Goal: Task Accomplishment & Management: Manage account settings

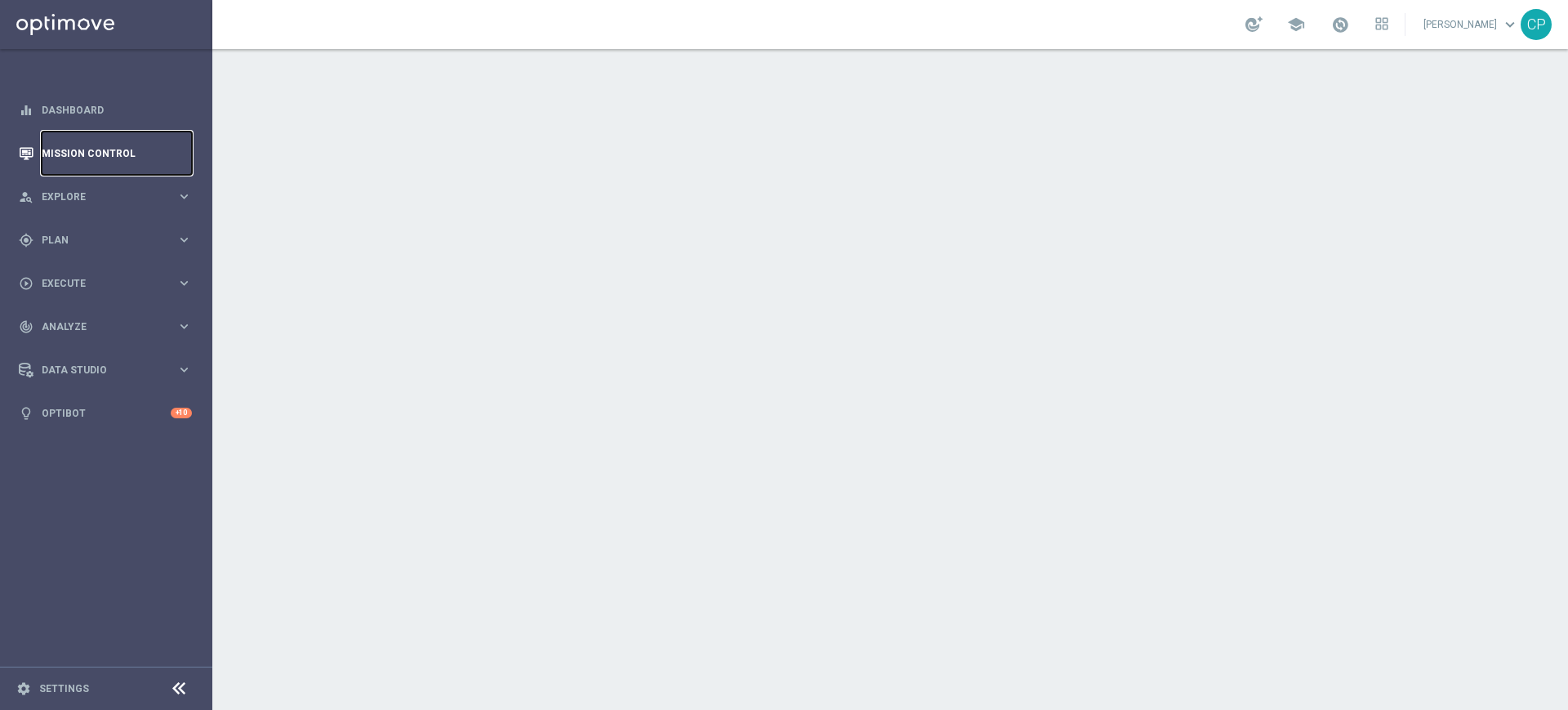
click at [121, 154] on link "Mission Control" at bounding box center [116, 154] width 151 height 43
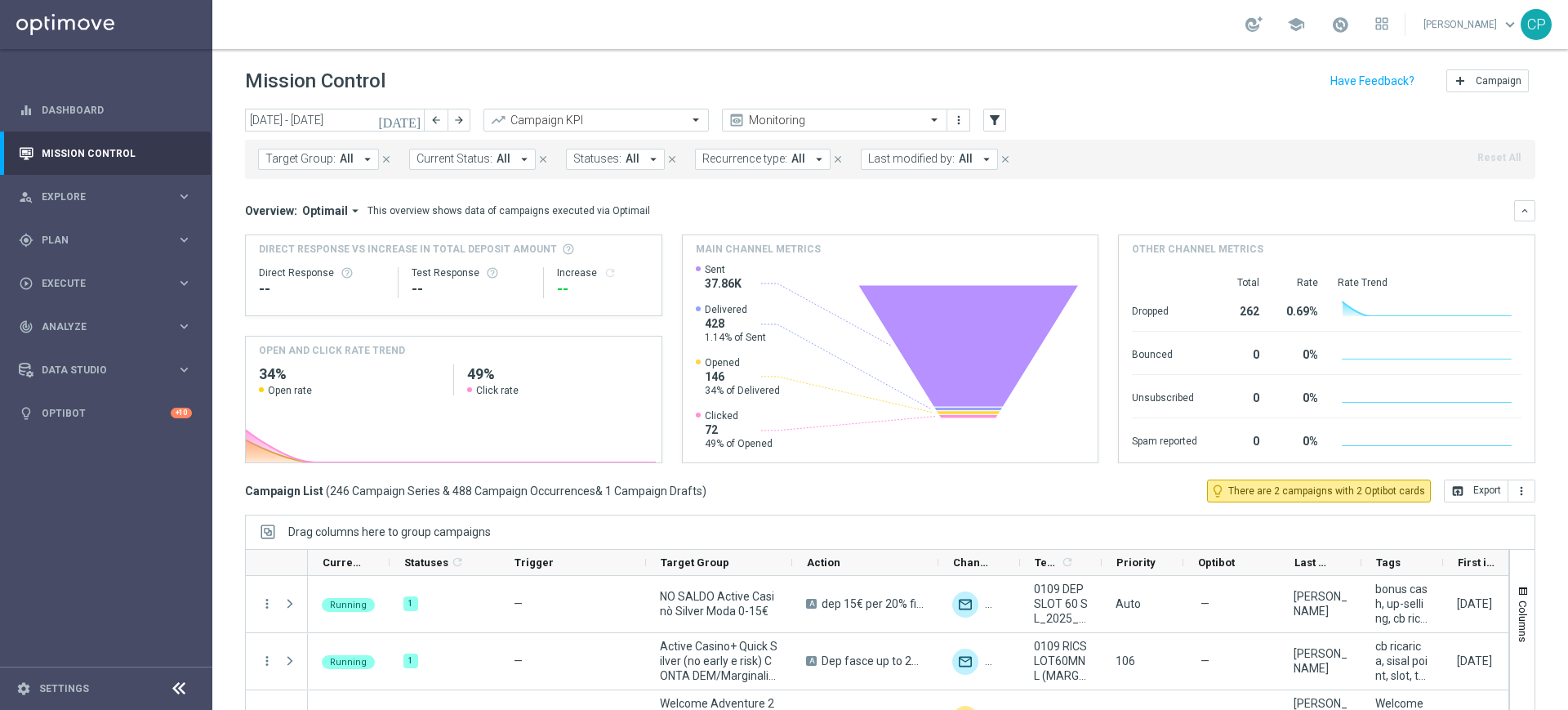
click at [937, 156] on span "Last modified by:" at bounding box center [911, 159] width 87 height 14
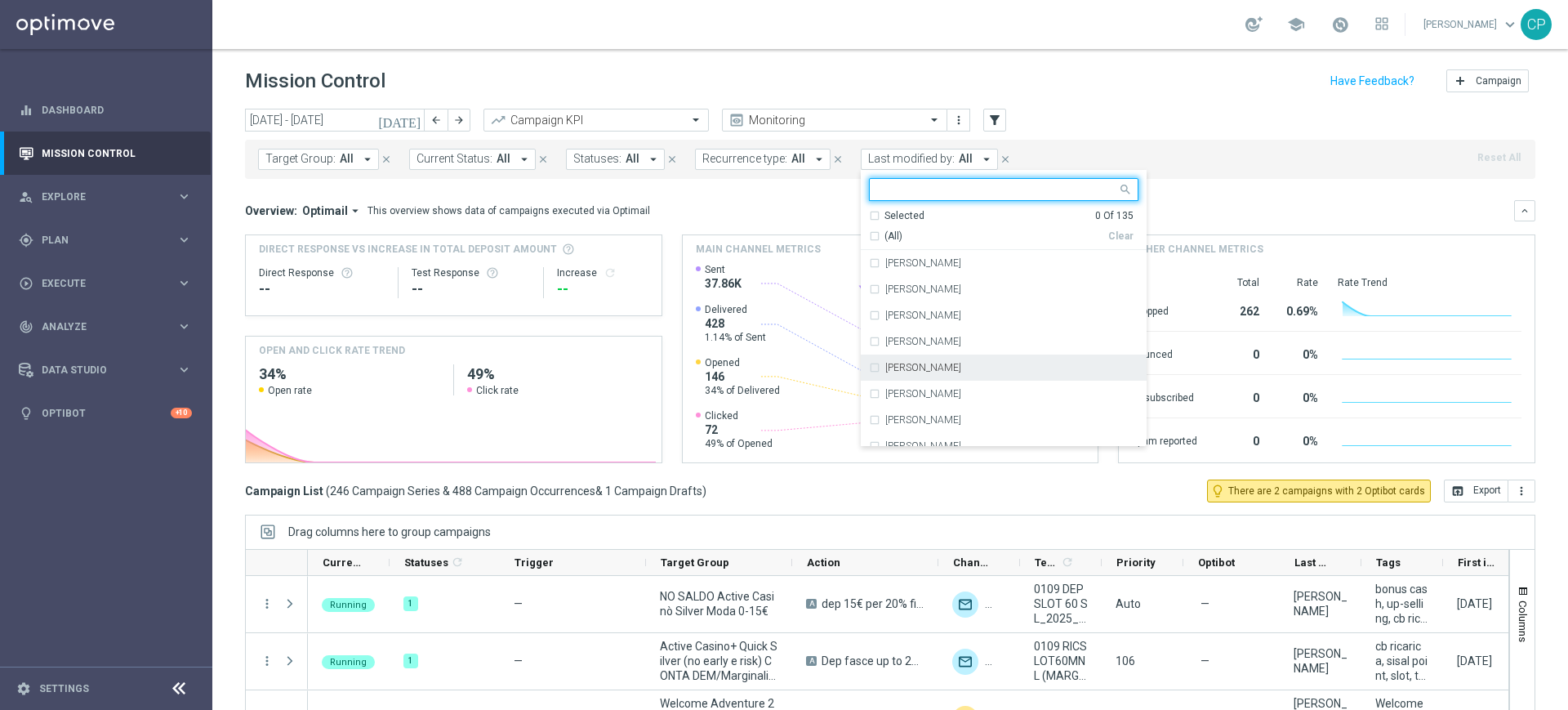
click at [896, 361] on div "[PERSON_NAME]" at bounding box center [1004, 367] width 270 height 27
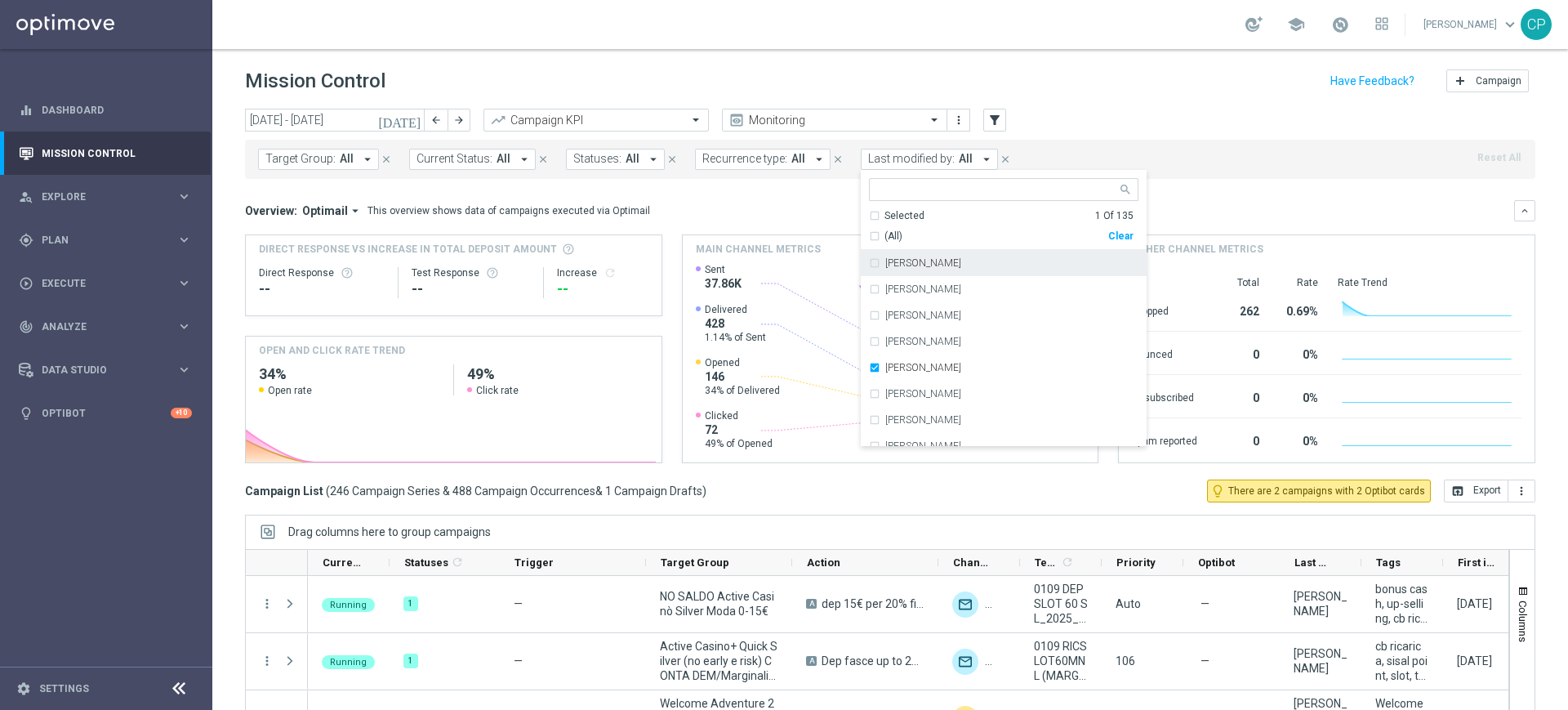
click at [1224, 213] on div "Overview: Optimail arrow_drop_down This overview shows data of campaigns execut…" at bounding box center [879, 211] width 1269 height 15
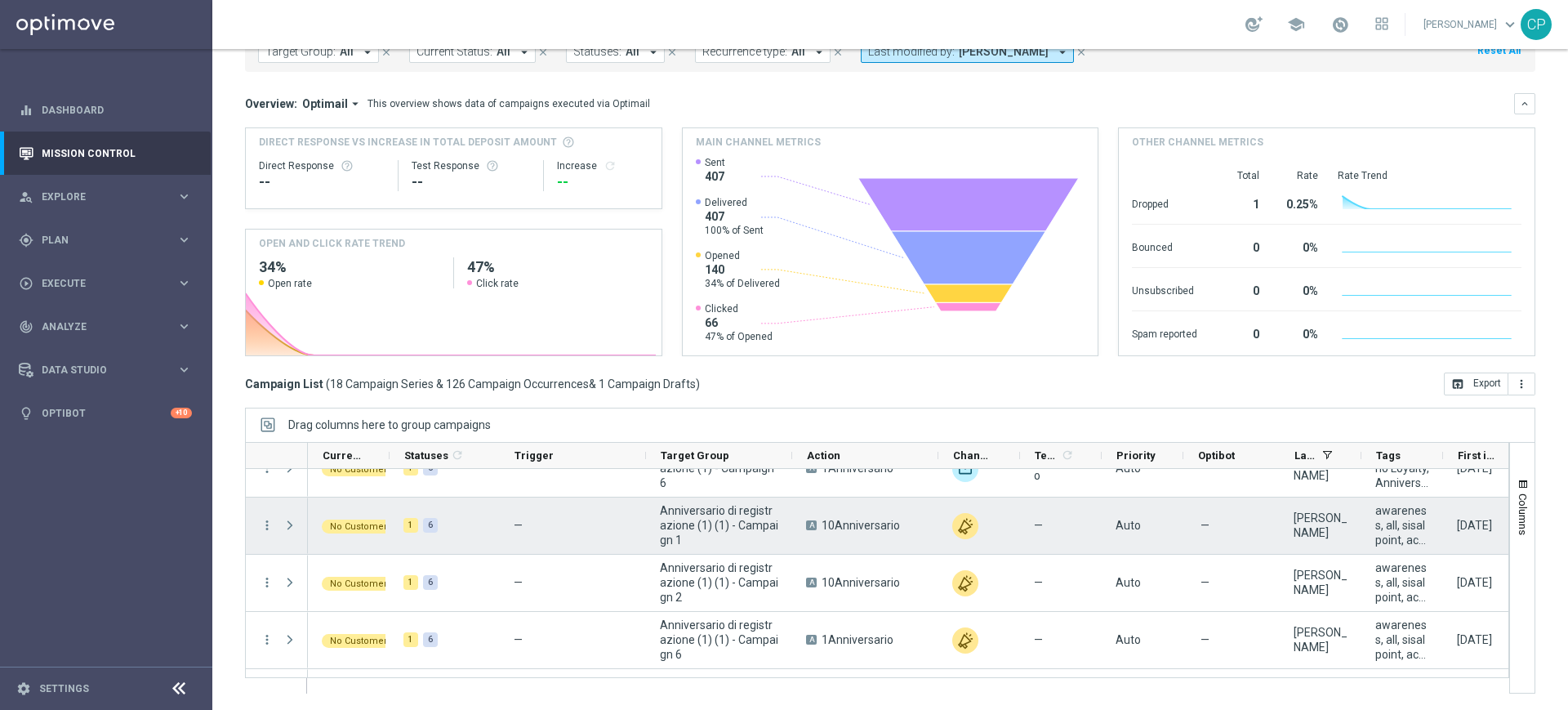
scroll to position [878, 0]
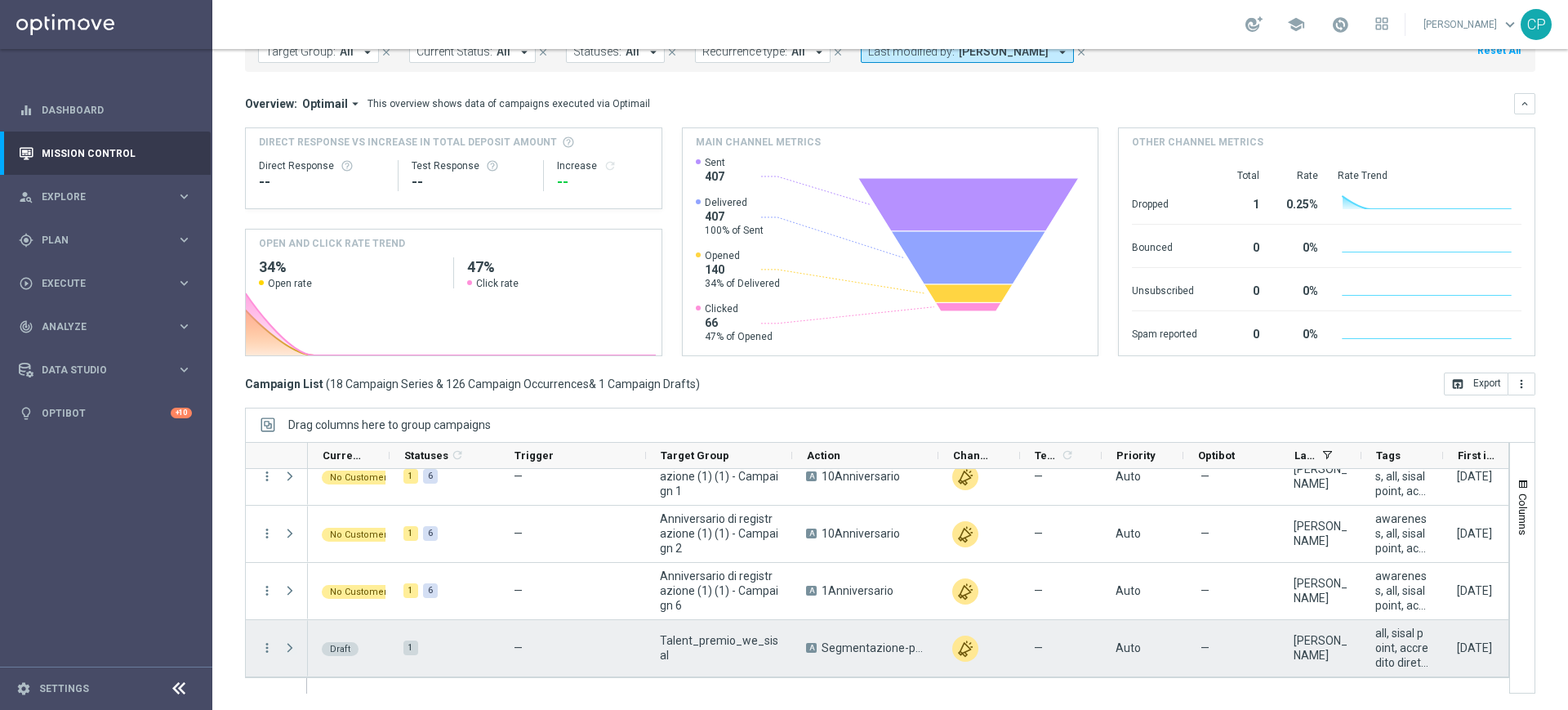
click at [292, 646] on span at bounding box center [289, 647] width 15 height 13
click at [265, 647] on icon "more_vert" at bounding box center [267, 647] width 15 height 15
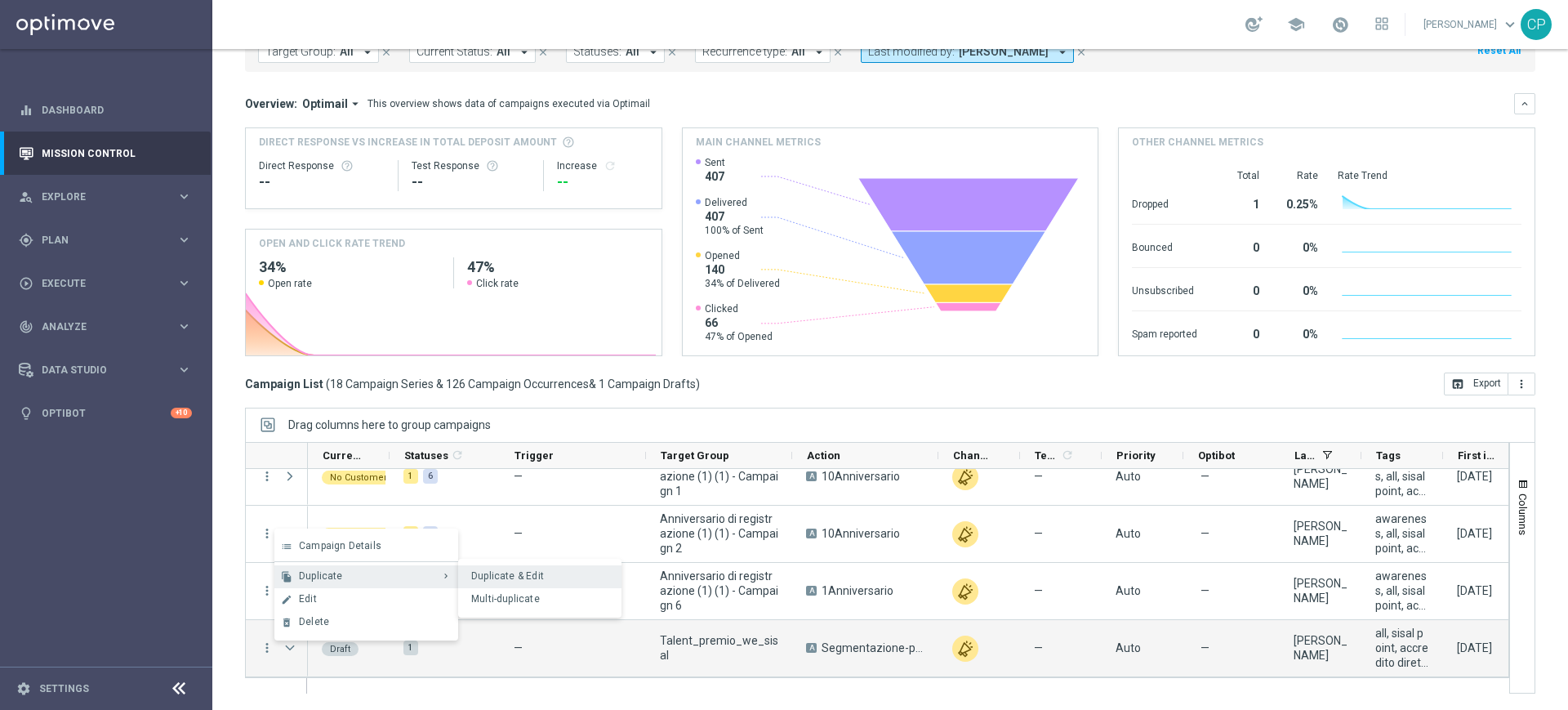
click at [506, 574] on span "Duplicate & Edit" at bounding box center [508, 576] width 73 height 12
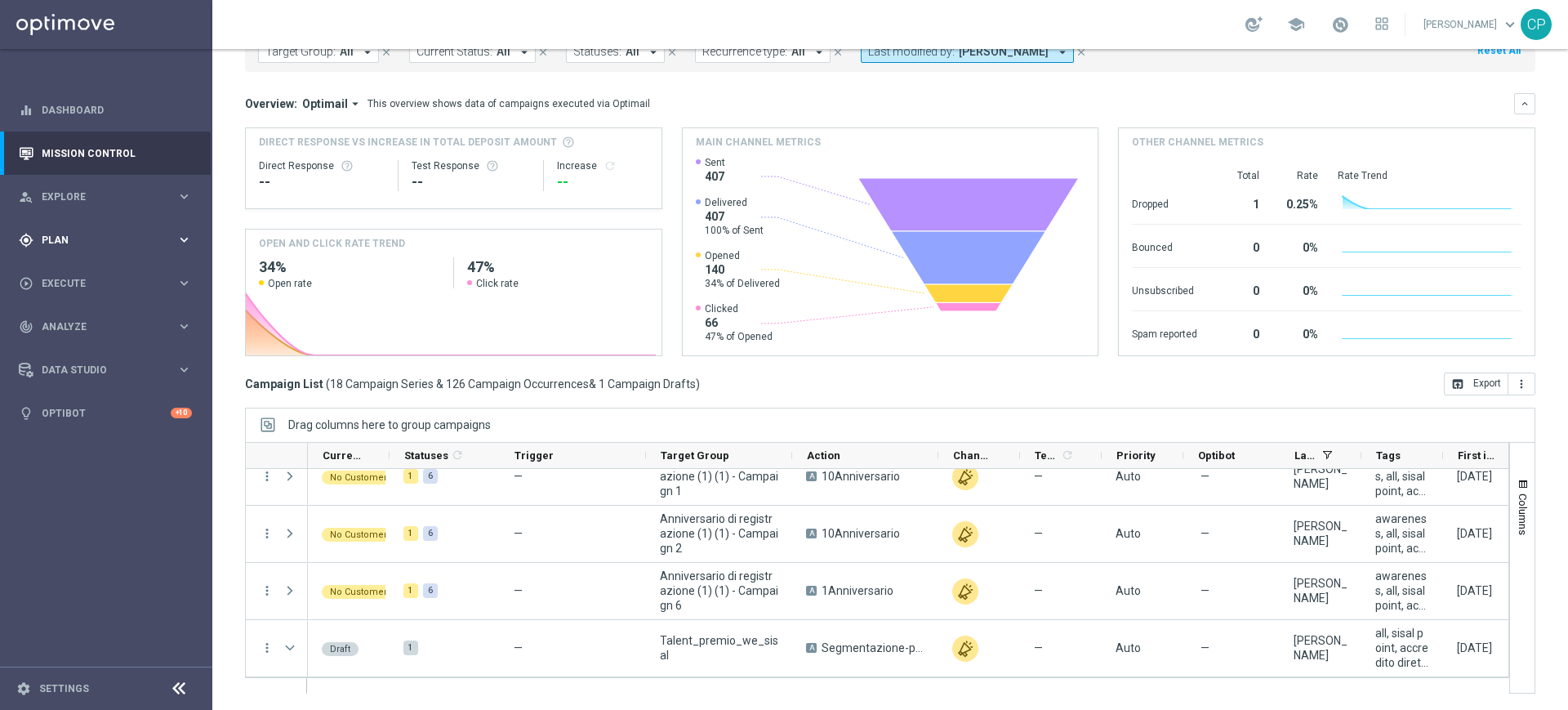
click at [156, 237] on span "Plan" at bounding box center [108, 240] width 135 height 10
click at [86, 274] on link "Target Groups" at bounding box center [105, 273] width 127 height 13
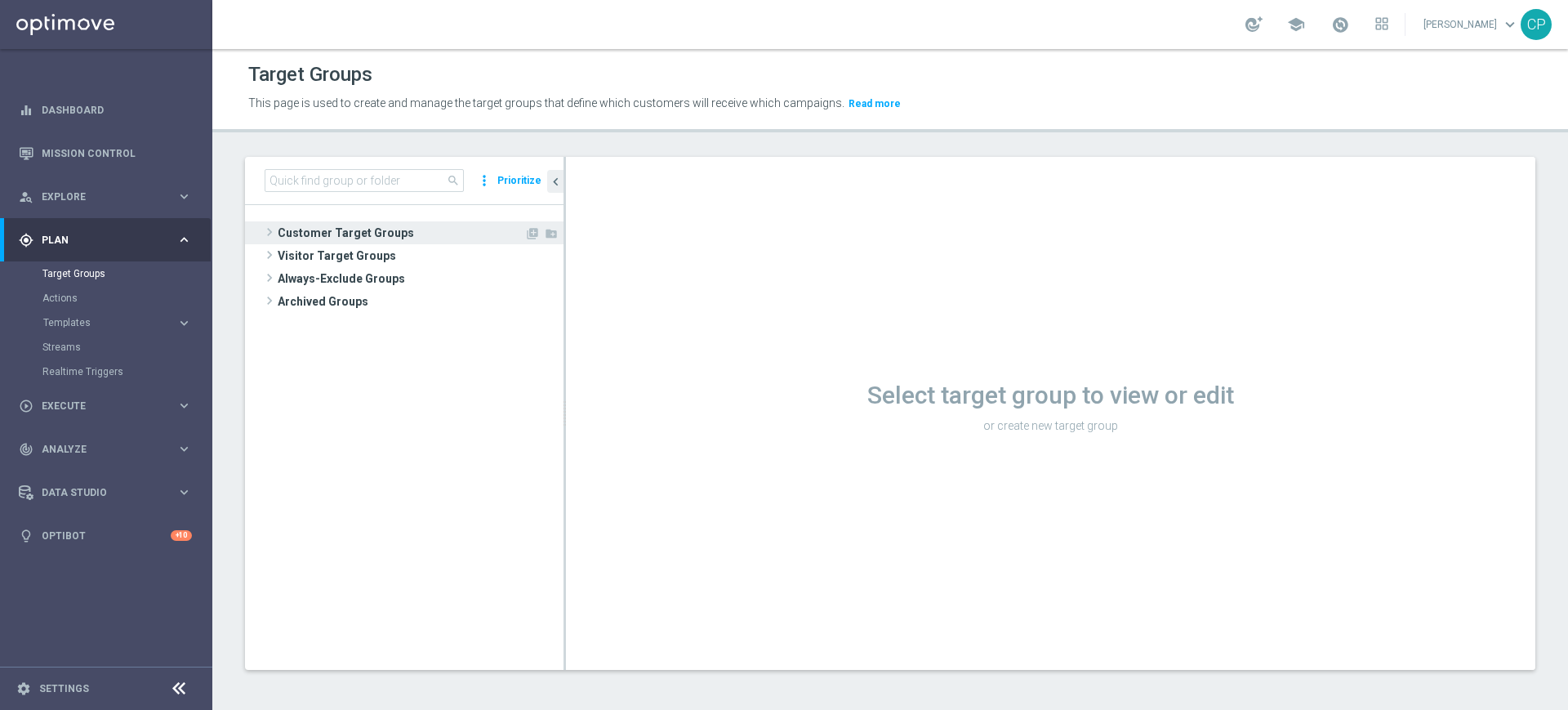
click at [323, 226] on span "Customer Target Groups" at bounding box center [401, 232] width 247 height 23
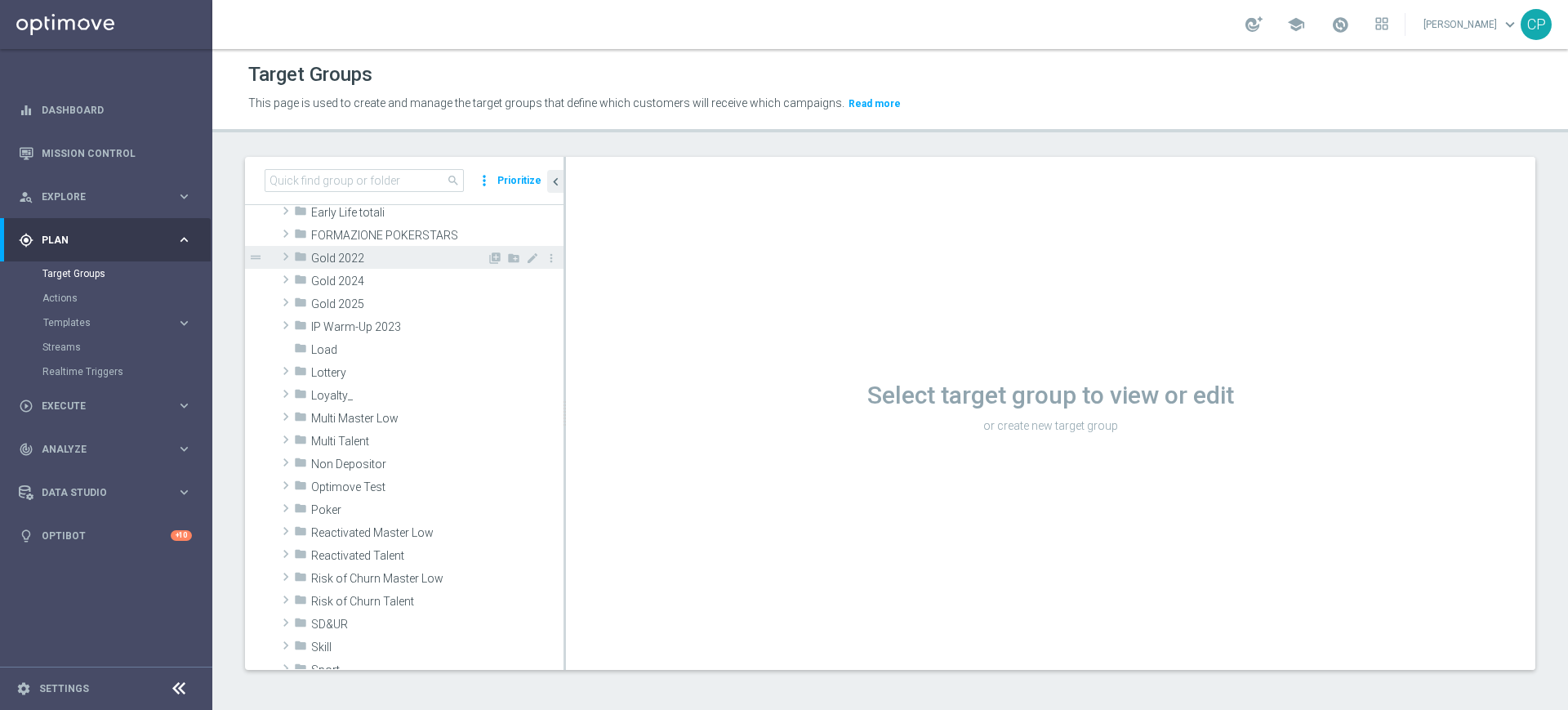
scroll to position [276, 0]
click at [349, 179] on input at bounding box center [364, 180] width 199 height 23
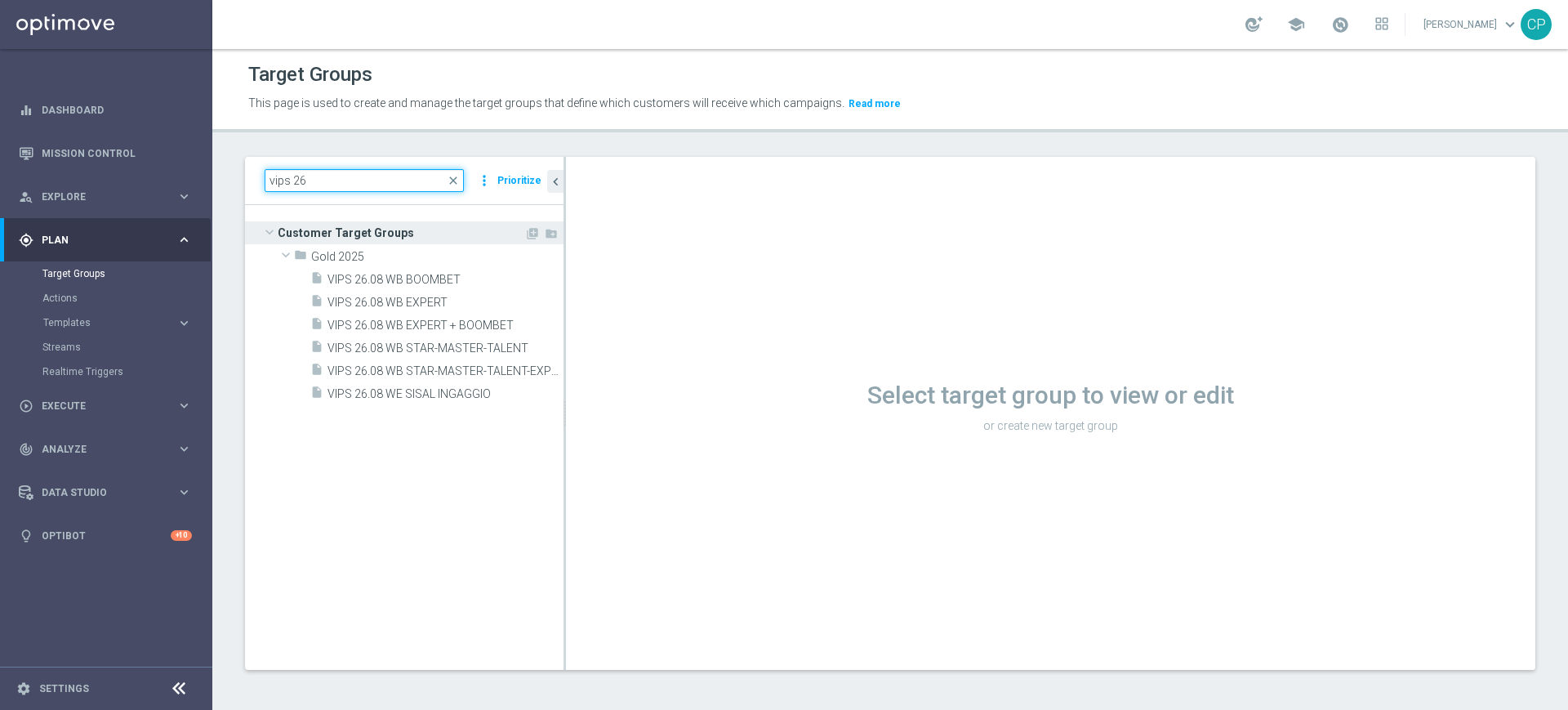
scroll to position [0, 0]
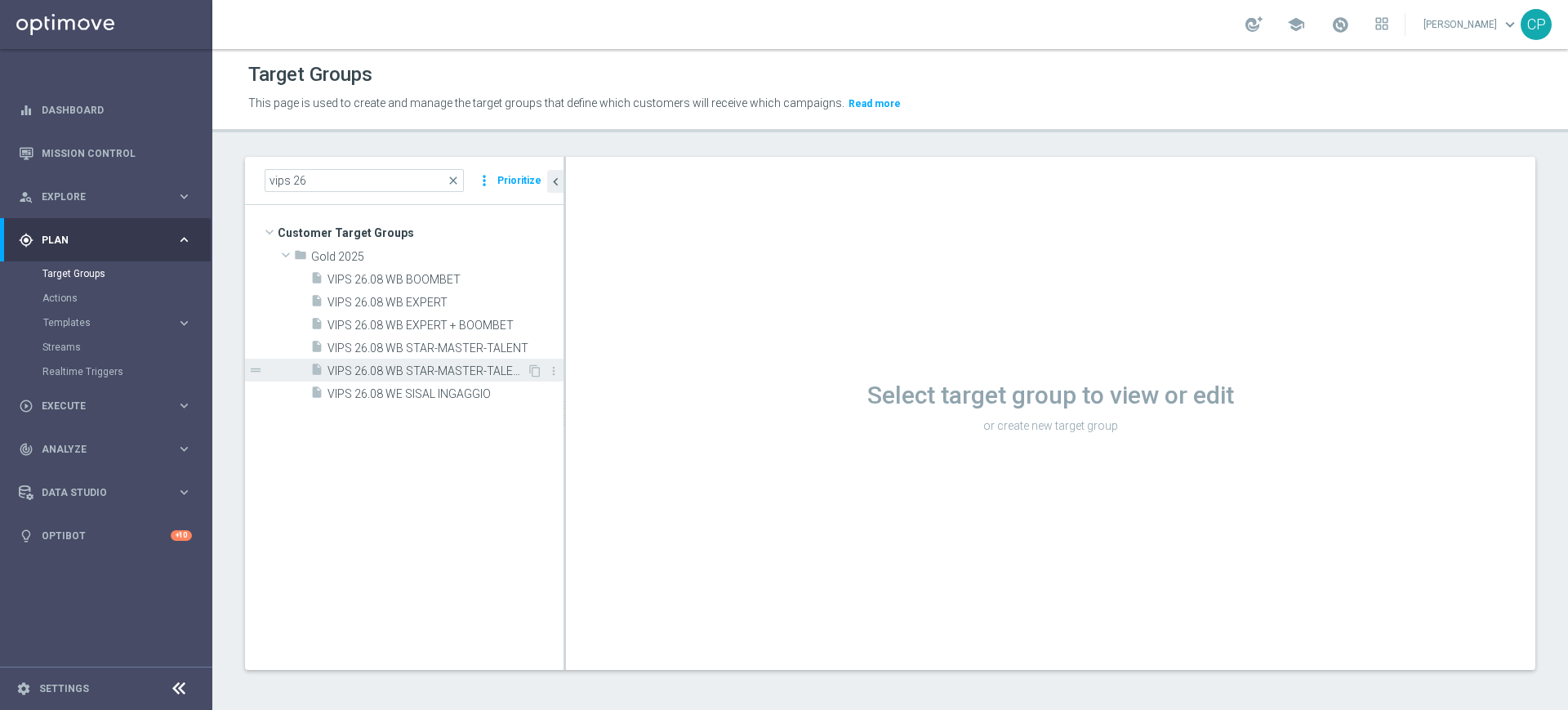
click at [386, 367] on span "VIPS 26.08 WB STAR-MASTER-TALENT-EXPERT-BOOMBET" at bounding box center [427, 371] width 199 height 14
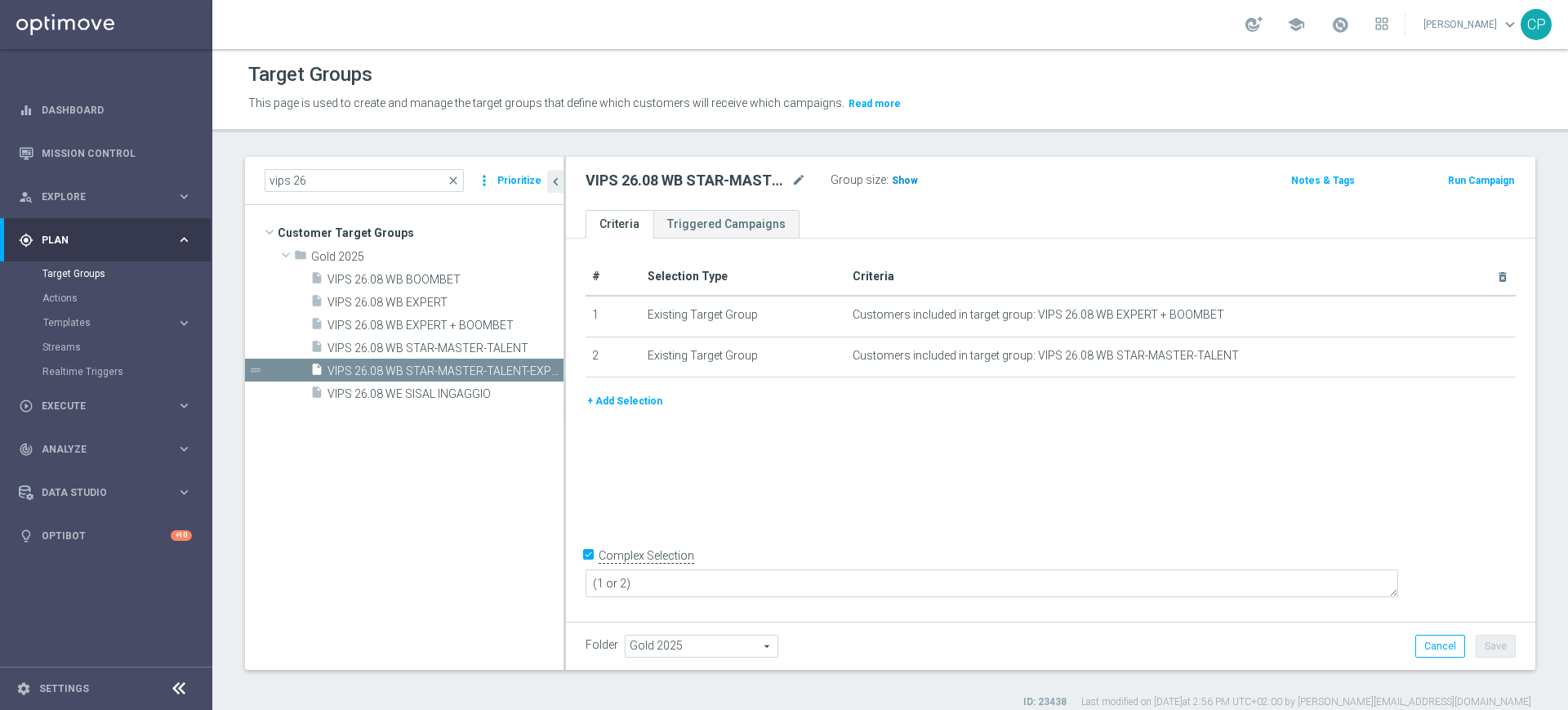
click at [906, 177] on span "Show" at bounding box center [905, 181] width 27 height 12
click at [917, 180] on span "561,965" at bounding box center [912, 183] width 40 height 16
click at [345, 180] on input "vips 26" at bounding box center [364, 180] width 199 height 23
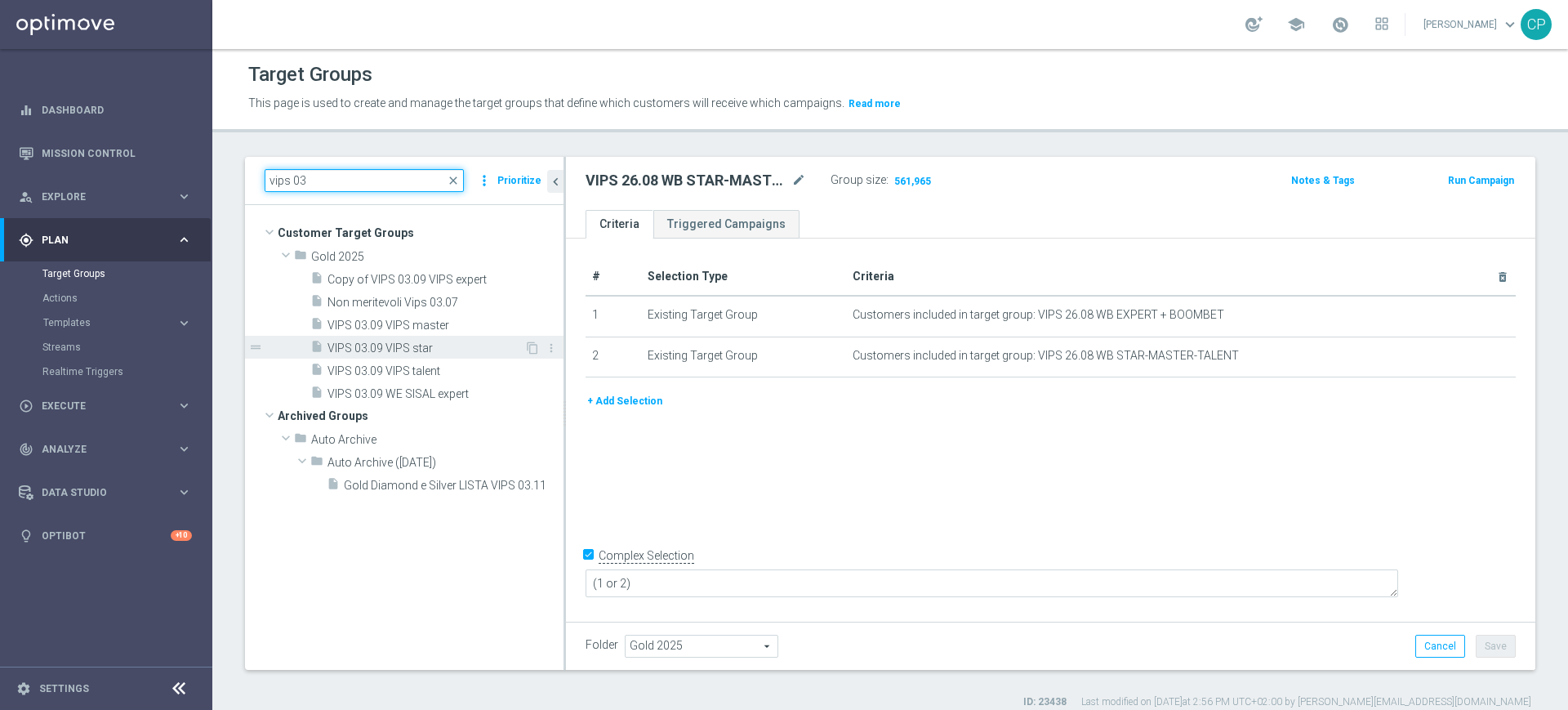
type input "vips 03"
click at [390, 350] on span "VIPS 03.09 VIPS star" at bounding box center [426, 349] width 197 height 14
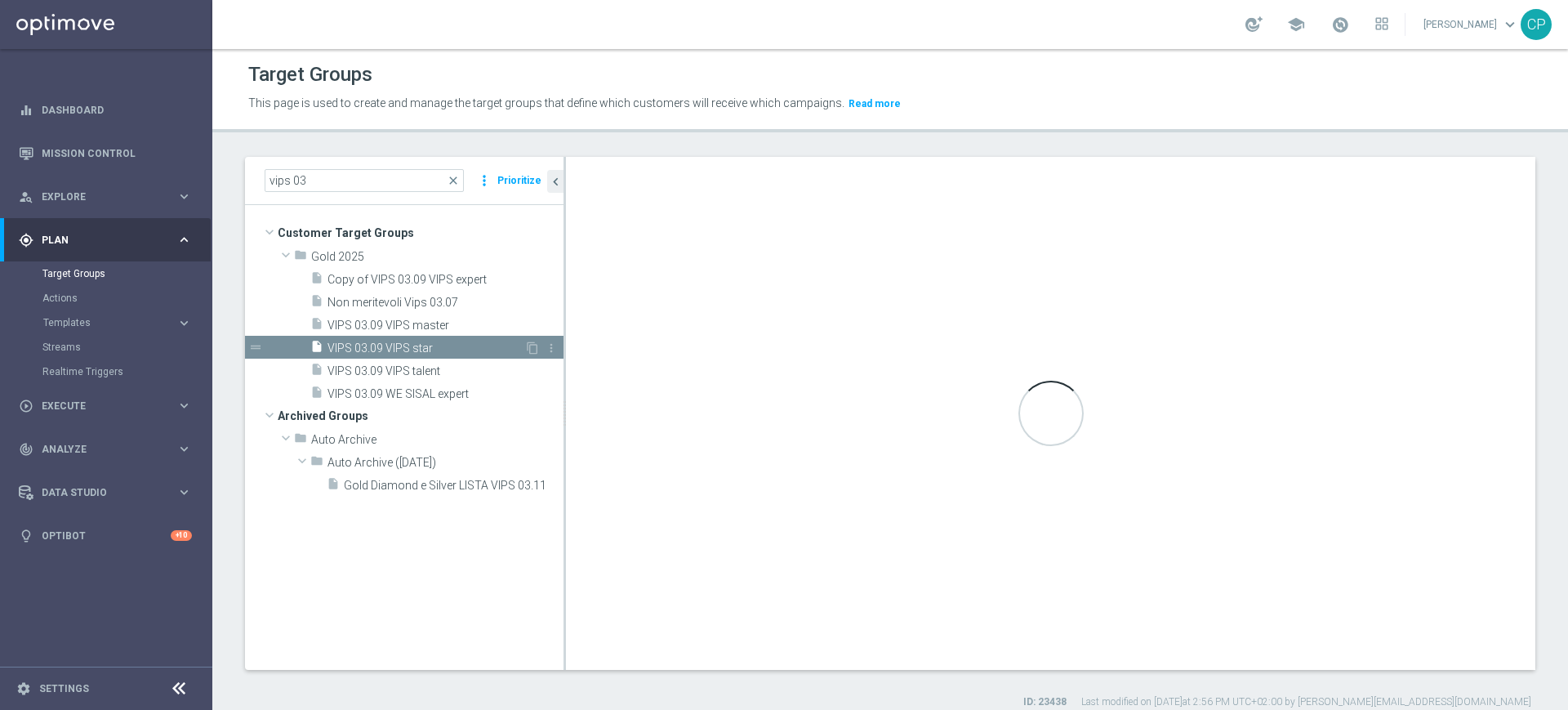
type textarea "(1 or 2) and (3)"
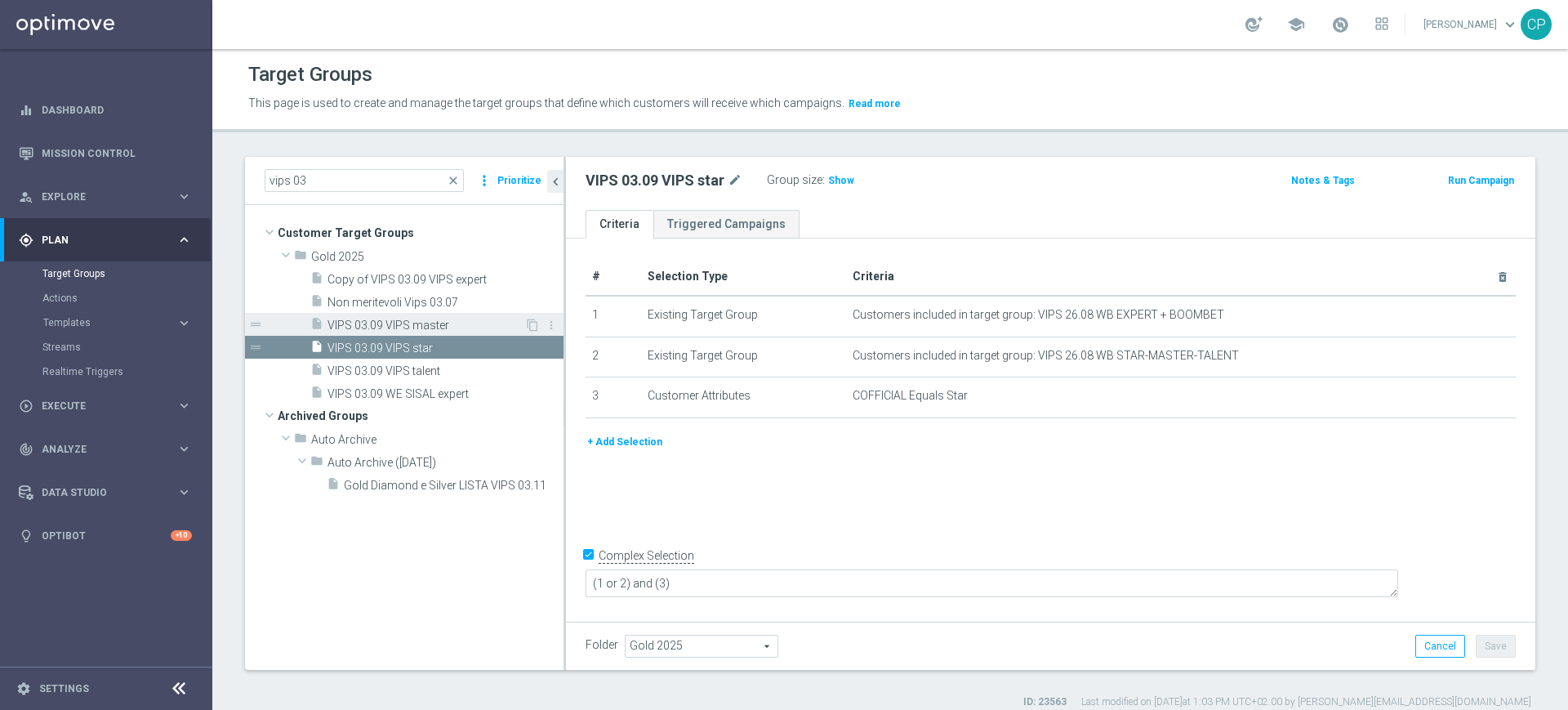
click at [467, 320] on span "VIPS 03.09 VIPS master" at bounding box center [426, 326] width 197 height 14
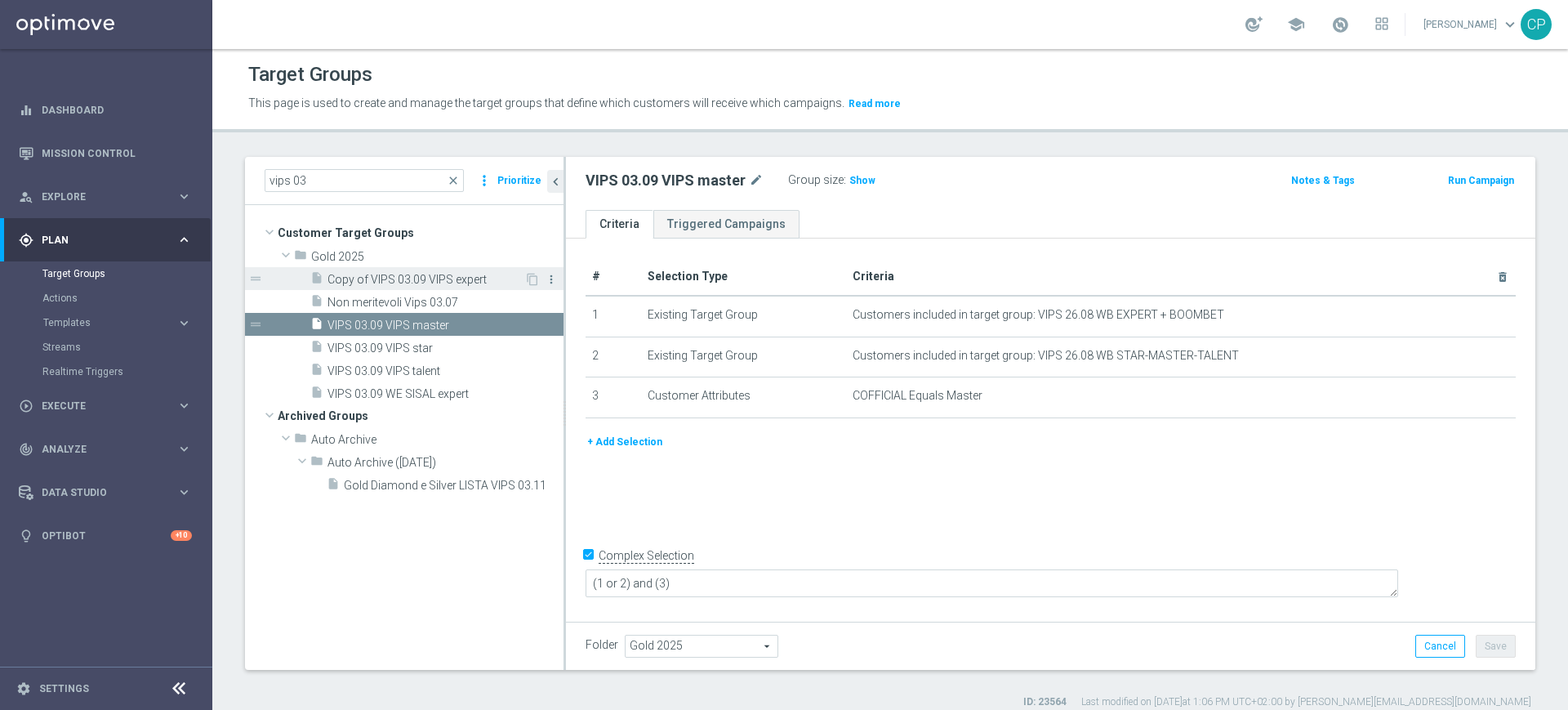
click at [548, 277] on icon "more_vert" at bounding box center [550, 279] width 13 height 13
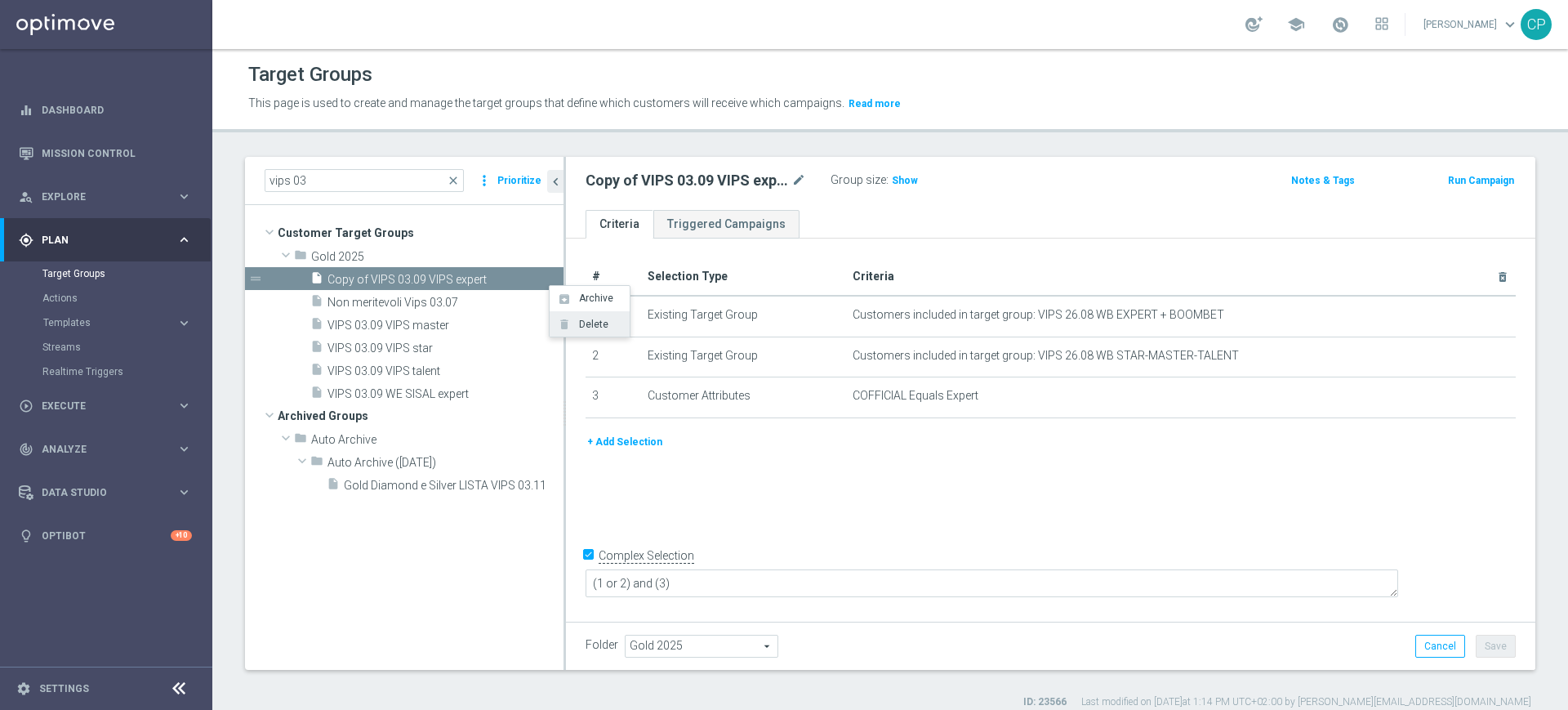
click at [590, 322] on span "Delete" at bounding box center [591, 325] width 35 height 12
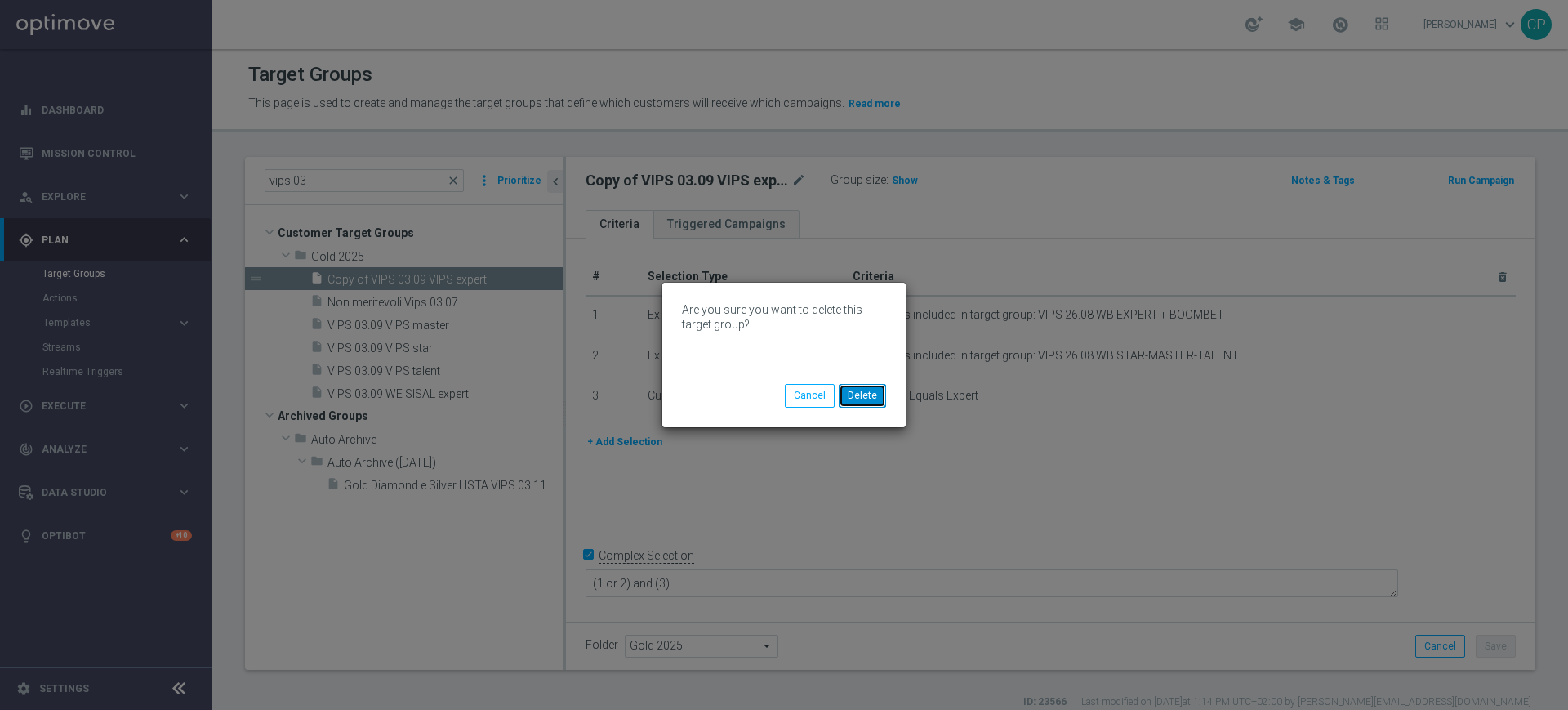
click at [870, 390] on button "Delete" at bounding box center [862, 395] width 47 height 23
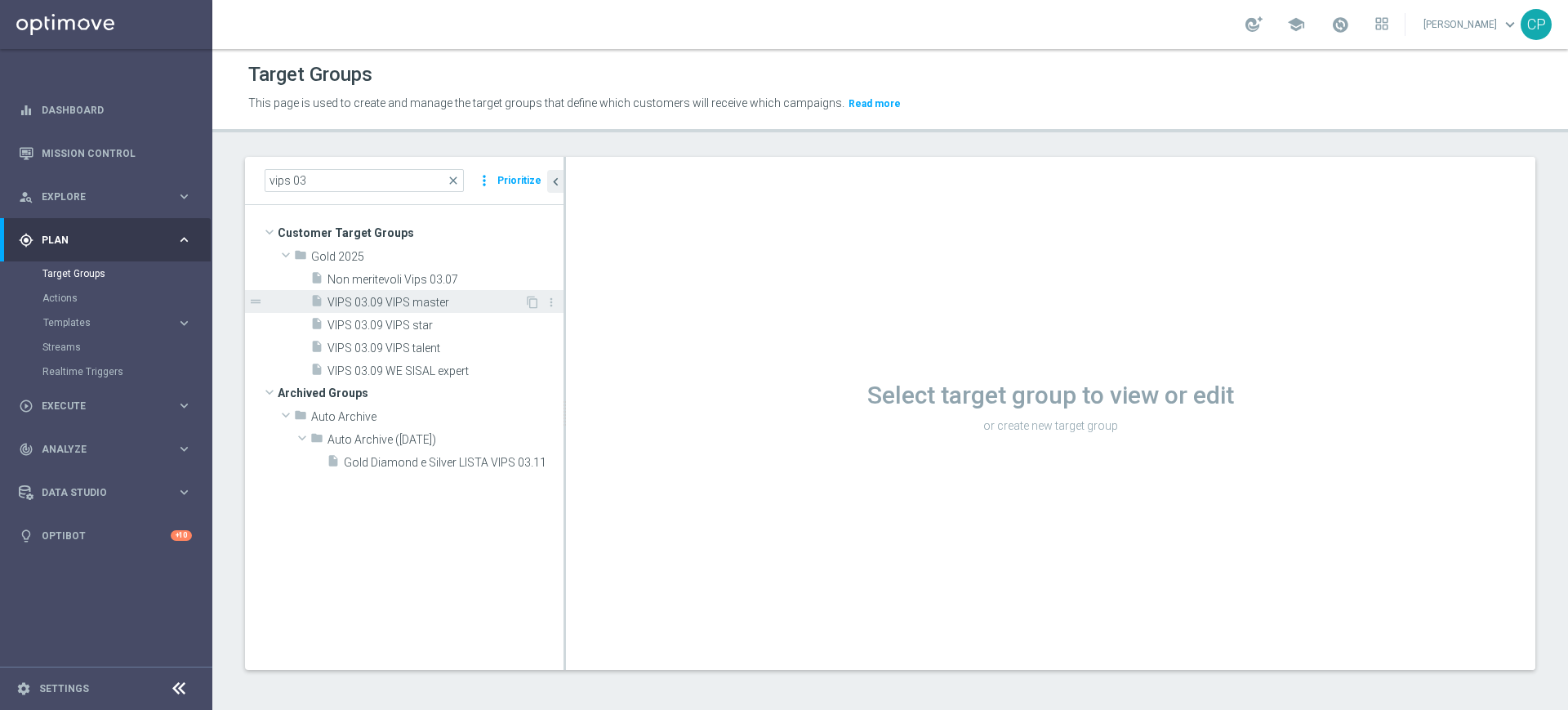
click at [464, 299] on span "VIPS 03.09 VIPS master" at bounding box center [426, 302] width 197 height 14
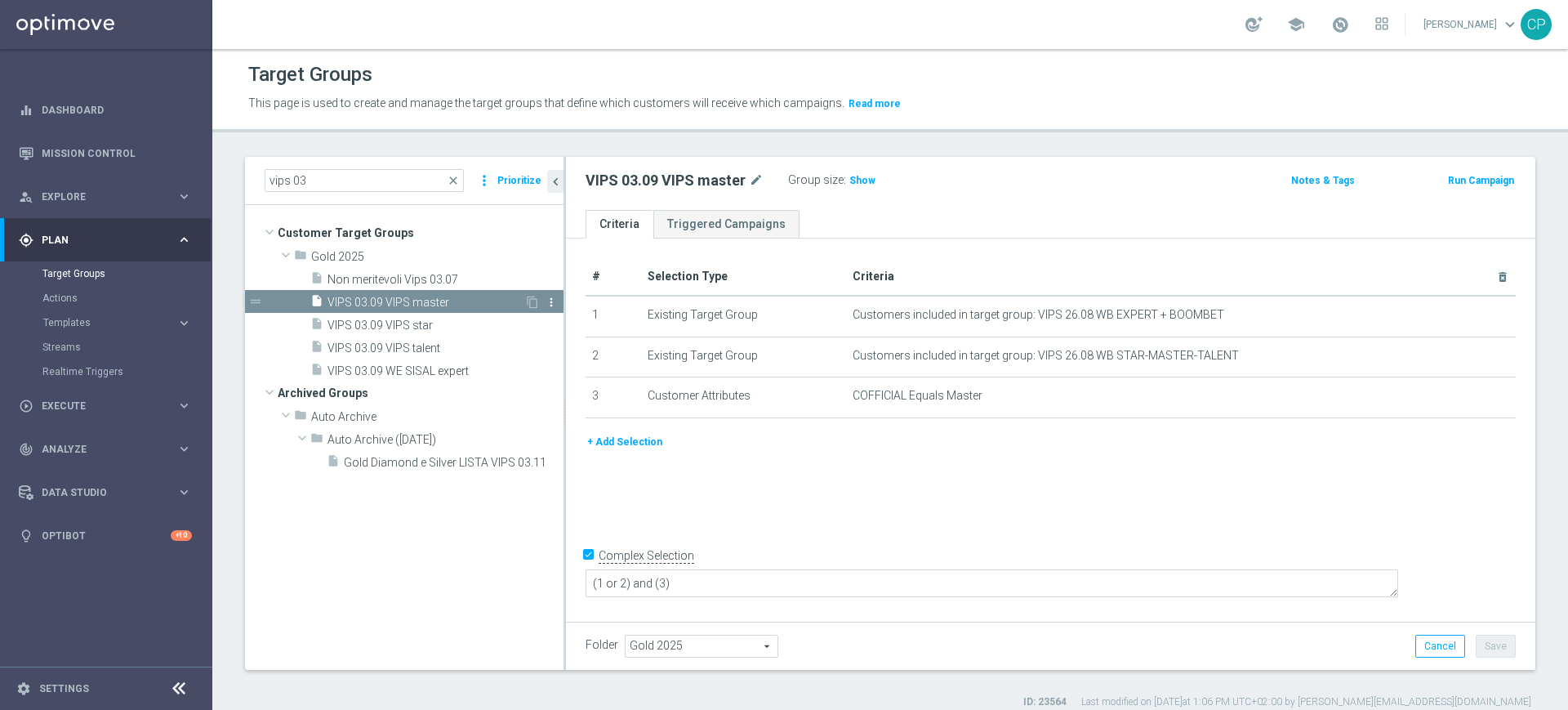
click at [553, 299] on icon "more_vert" at bounding box center [550, 301] width 13 height 13
click at [587, 345] on span "Delete" at bounding box center [596, 347] width 35 height 12
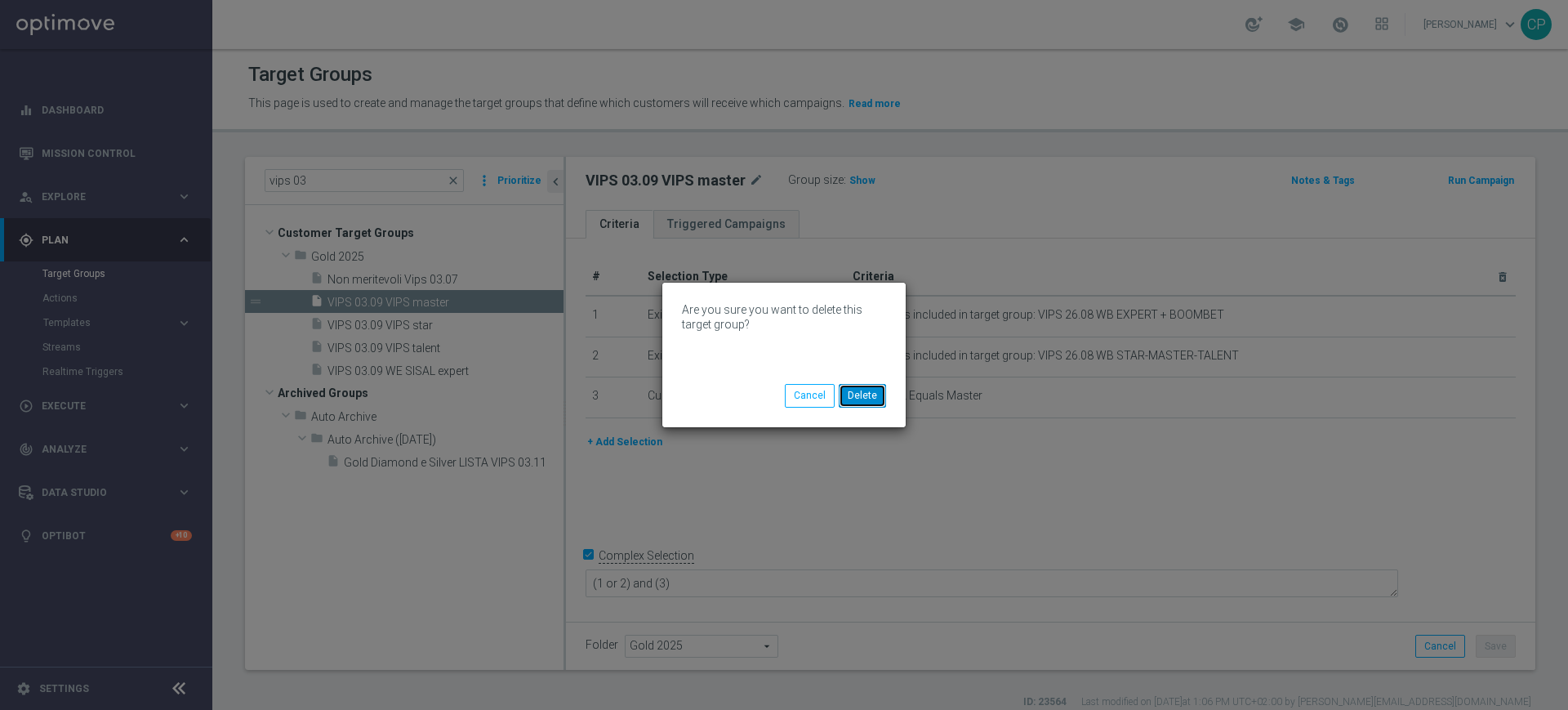
click at [860, 390] on button "Delete" at bounding box center [862, 395] width 47 height 23
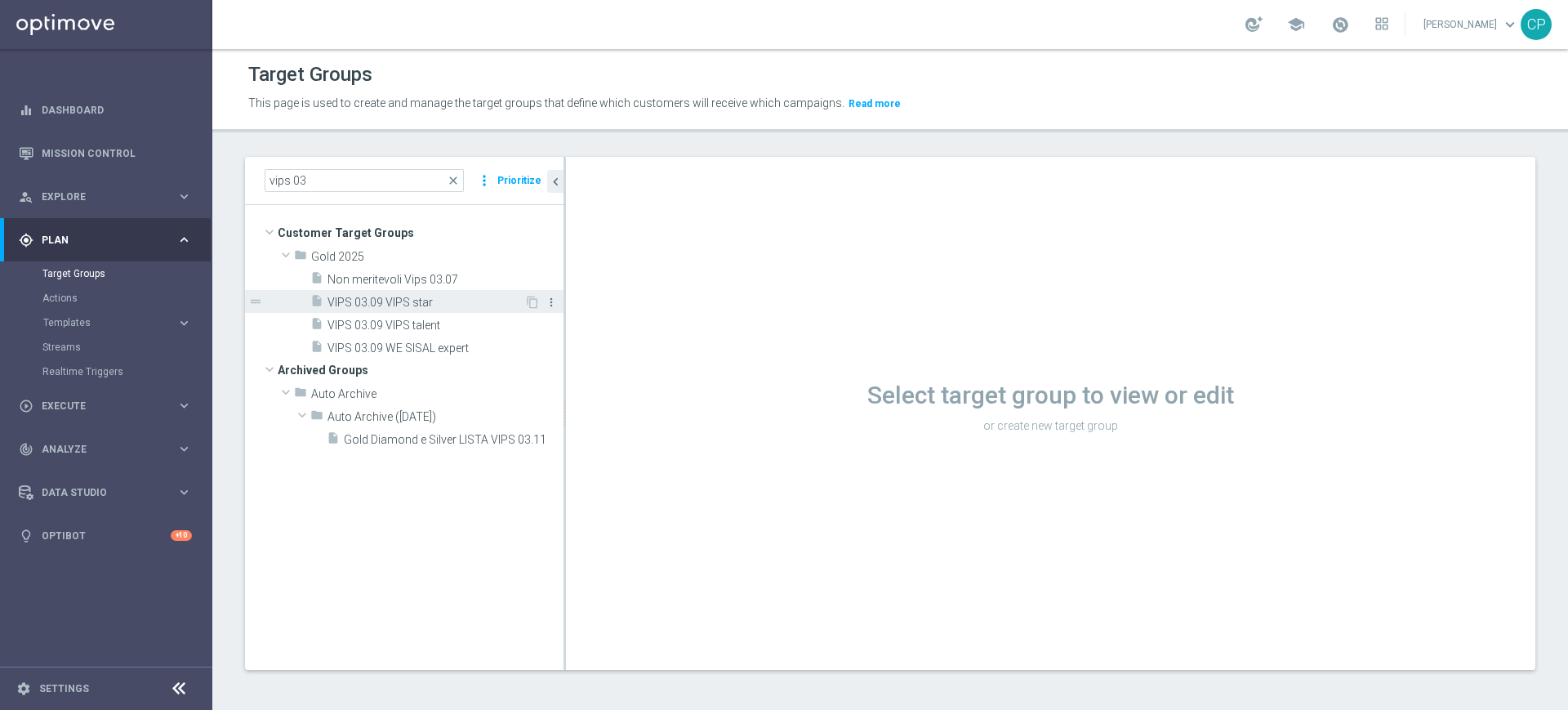
click at [554, 299] on icon "more_vert" at bounding box center [550, 301] width 13 height 13
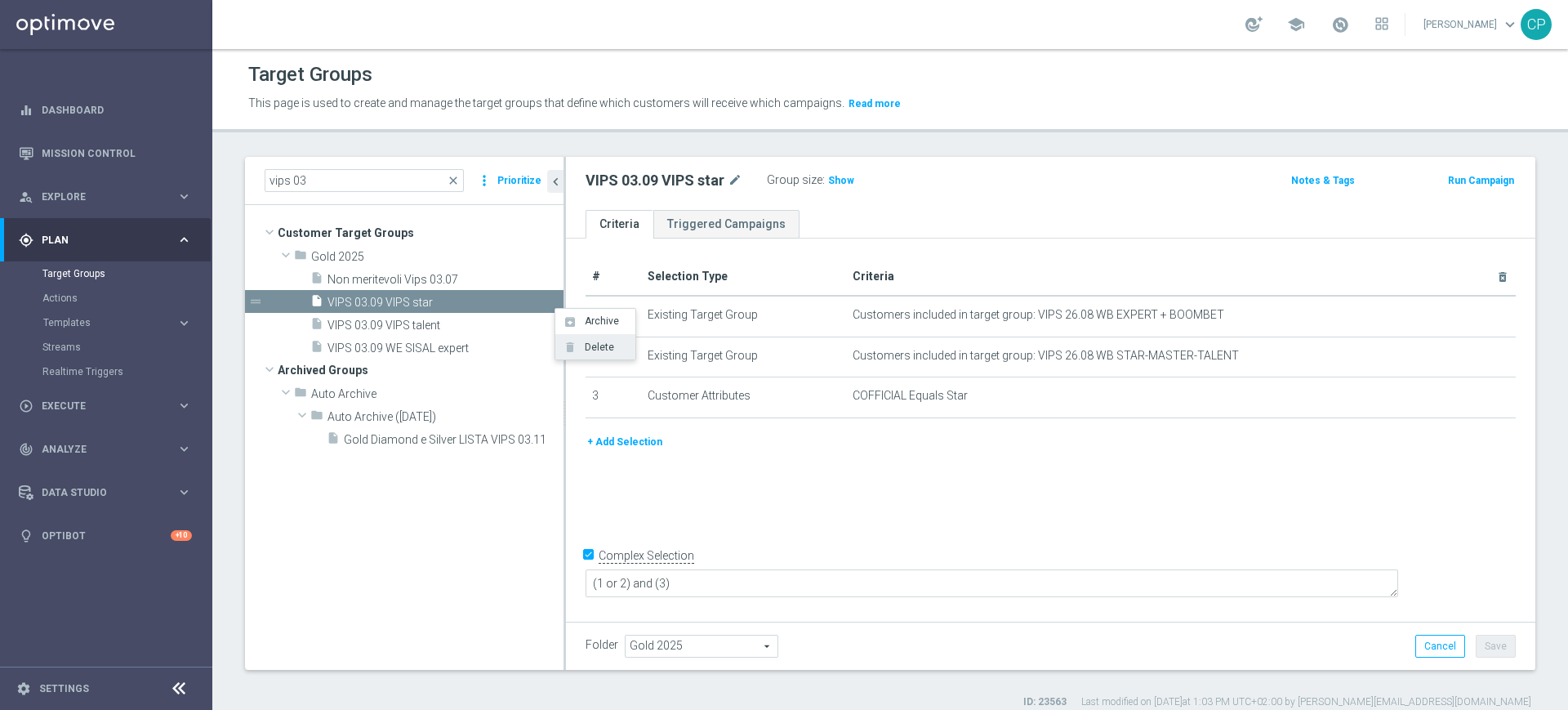
click at [591, 347] on span "Delete" at bounding box center [596, 348] width 35 height 12
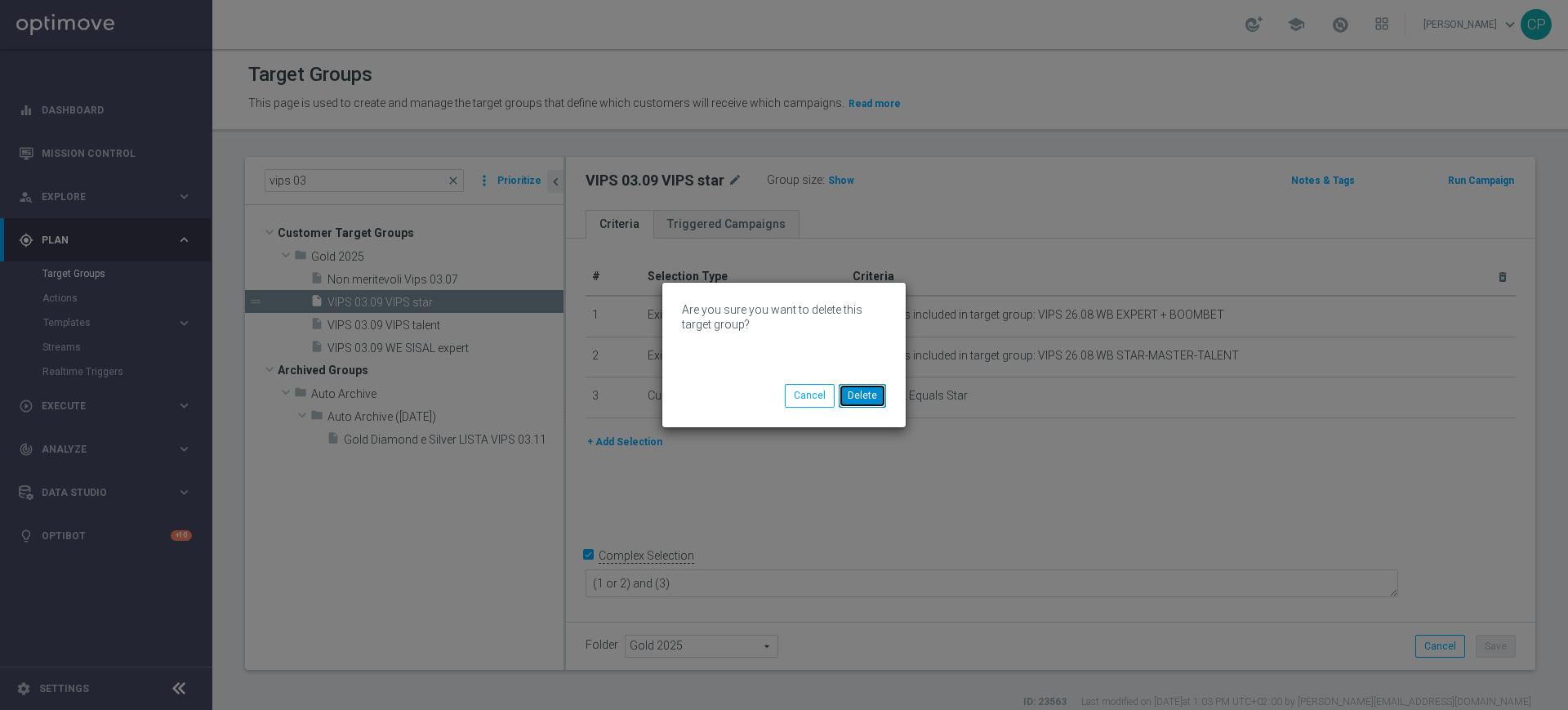
click at [856, 395] on button "Delete" at bounding box center [862, 395] width 47 height 23
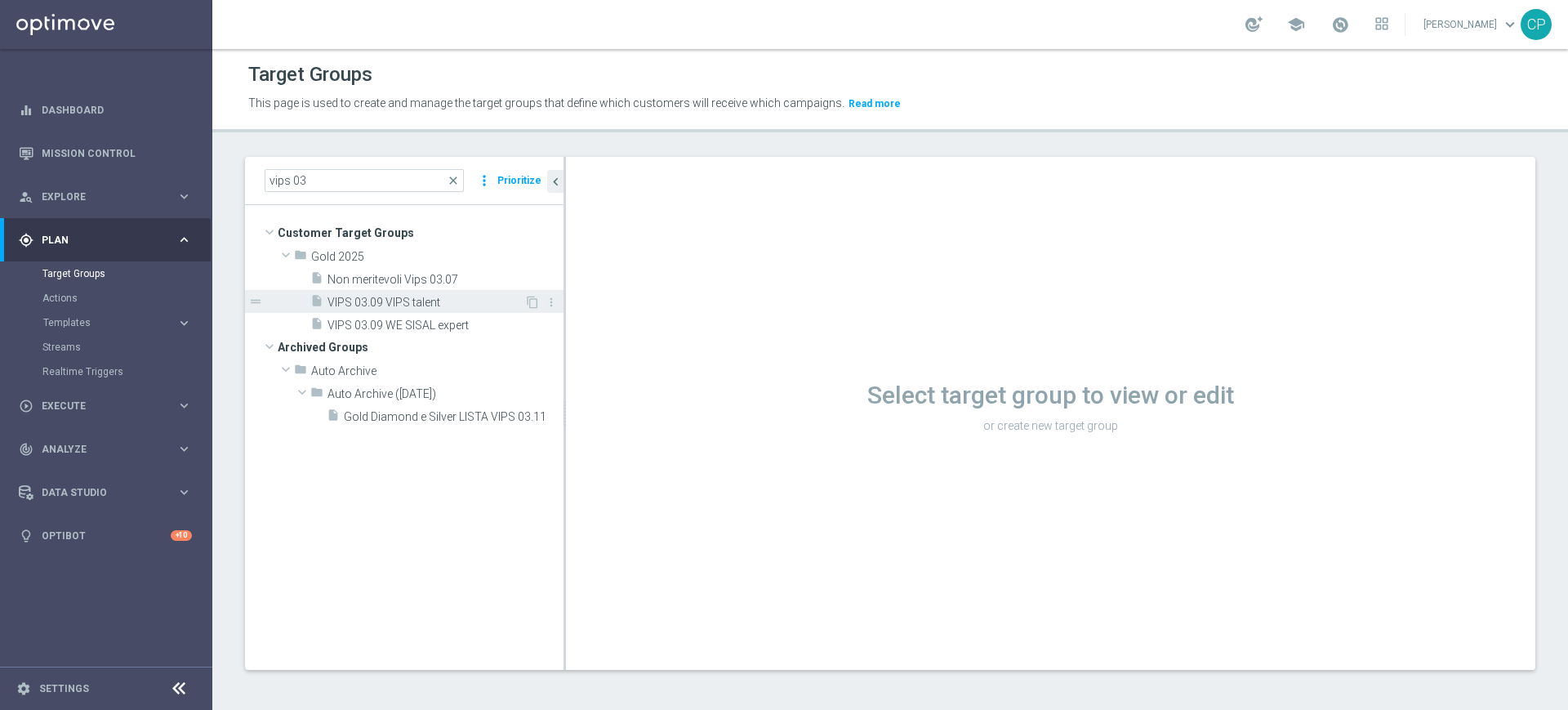
click at [470, 309] on div "insert_drive_file VIPS 03.09 VIPS talent" at bounding box center [416, 300] width 214 height 23
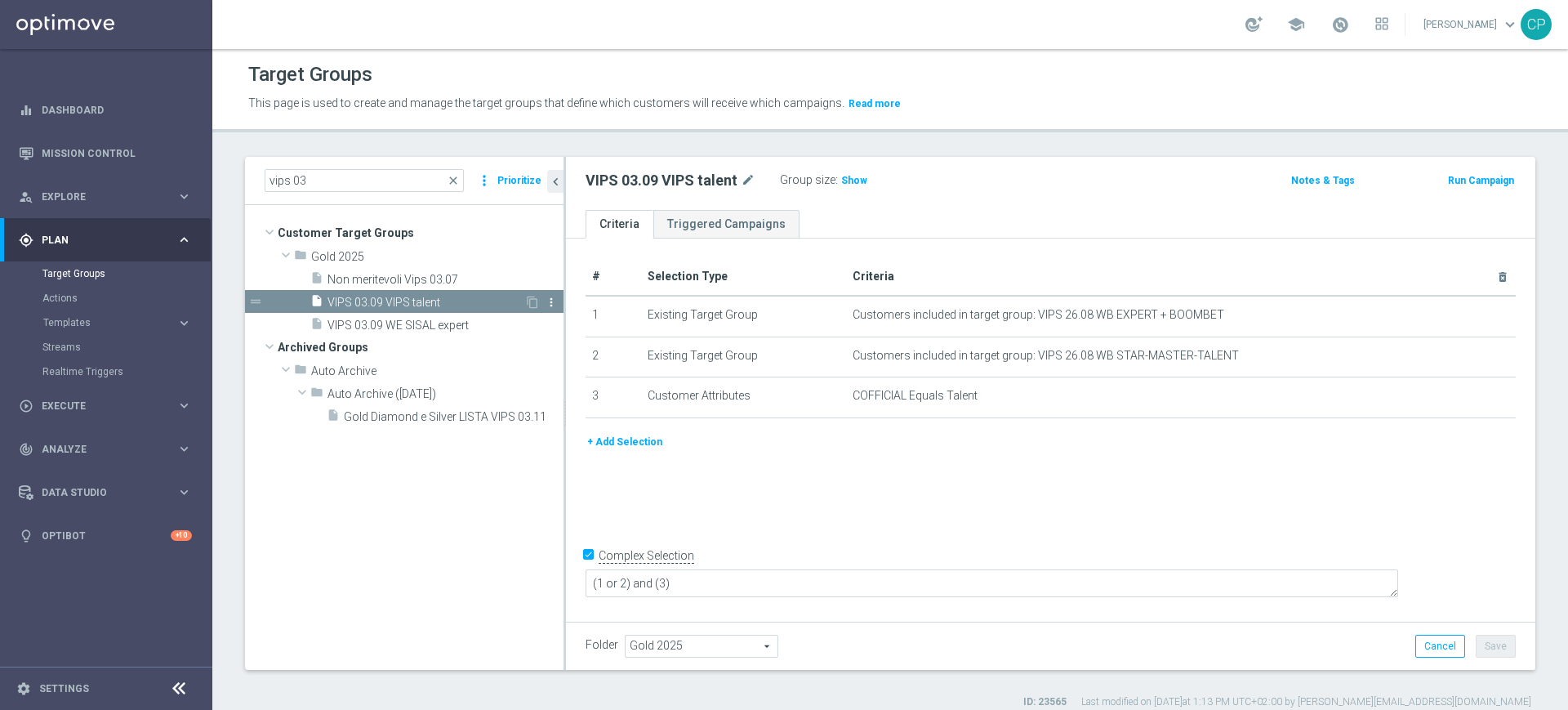
click at [550, 297] on icon "more_vert" at bounding box center [550, 301] width 13 height 13
click at [574, 337] on li "delete Delete" at bounding box center [591, 345] width 80 height 26
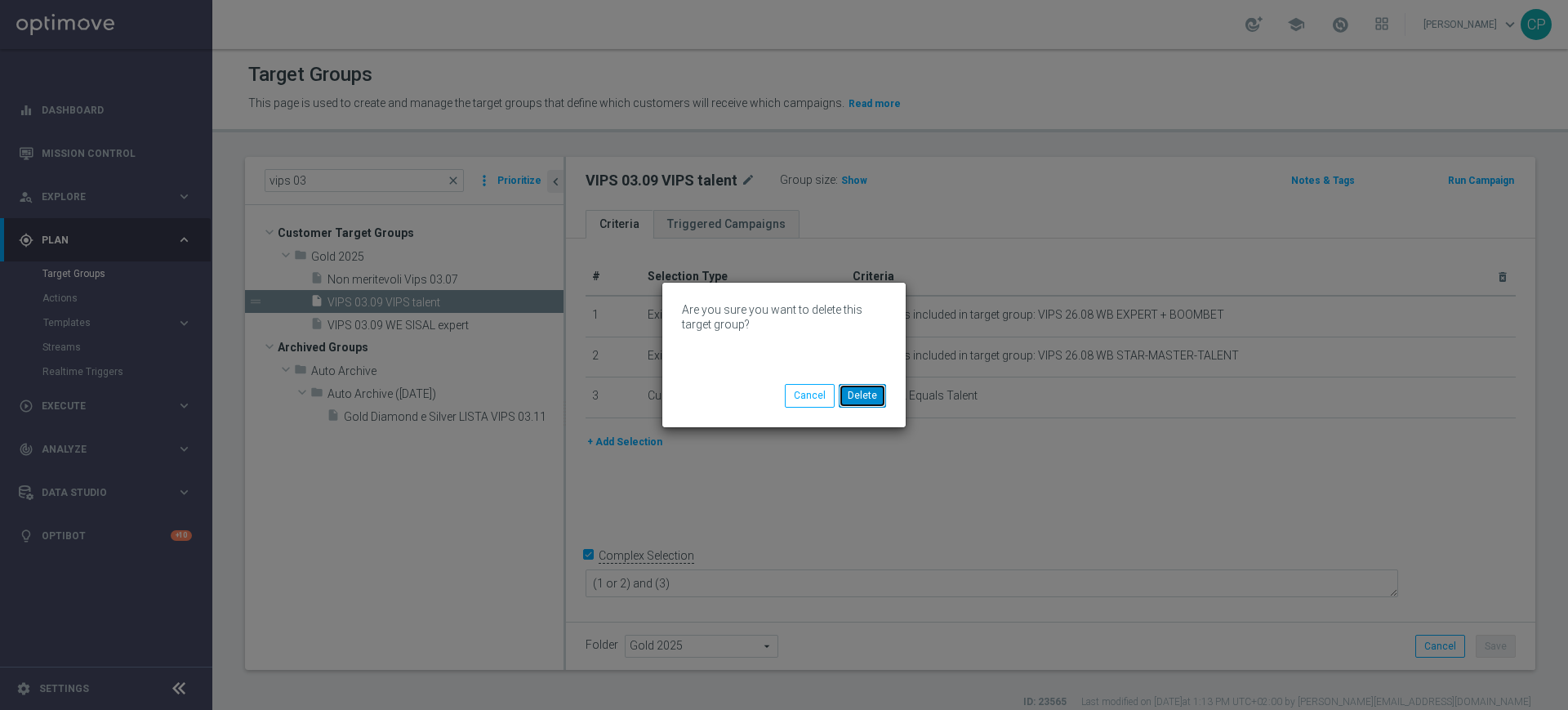
click at [855, 390] on button "Delete" at bounding box center [862, 395] width 47 height 23
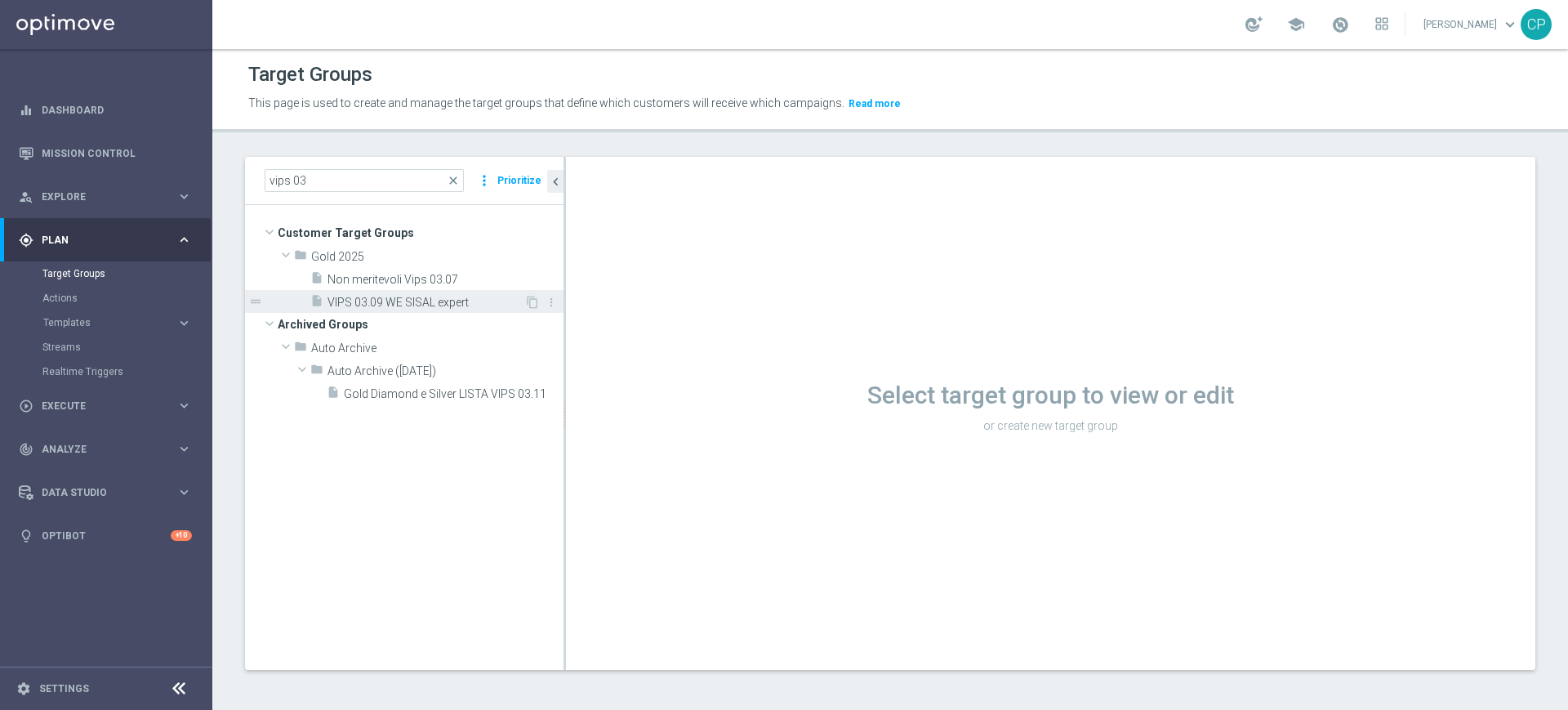
click at [433, 305] on span "VIPS 03.09 WE SISAL expert" at bounding box center [426, 302] width 197 height 14
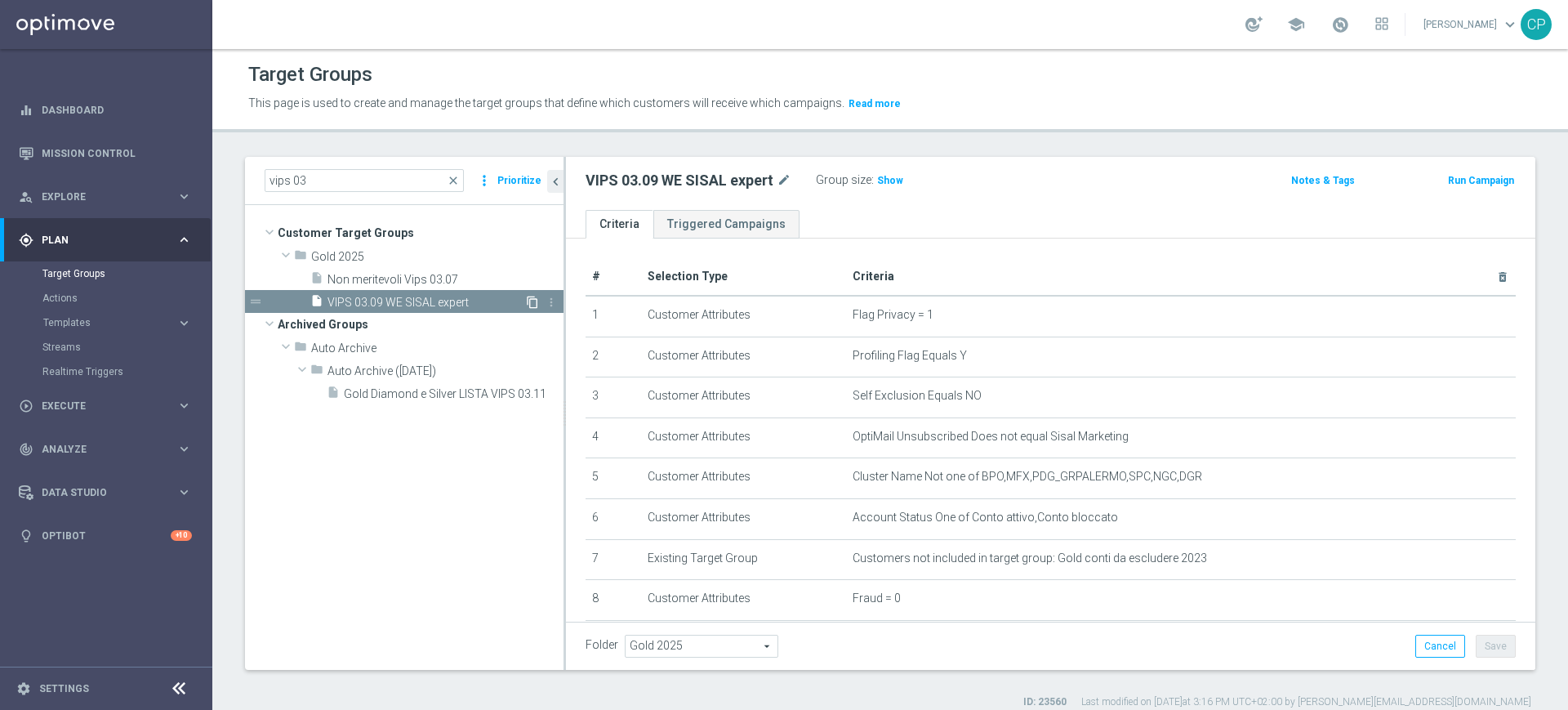
click at [535, 300] on icon "content_copy" at bounding box center [532, 301] width 13 height 13
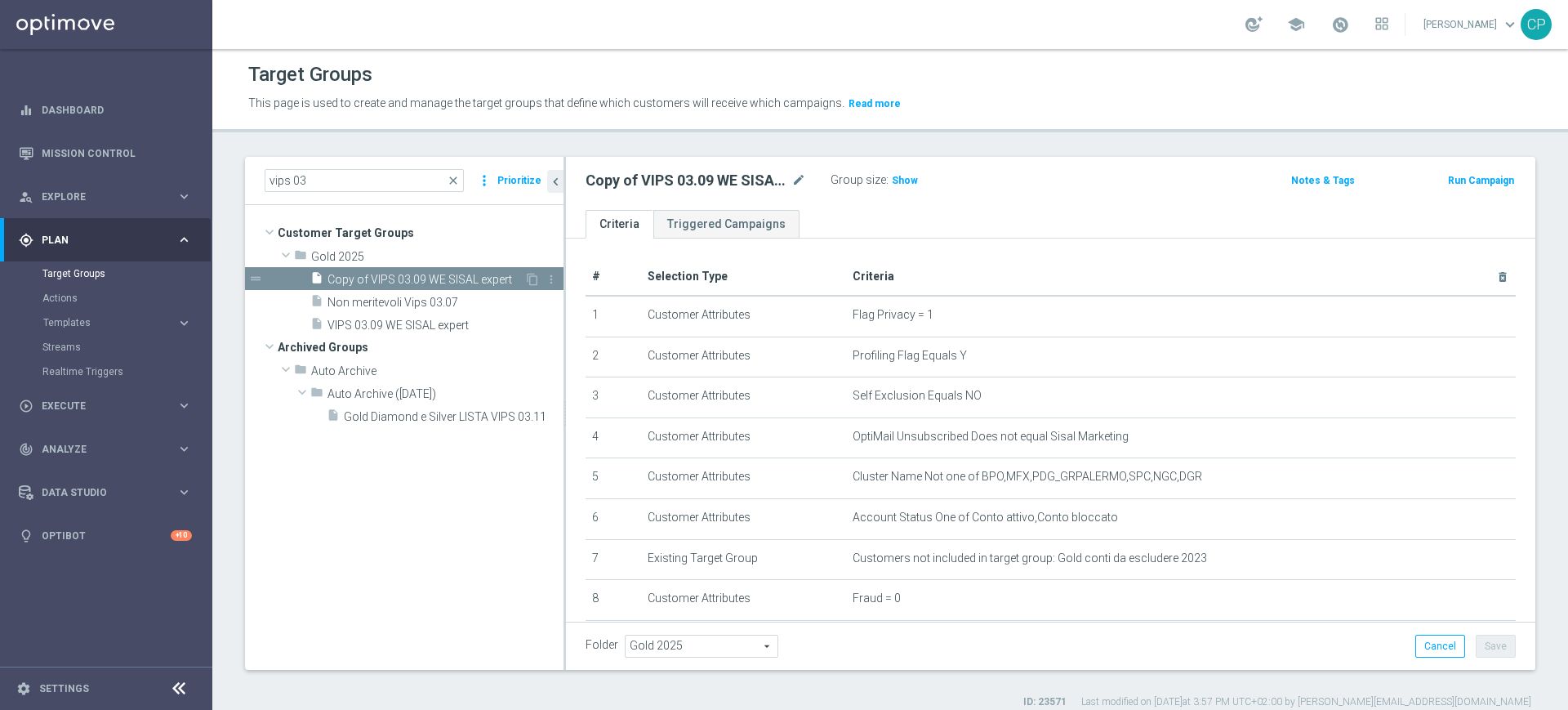
click at [430, 281] on span "Copy of VIPS 03.09 WE SISAL expert" at bounding box center [426, 280] width 197 height 14
click at [527, 322] on icon "content_copy" at bounding box center [532, 325] width 13 height 13
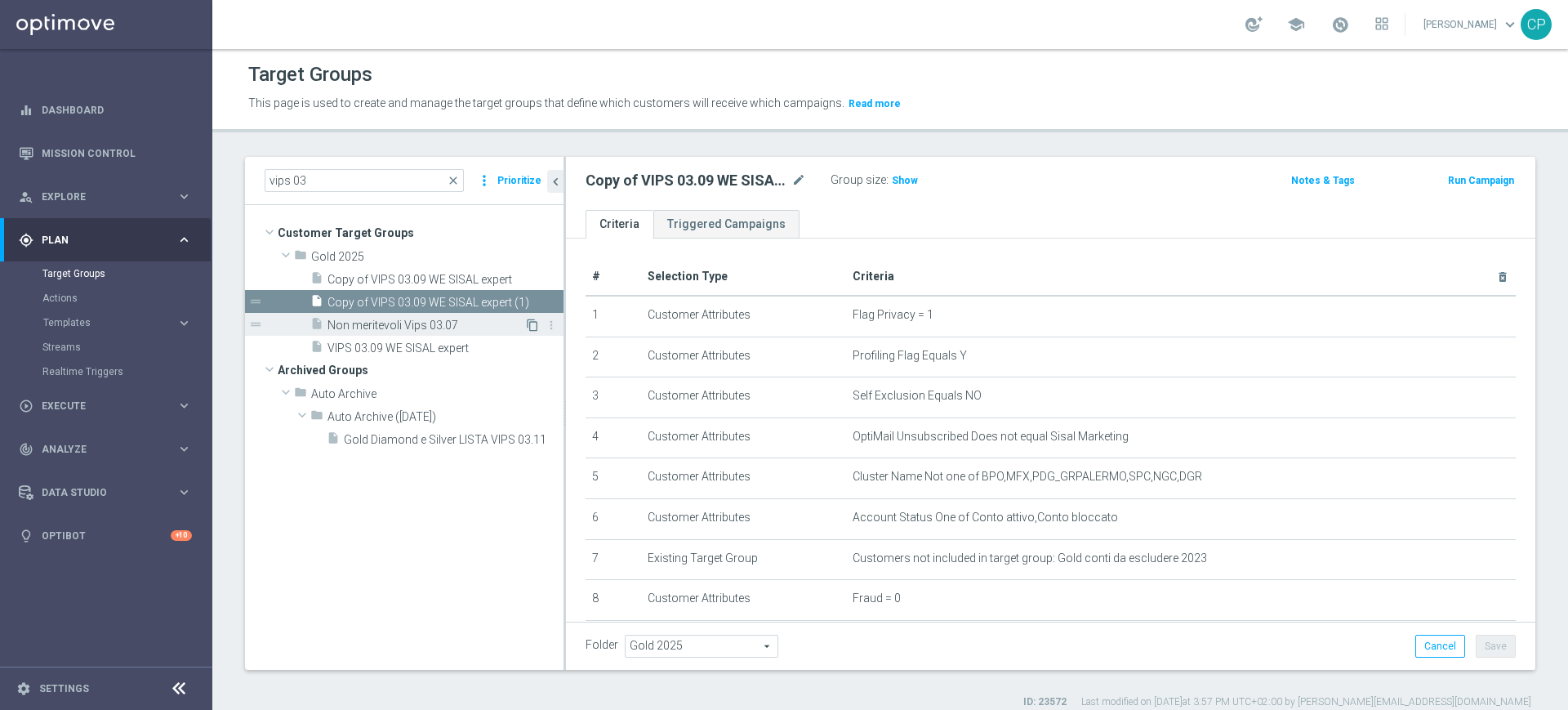
click at [530, 325] on icon "content_copy" at bounding box center [532, 325] width 13 height 13
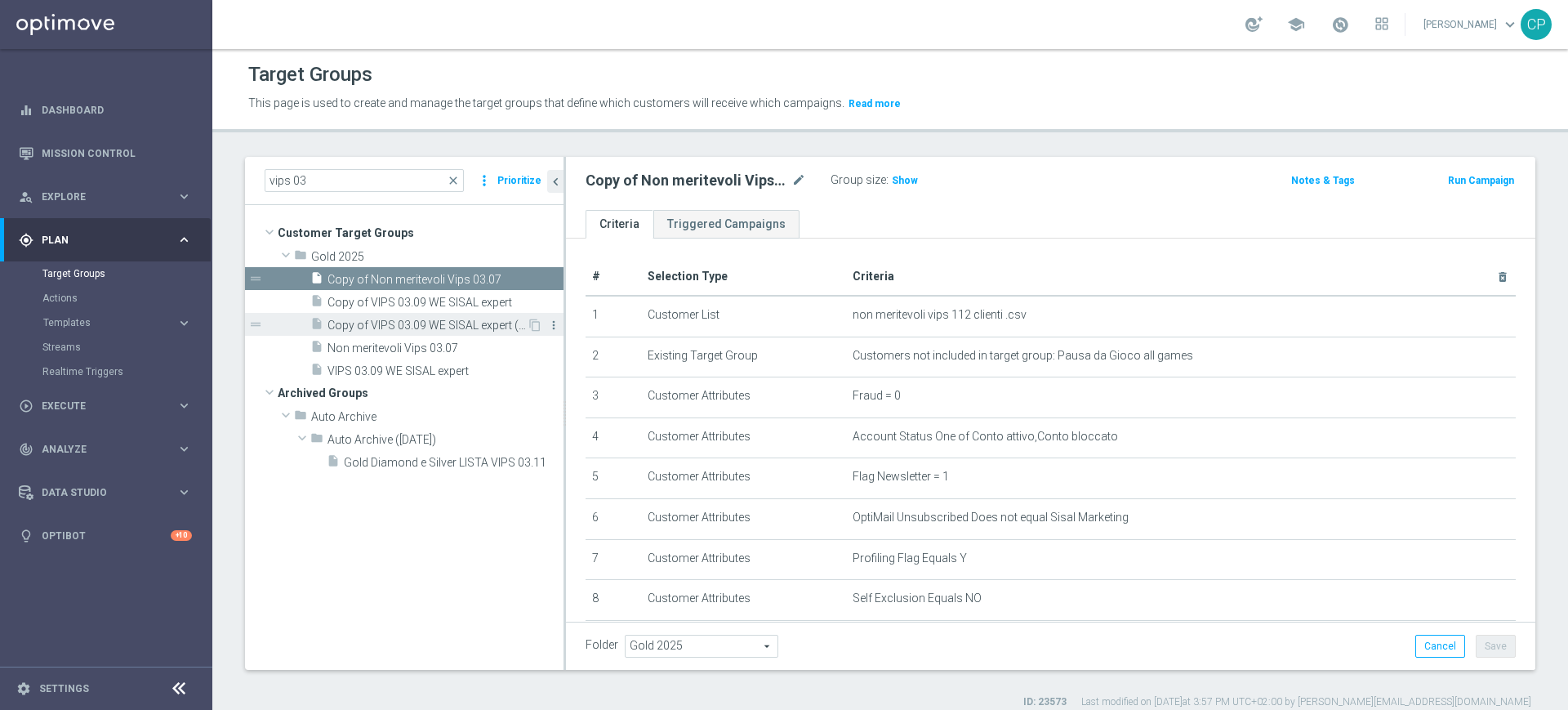
click at [553, 323] on icon "more_vert" at bounding box center [553, 325] width 13 height 13
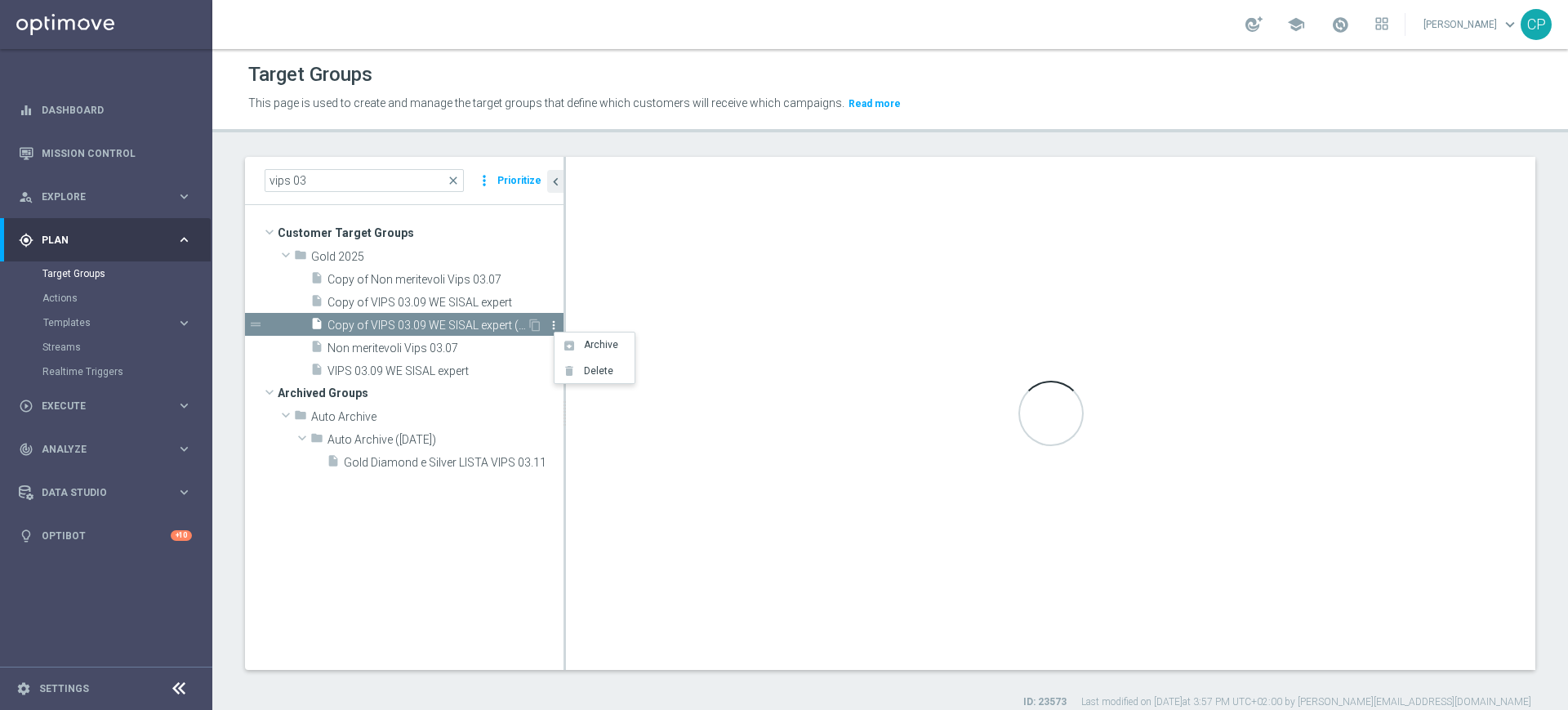
checkbox input "true"
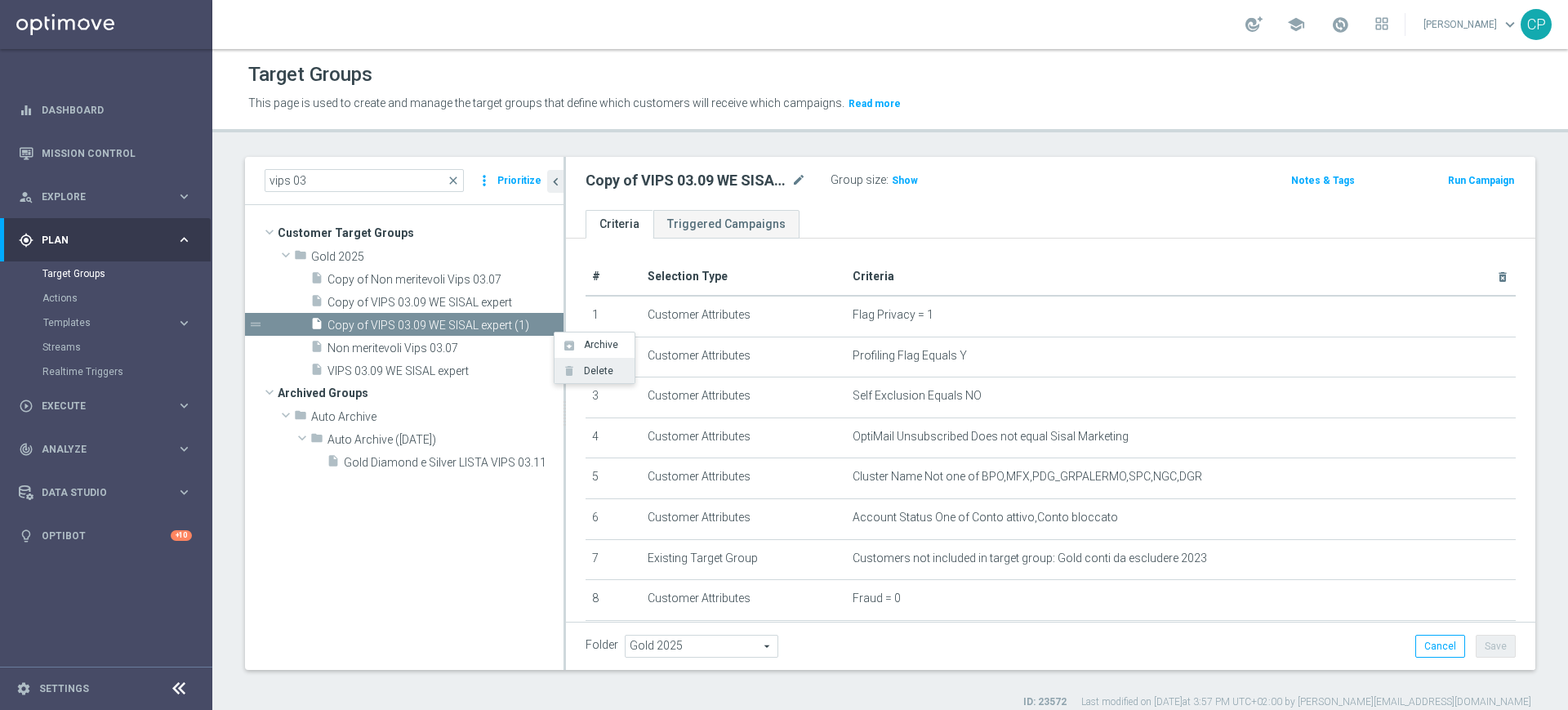
click at [587, 374] on span "Delete" at bounding box center [596, 371] width 35 height 12
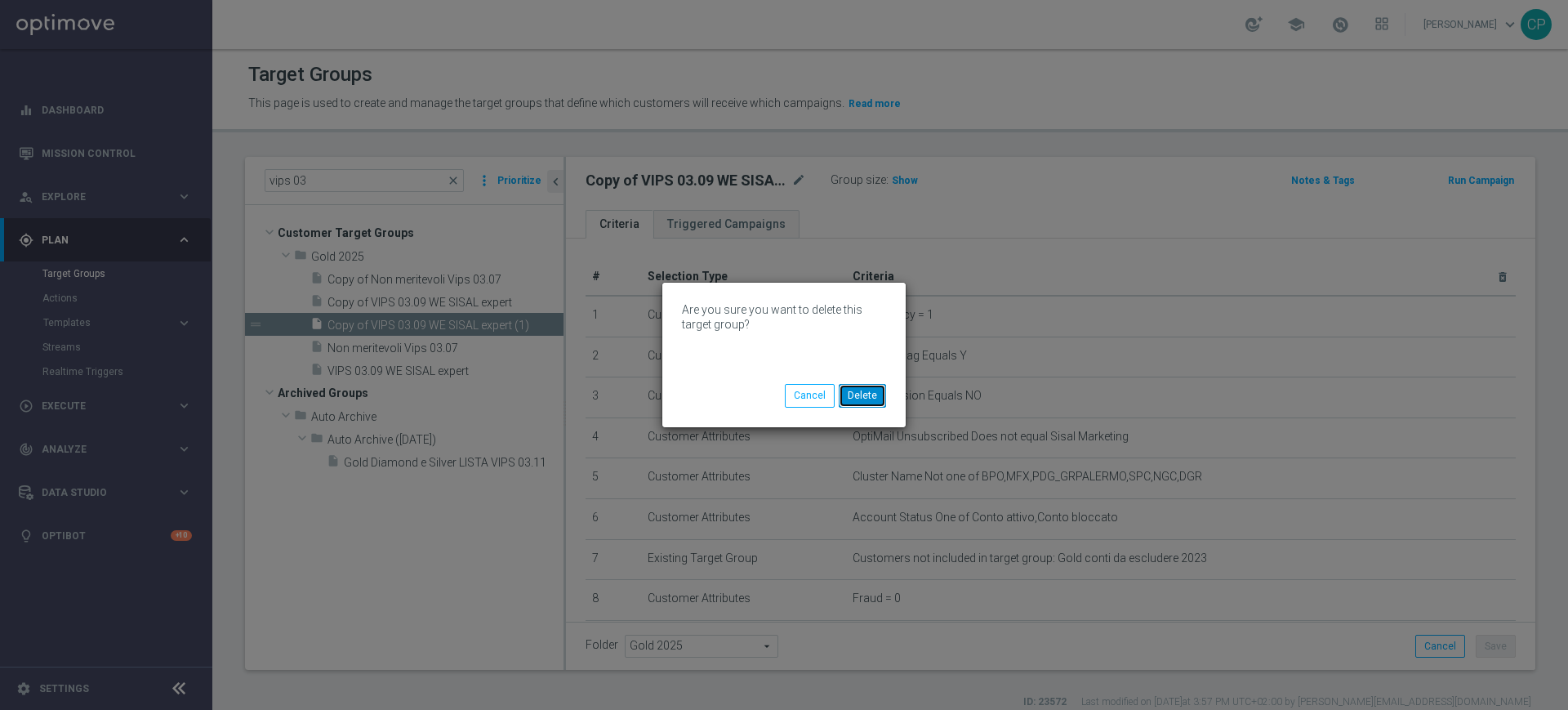
click at [855, 395] on button "Delete" at bounding box center [862, 395] width 47 height 23
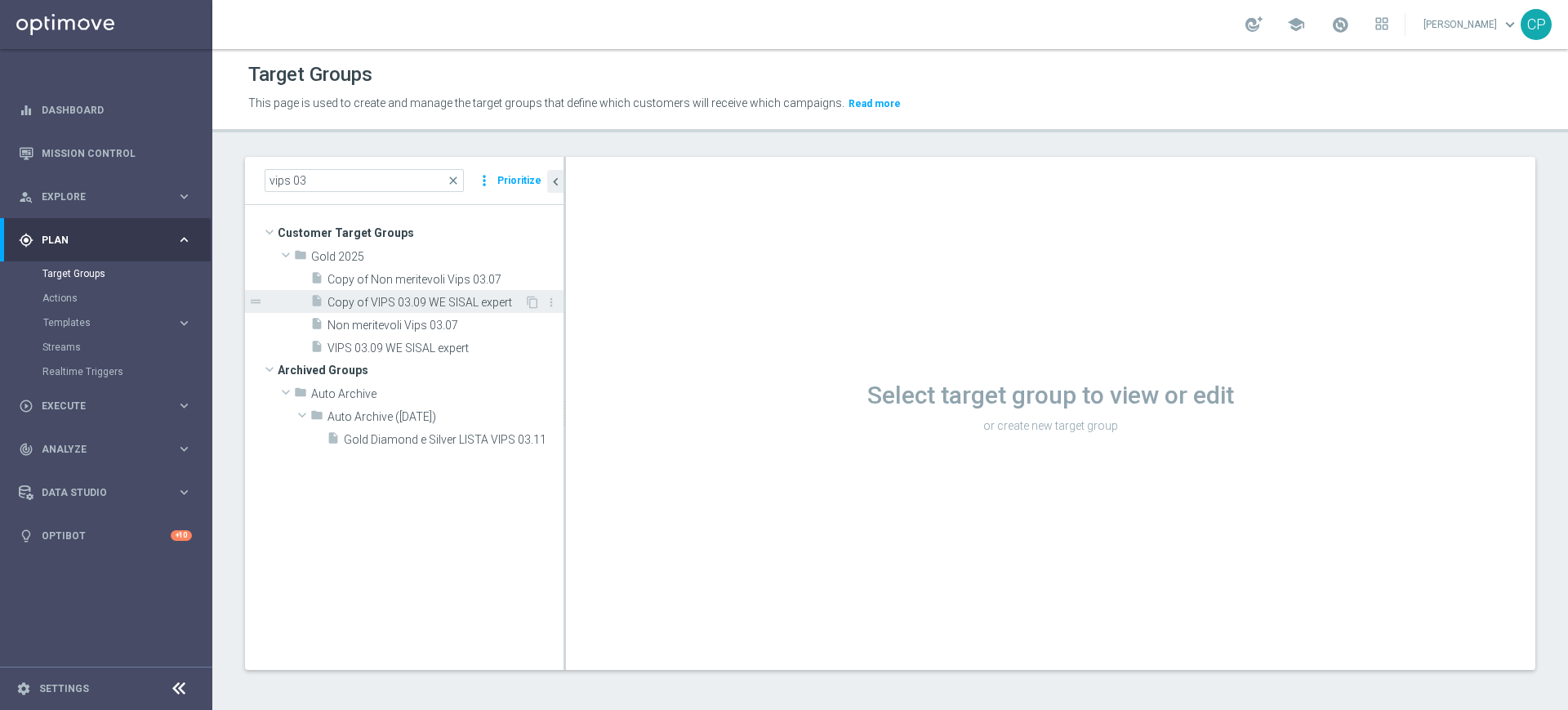
click at [477, 298] on span "Copy of VIPS 03.09 WE SISAL expert" at bounding box center [426, 302] width 197 height 14
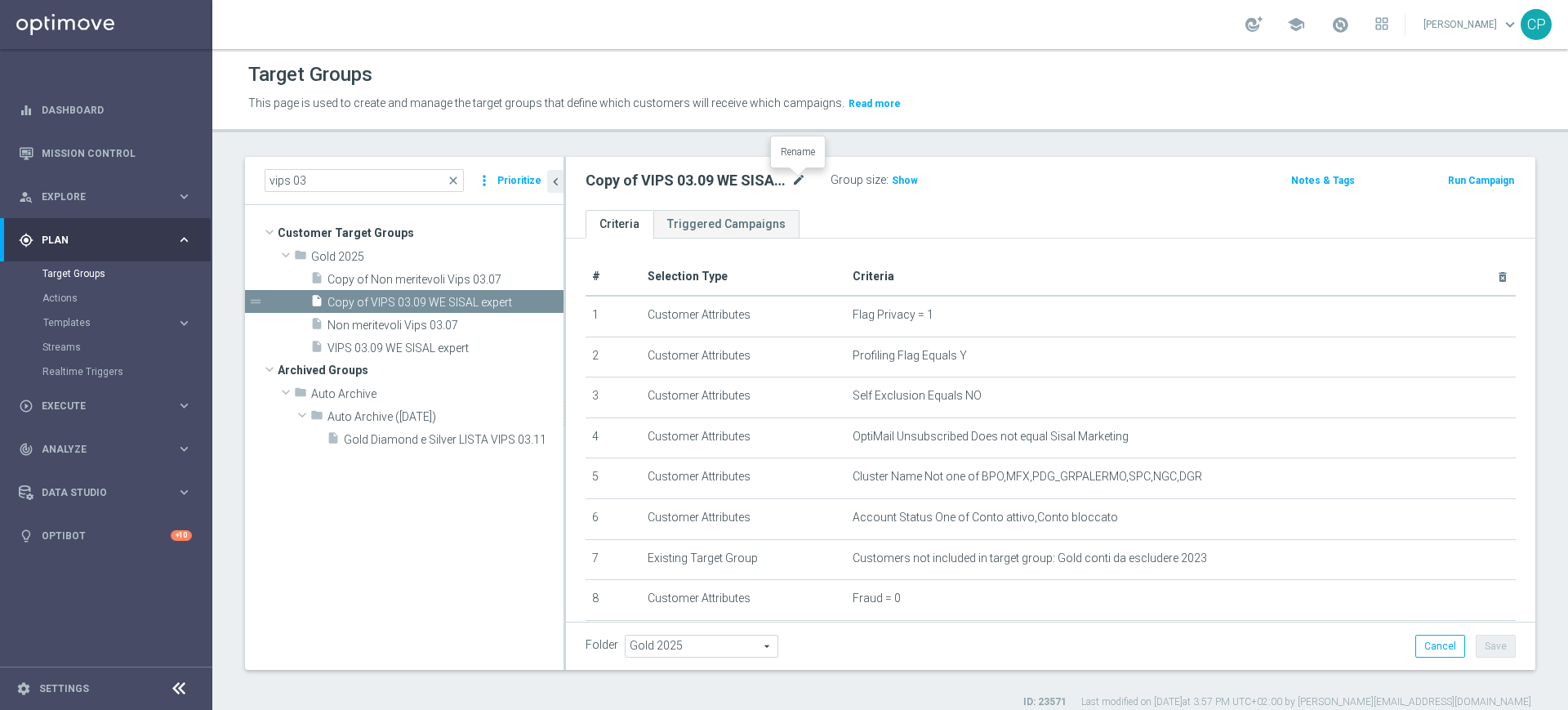
click at [792, 179] on icon "mode_edit" at bounding box center [798, 180] width 15 height 20
click at [634, 180] on input "Copy of VIPS 03.09 WE SISAL expert" at bounding box center [696, 181] width 220 height 23
drag, startPoint x: 648, startPoint y: 180, endPoint x: 770, endPoint y: 178, distance: 122.0
click at [770, 178] on input "VIPS 03.09 WE SISAL expert" at bounding box center [696, 181] width 220 height 23
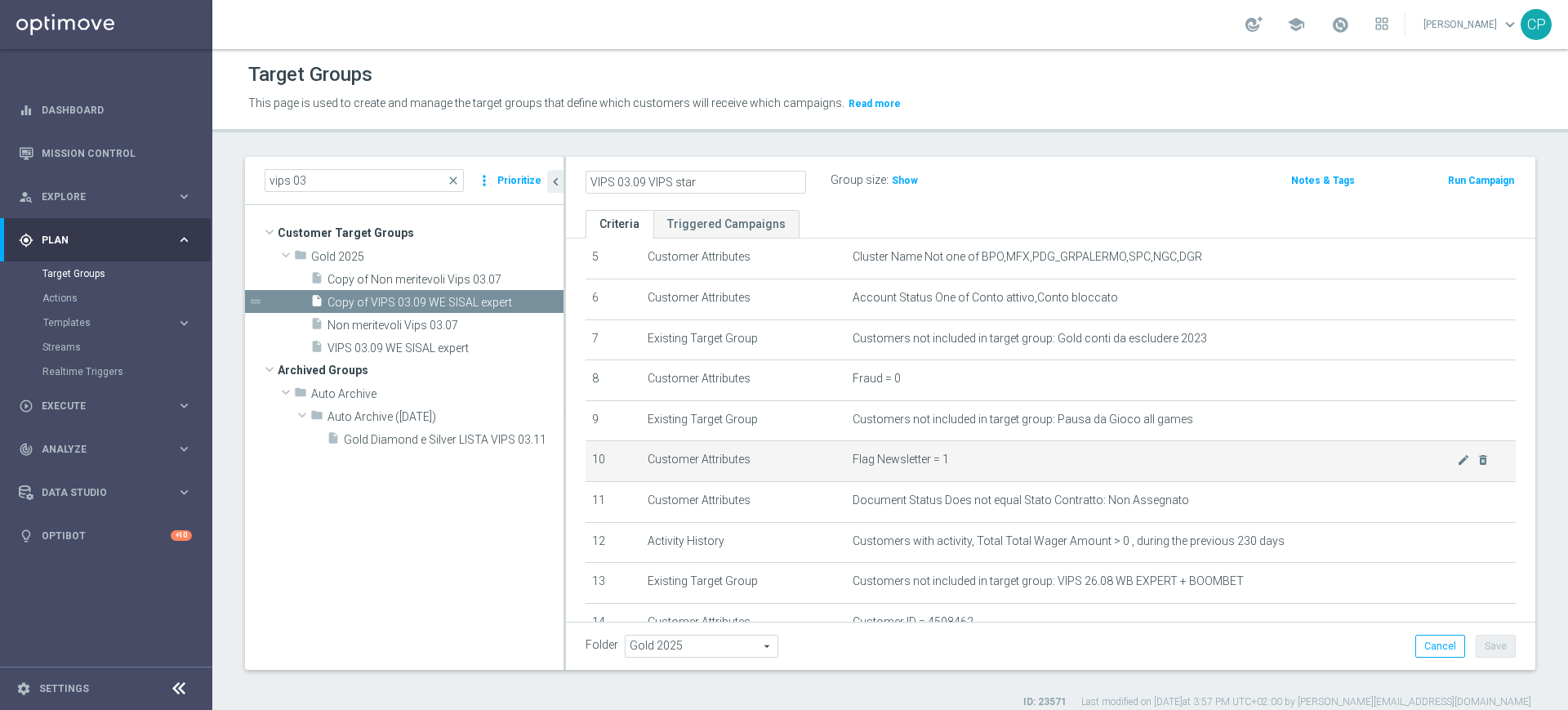
scroll to position [203, 0]
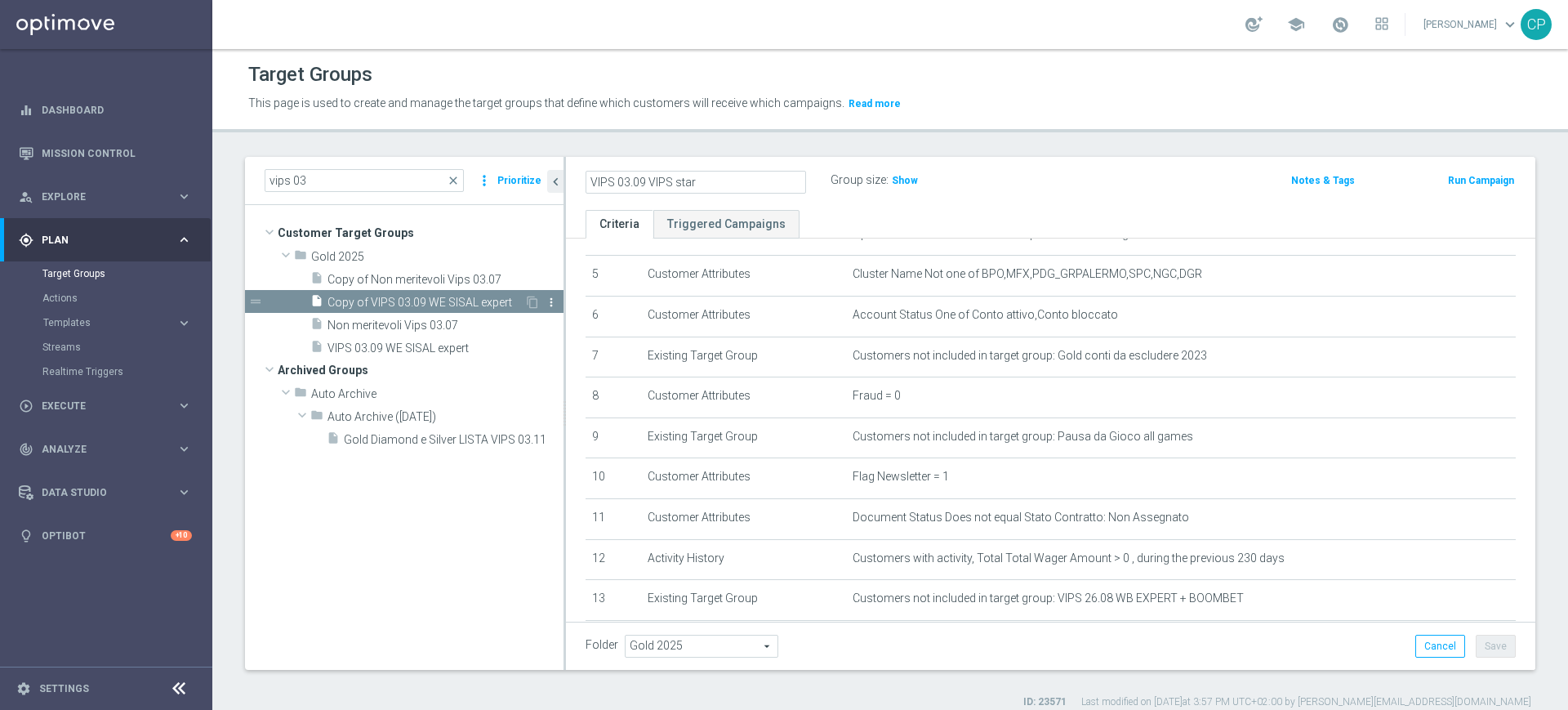
type input "VIPS 03.09 VIPS star"
click at [549, 300] on icon "more_vert" at bounding box center [550, 301] width 13 height 13
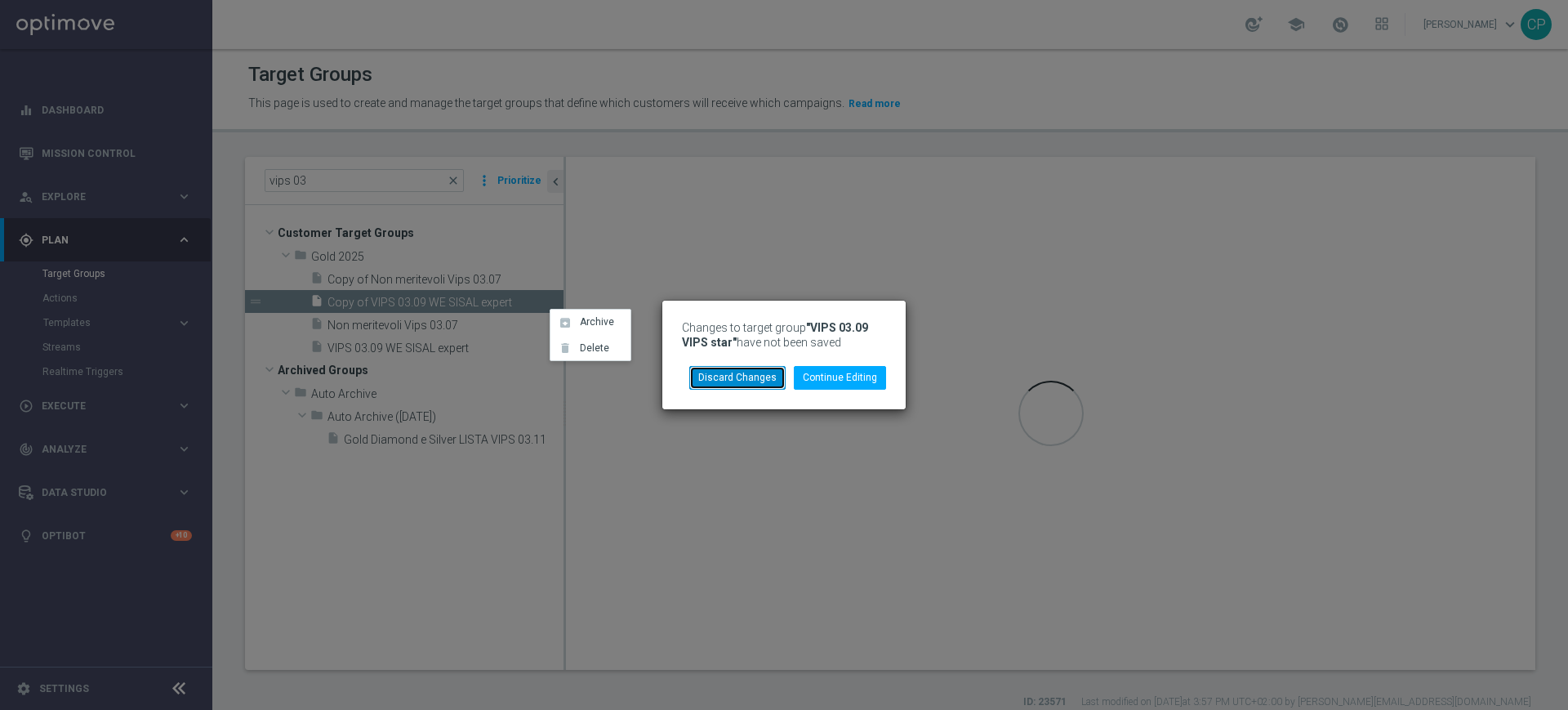
click at [738, 377] on button "Discard Changes" at bounding box center [737, 377] width 96 height 23
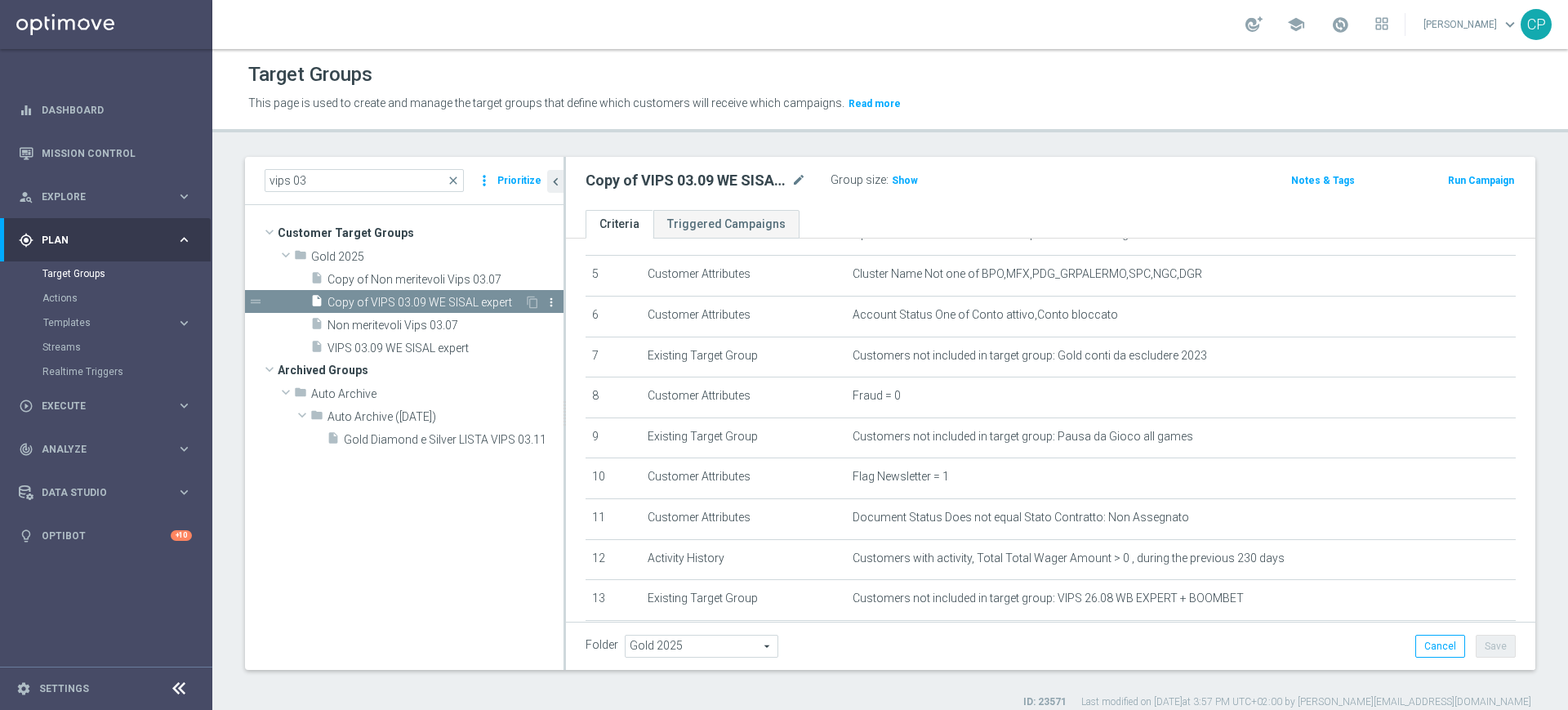
click at [552, 300] on icon "more_vert" at bounding box center [550, 301] width 13 height 13
click at [593, 351] on span "Delete" at bounding box center [595, 349] width 35 height 12
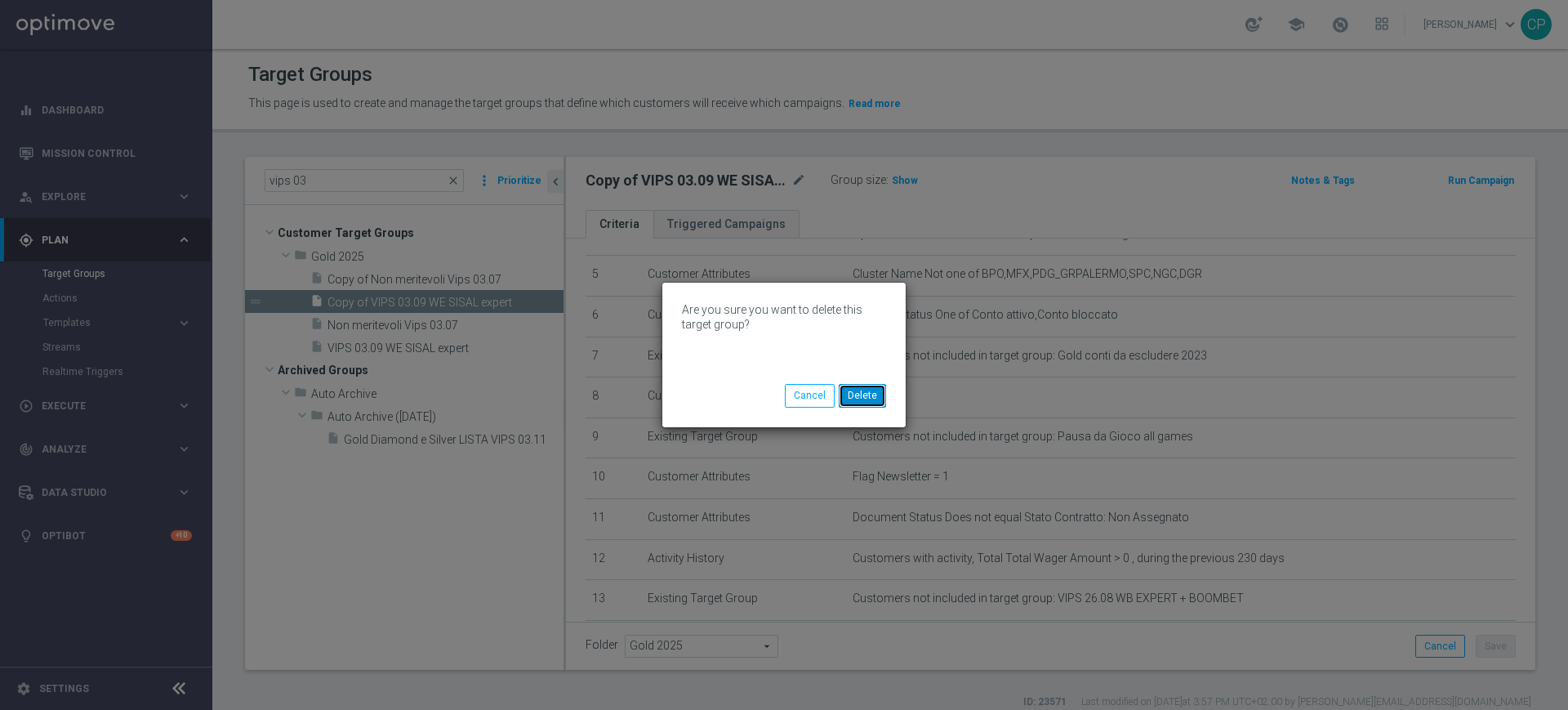
click at [864, 394] on button "Delete" at bounding box center [862, 395] width 47 height 23
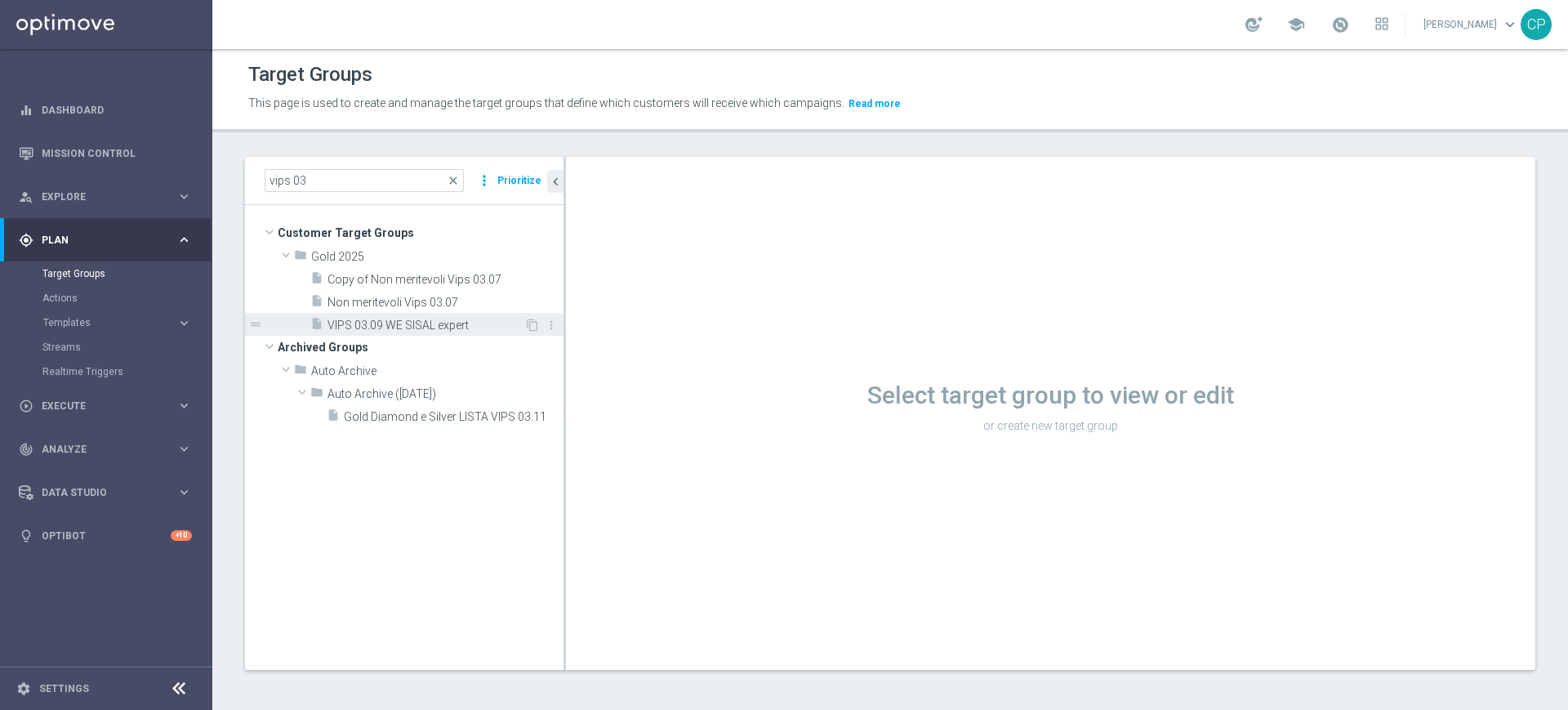
click at [392, 321] on span "VIPS 03.09 WE SISAL expert" at bounding box center [426, 326] width 197 height 14
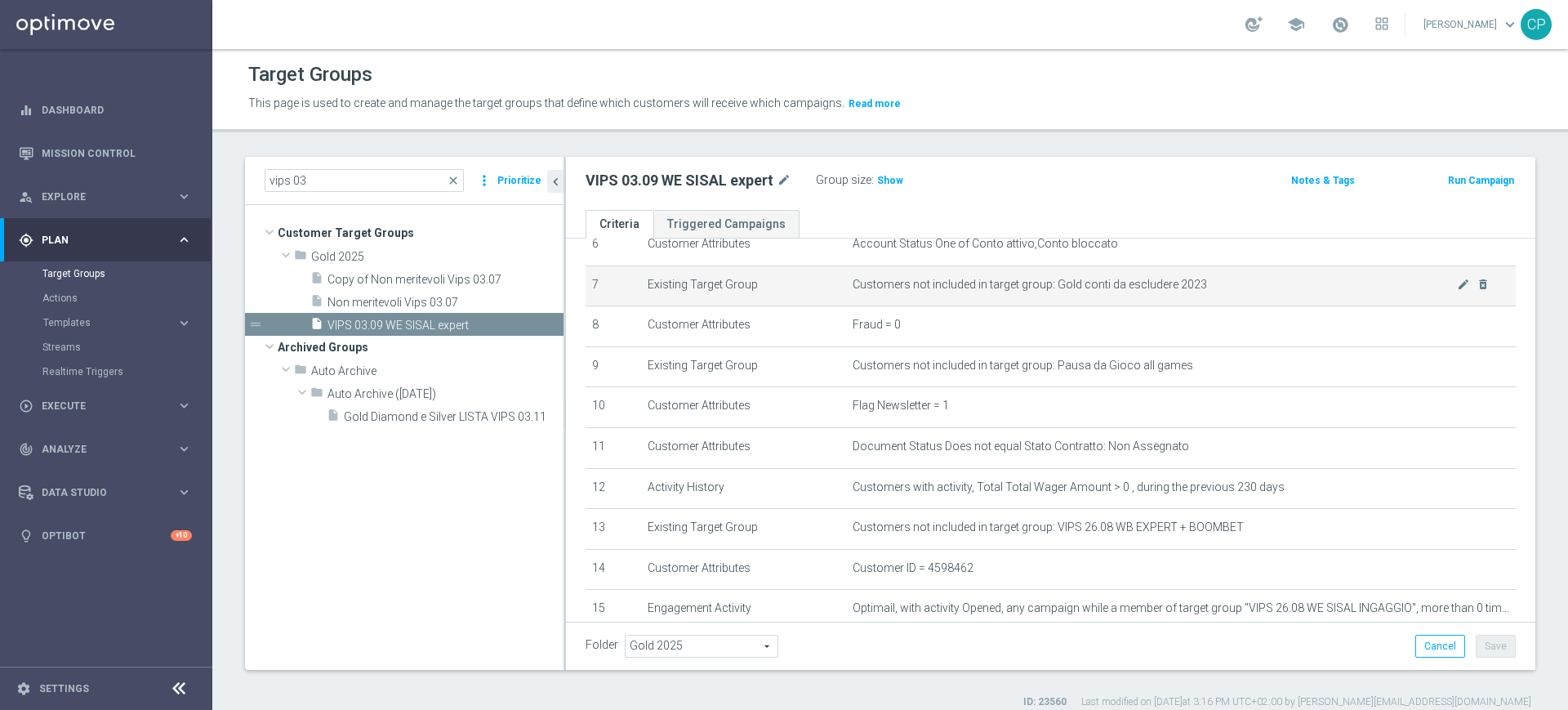
scroll to position [262, 0]
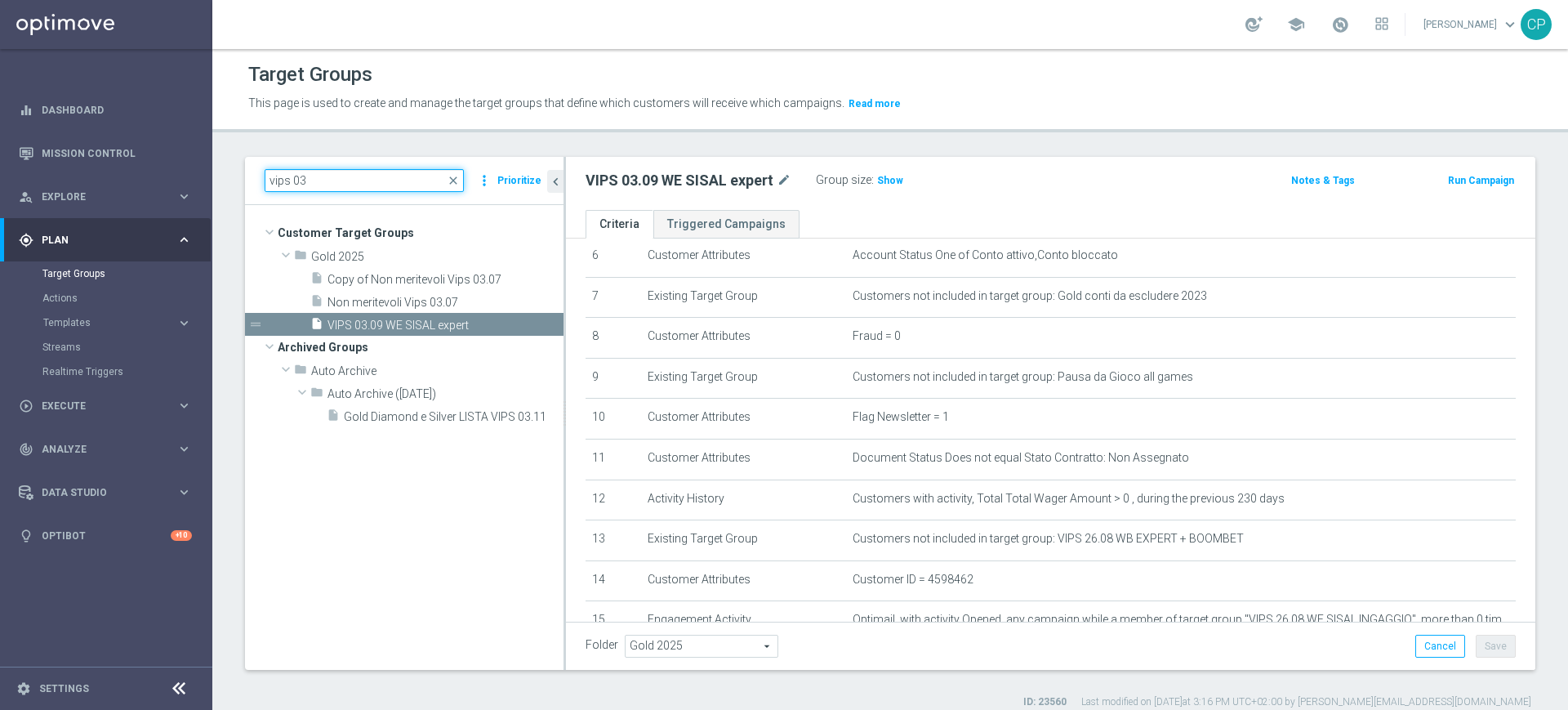
click at [328, 181] on input "vips 03" at bounding box center [364, 180] width 199 height 23
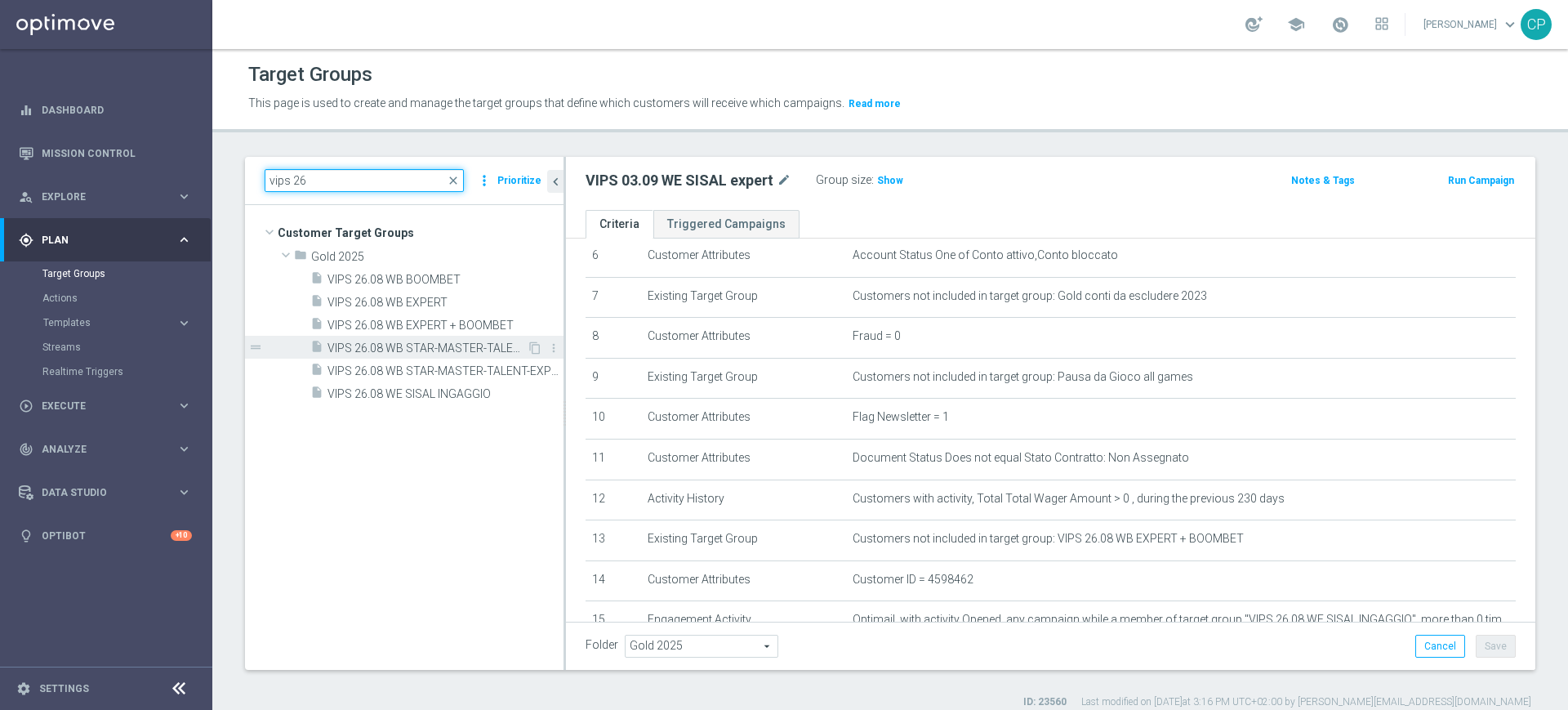
type input "vips 26"
click at [464, 342] on span "VIPS 26.08 WB STAR-MASTER-TALENT" at bounding box center [427, 349] width 199 height 14
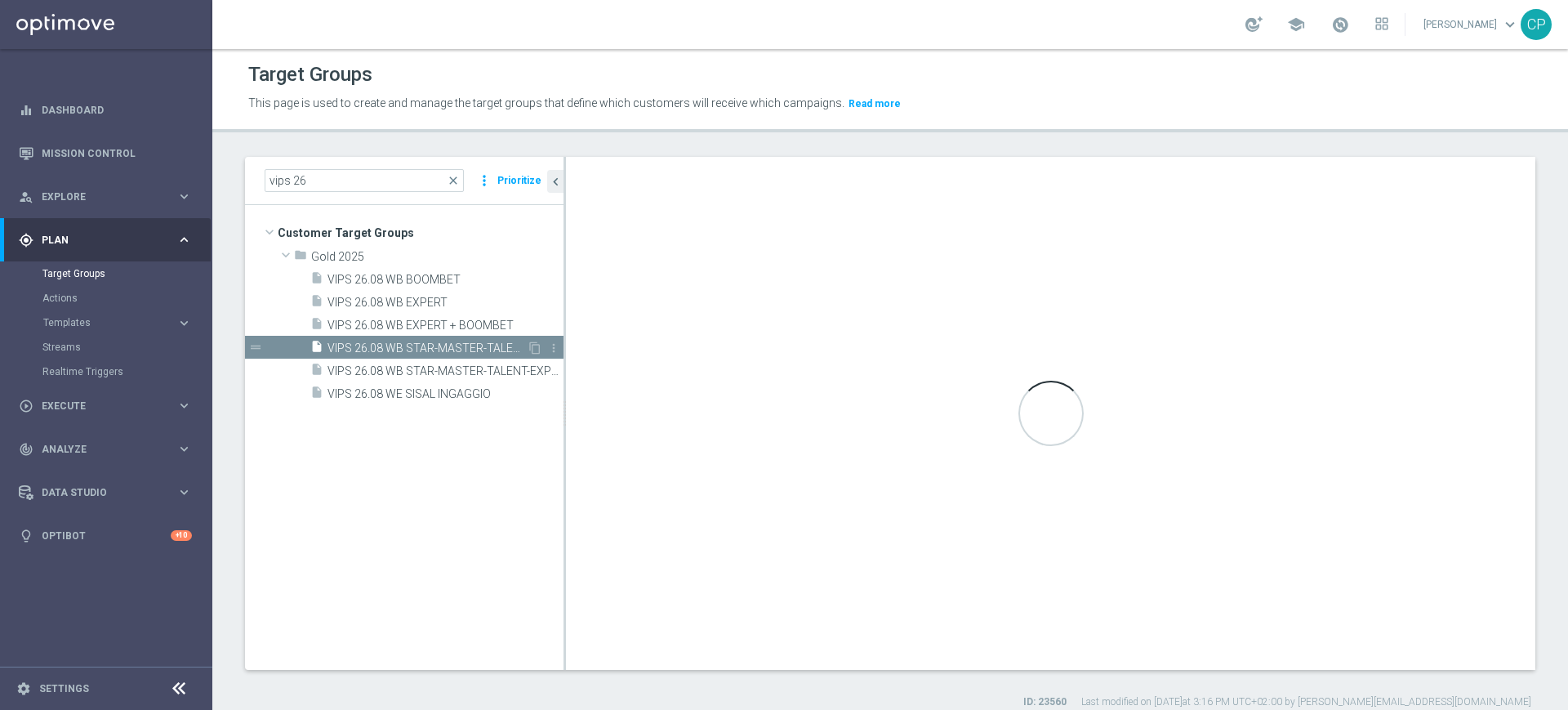
type textarea "(1 and 2 and 3 and 4 and 5 and 6 and 7 and 8 and 9 and 10 and 11 and 12 and 13)"
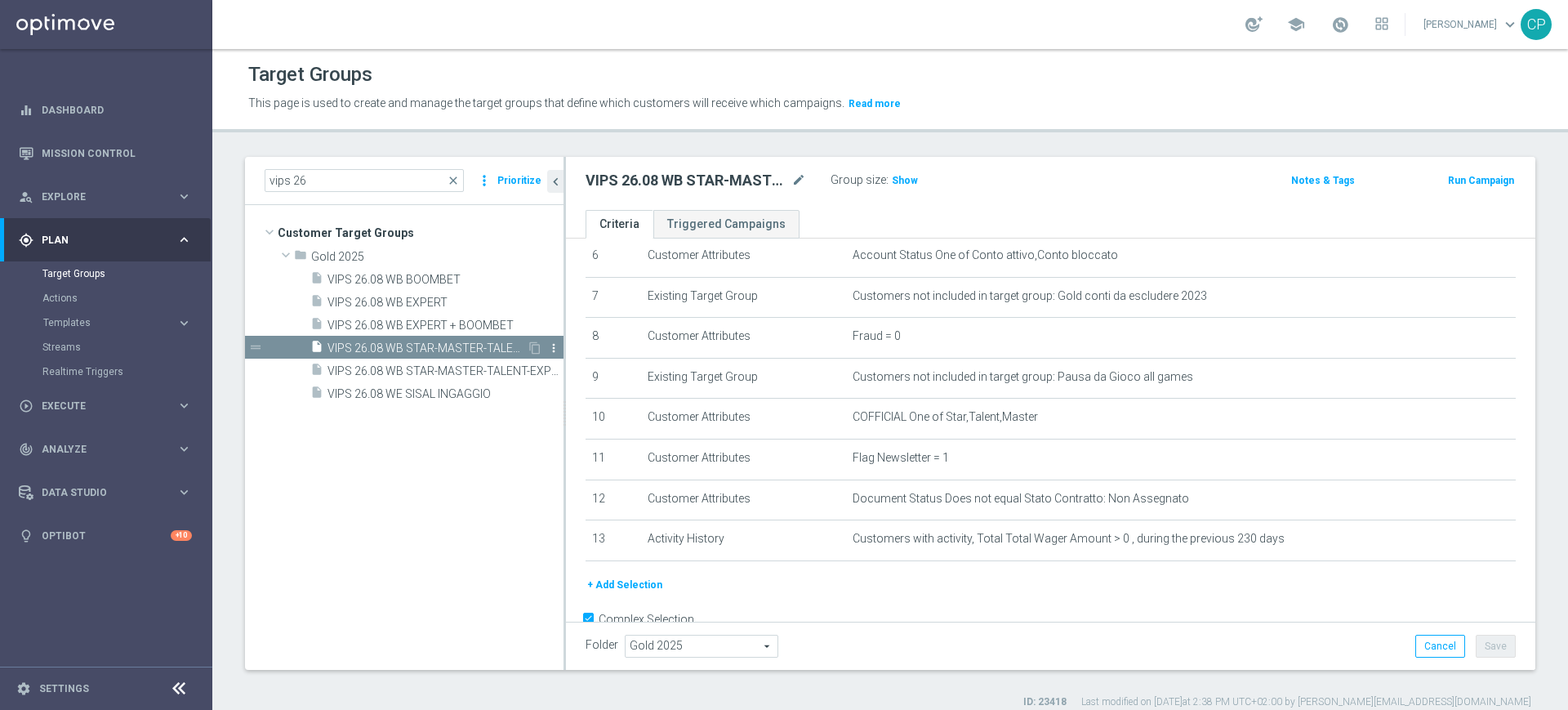
click at [547, 348] on icon "more_vert" at bounding box center [553, 348] width 13 height 13
click at [533, 345] on icon "content_copy" at bounding box center [534, 348] width 13 height 13
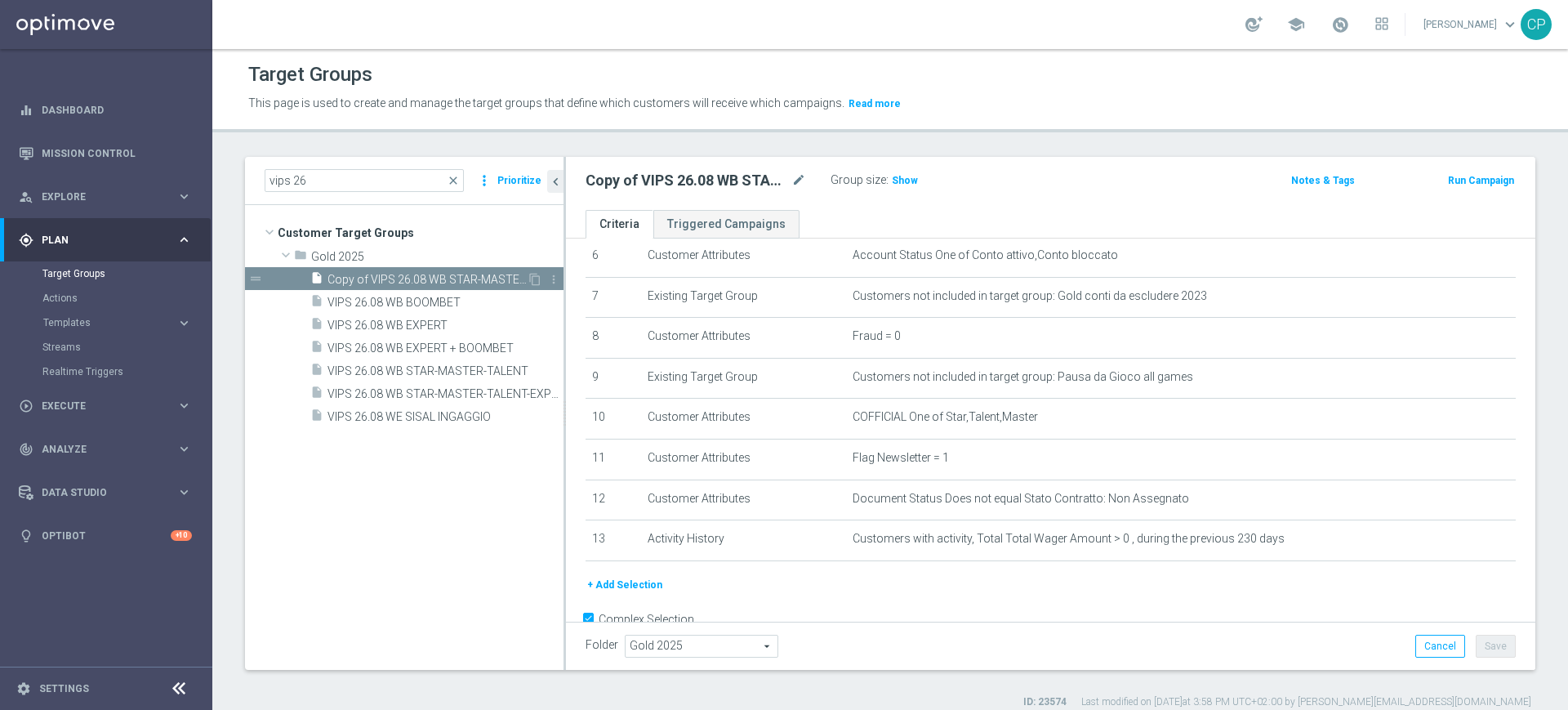
click at [481, 269] on div "insert_drive_file Copy of VIPS 26.08 WB STAR-MASTER-TALENT" at bounding box center [418, 278] width 217 height 23
click at [791, 176] on icon "mode_edit" at bounding box center [798, 180] width 15 height 20
click at [606, 179] on input "Copy of VIPS 26.08 WB STAR-MASTER-TALENT" at bounding box center [696, 181] width 220 height 23
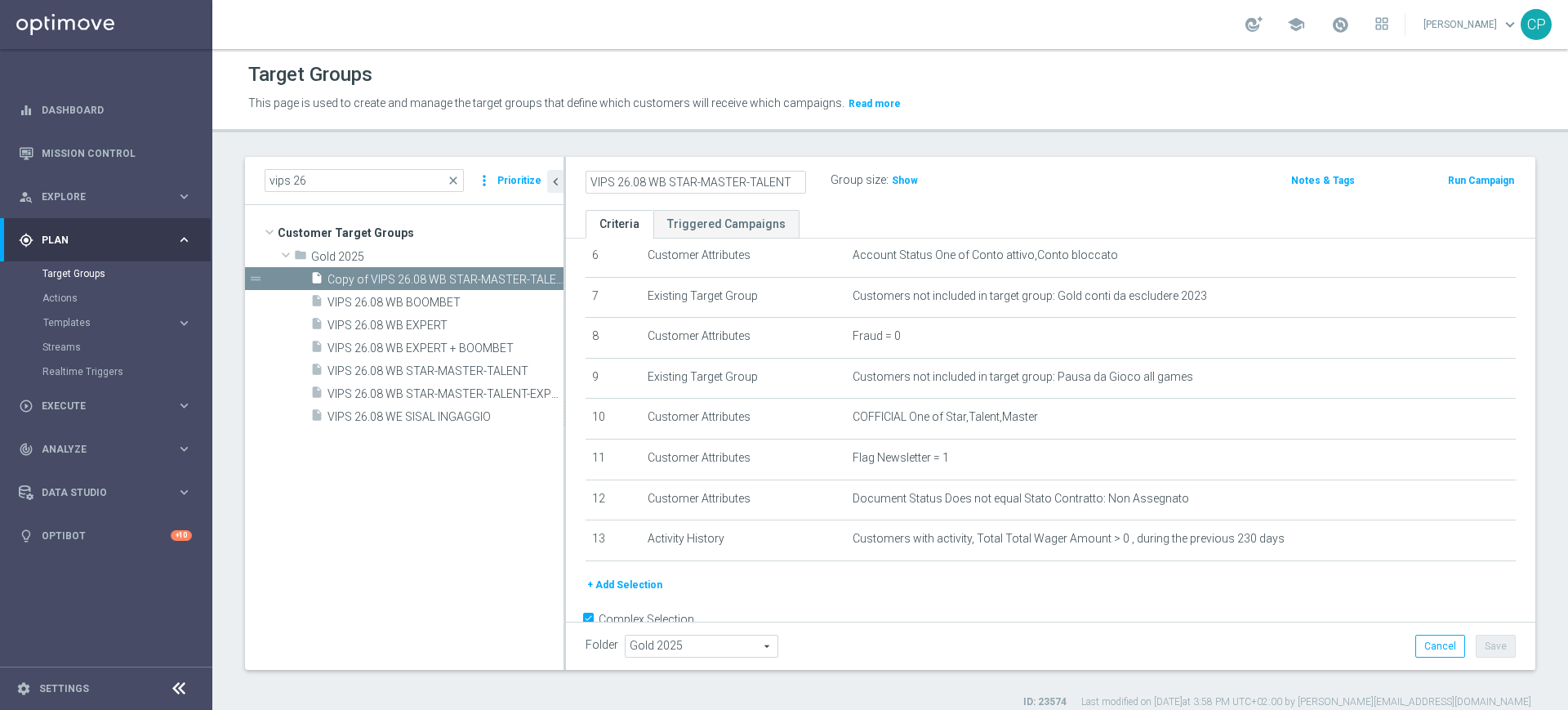
click at [622, 188] on input "VIPS 26.08 WB STAR-MASTER-TALENT" at bounding box center [696, 181] width 220 height 23
drag, startPoint x: 677, startPoint y: 180, endPoint x: 920, endPoint y: 175, distance: 243.1
click at [920, 175] on div "VIPS 03.09 VIPS WB STAR-MASTER-TALENT Group size : Show" at bounding box center [891, 181] width 636 height 25
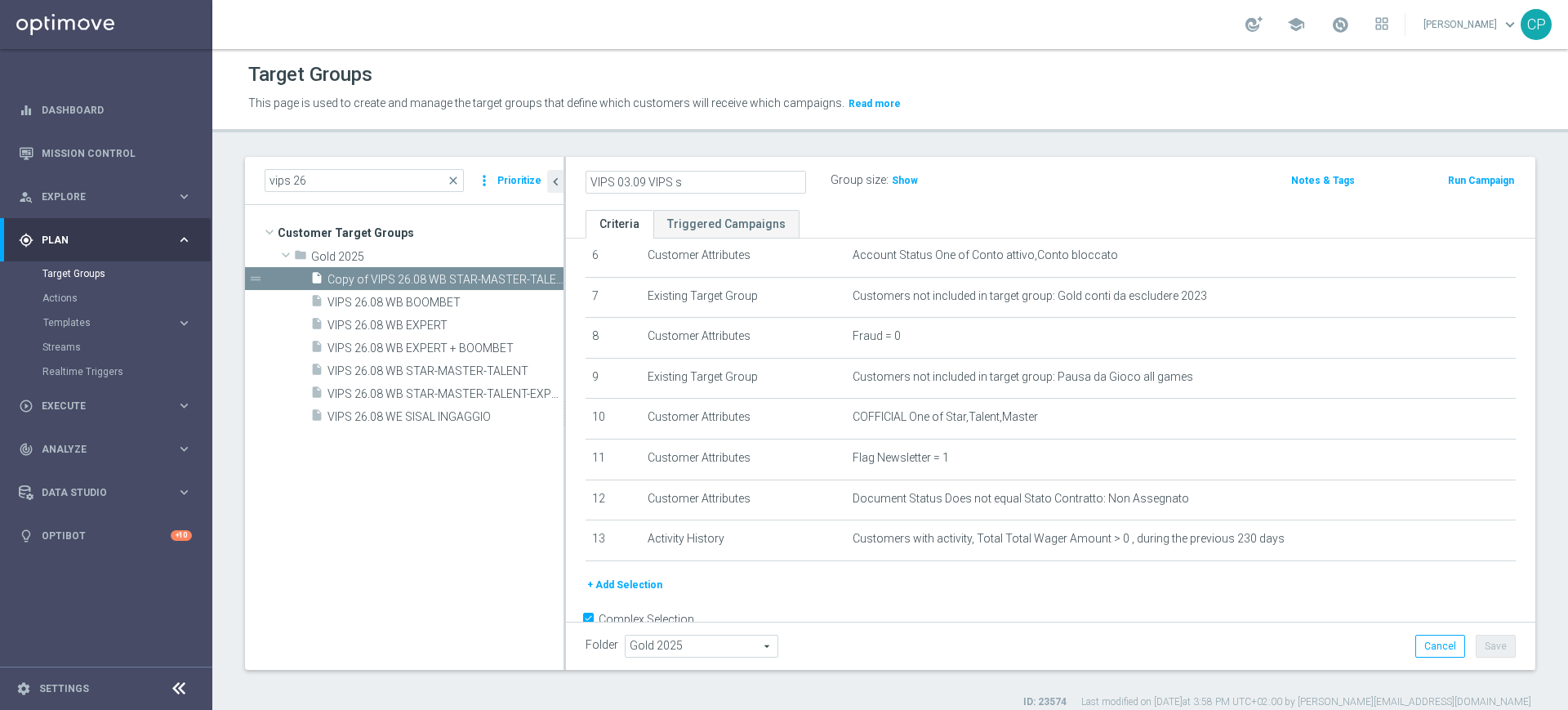
scroll to position [0, 0]
type input "VIPS 03.09 VIPS star"
click at [1083, 199] on div "VIPS 03.09 VIPS star Group size : Show Notes & Tags Run Campaign" at bounding box center [1050, 183] width 970 height 53
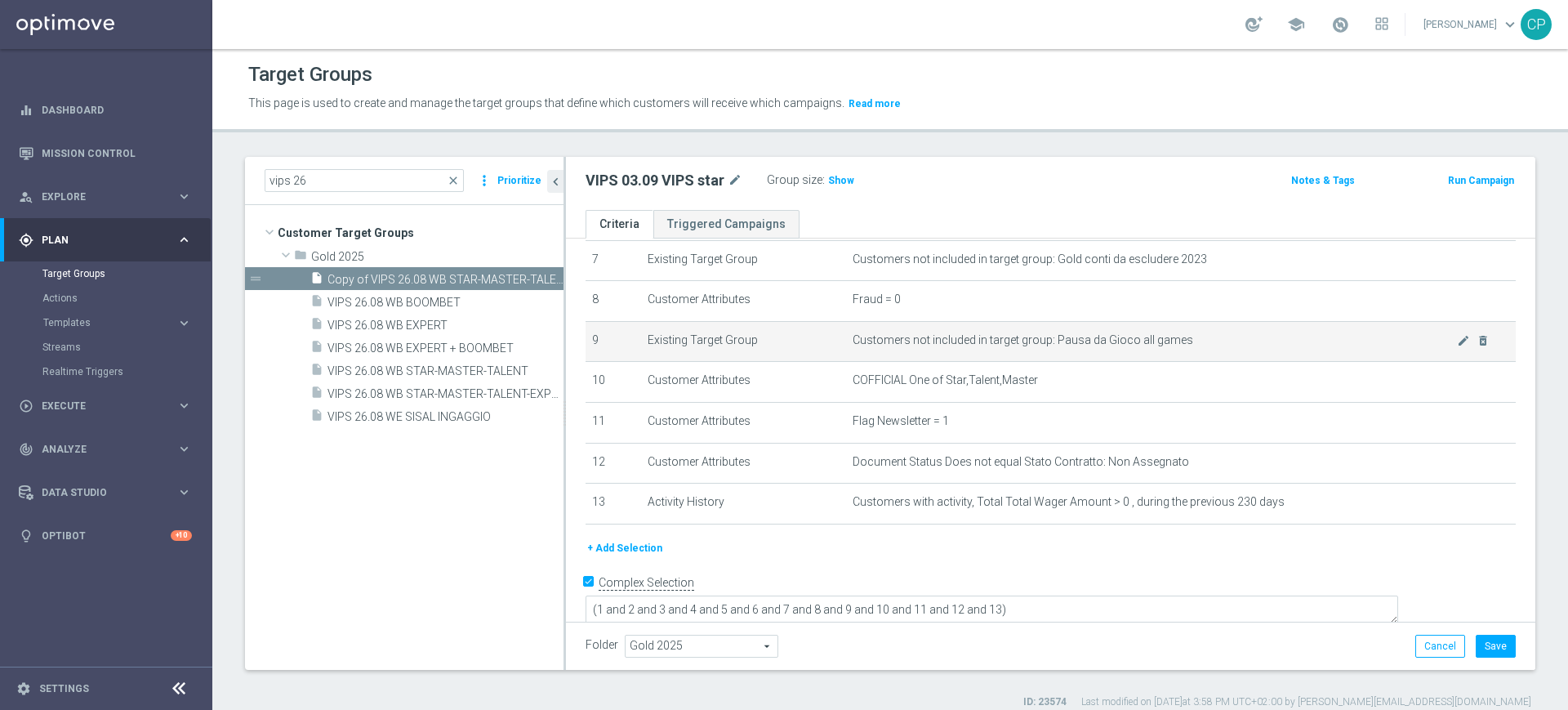
scroll to position [306, 0]
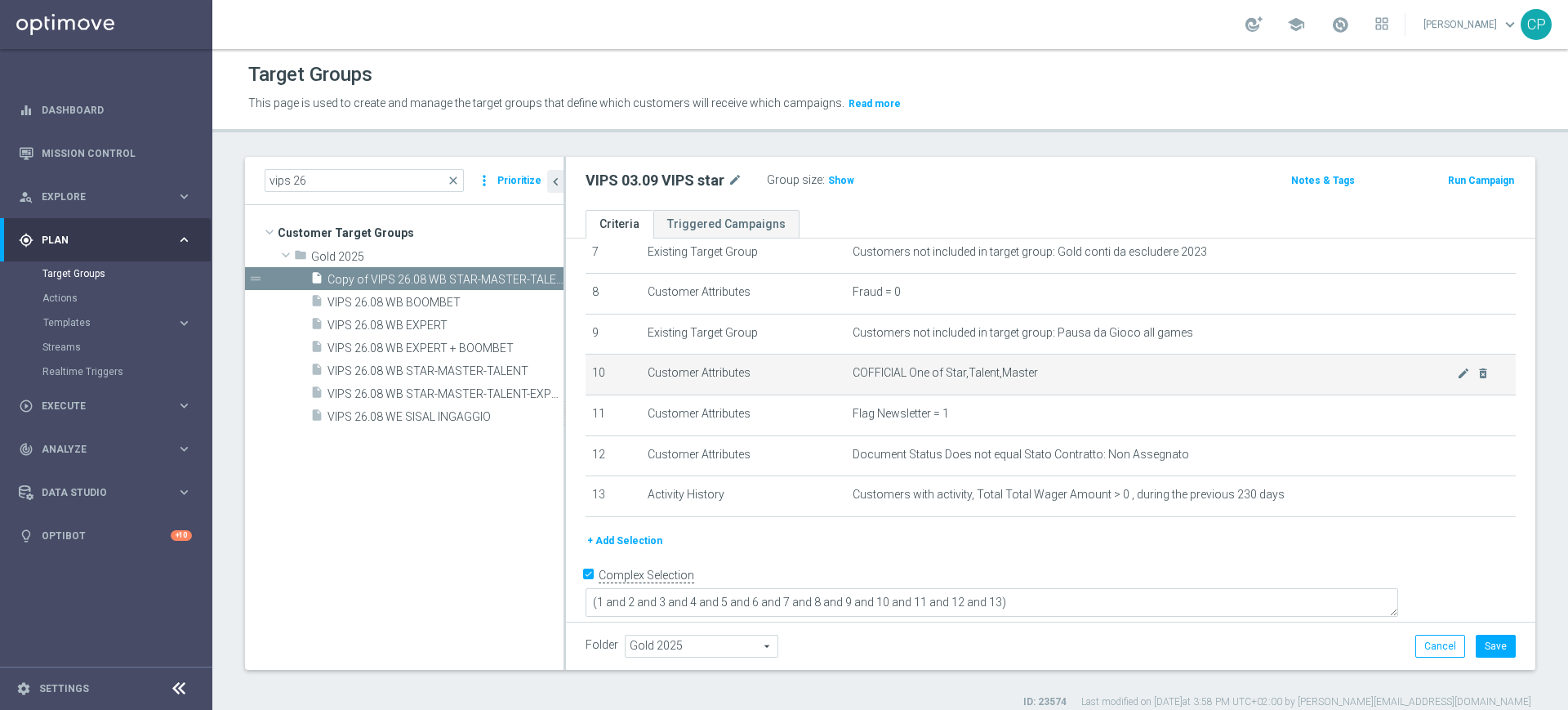
click at [1085, 380] on span "COFFICIAL One of Star,Talent,Master" at bounding box center [1155, 373] width 604 height 14
click at [1457, 380] on icon "mode_edit" at bounding box center [1463, 372] width 13 height 13
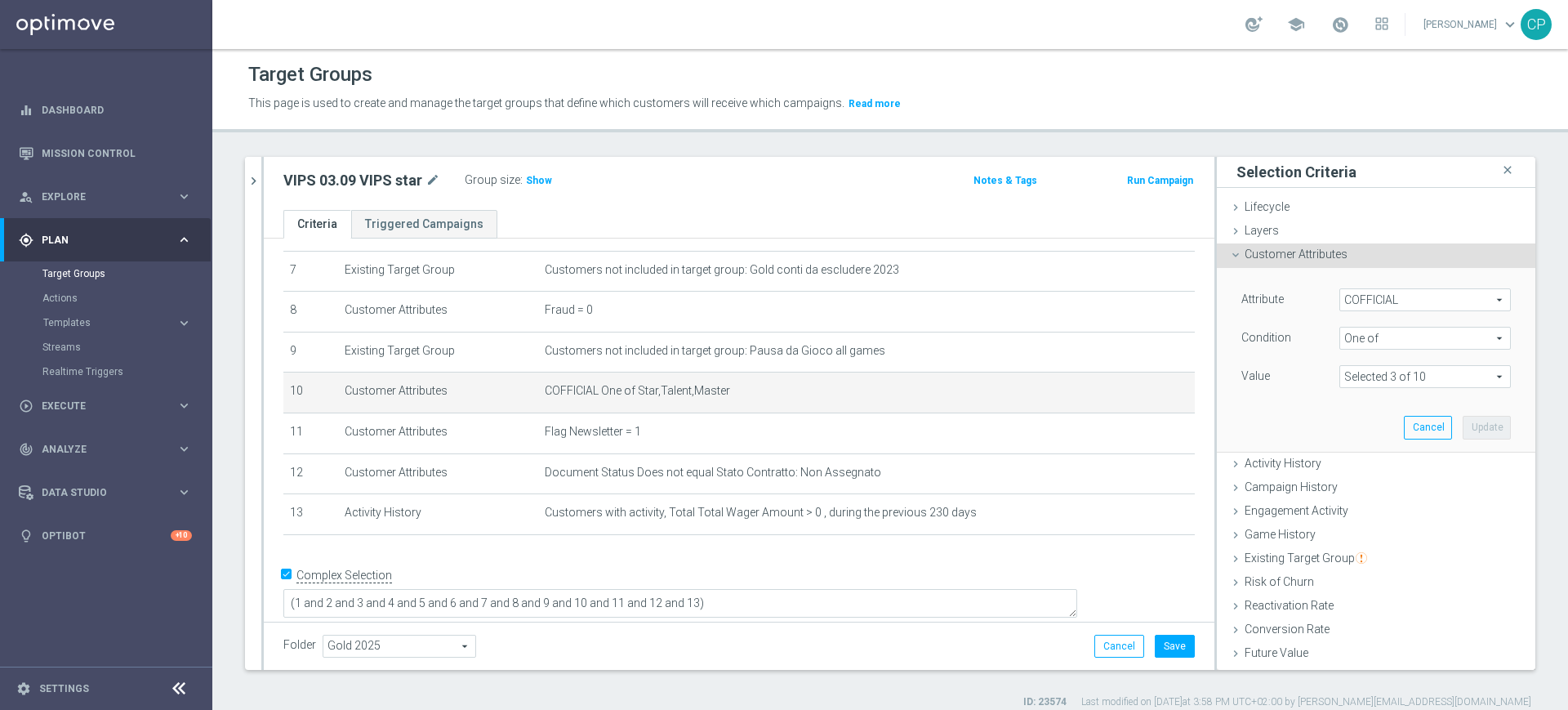
click at [1386, 373] on span at bounding box center [1424, 377] width 170 height 22
click at [1351, 400] on input "(All)" at bounding box center [1356, 401] width 11 height 11
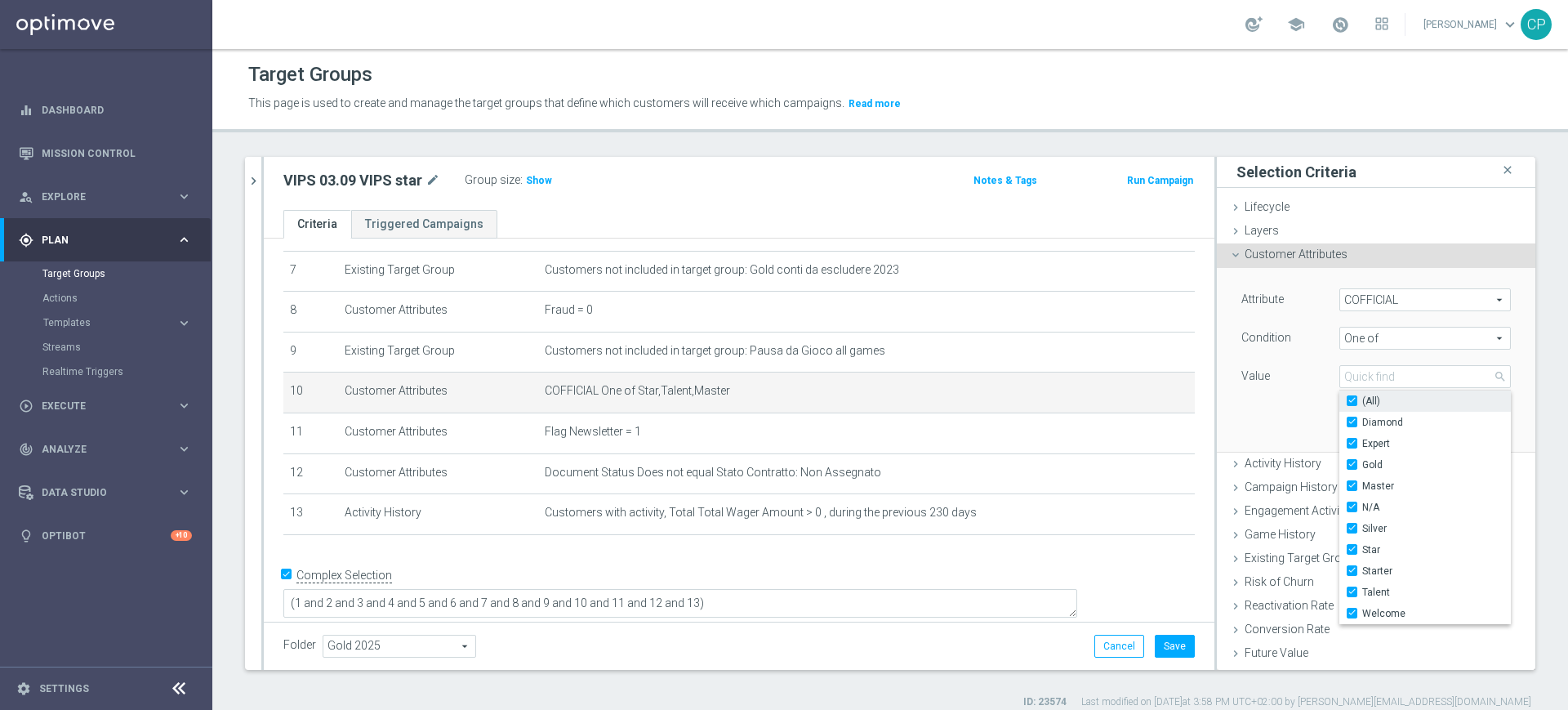
checkbox input "true"
type input "Selected 10 of 10"
checkbox input "true"
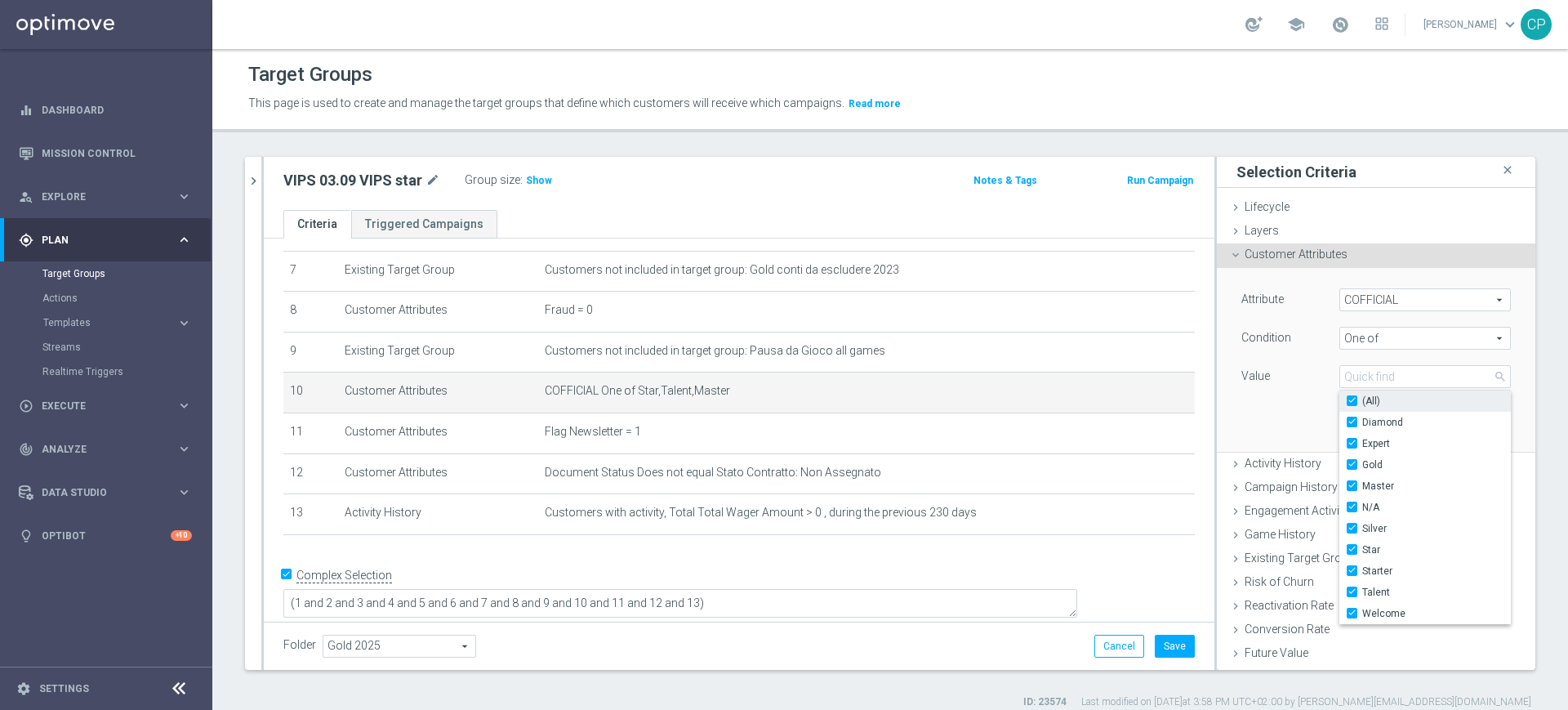
checkbox input "true"
click at [1351, 400] on input "(All)" at bounding box center [1356, 401] width 11 height 11
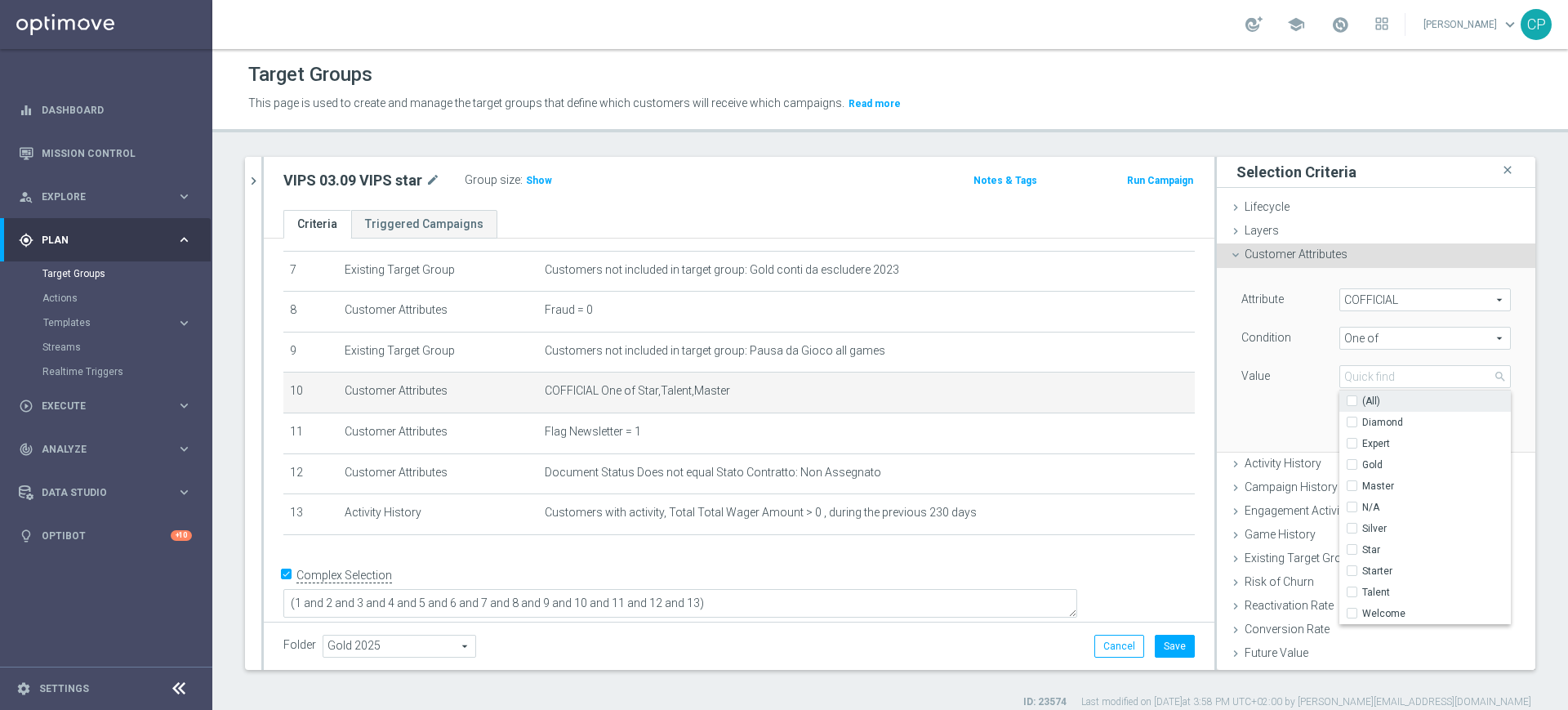
checkbox input "false"
type input "Select"
checkbox input "false"
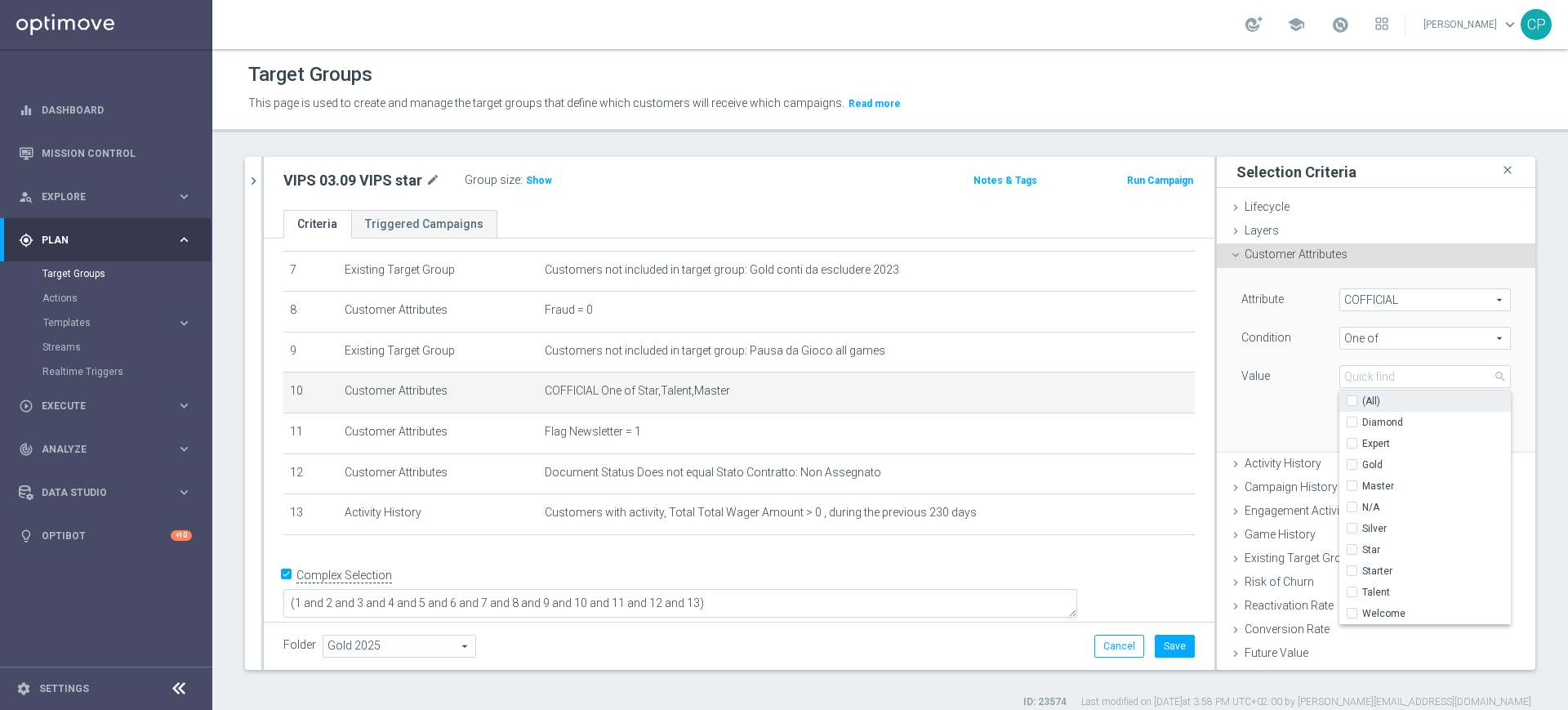
checkbox input "false"
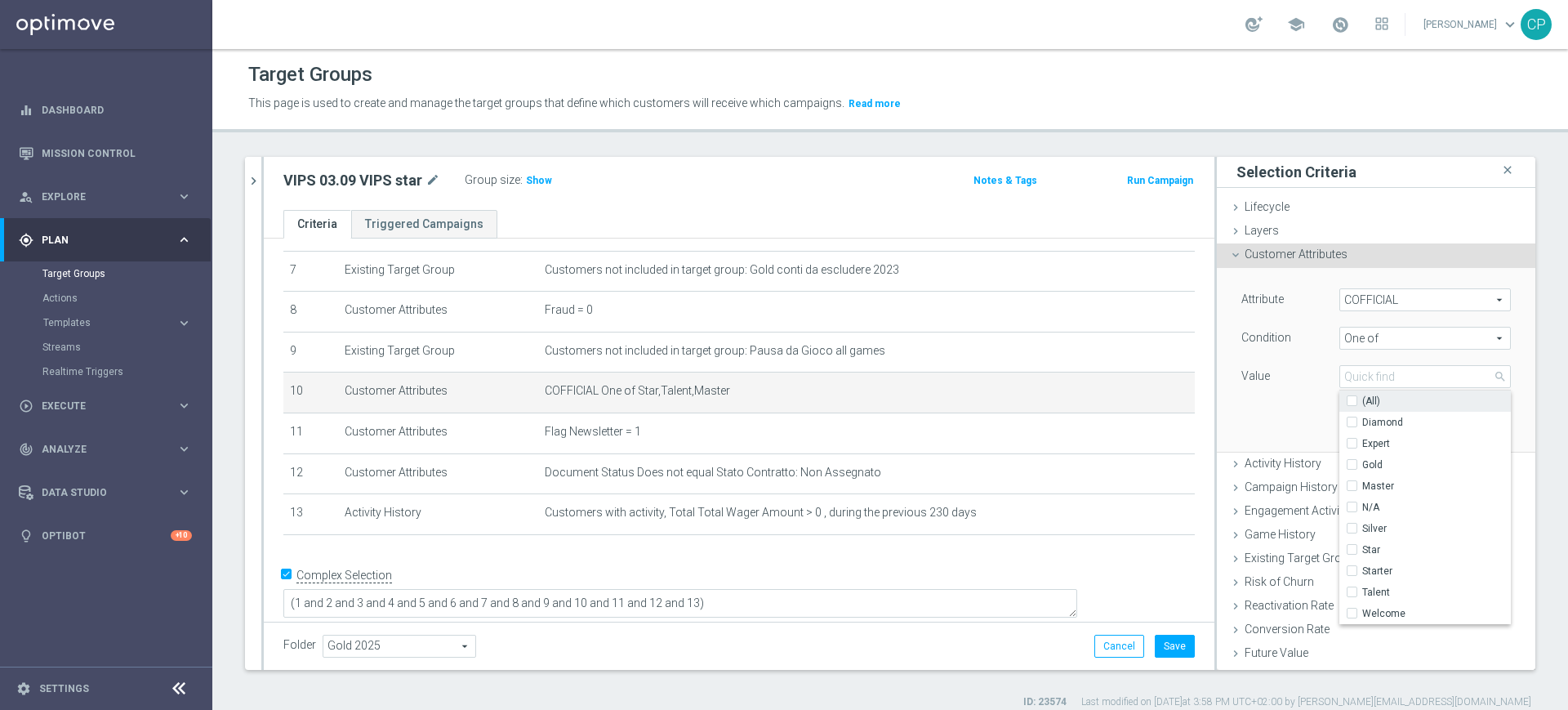
checkbox input "false"
click at [1351, 553] on input "Star" at bounding box center [1356, 549] width 11 height 11
checkbox input "true"
type input "Star"
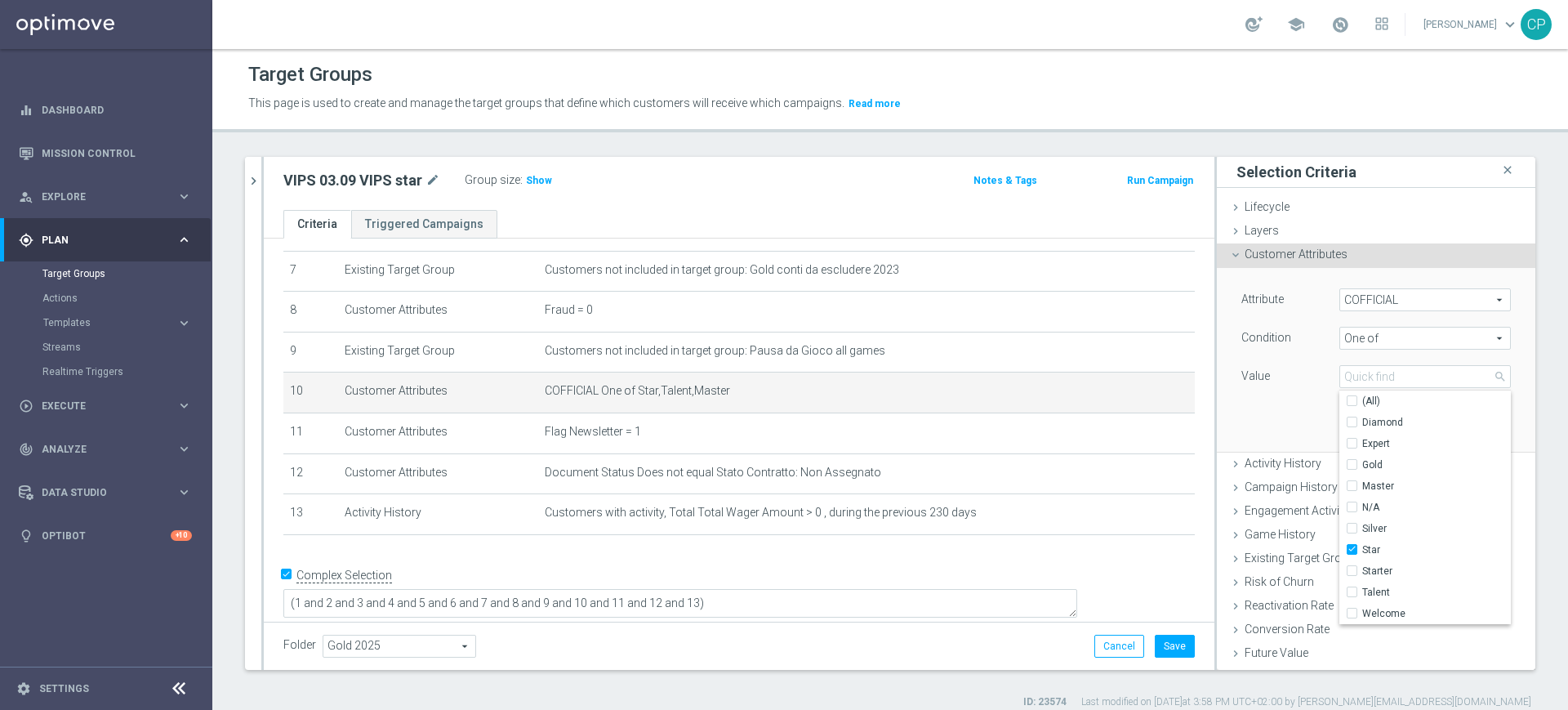
click at [1262, 416] on div "Attribute COFFICIAL COFFICIAL arrow_drop_down search Condition One of One of ar…" at bounding box center [1375, 359] width 294 height 183
click at [1463, 428] on button "Update" at bounding box center [1486, 426] width 48 height 23
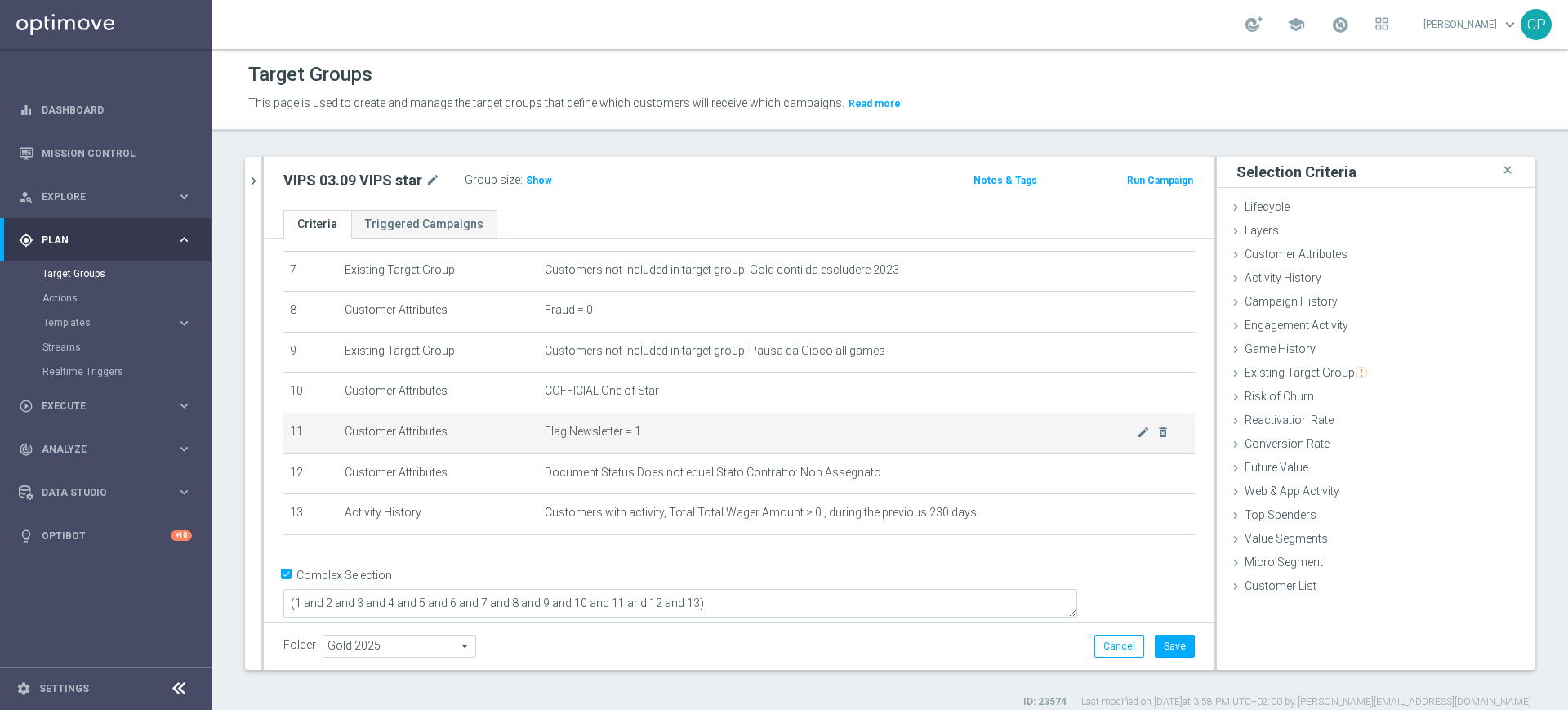
scroll to position [15, 0]
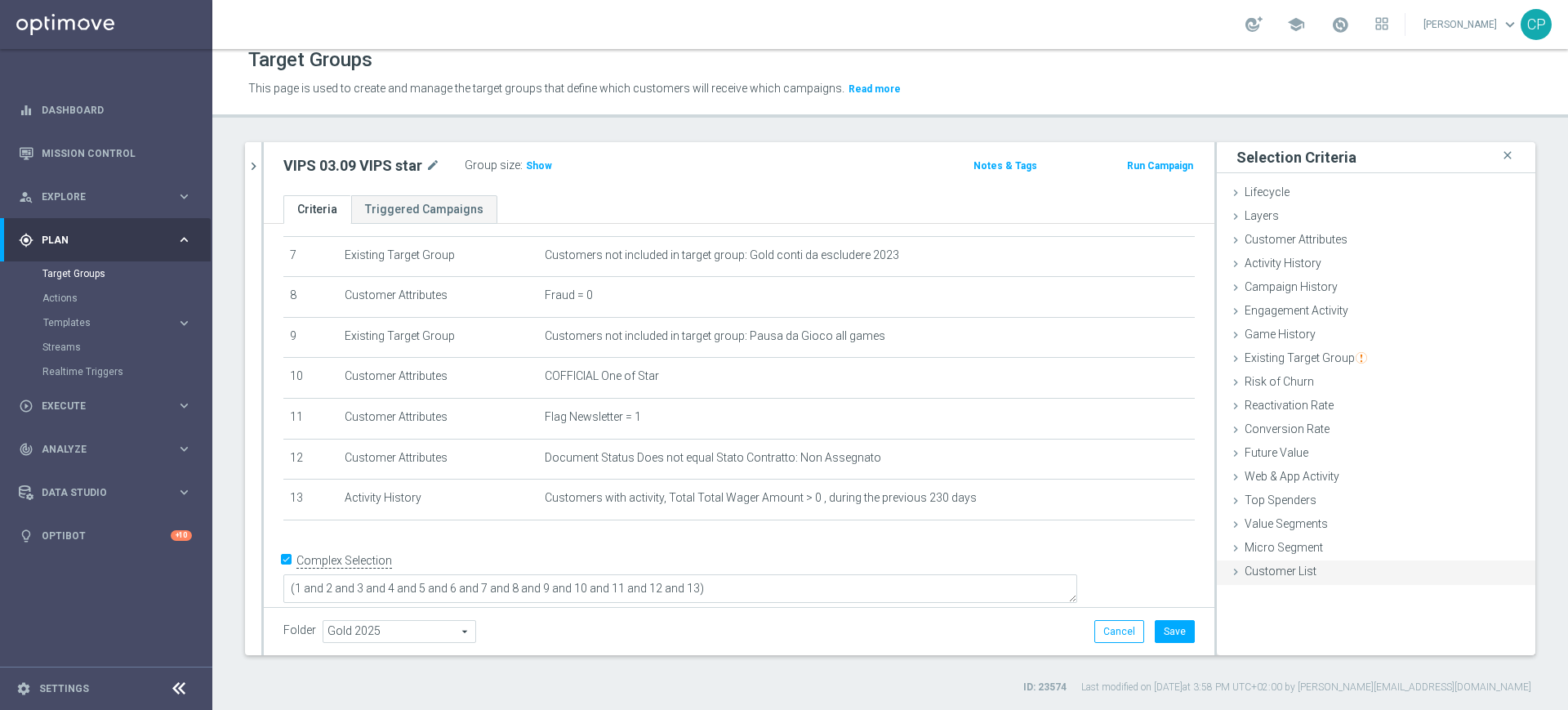
click at [1301, 575] on div "Customer List done" at bounding box center [1376, 572] width 319 height 25
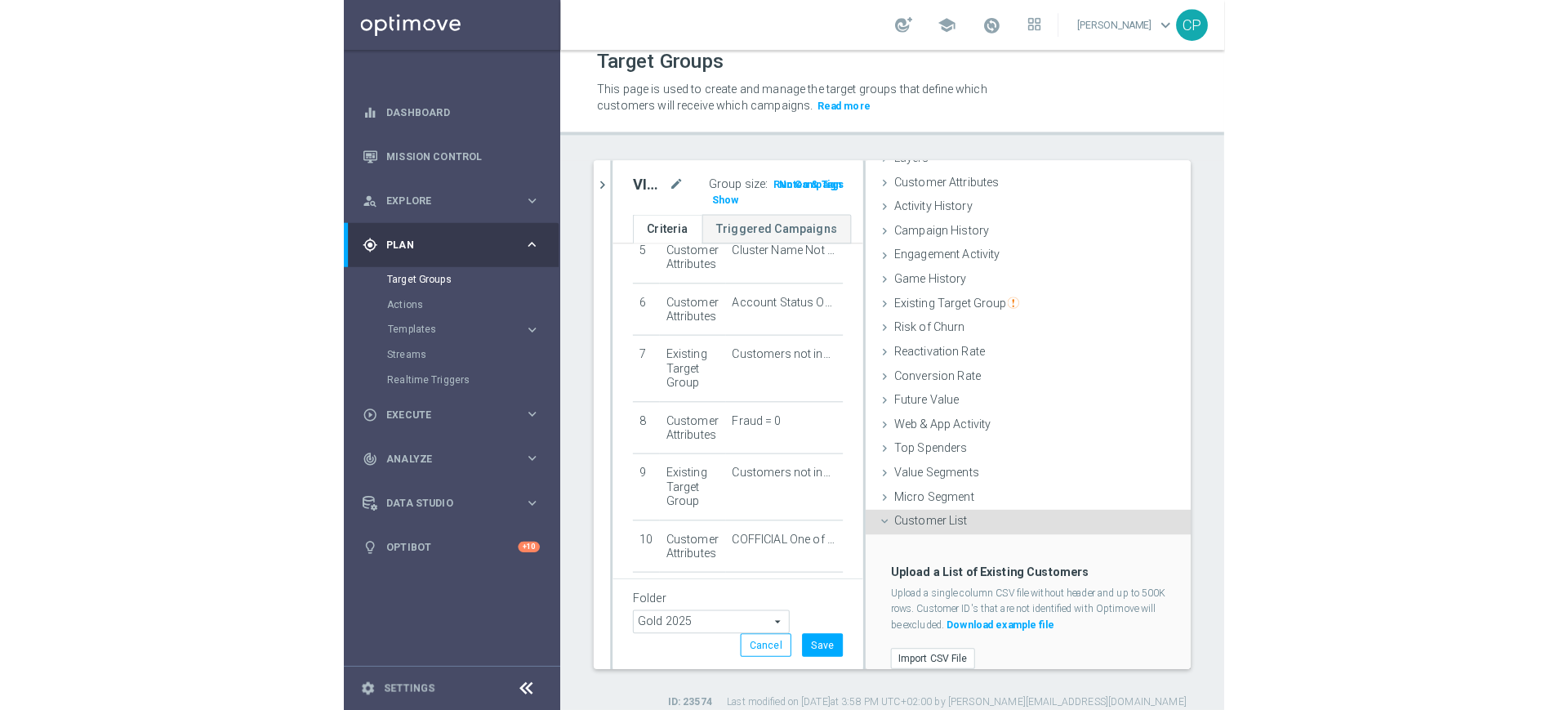
scroll to position [379, 0]
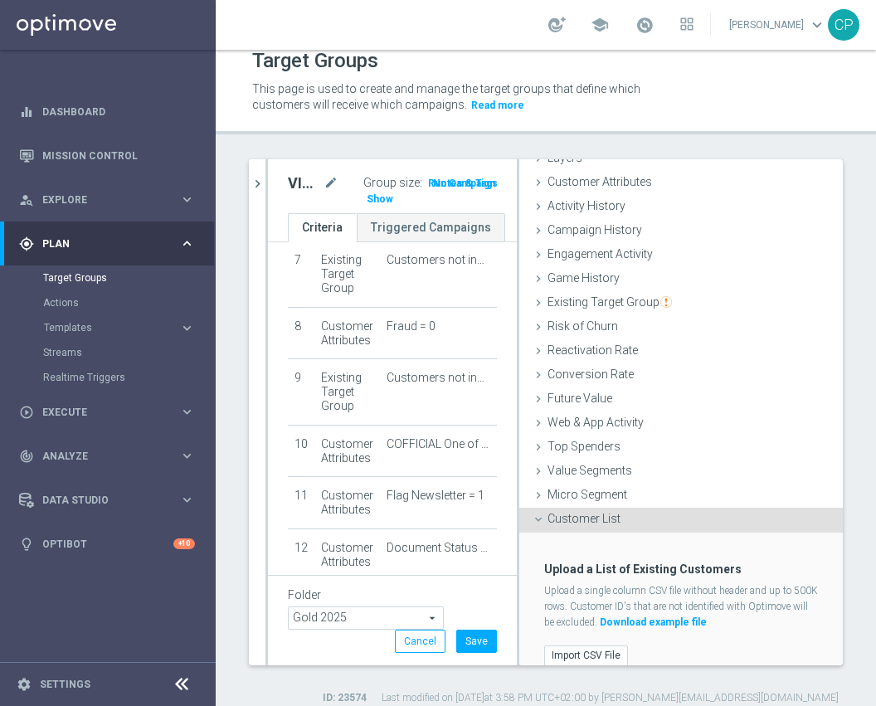
click at [355, 159] on div "VIPS 03.09 VIPS star mode_edit Group size : Show Notes & Tags Run Campaign" at bounding box center [392, 186] width 249 height 54
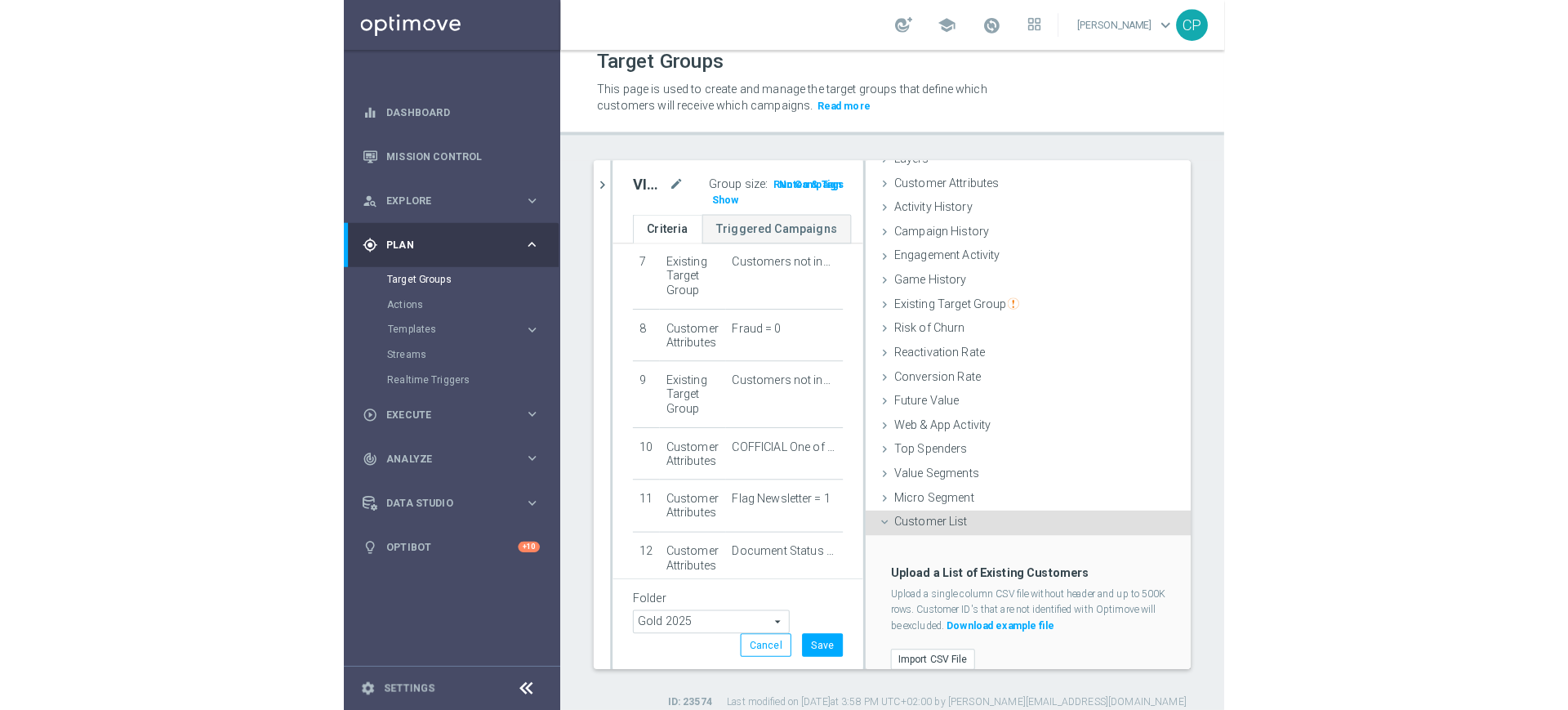
scroll to position [289, 0]
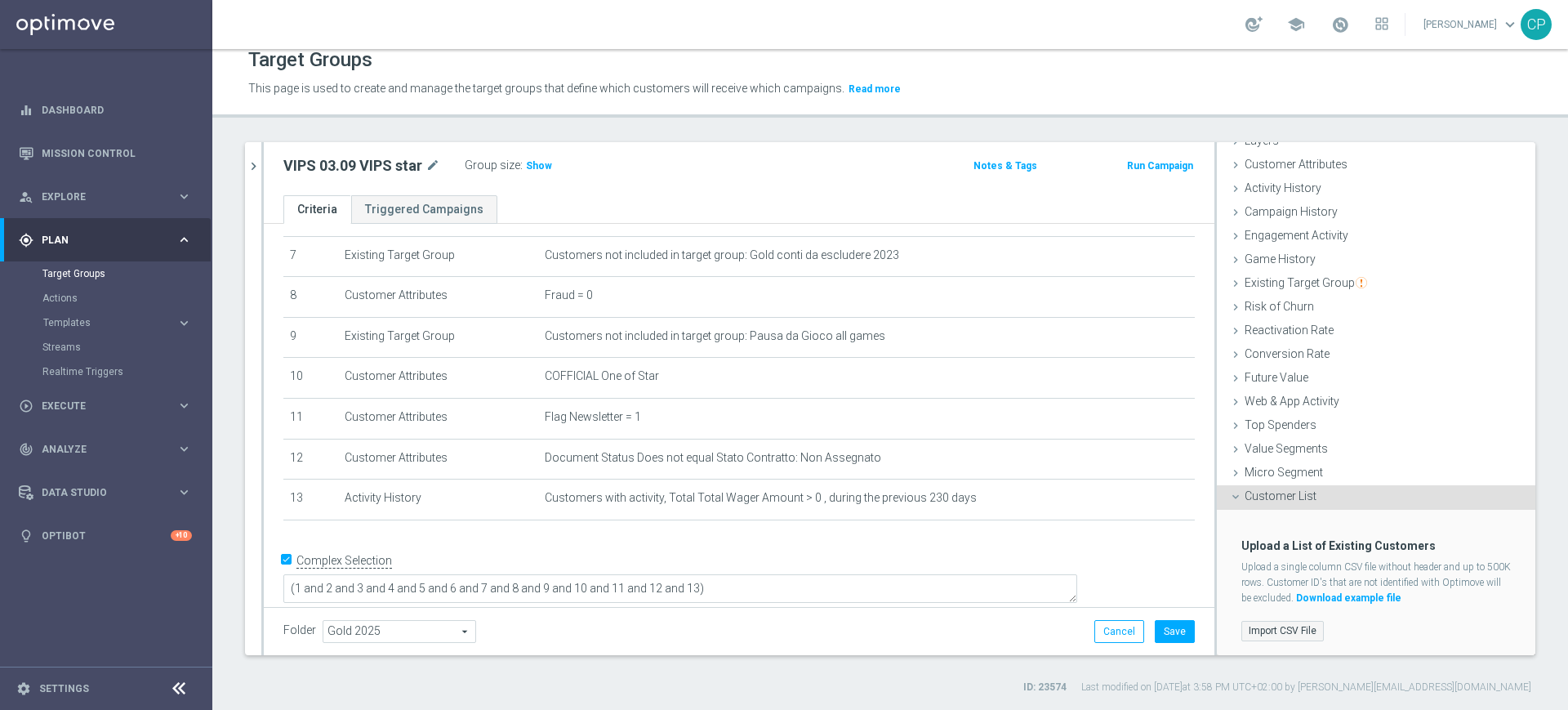
click at [1266, 630] on label "Import CSV File" at bounding box center [1283, 630] width 83 height 21
click at [0, 0] on input "Import CSV File" at bounding box center [0, 0] width 0 height 0
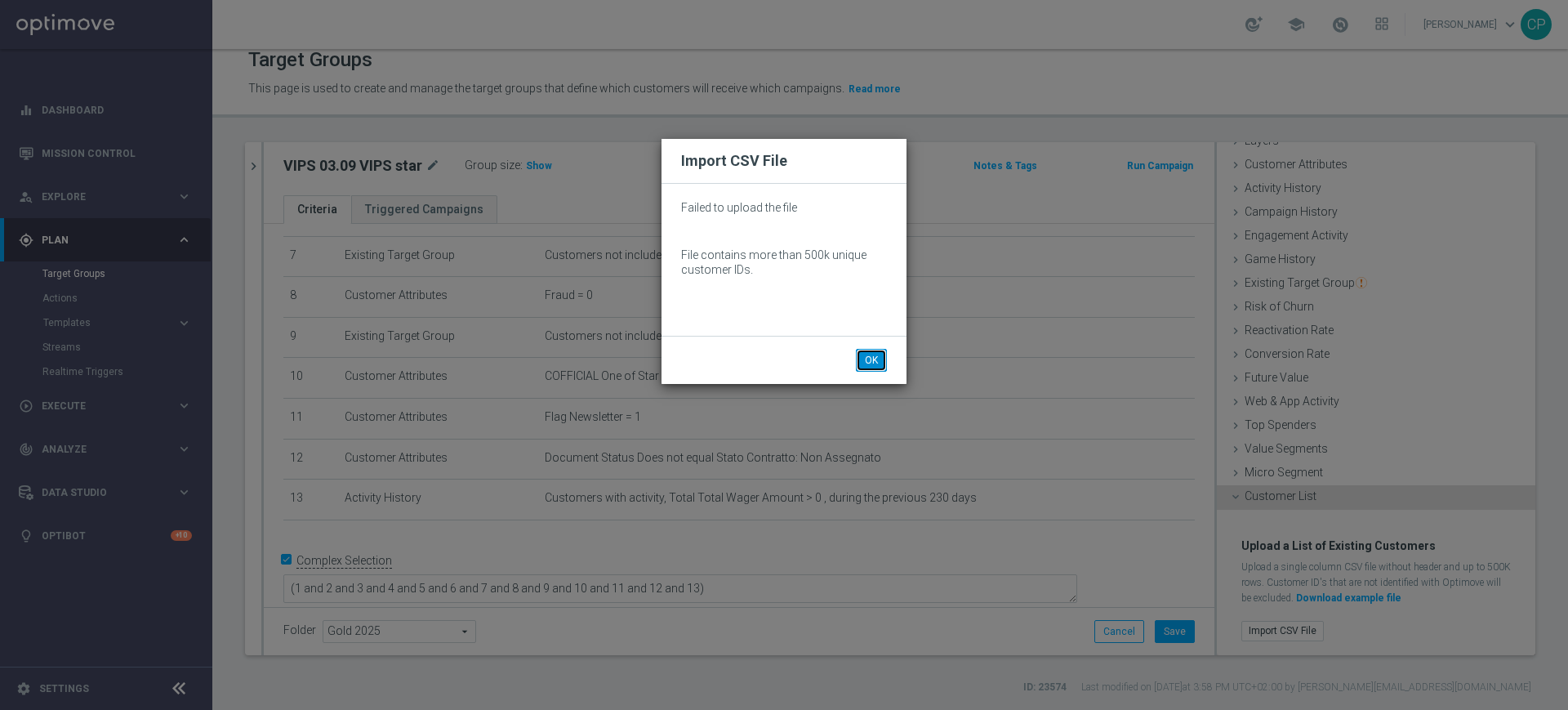
click at [877, 361] on button "OK" at bounding box center [871, 359] width 31 height 23
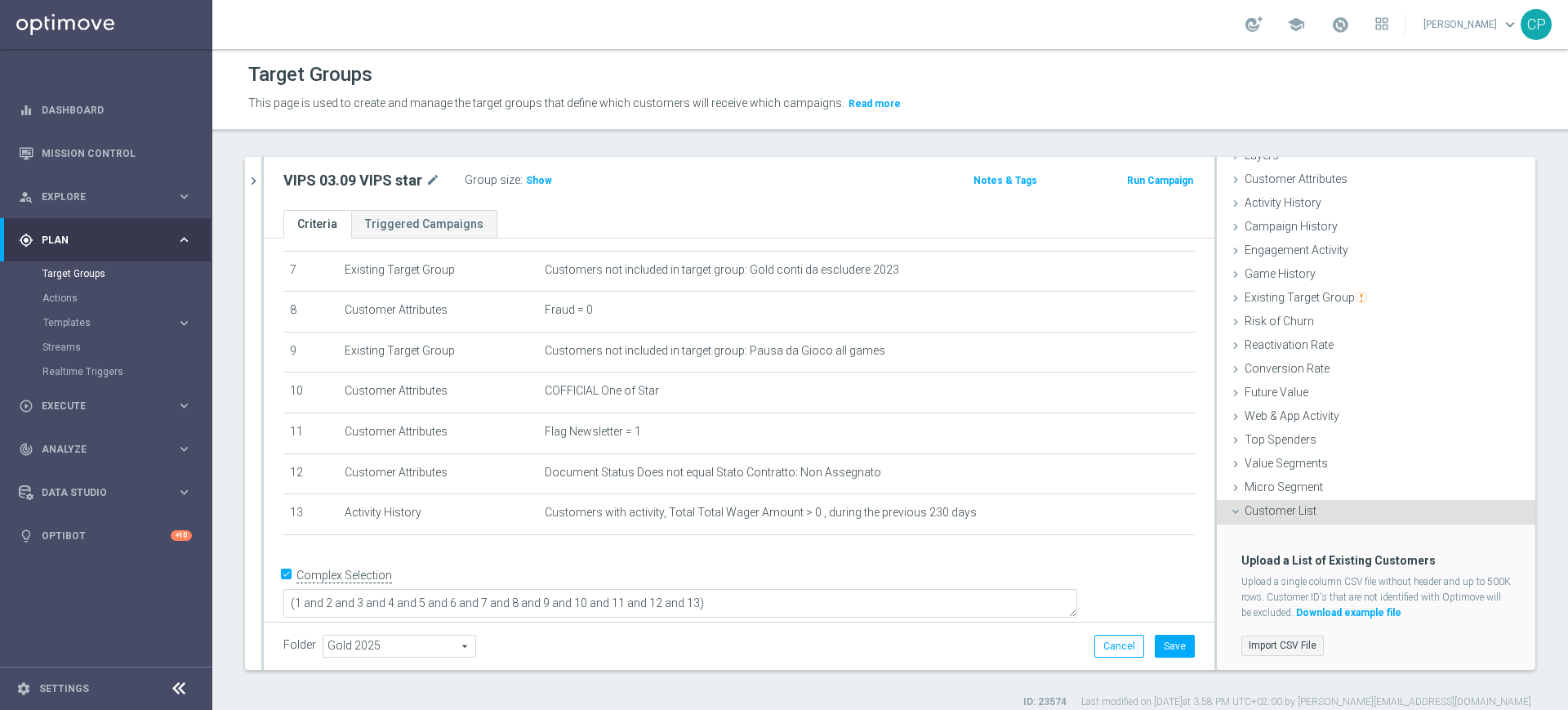
click at [1262, 644] on label "Import CSV File" at bounding box center [1283, 645] width 83 height 21
click at [0, 0] on input "Import CSV File" at bounding box center [0, 0] width 0 height 0
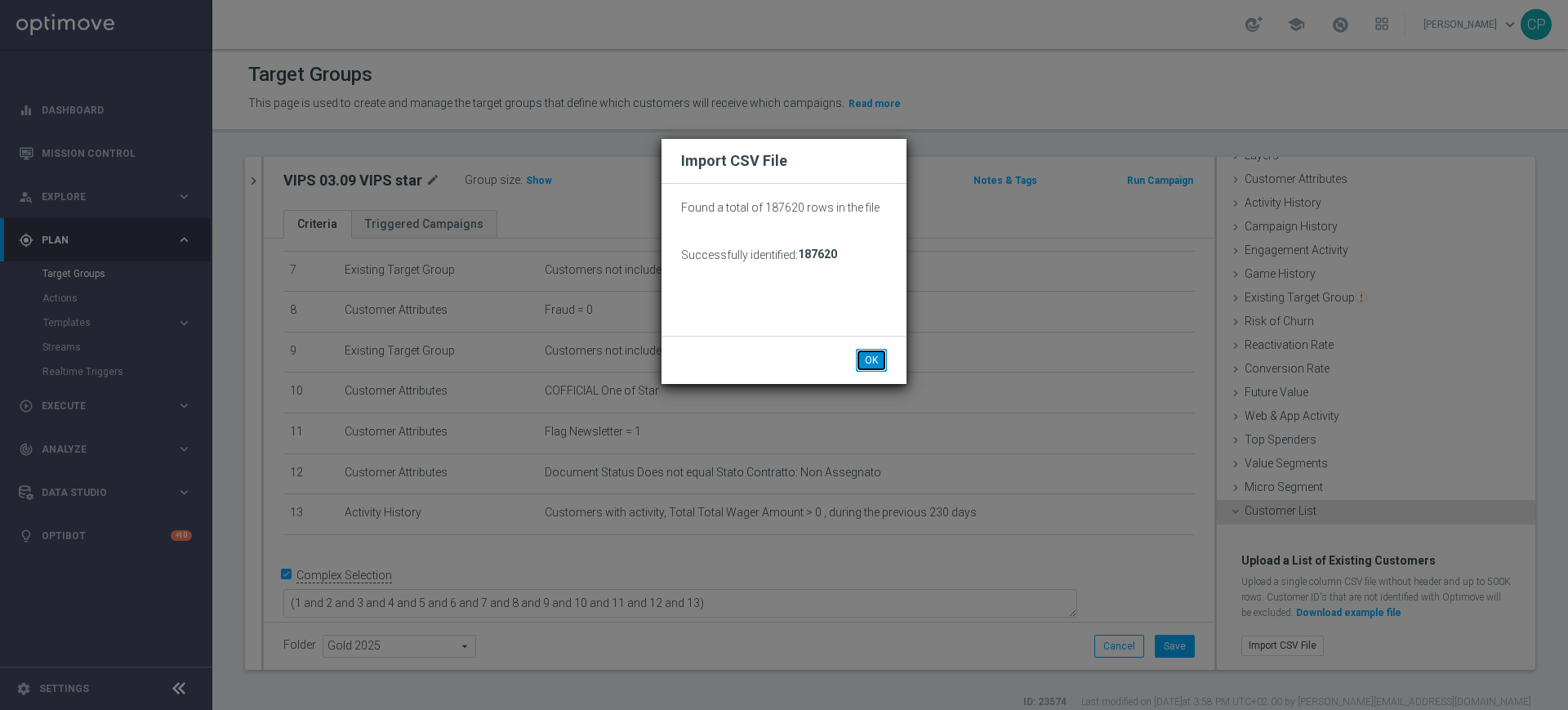
click at [874, 360] on button "OK" at bounding box center [871, 359] width 31 height 23
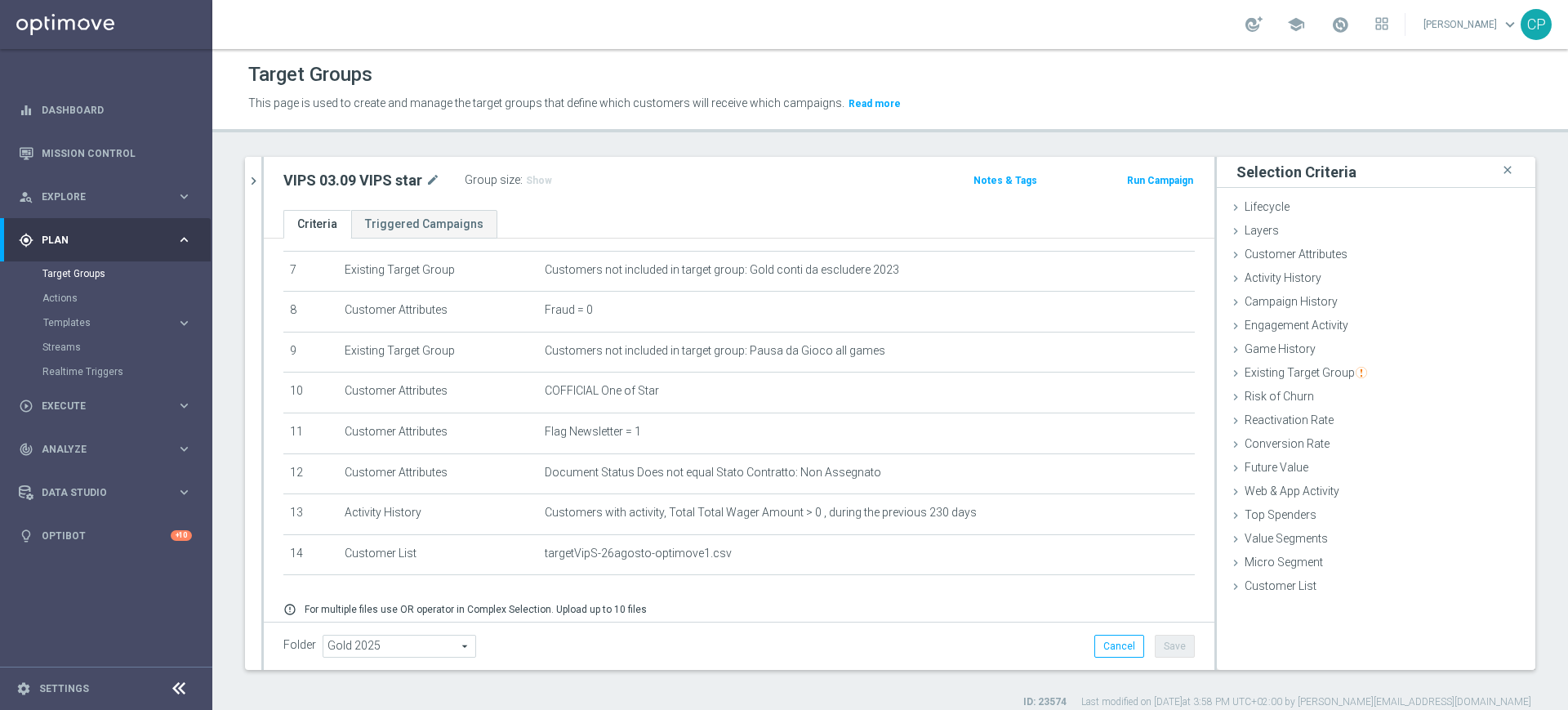
scroll to position [356, 0]
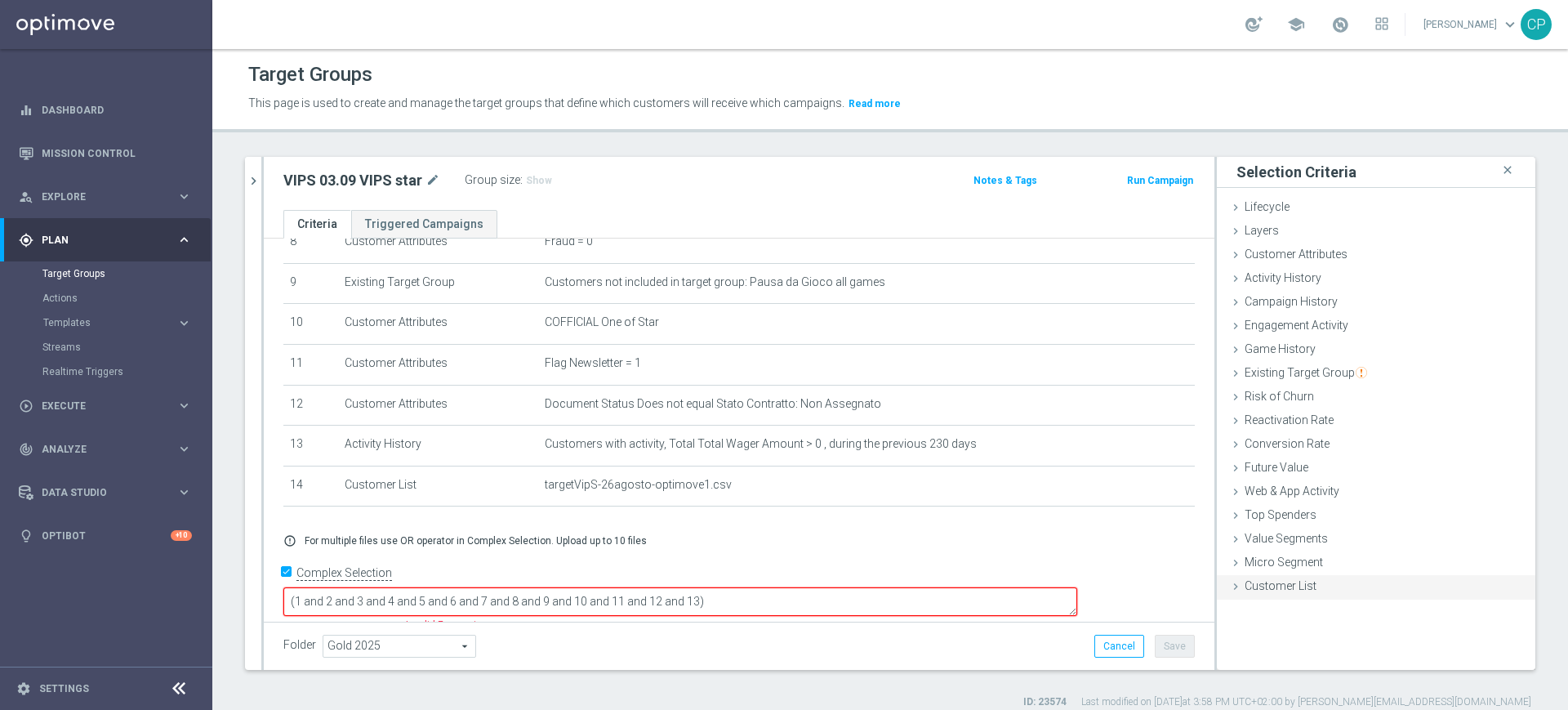
click at [1281, 592] on span "Customer List" at bounding box center [1280, 585] width 72 height 13
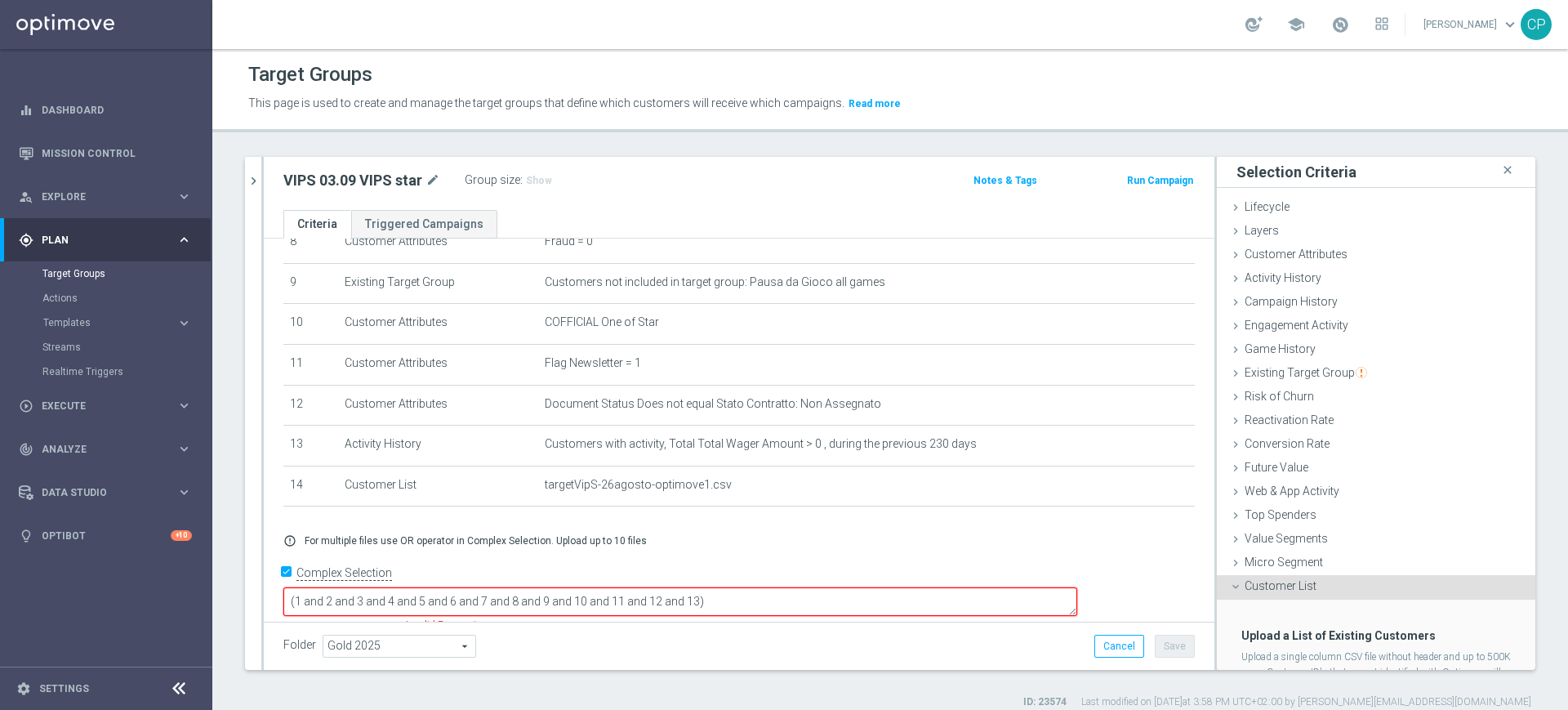
scroll to position [76, 0]
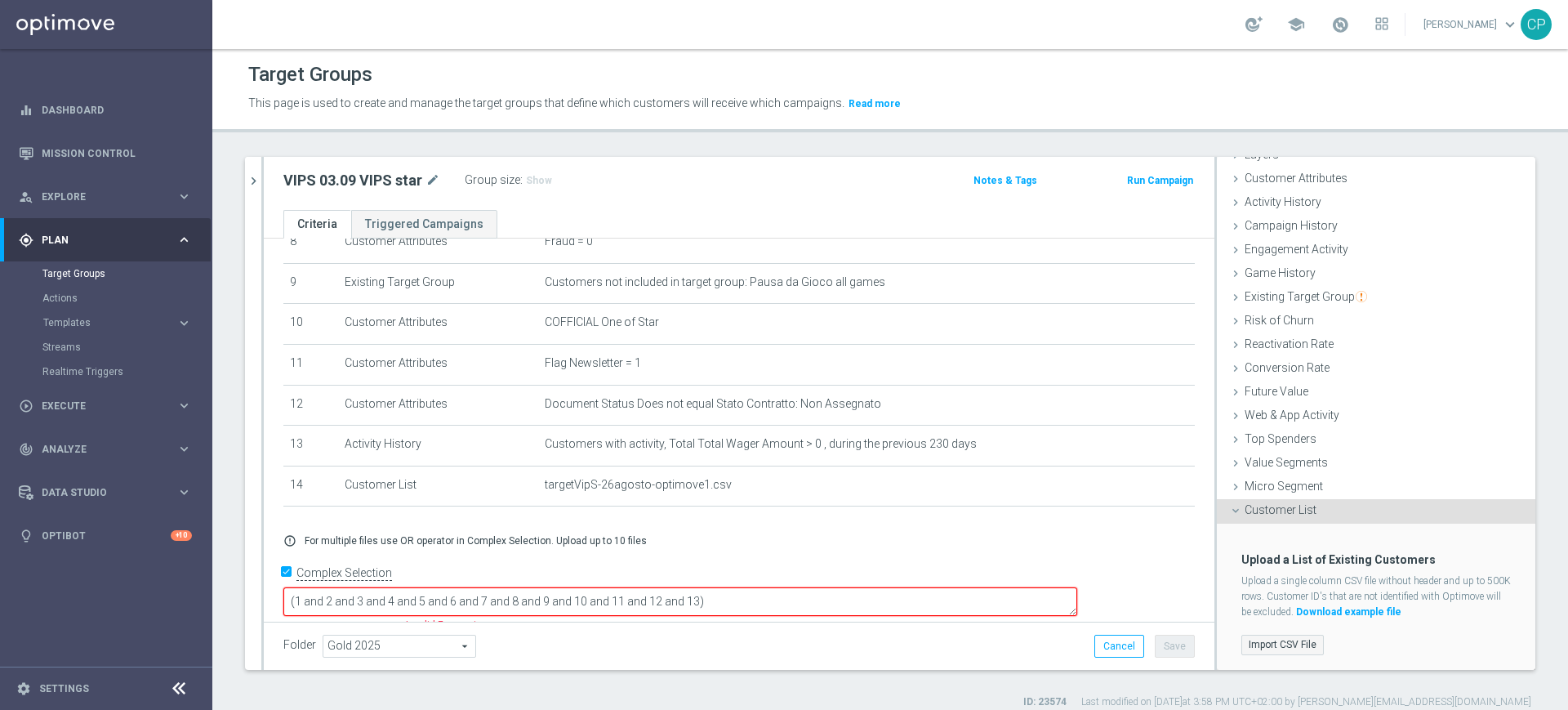
click at [1257, 644] on label "Import CSV File" at bounding box center [1283, 645] width 83 height 21
click at [0, 0] on input "Import CSV File" at bounding box center [0, 0] width 0 height 0
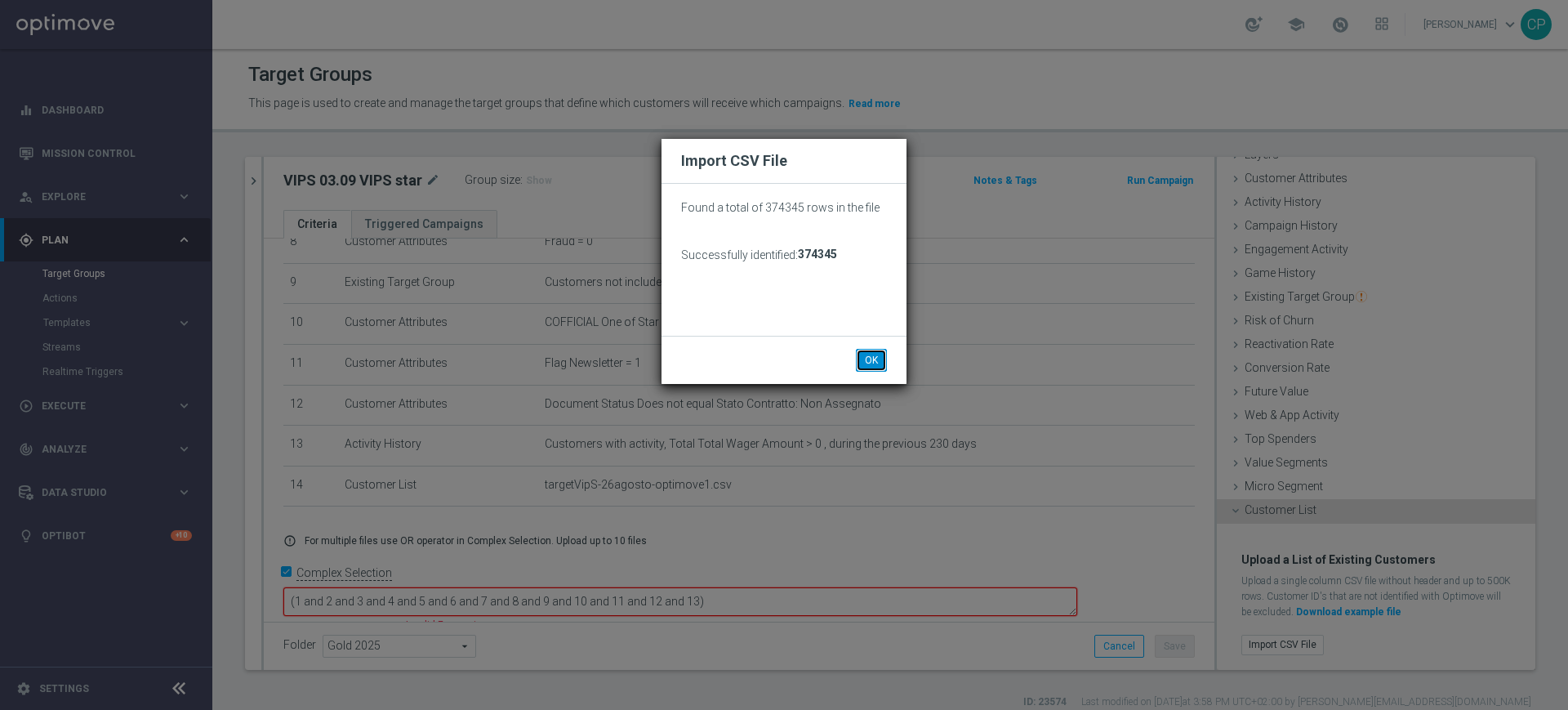
click at [862, 361] on button "OK" at bounding box center [871, 359] width 31 height 23
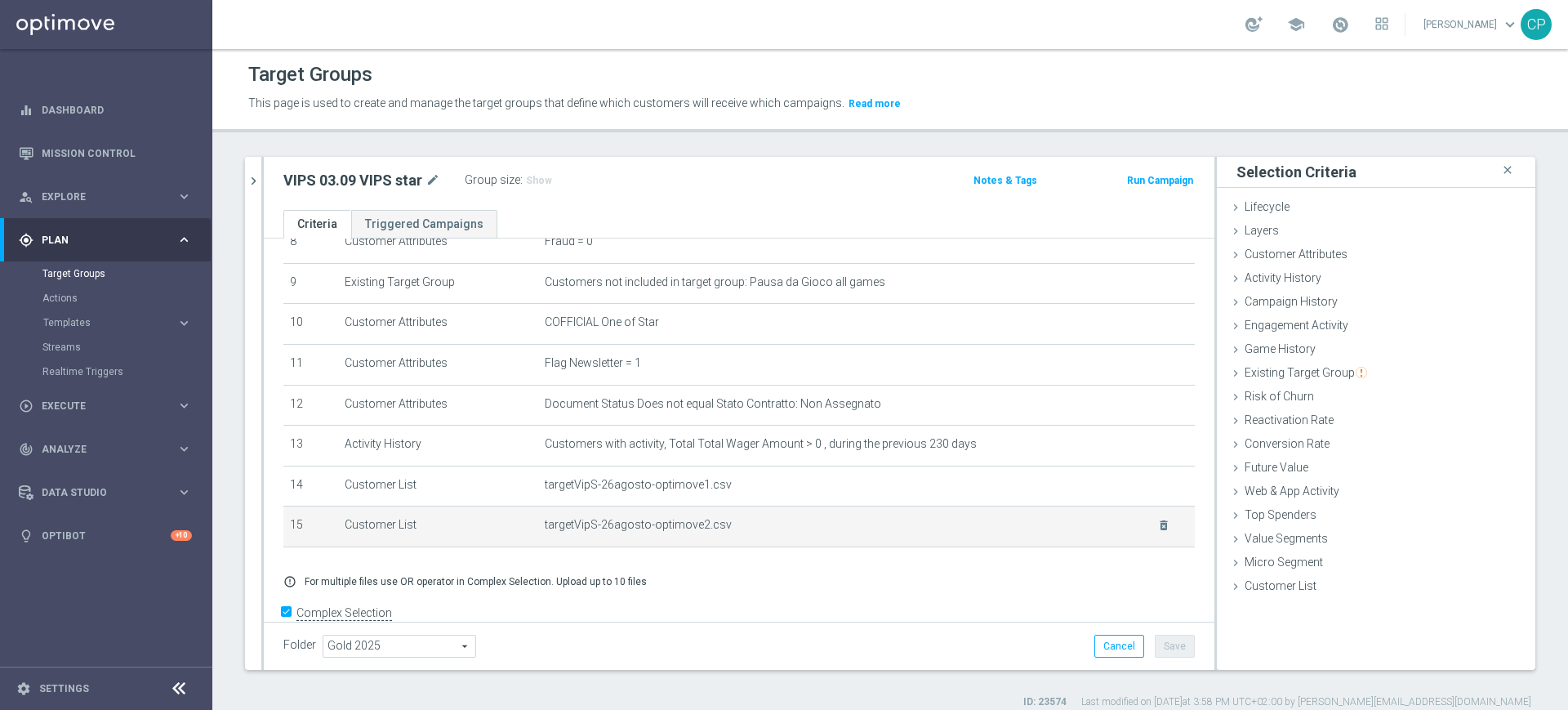
scroll to position [398, 0]
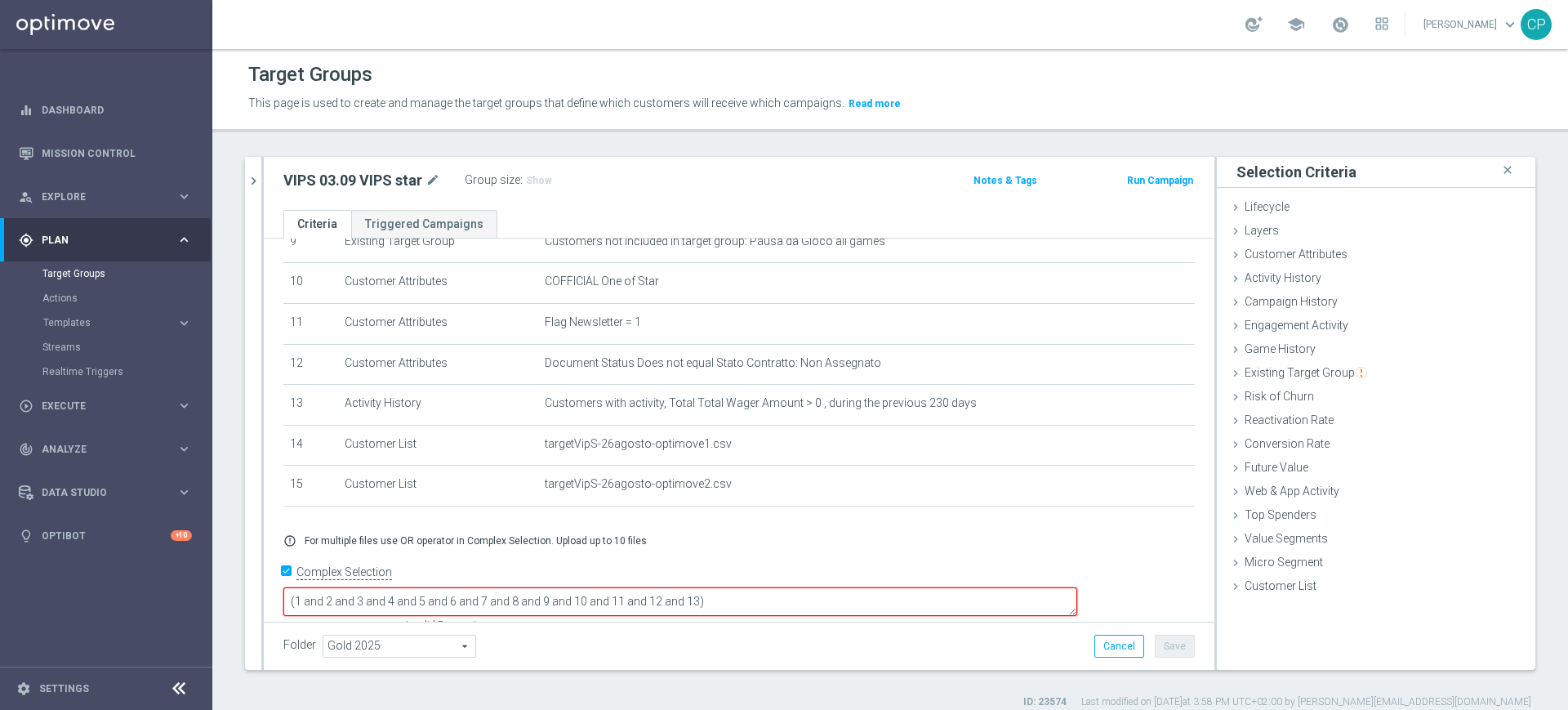
click at [812, 587] on textarea "(1 and 2 and 3 and 4 and 5 and 6 and 7 and 8 and 9 and 10 and 11 and 12 and 13)" at bounding box center [680, 601] width 793 height 29
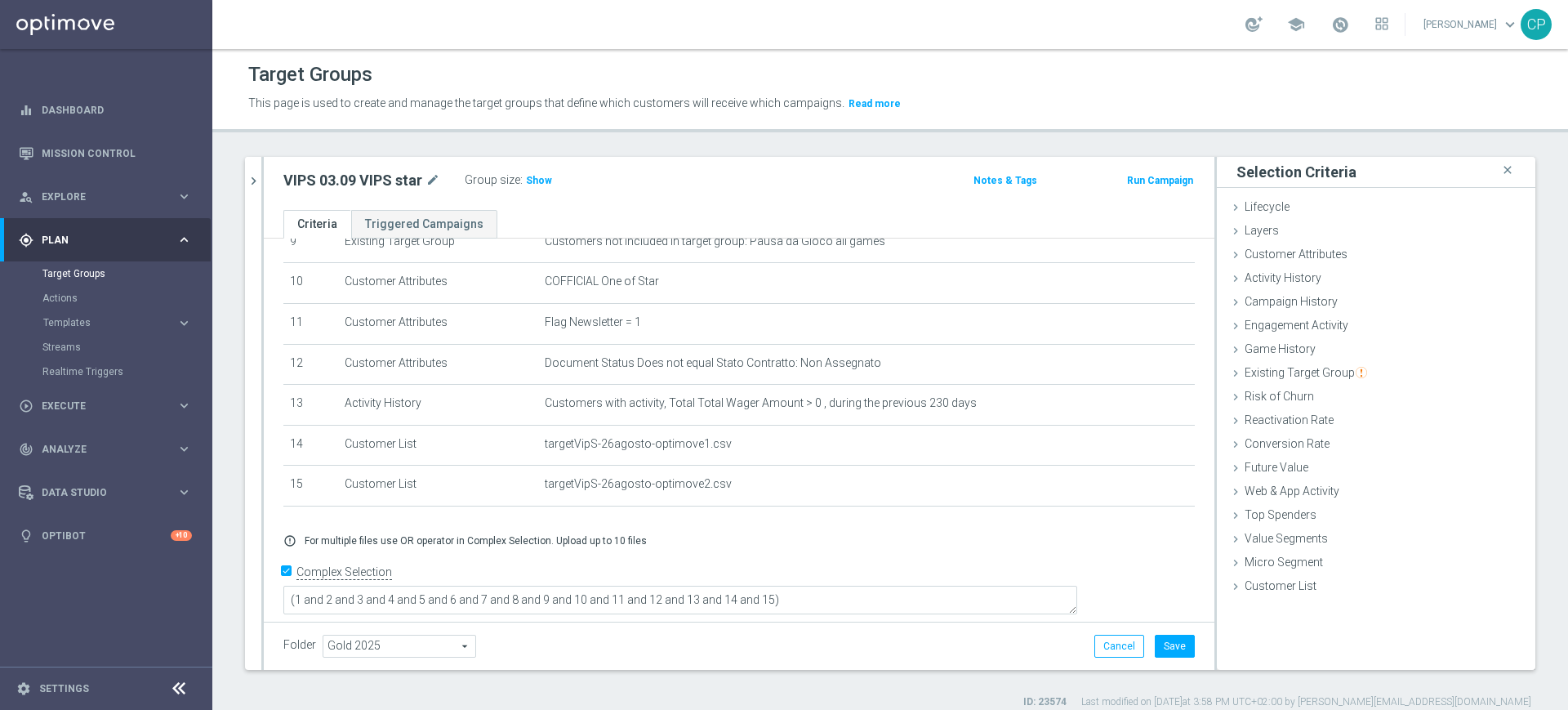
click at [774, 545] on div "+ Add Selection error_outline For multiple files use OR operator in Complex Sel…" at bounding box center [738, 540] width 936 height 38
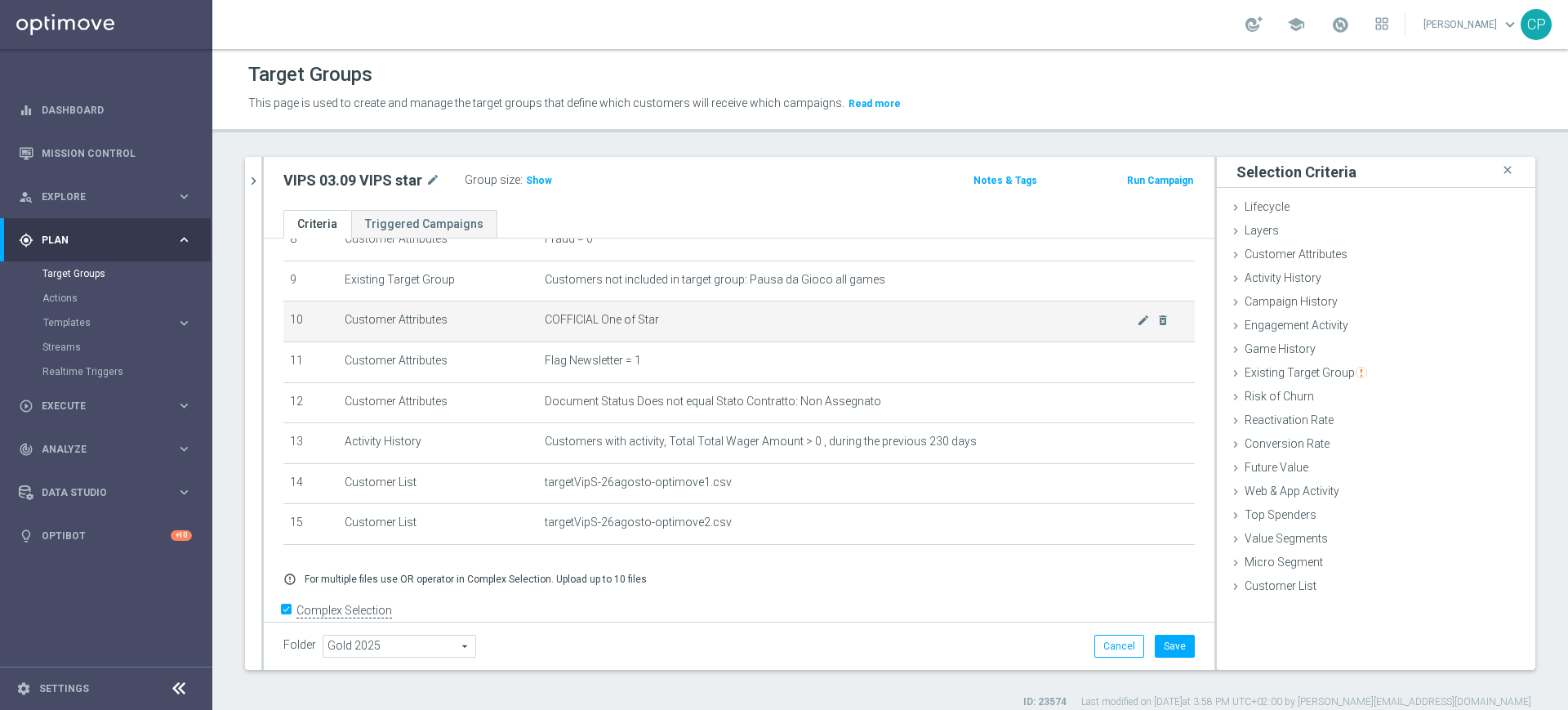
scroll to position [359, 0]
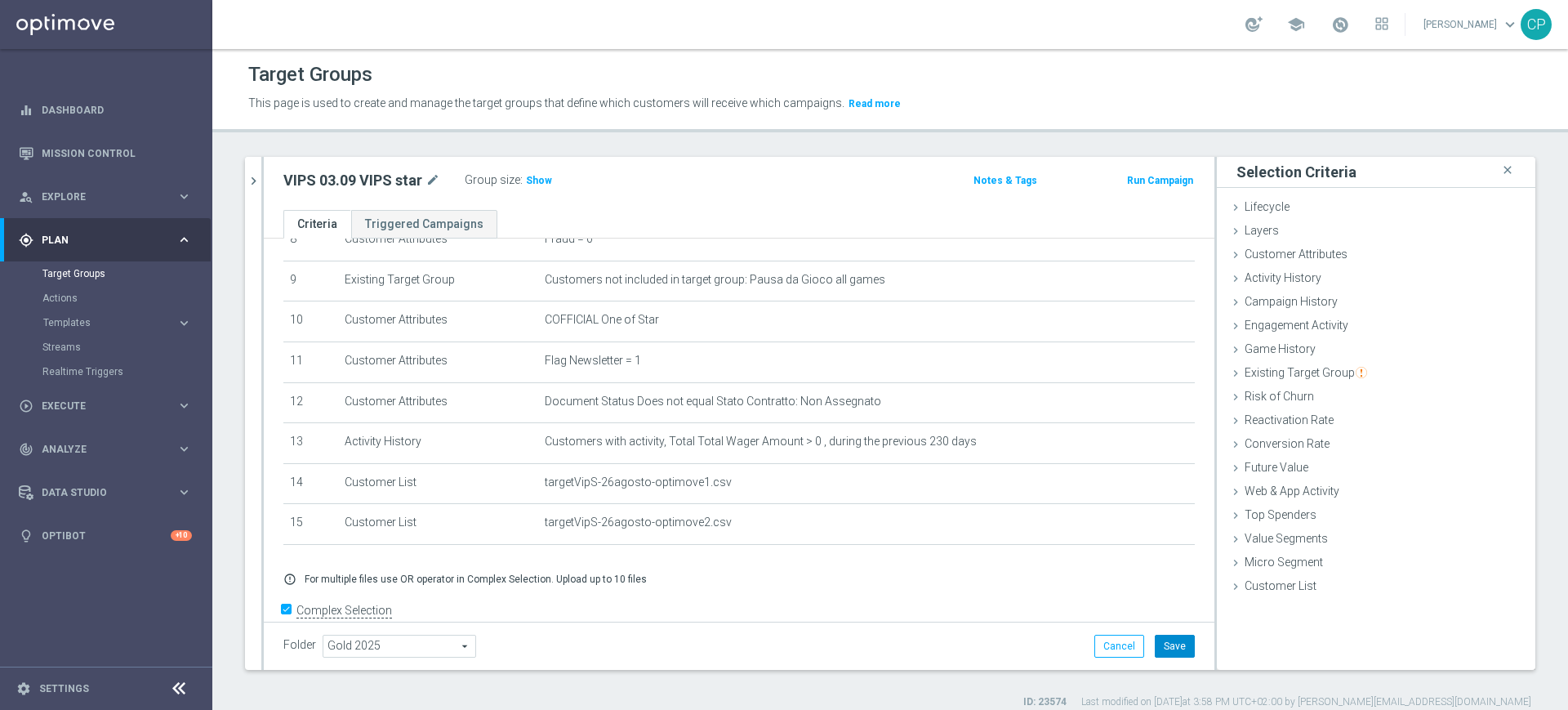
click at [1161, 642] on button "Save" at bounding box center [1174, 646] width 40 height 23
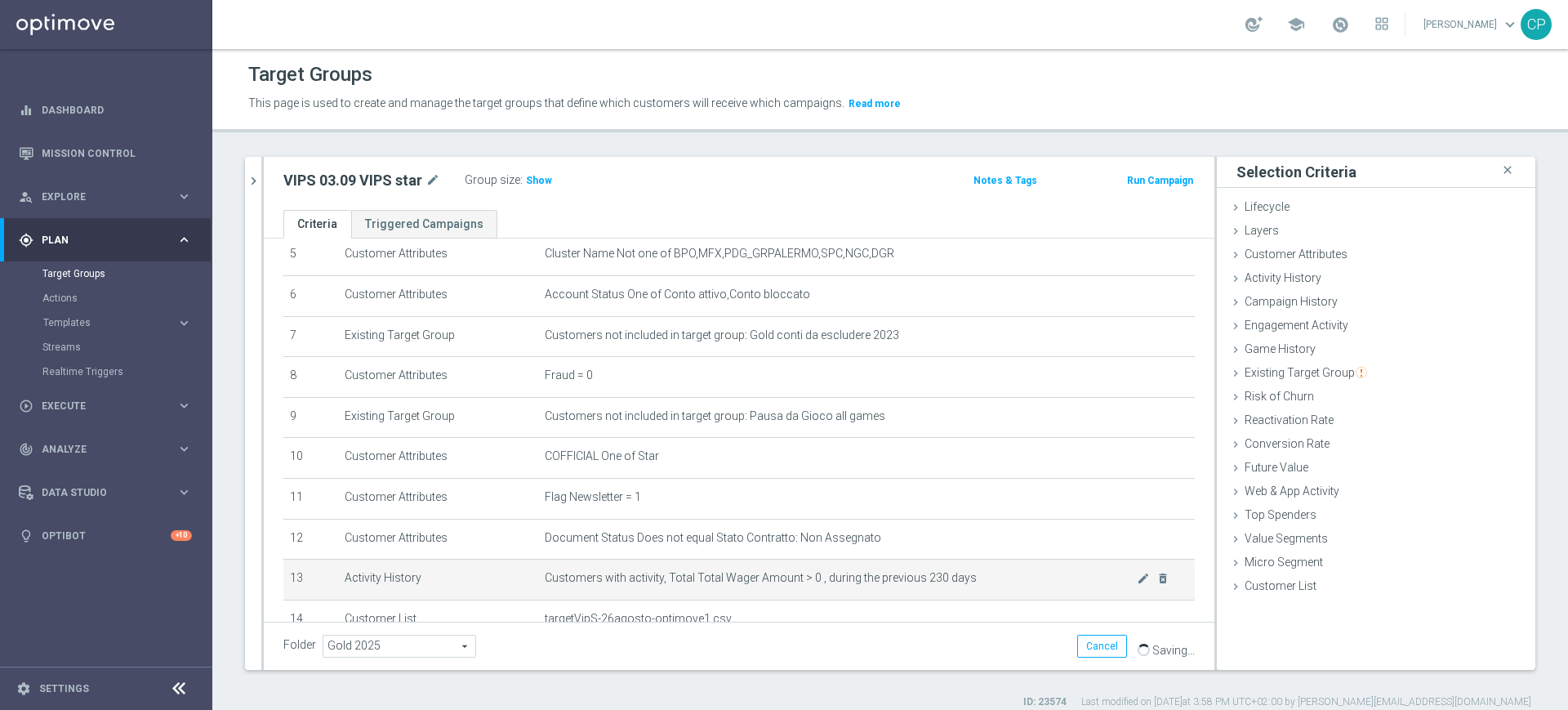
scroll to position [396, 0]
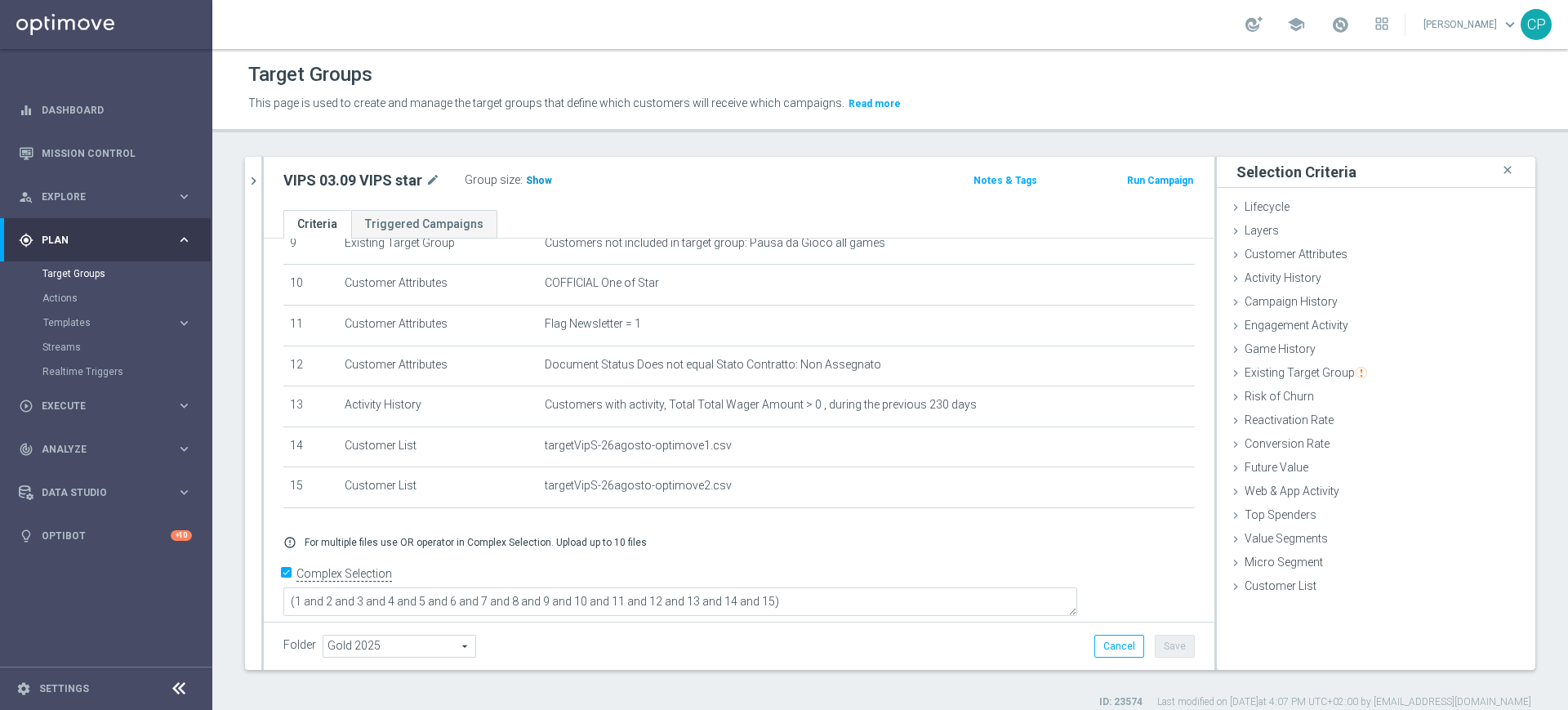
click at [532, 179] on span "Show" at bounding box center [538, 181] width 27 height 12
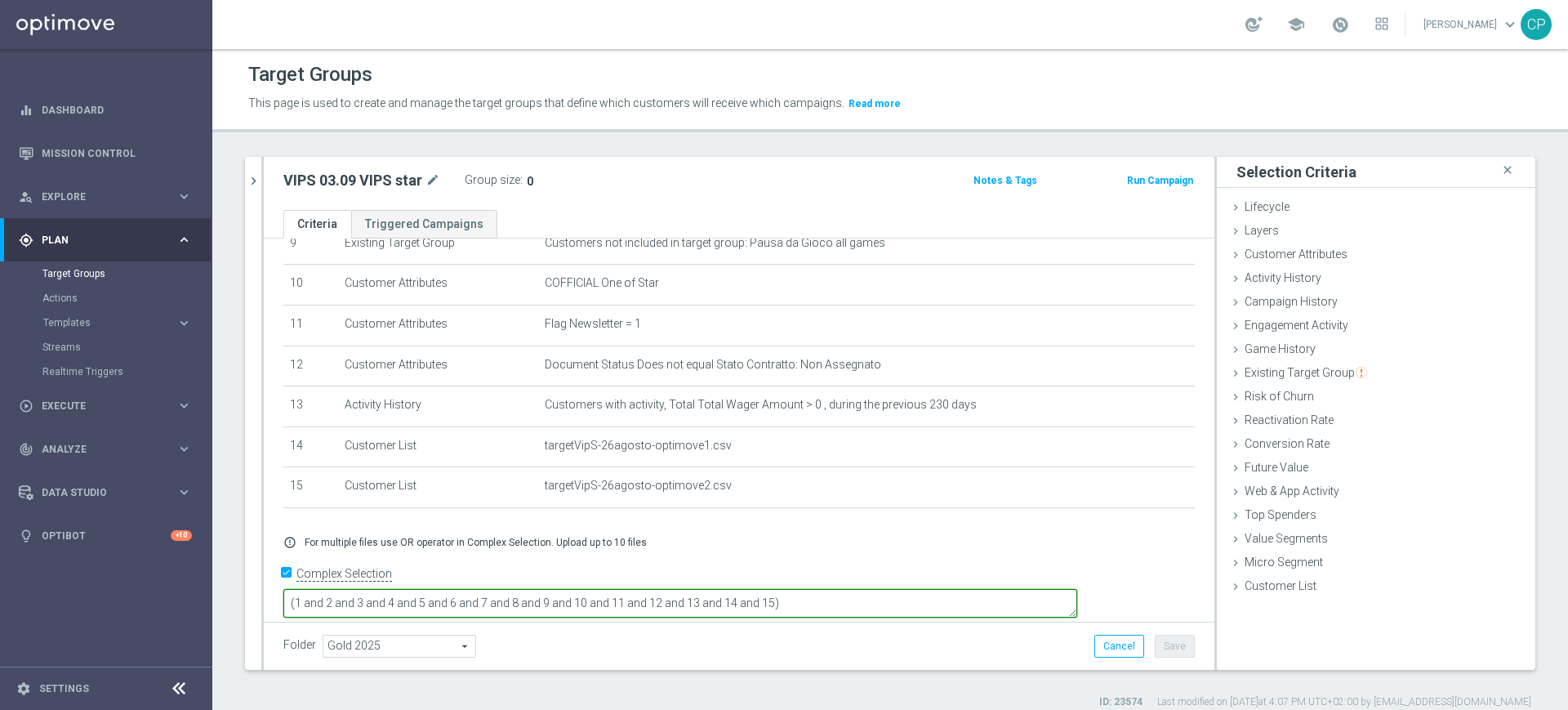
click at [832, 589] on textarea "(1 and 2 and 3 and 4 and 5 and 6 and 7 and 8 and 9 and 10 and 11 and 12 and 13 …" at bounding box center [680, 603] width 793 height 29
type textarea "(1 and 2 and 3 and 4 and 5 and 6 and 7 and 8 and 9 and 10 and 11 and 12 and 13 …"
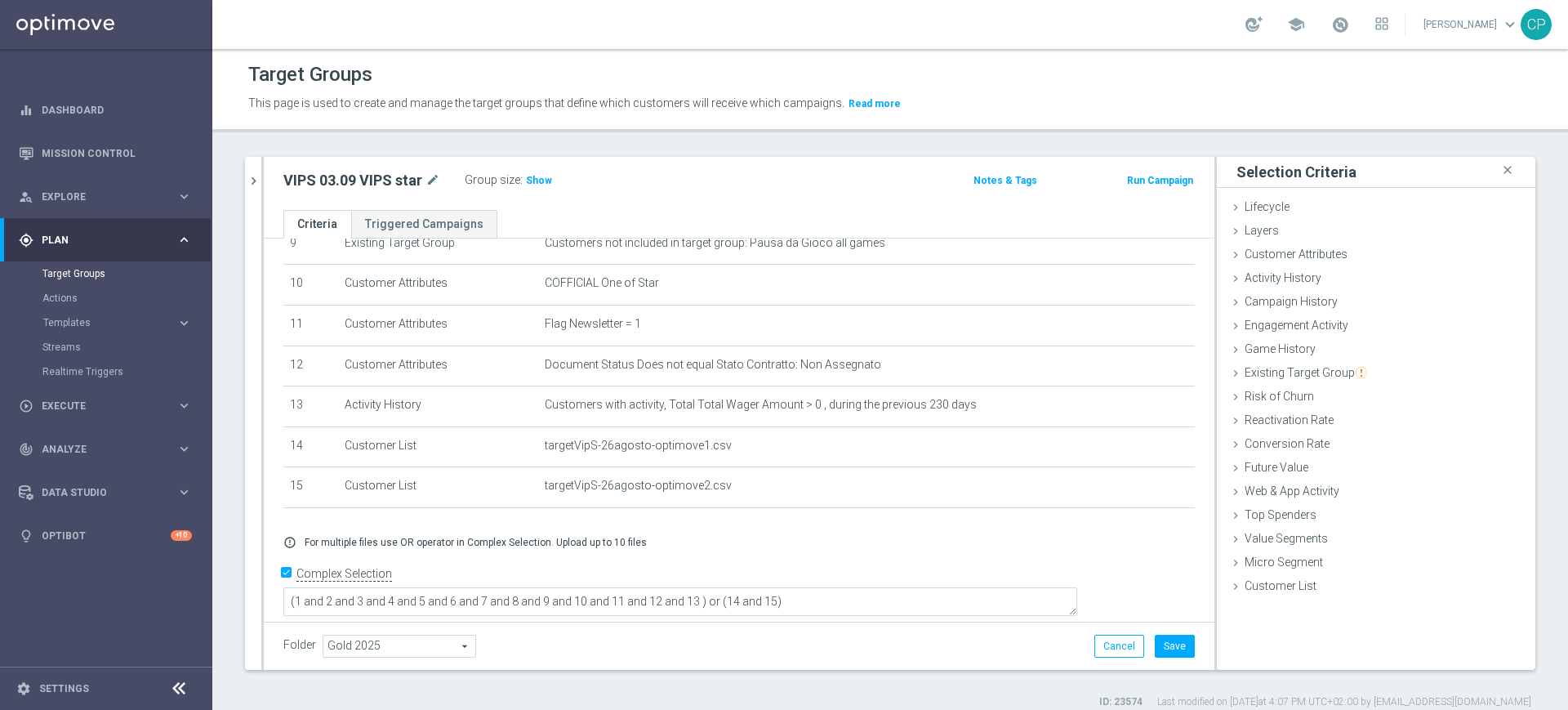
click at [840, 549] on div "error_outline For multiple files use OR operator in Complex Selection. Upload u…" at bounding box center [738, 542] width 936 height 13
click at [533, 177] on span "Show" at bounding box center [538, 181] width 27 height 12
click at [1155, 644] on button "Save" at bounding box center [1174, 646] width 40 height 23
click at [1539, 316] on div "vips 26 close more_vert Prioritize Customer Target Groups library_add create_ne…" at bounding box center [890, 432] width 1355 height 552
click at [84, 274] on link "Target Groups" at bounding box center [105, 273] width 127 height 13
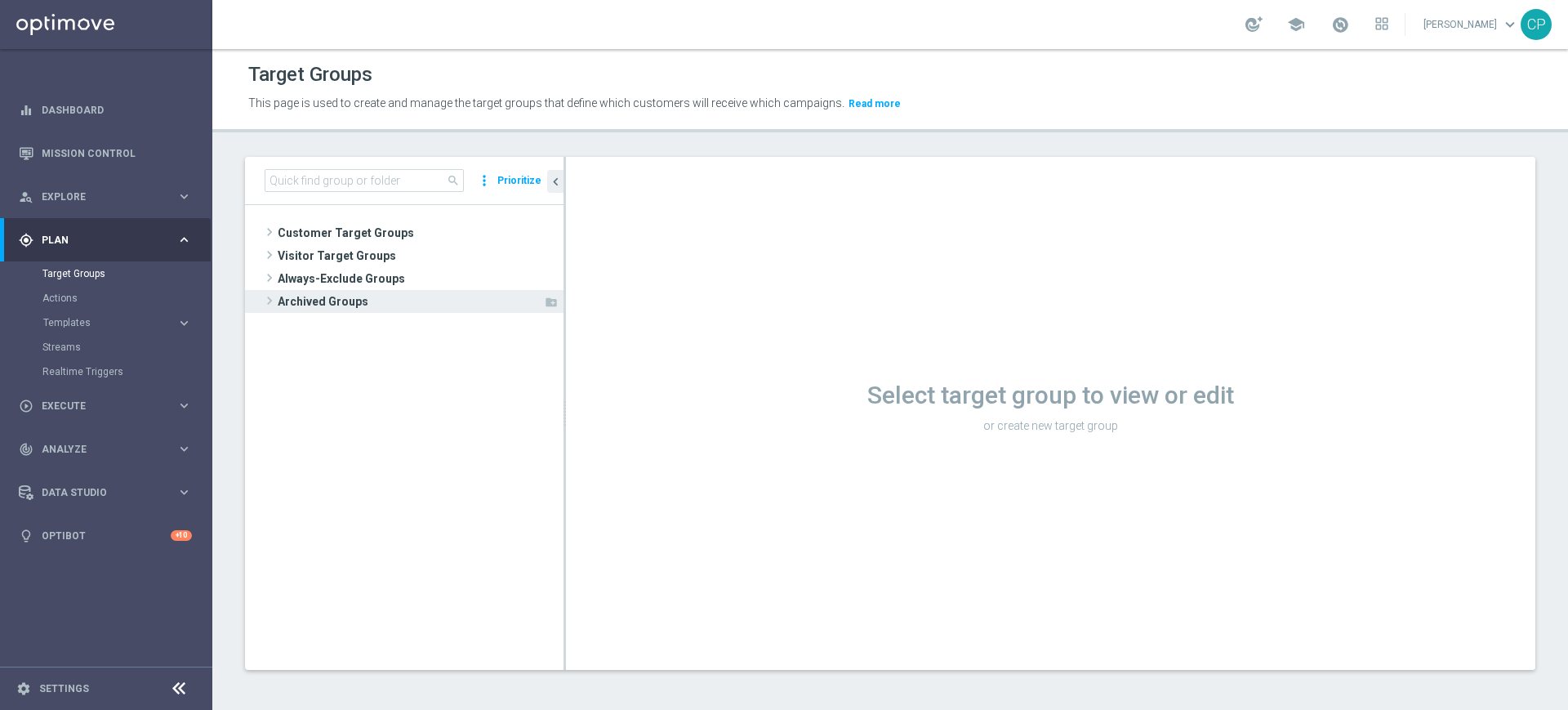
click at [294, 302] on span "Archived Groups" at bounding box center [410, 300] width 266 height 23
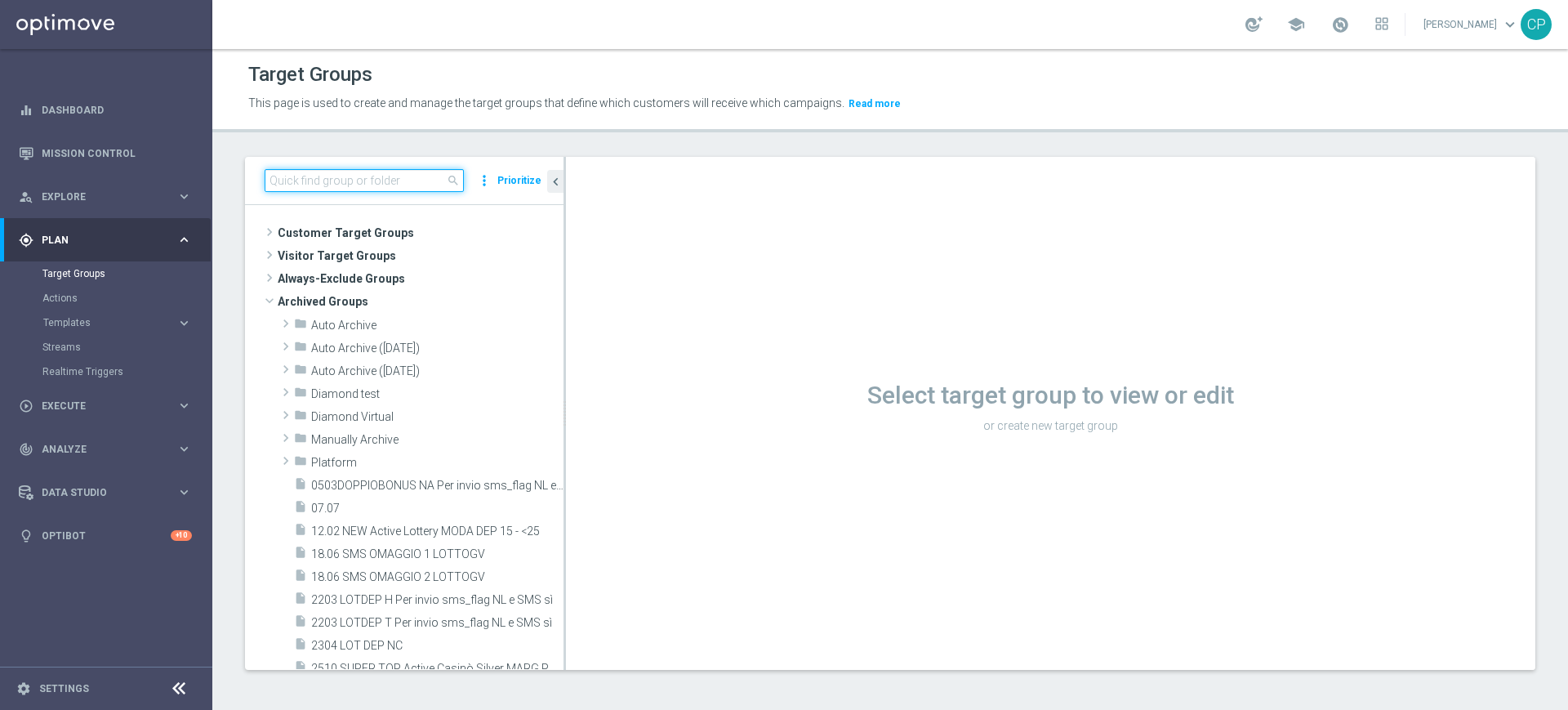
click at [380, 176] on input at bounding box center [364, 180] width 199 height 23
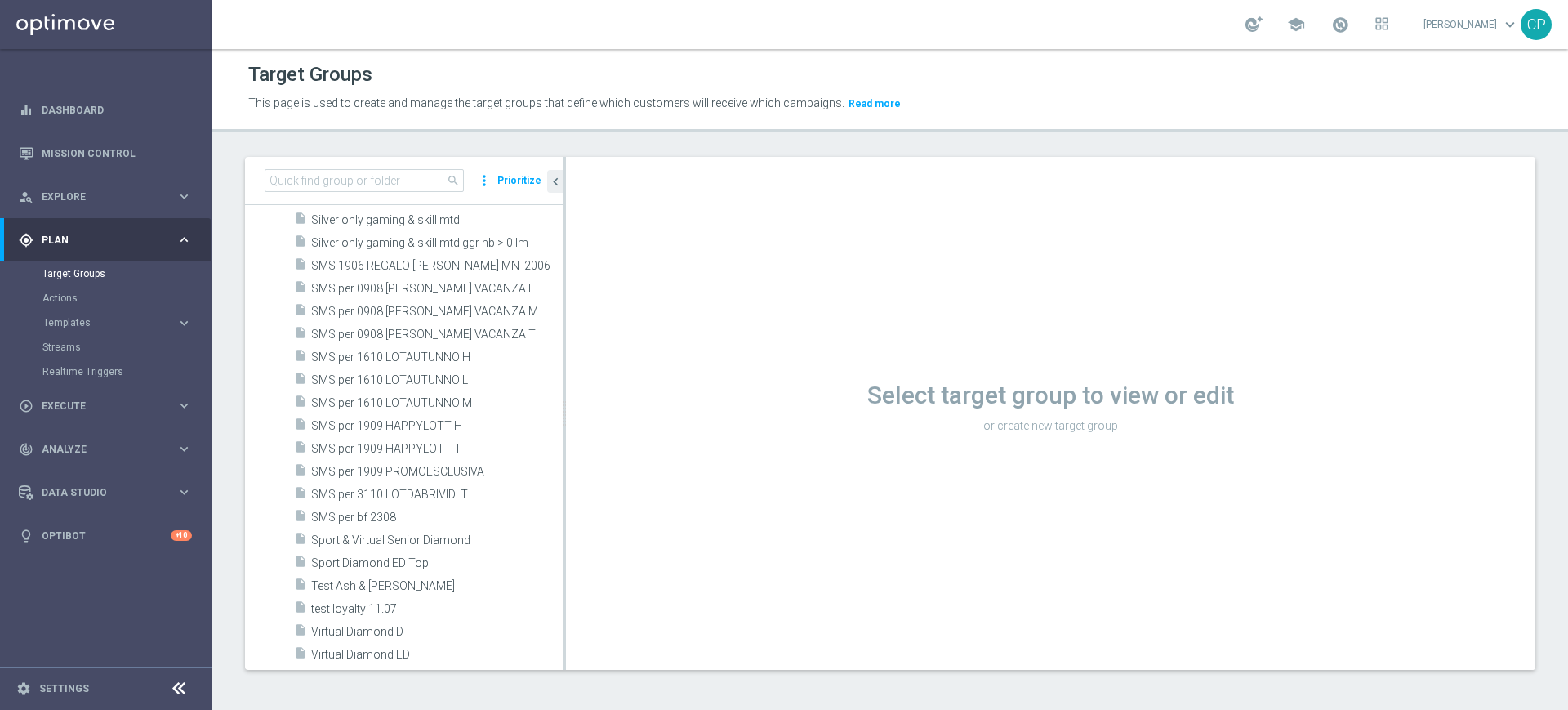
scroll to position [3001, 0]
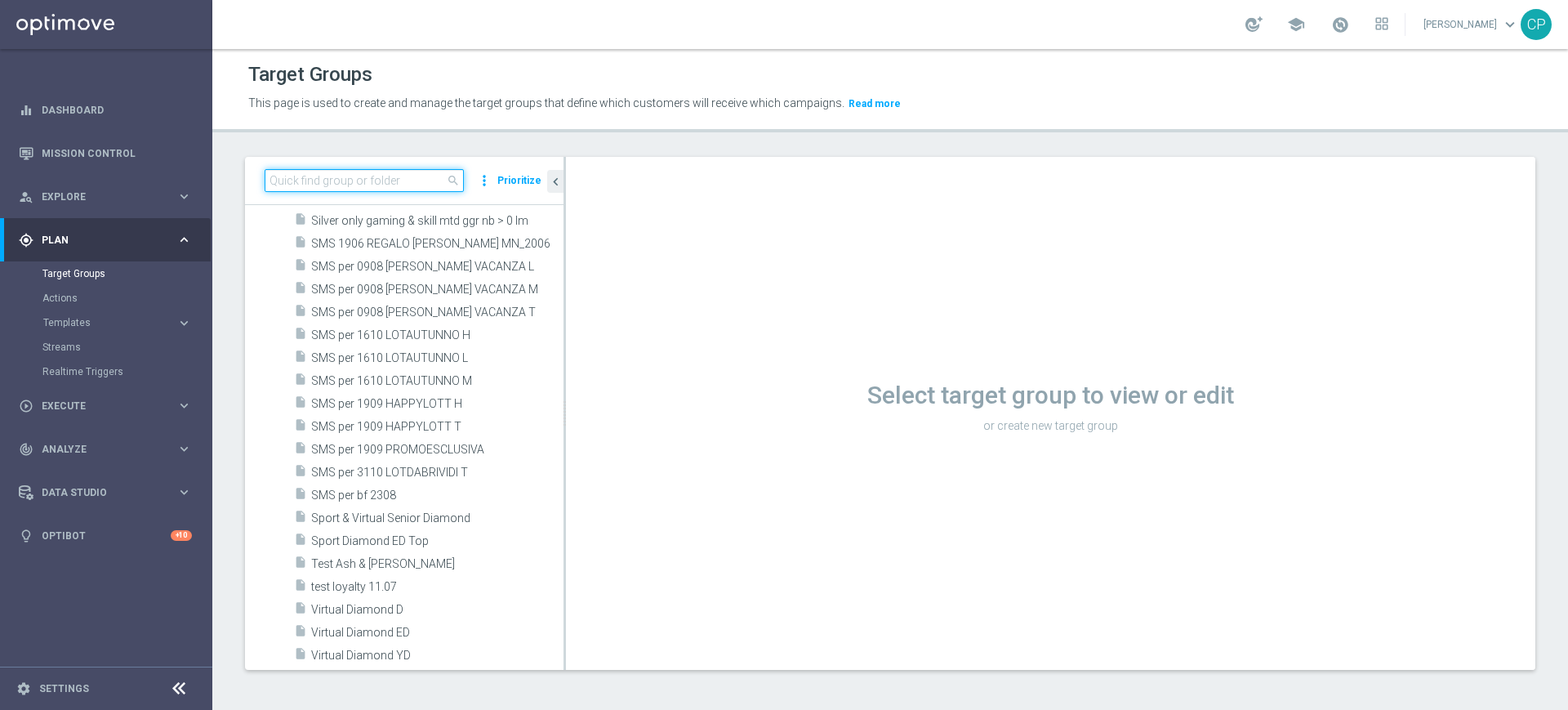
click at [355, 170] on input at bounding box center [364, 180] width 199 height 23
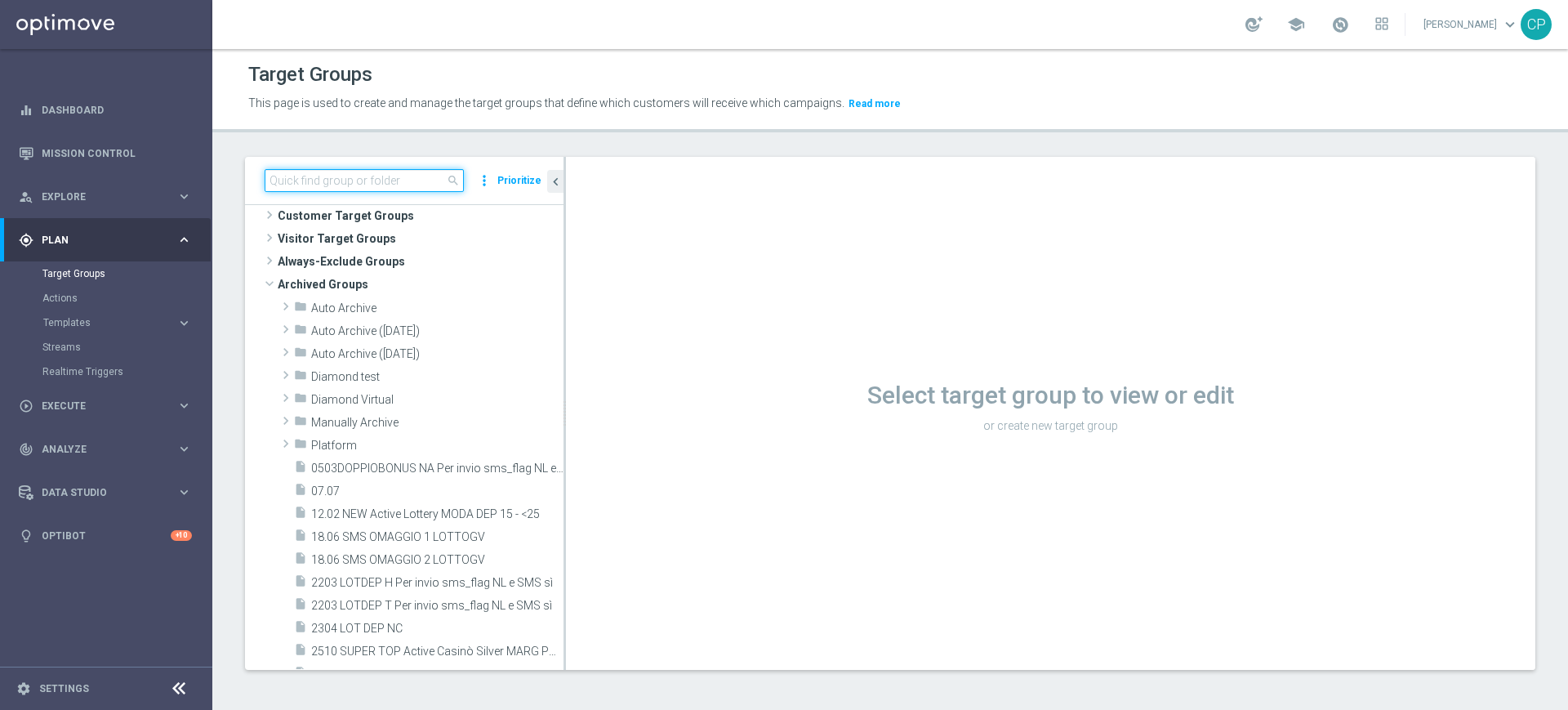
scroll to position [0, 0]
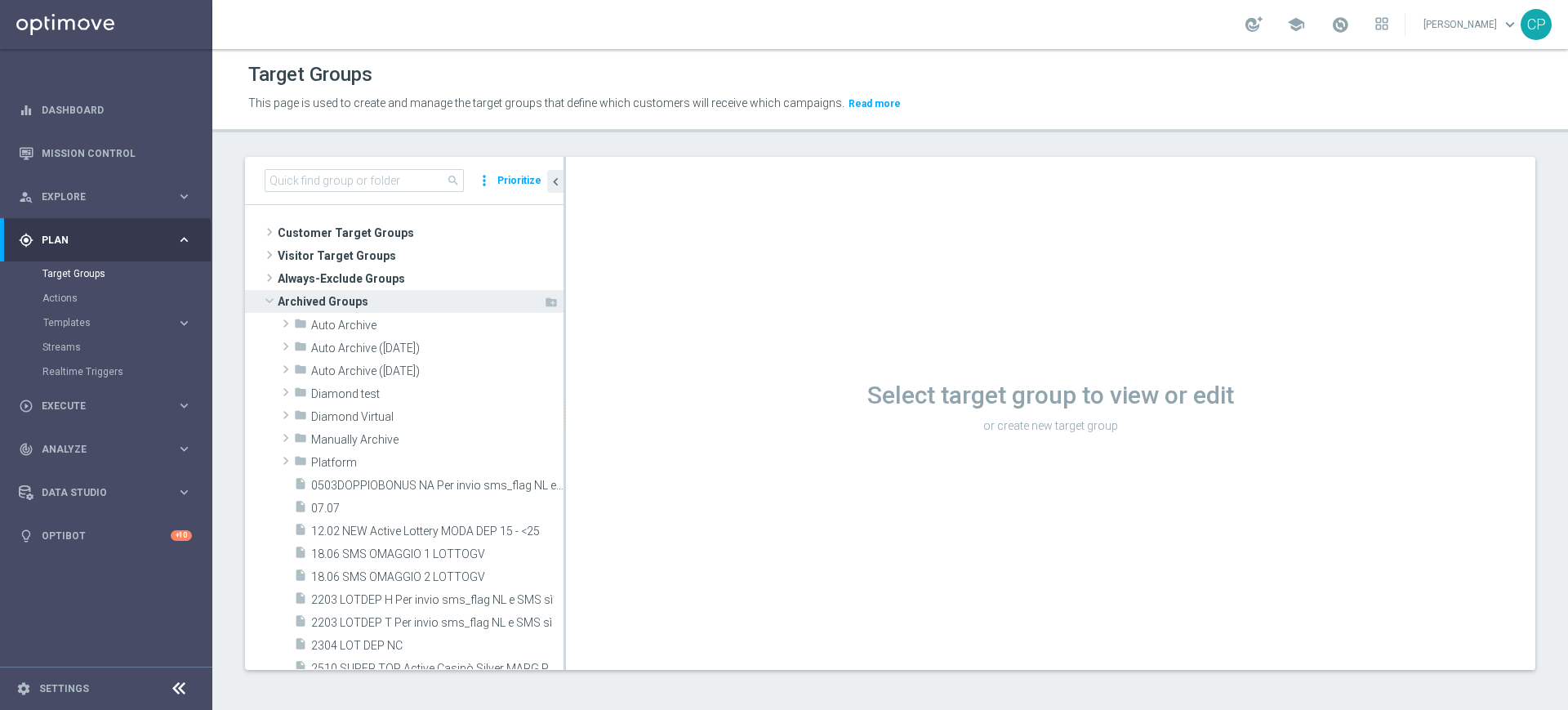
click at [267, 303] on span at bounding box center [270, 300] width 20 height 17
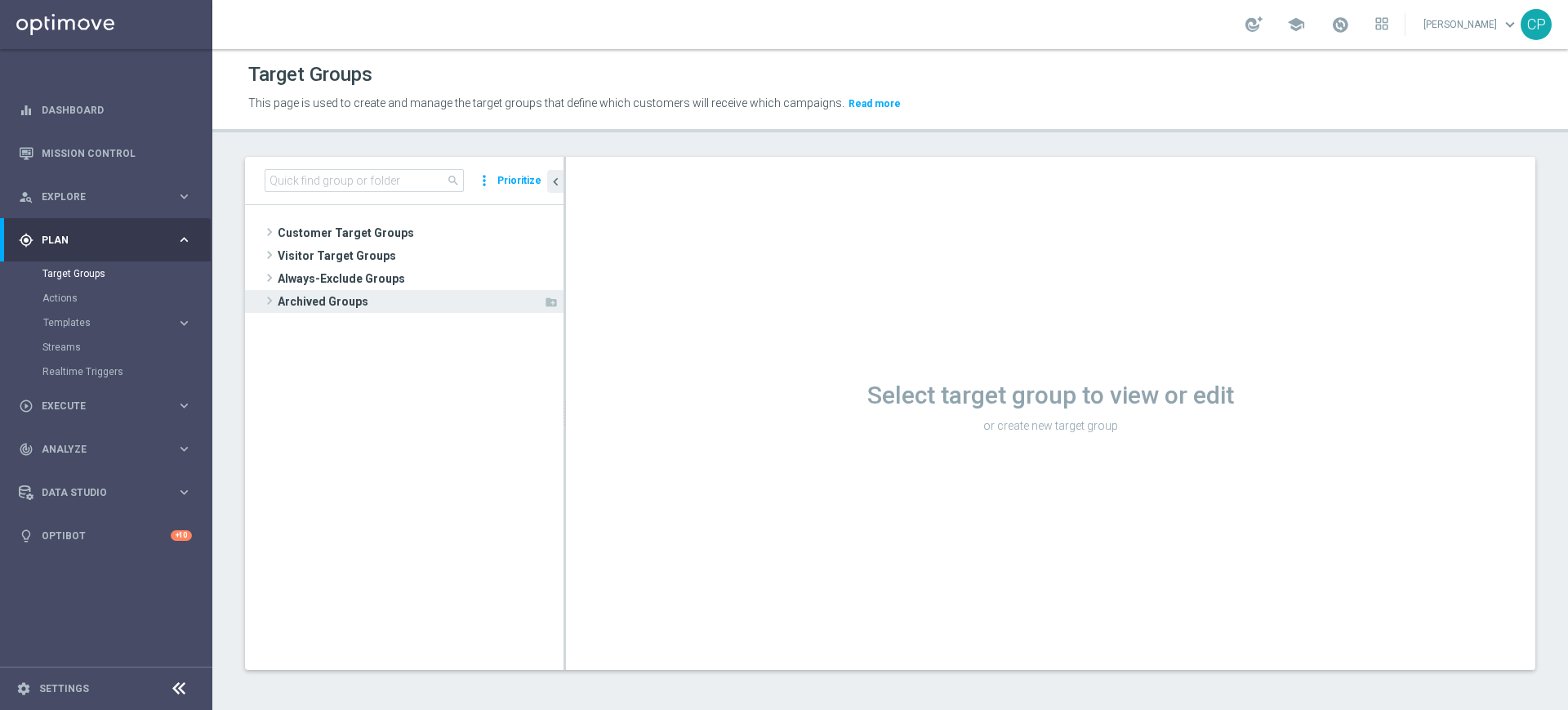
click at [266, 302] on span at bounding box center [269, 300] width 17 height 20
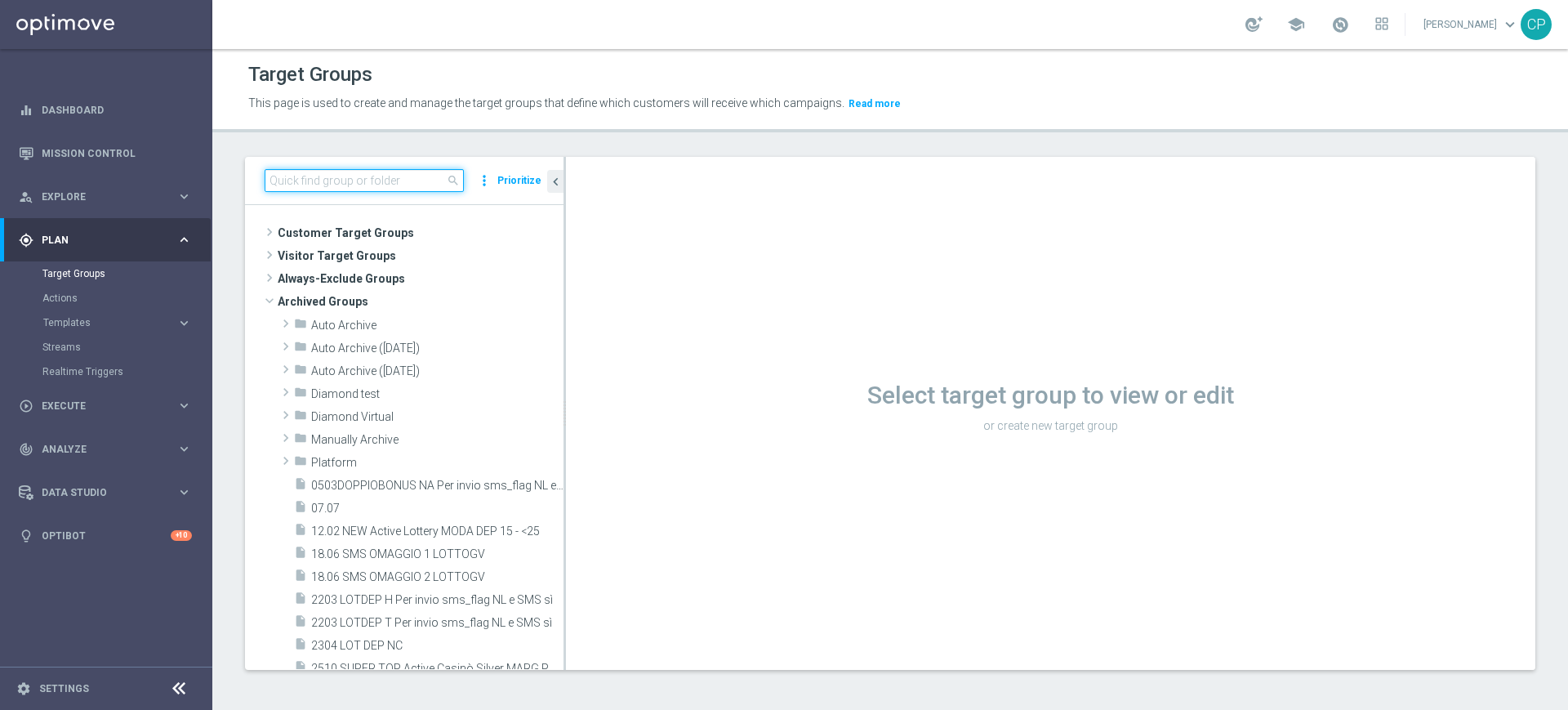
click at [405, 181] on input at bounding box center [364, 180] width 199 height 23
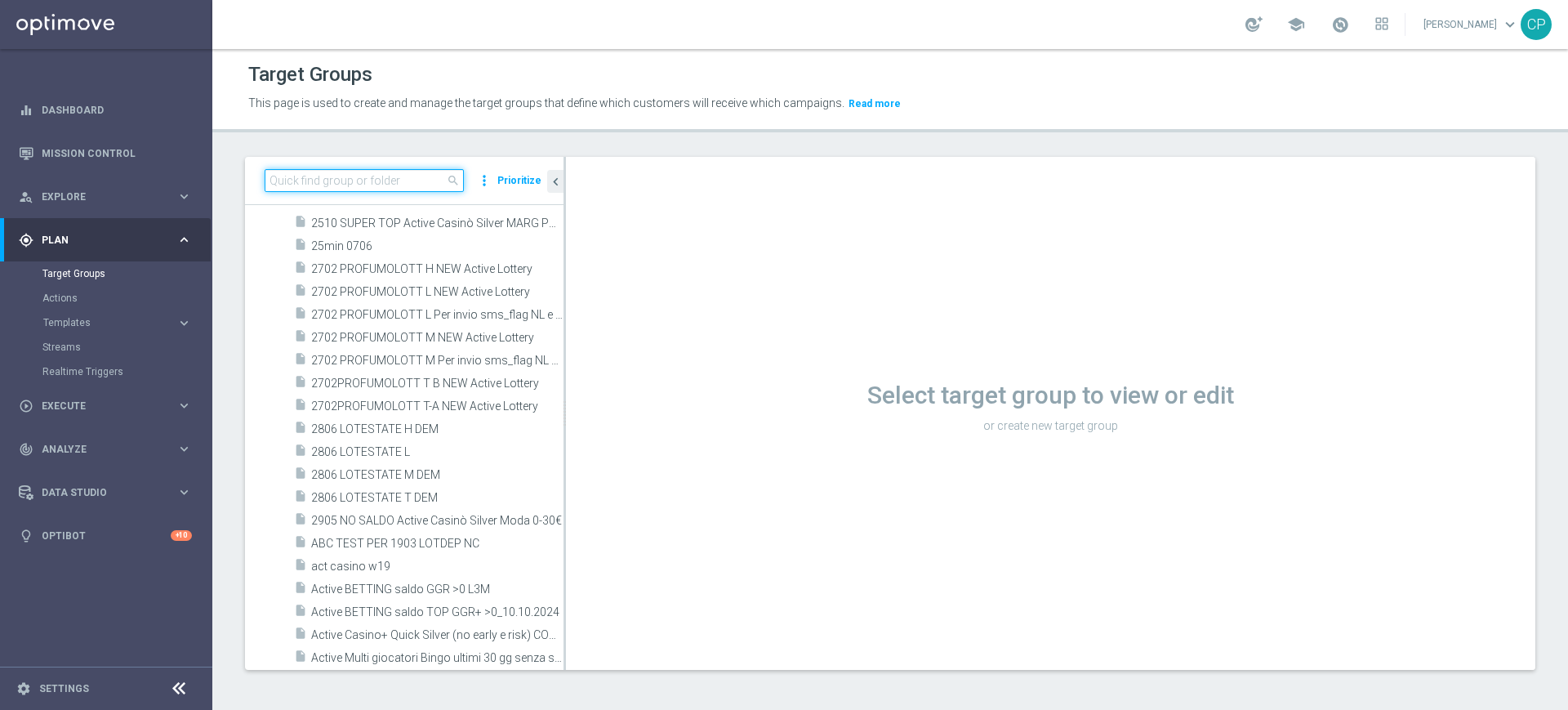
scroll to position [530, 0]
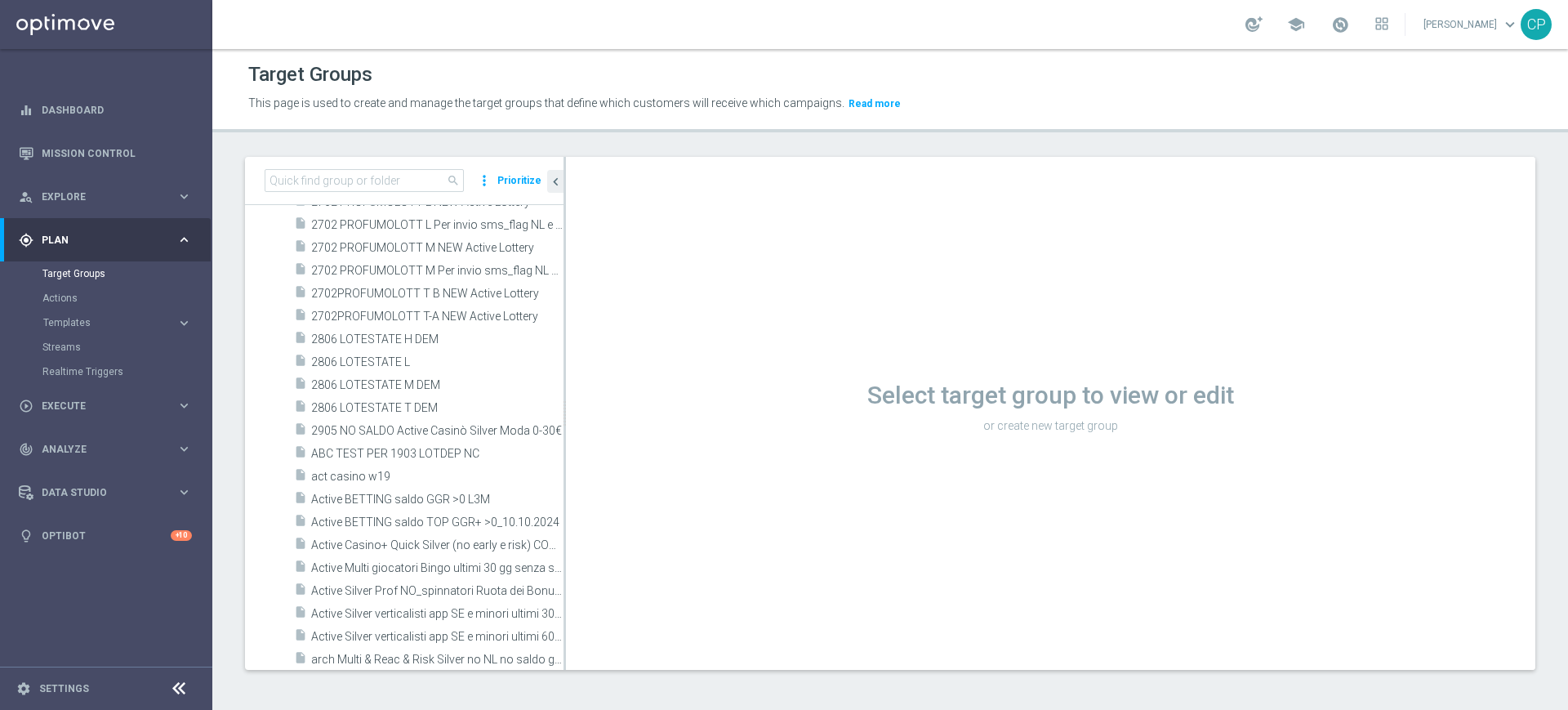
click at [807, 453] on div "Select target group to view or edit or create new target group" at bounding box center [1050, 413] width 970 height 513
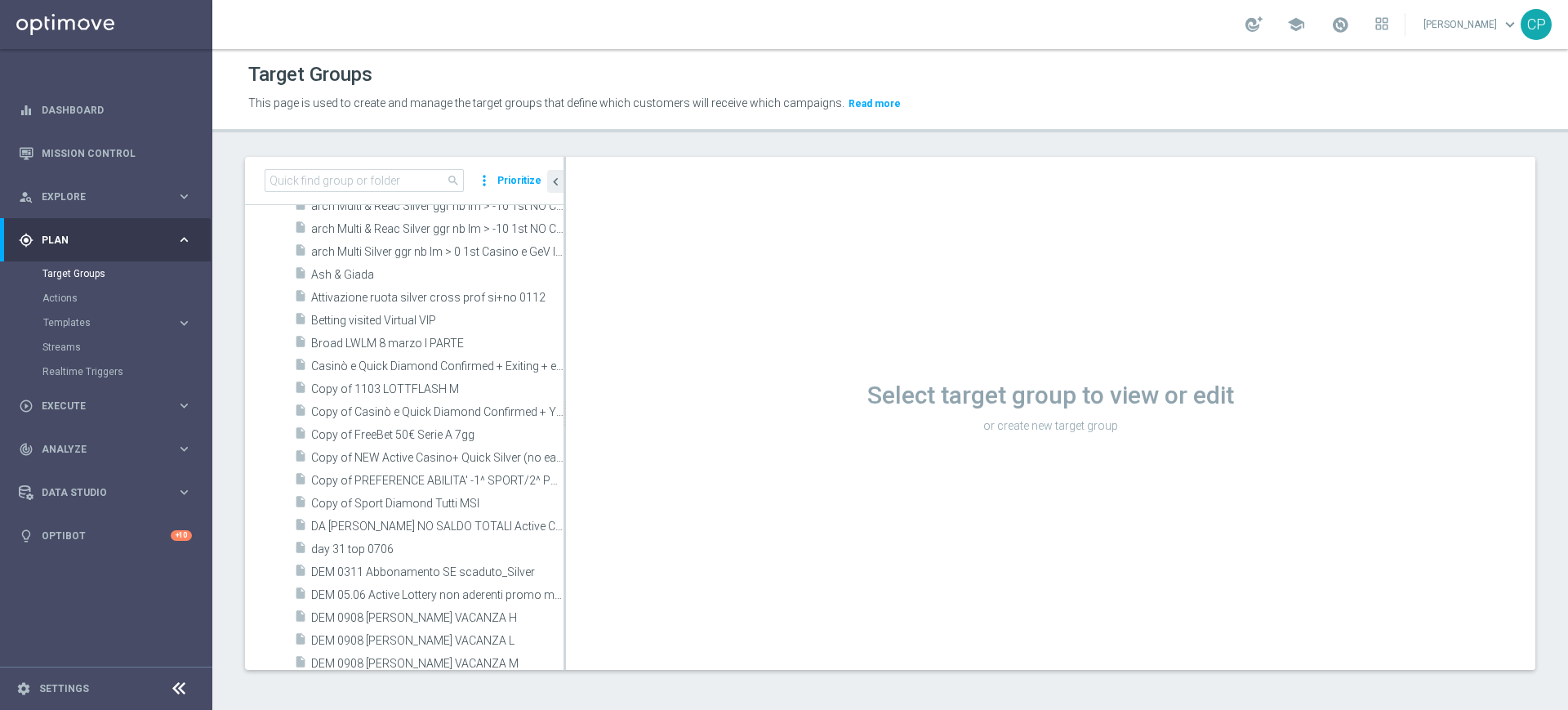
scroll to position [1120, 0]
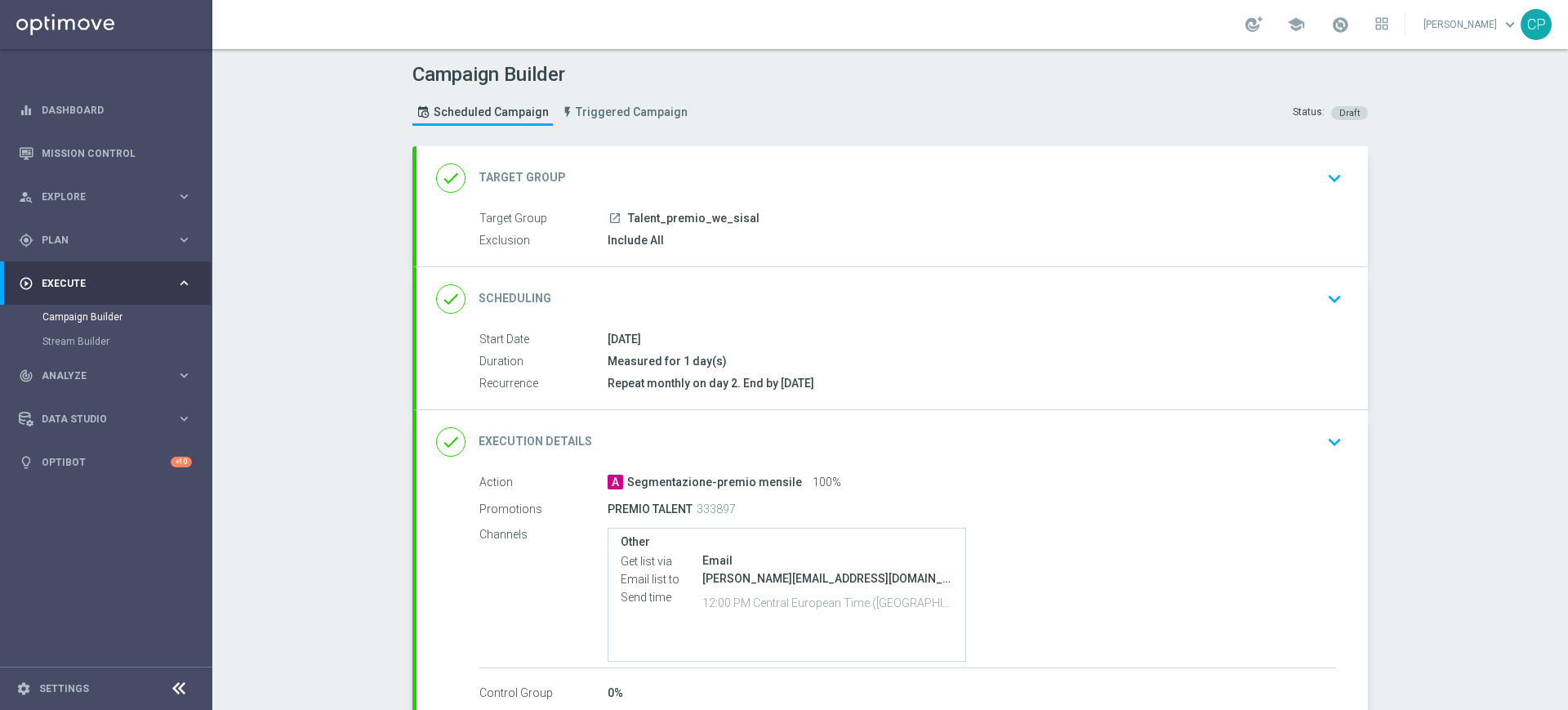
click at [1326, 175] on icon "keyboard_arrow_down" at bounding box center [1334, 177] width 25 height 25
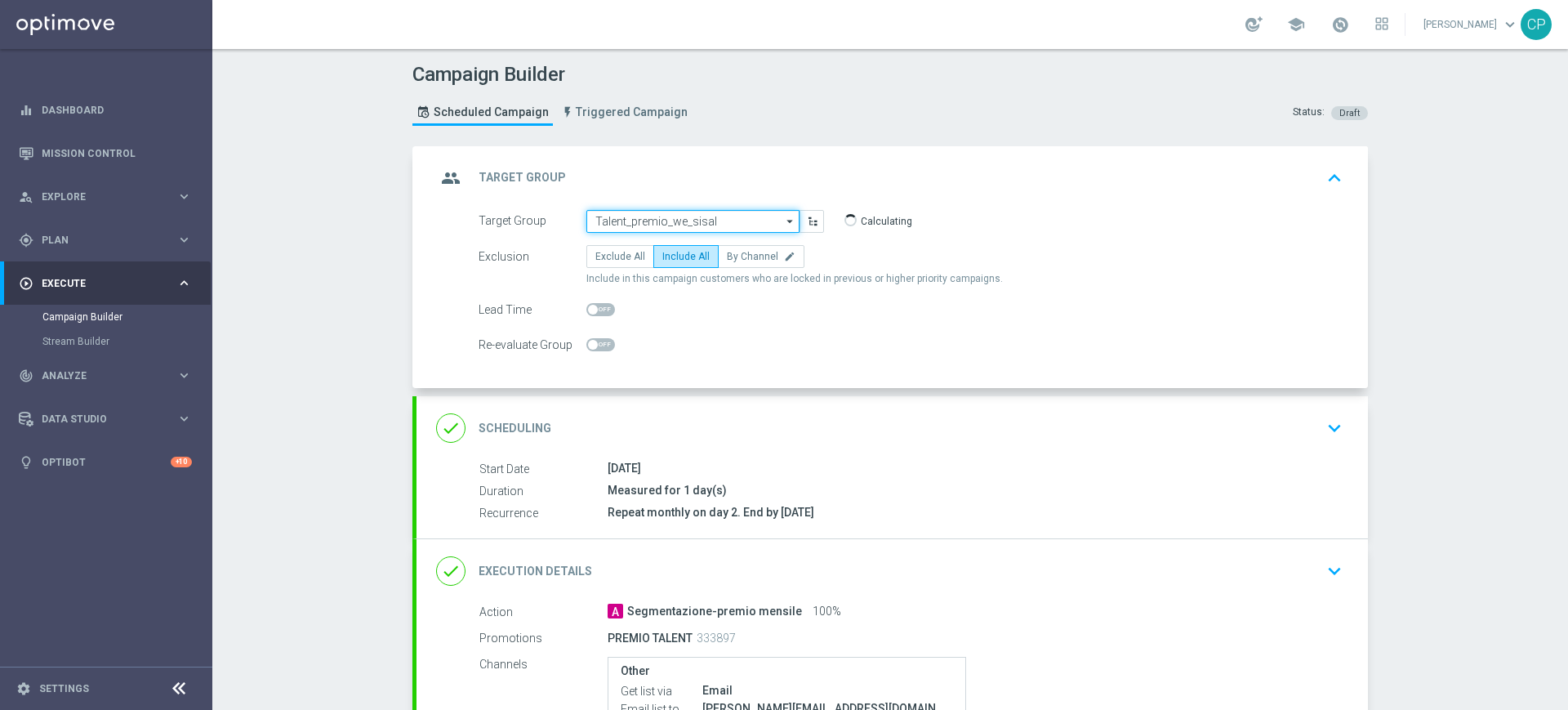
click at [709, 224] on input "Talent_premio_we_sisal" at bounding box center [693, 221] width 213 height 23
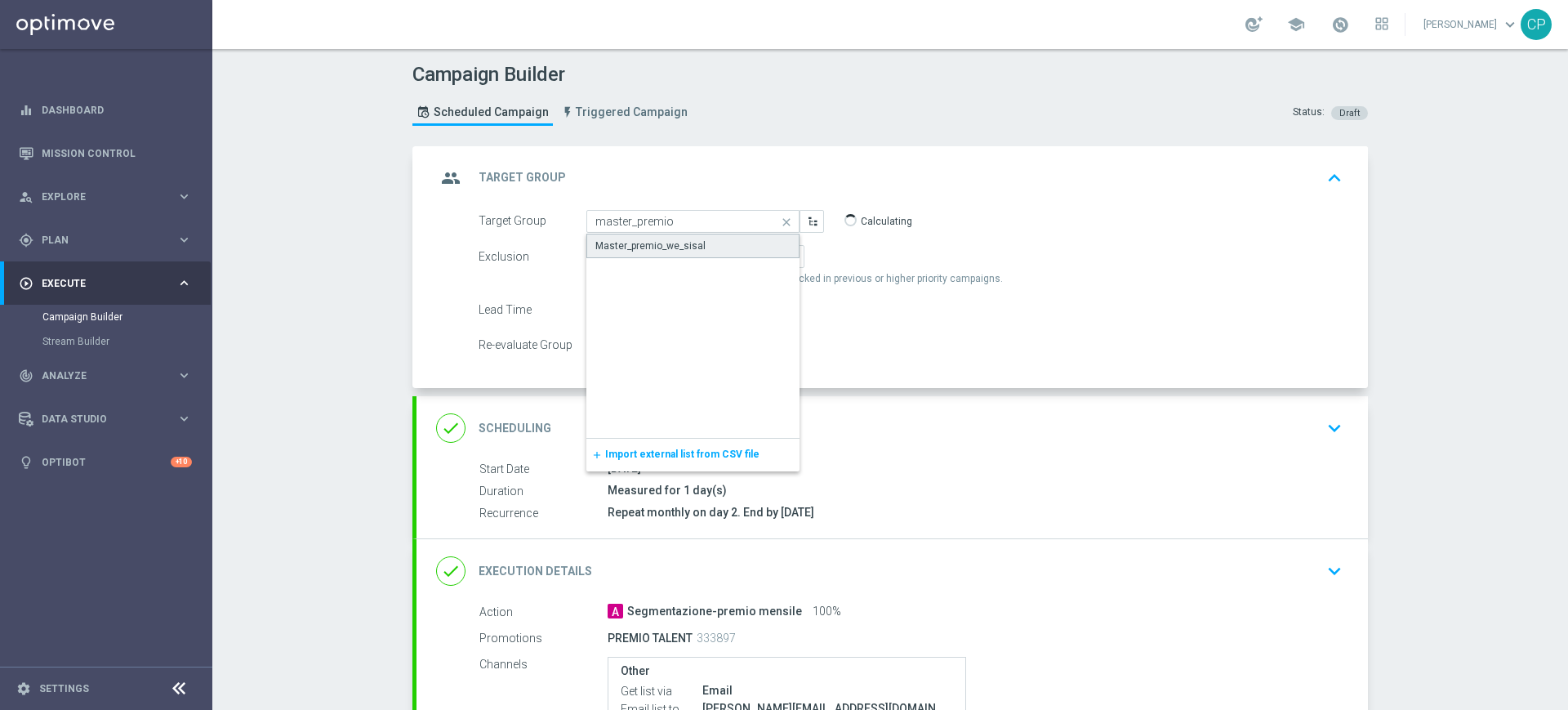
click at [670, 243] on div "Master_premio_we_sisal" at bounding box center [651, 245] width 110 height 15
type input "Master_premio_we_sisal"
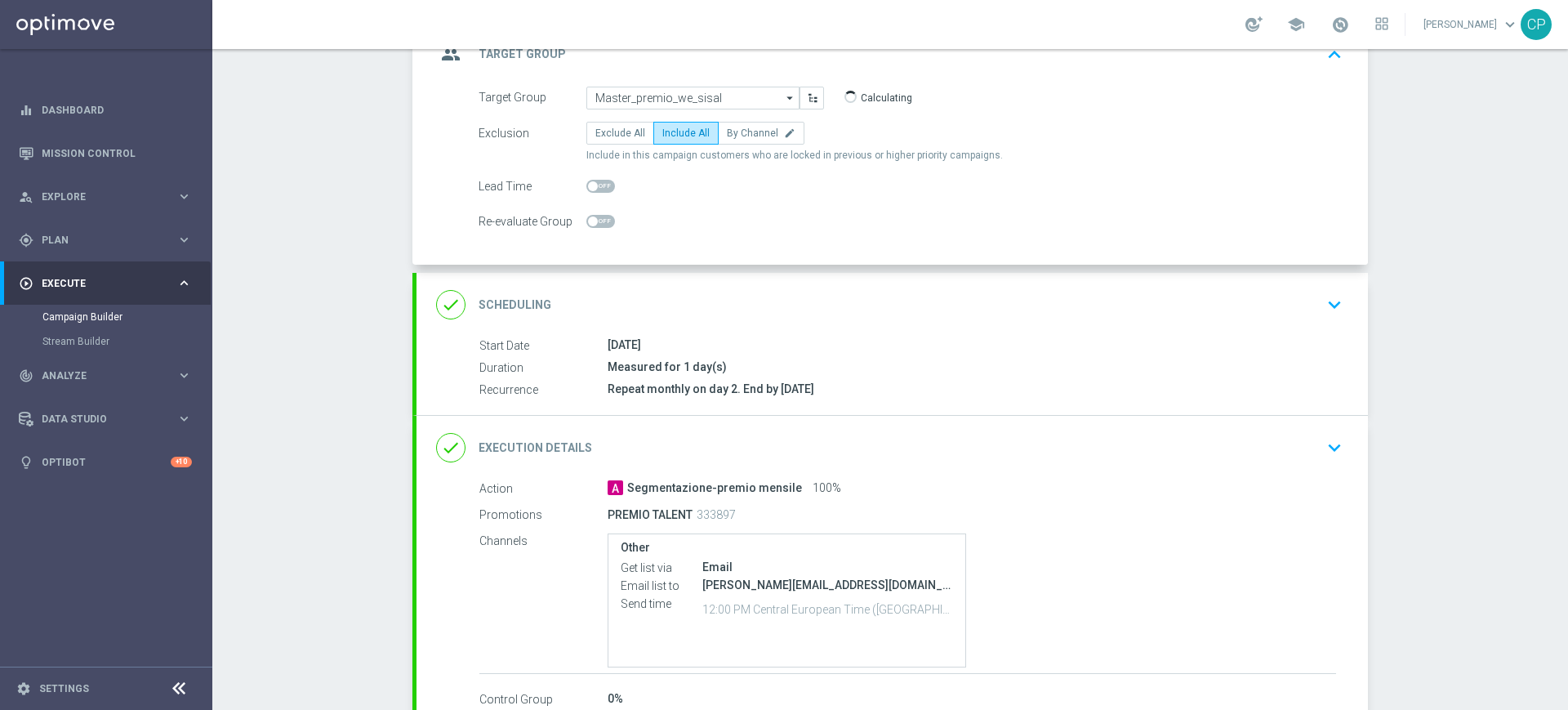
scroll to position [135, 0]
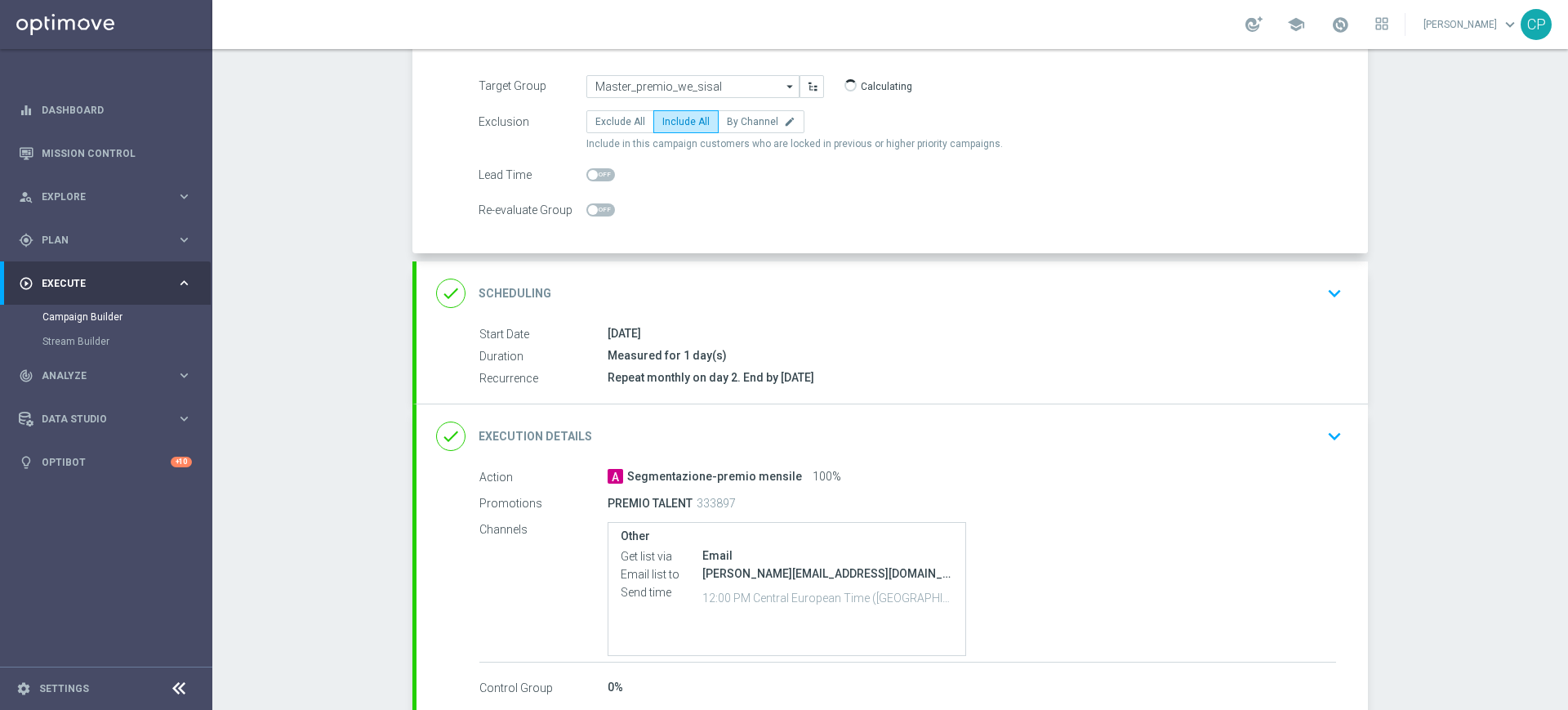
click at [773, 355] on div "Measured for 1 day(s)" at bounding box center [972, 355] width 728 height 17
click at [1324, 284] on icon "keyboard_arrow_down" at bounding box center [1334, 292] width 25 height 25
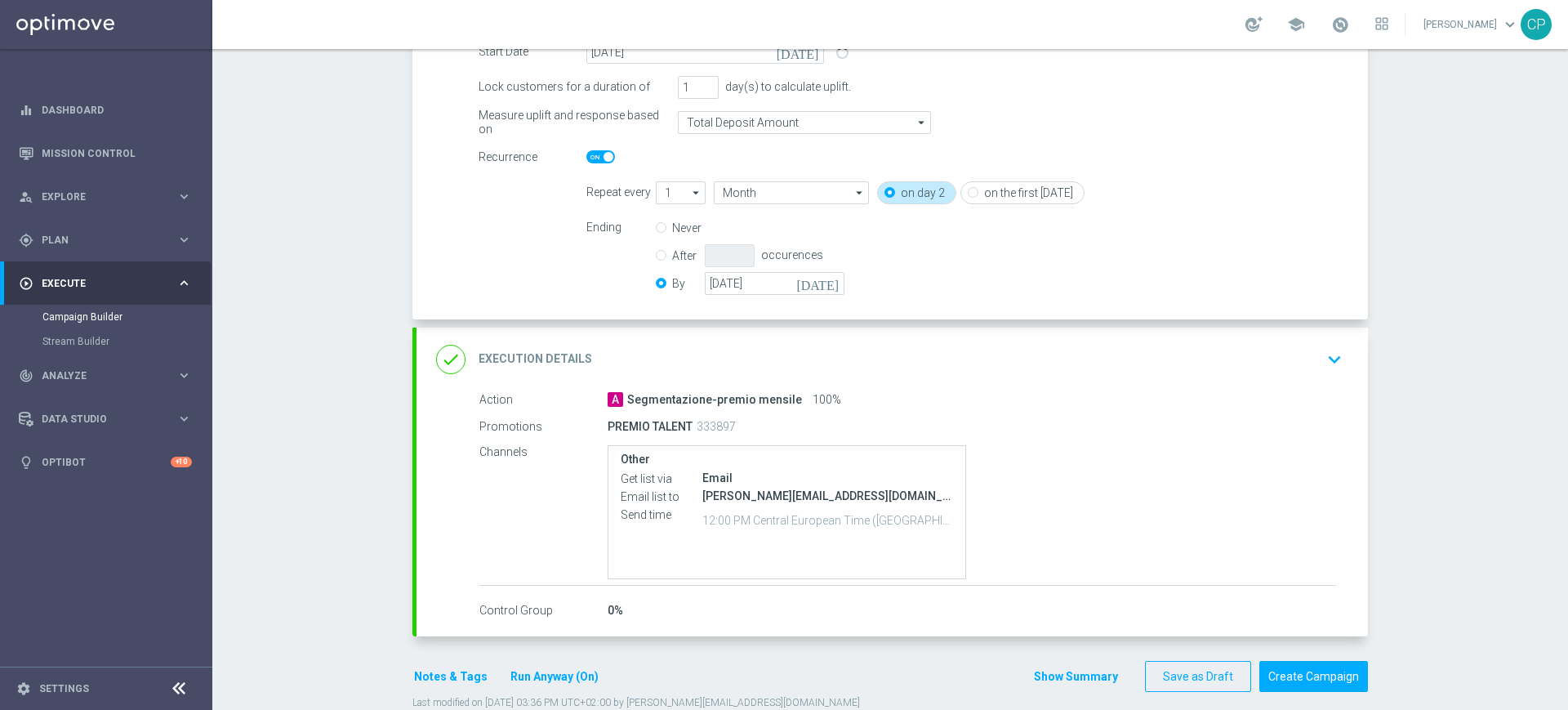
scroll to position [298, 0]
click at [683, 403] on span "Segmentazione-premio mensile" at bounding box center [715, 399] width 175 height 15
click at [617, 423] on p "PREMIO TALENT" at bounding box center [650, 425] width 85 height 15
click at [1324, 356] on icon "keyboard_arrow_down" at bounding box center [1334, 358] width 25 height 25
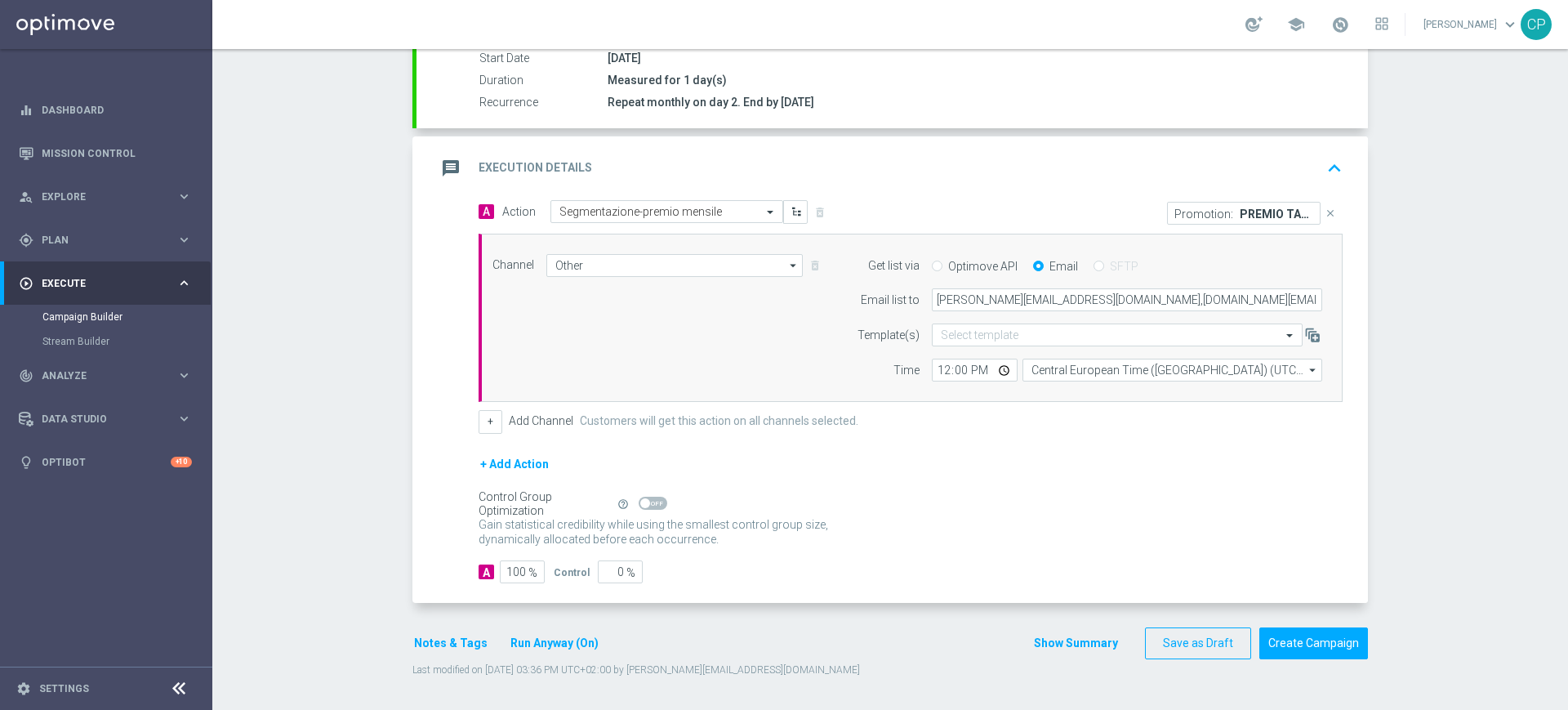
scroll to position [281, 0]
click at [1293, 213] on p "PREMIO TALENT" at bounding box center [1276, 213] width 74 height 13
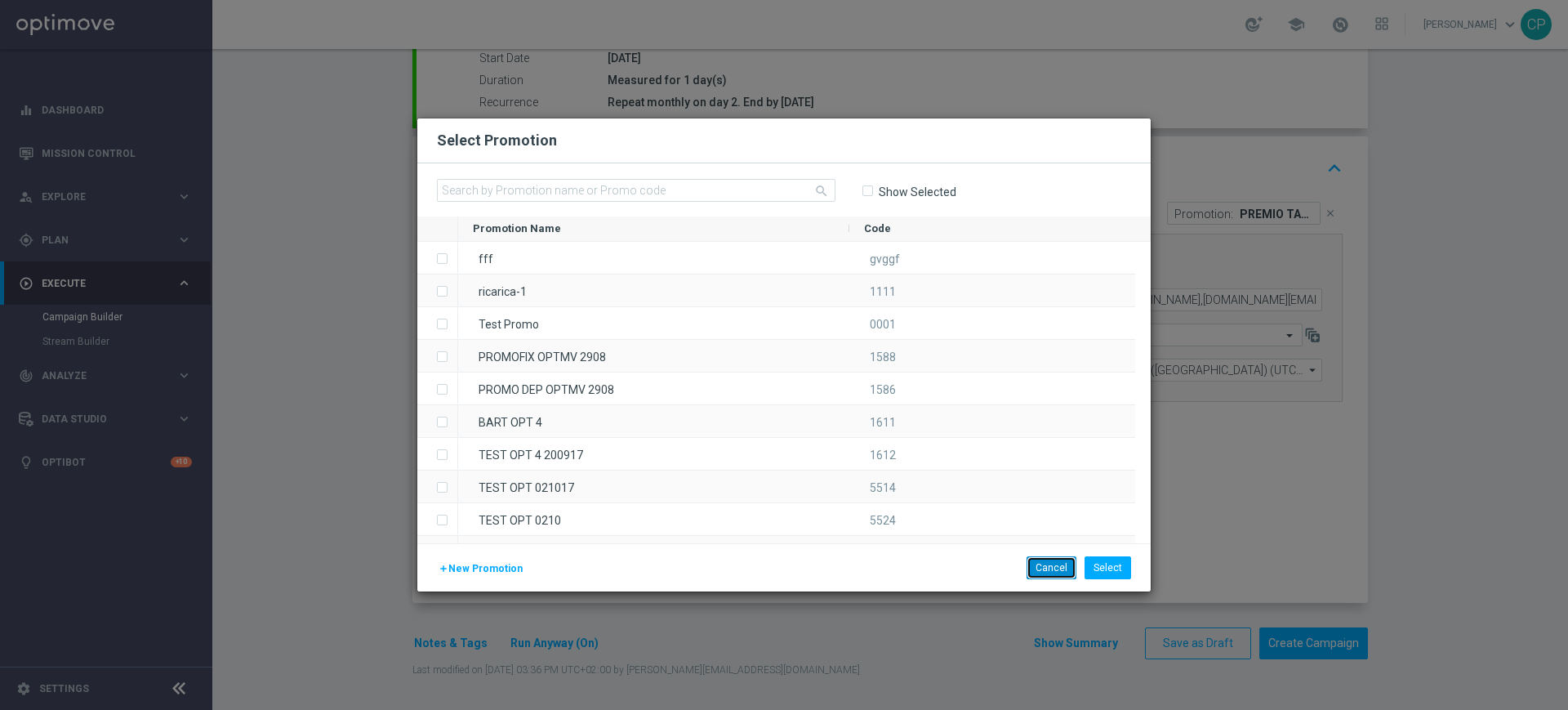
click at [1061, 563] on button "Cancel" at bounding box center [1051, 567] width 50 height 23
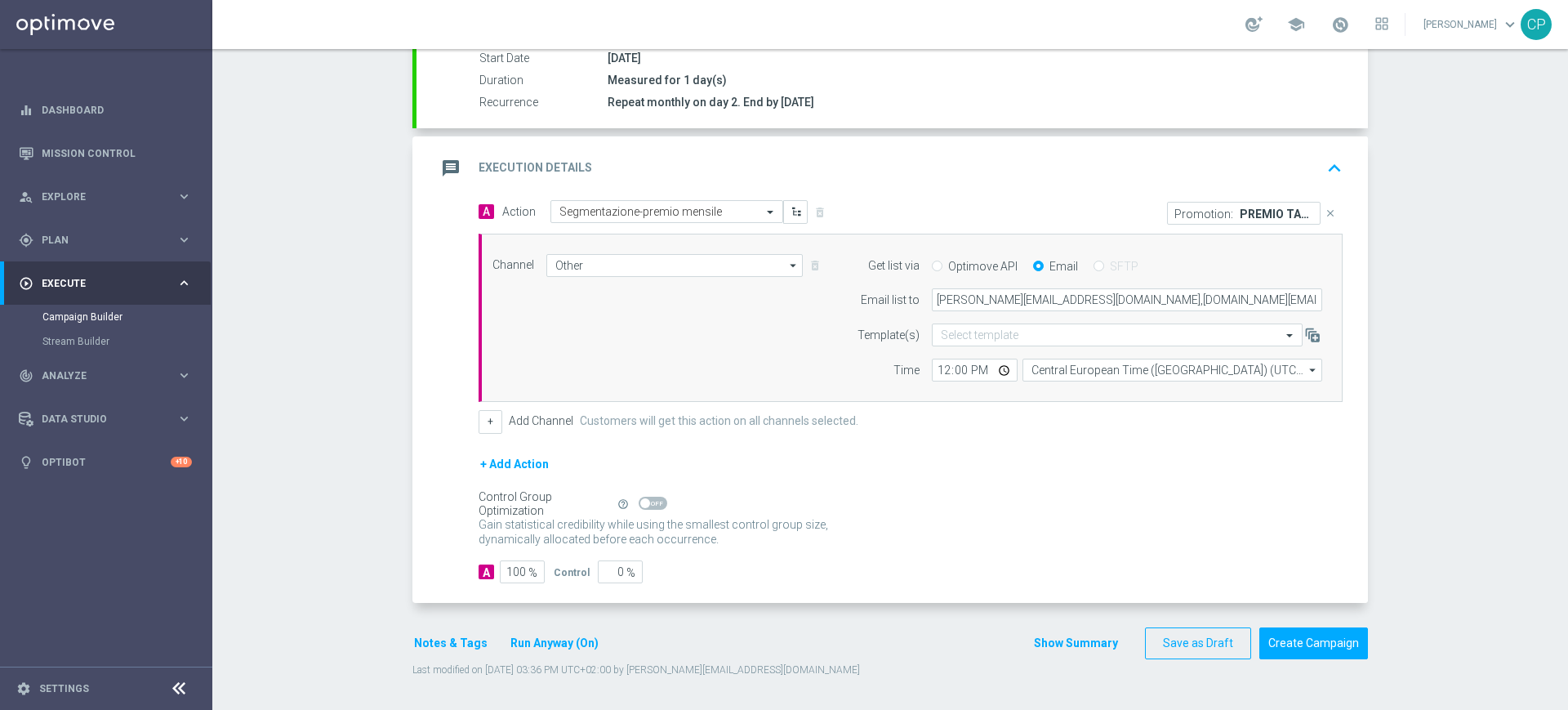
click at [1324, 211] on icon "close" at bounding box center [1330, 214] width 12 height 12
click at [1290, 213] on button "Add Promotion" at bounding box center [1292, 213] width 91 height 18
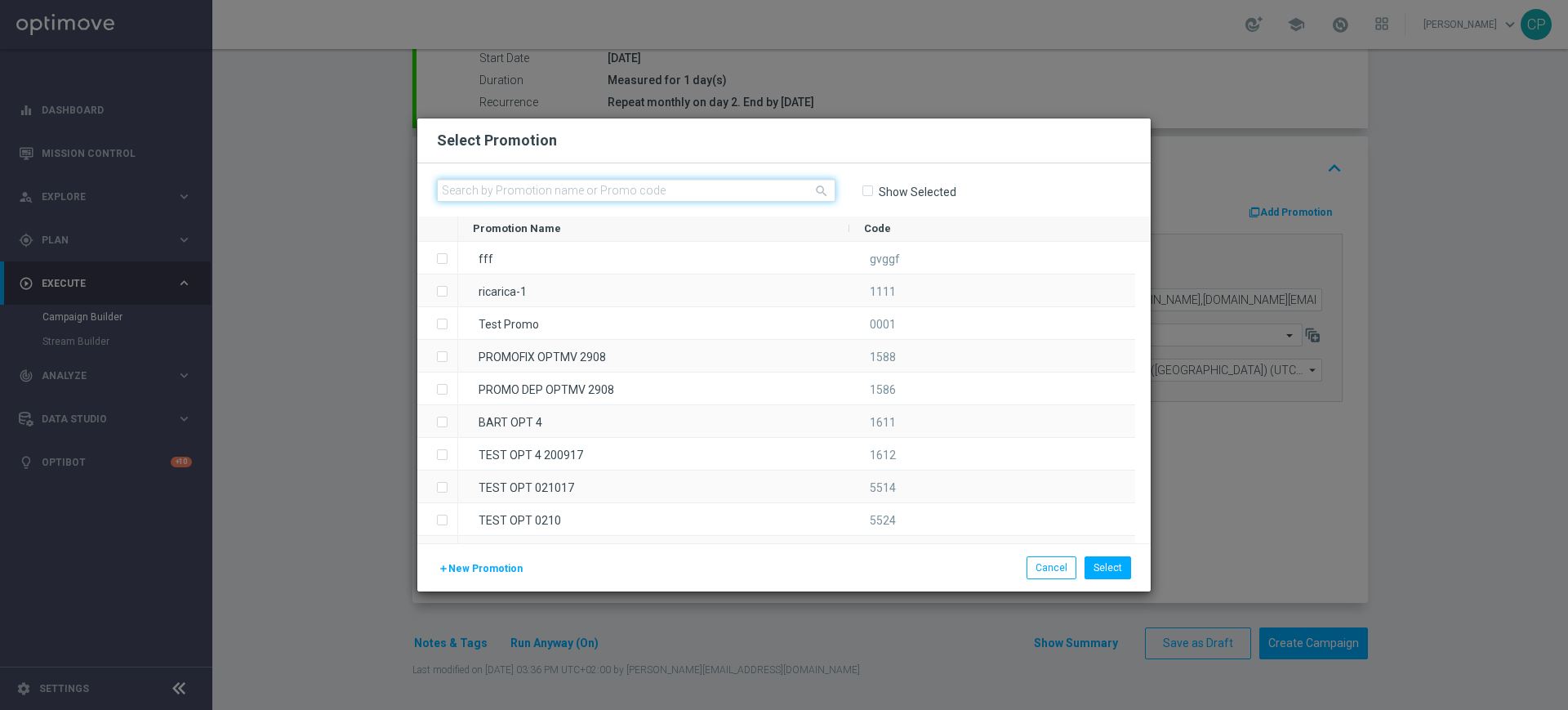
click at [635, 190] on input "text" at bounding box center [636, 190] width 399 height 23
paste input "333901"
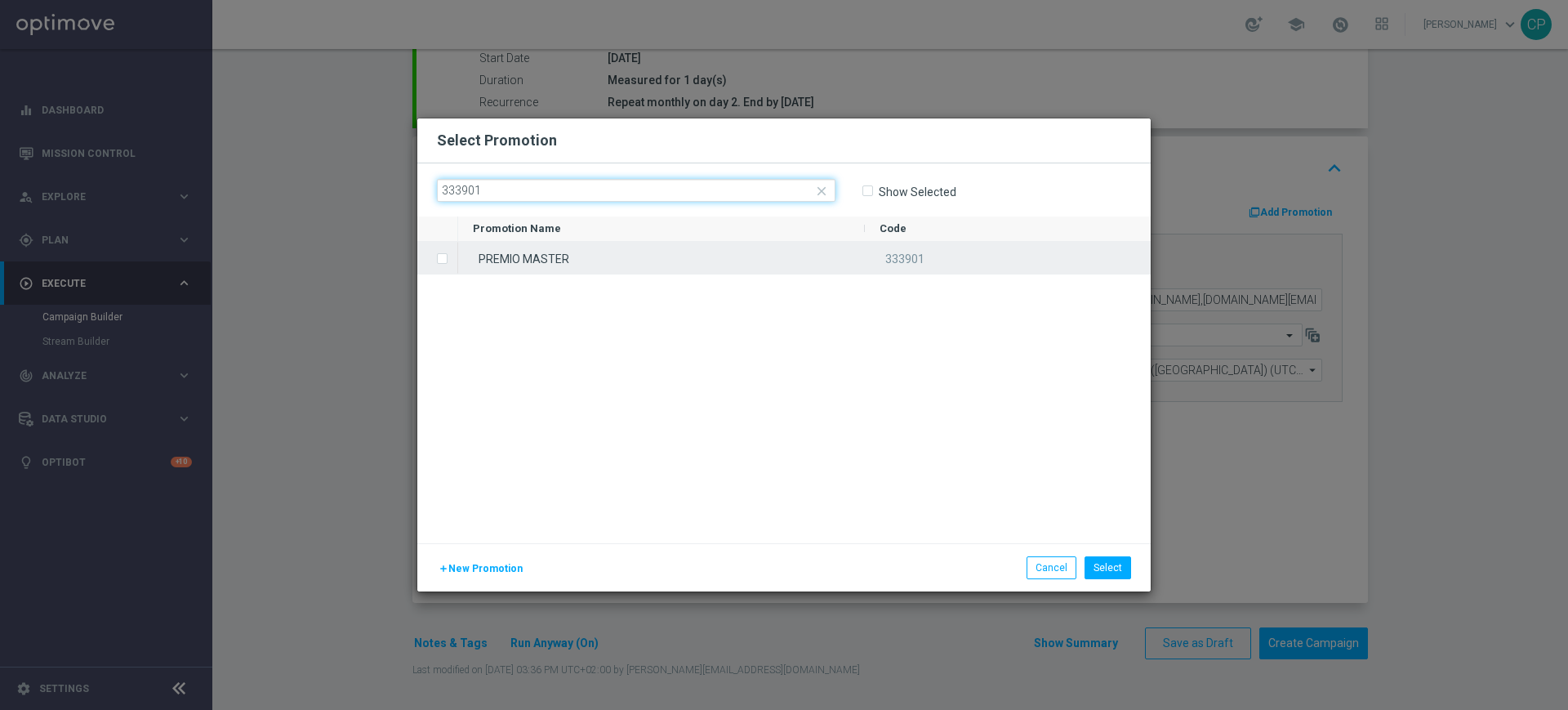
type input "333901"
click at [453, 256] on label "Press SPACE to select this row." at bounding box center [456, 259] width 6 height 15
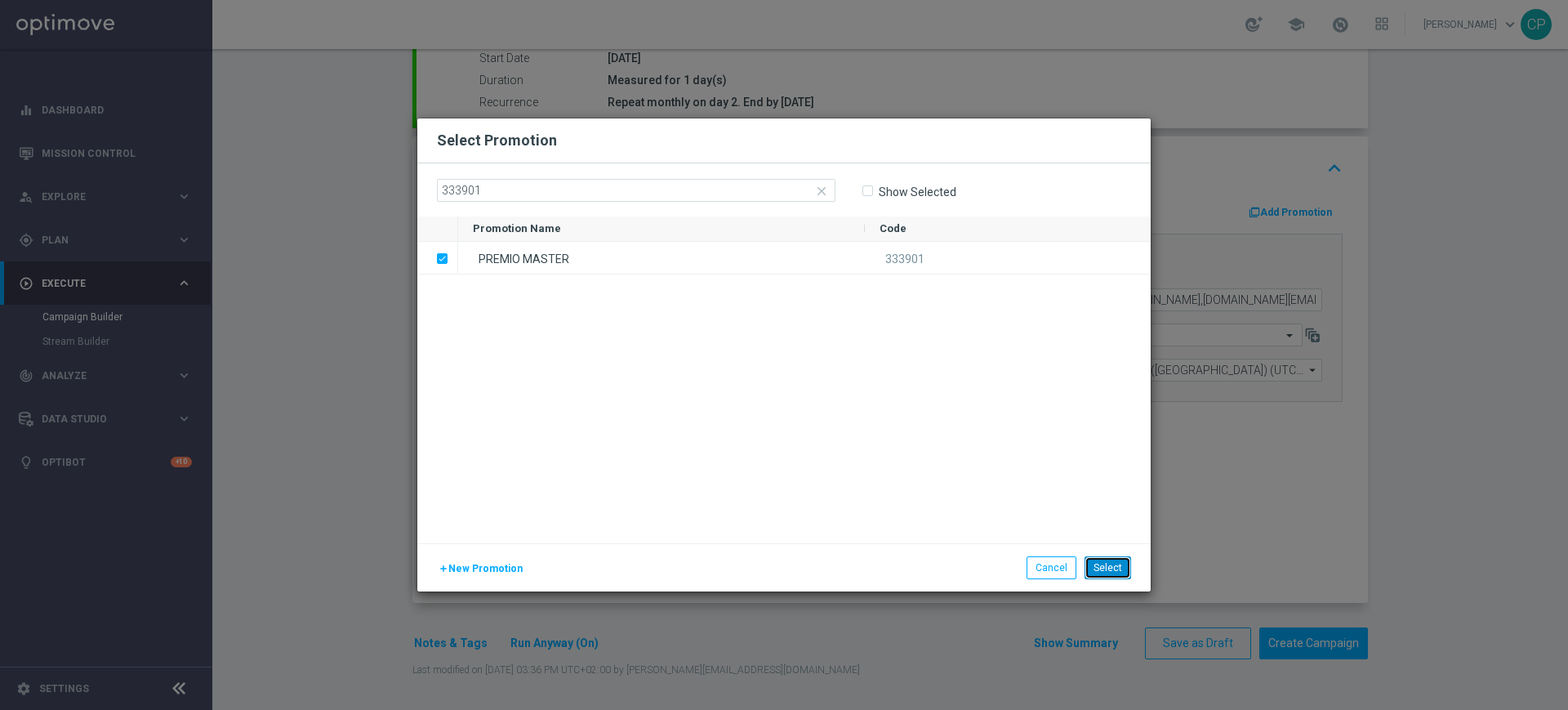
click at [1098, 563] on button "Select" at bounding box center [1107, 567] width 46 height 23
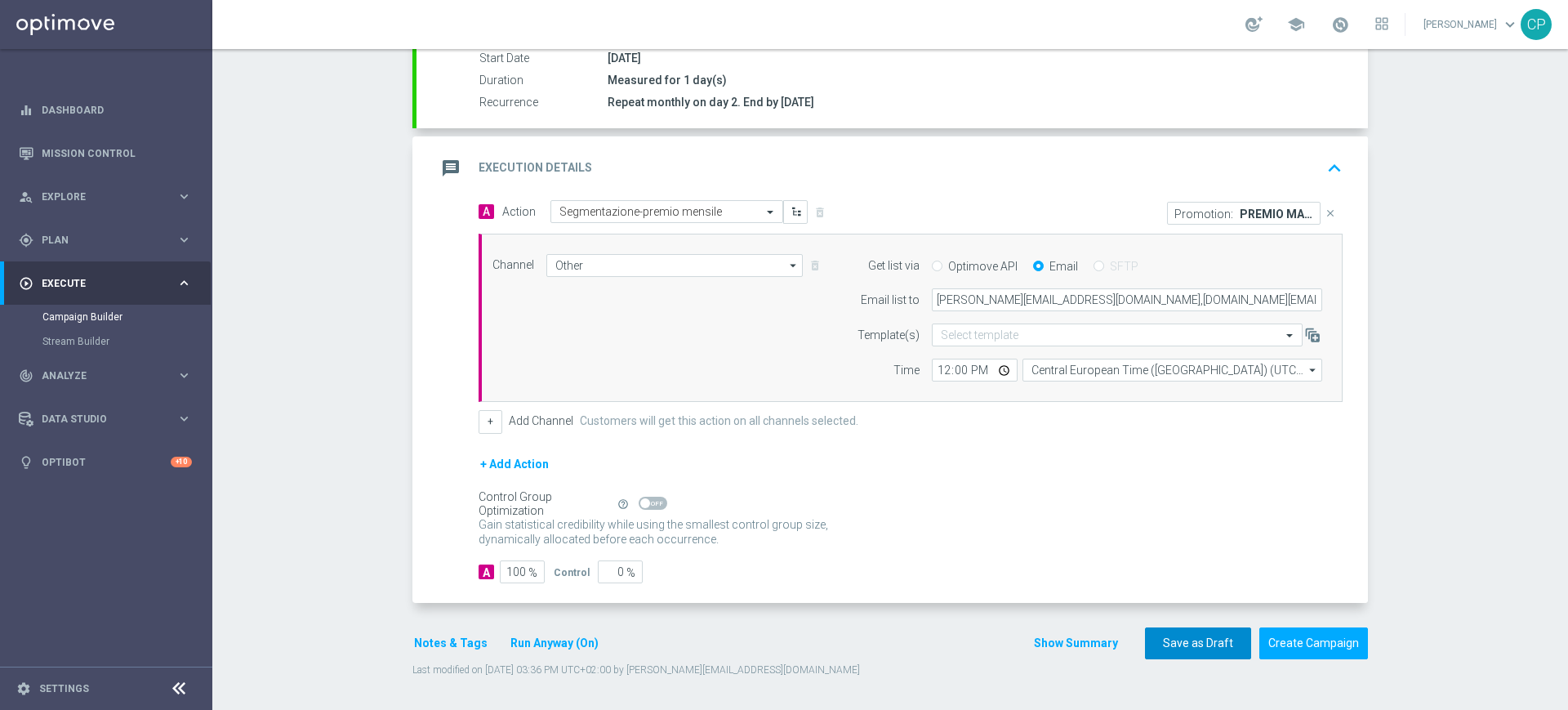
click at [1177, 642] on button "Save as Draft" at bounding box center [1198, 643] width 106 height 32
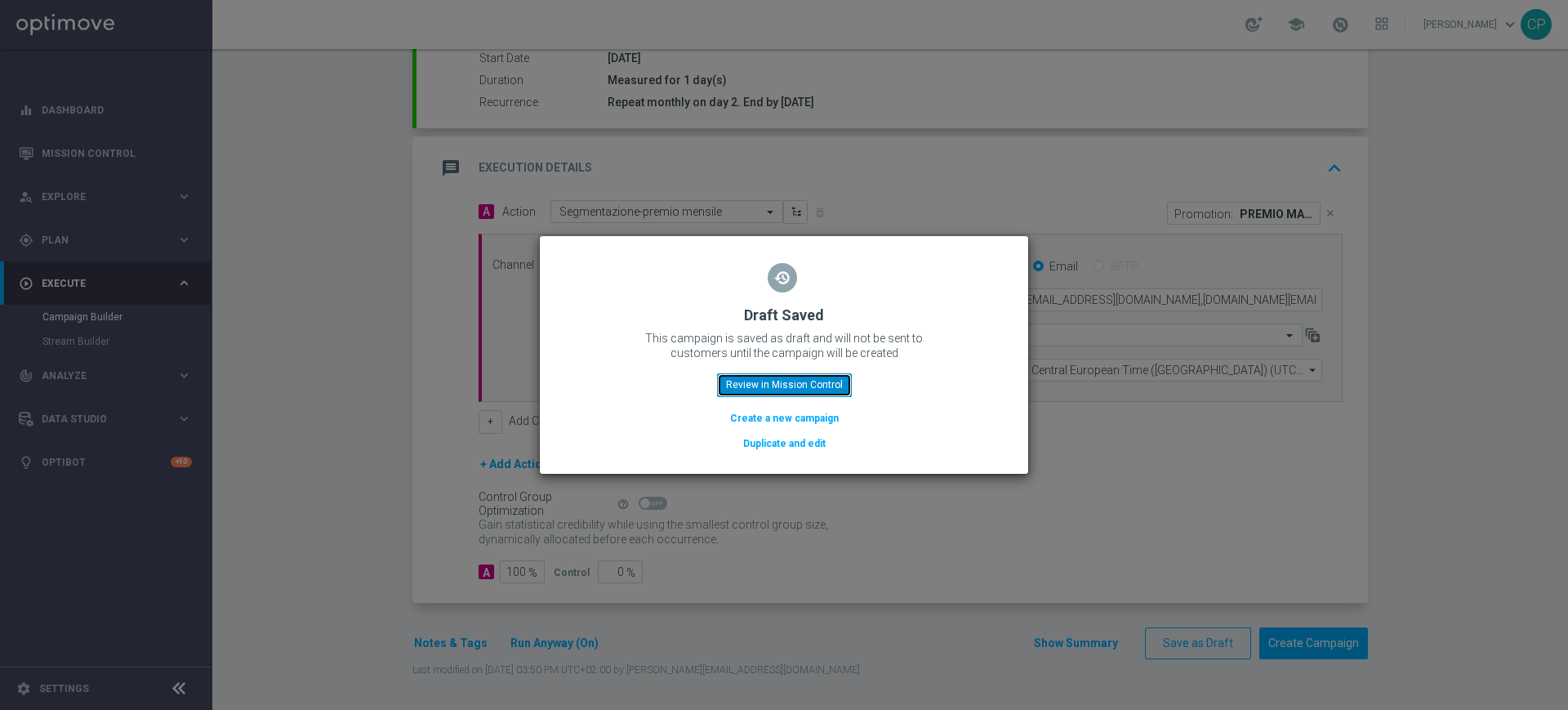
click at [823, 386] on button "Review in Mission Control" at bounding box center [784, 384] width 135 height 23
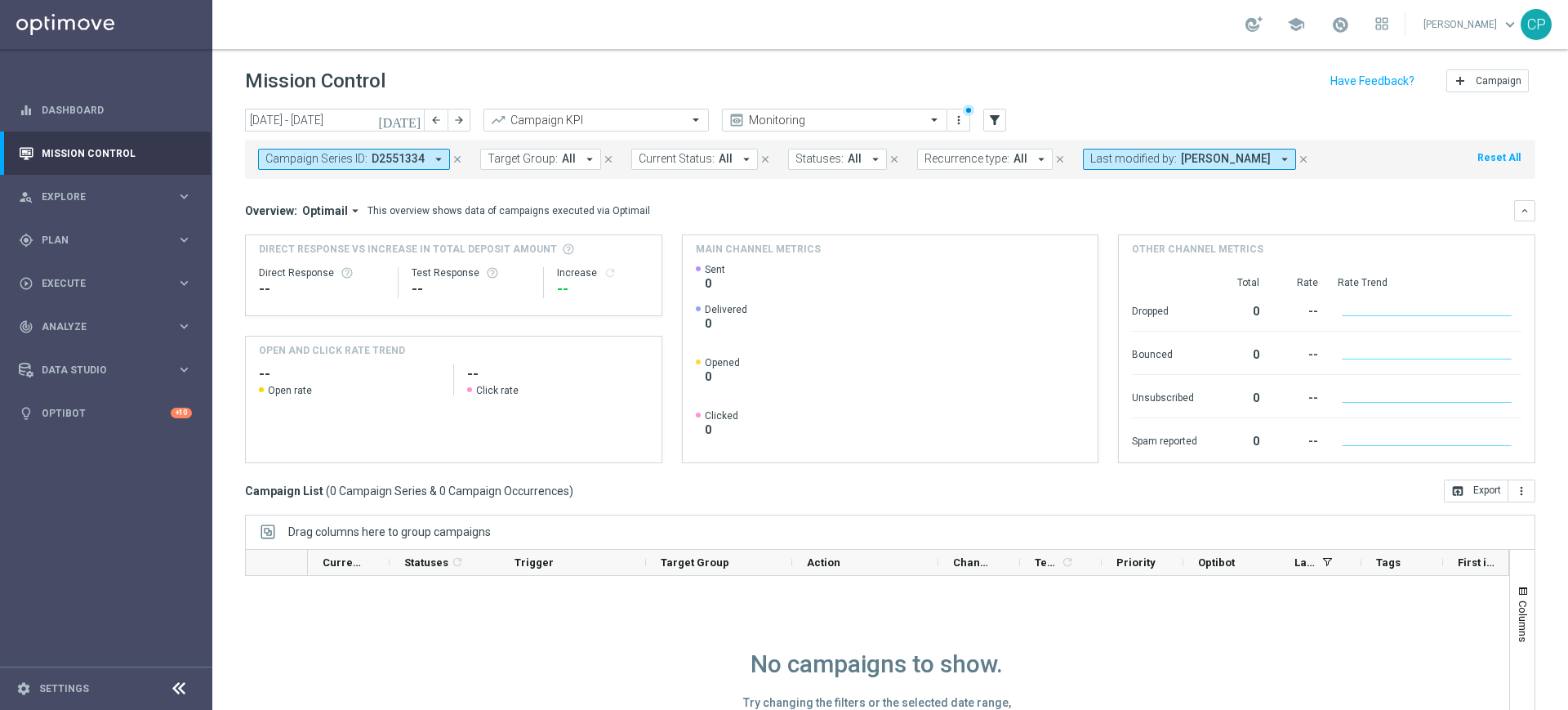
click at [1308, 156] on icon "close" at bounding box center [1303, 160] width 12 height 12
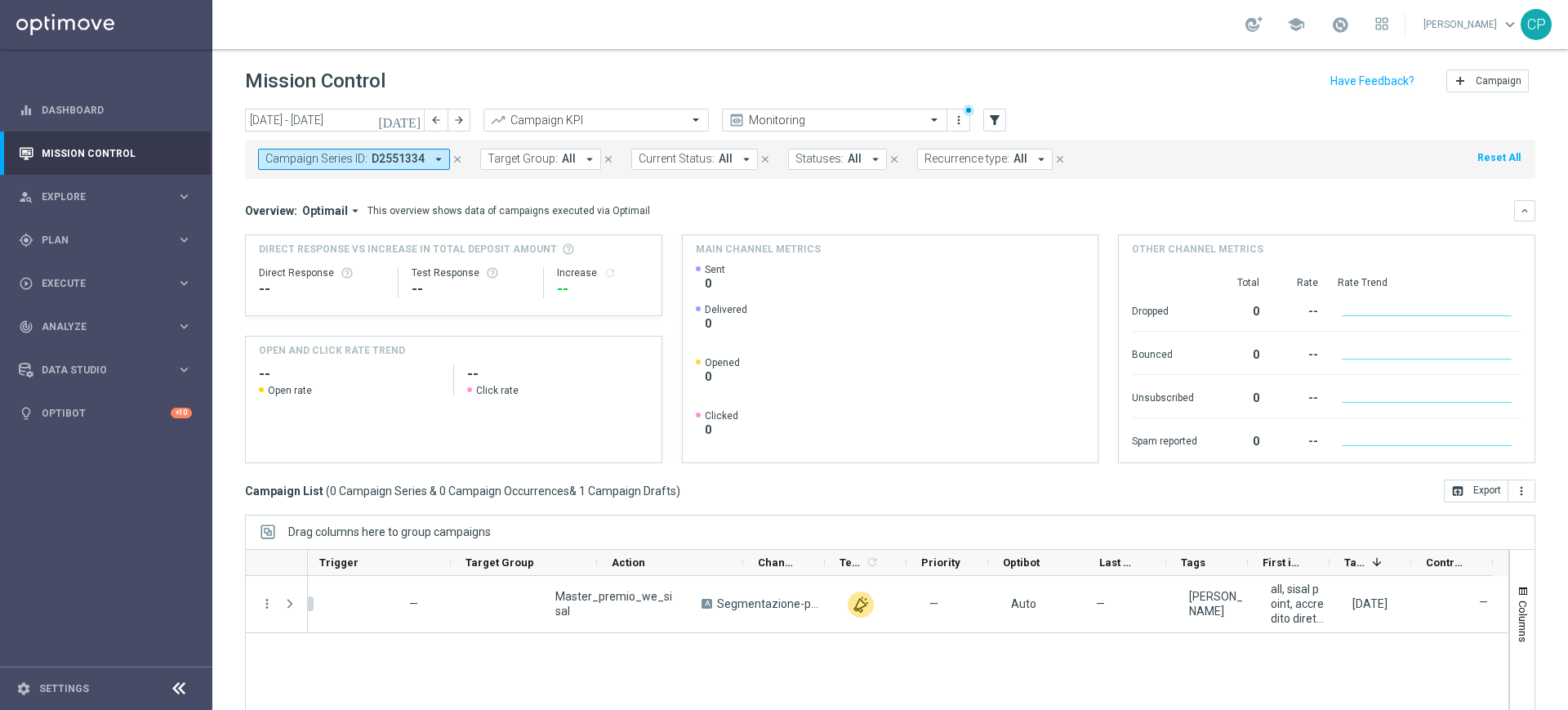
scroll to position [0, 194]
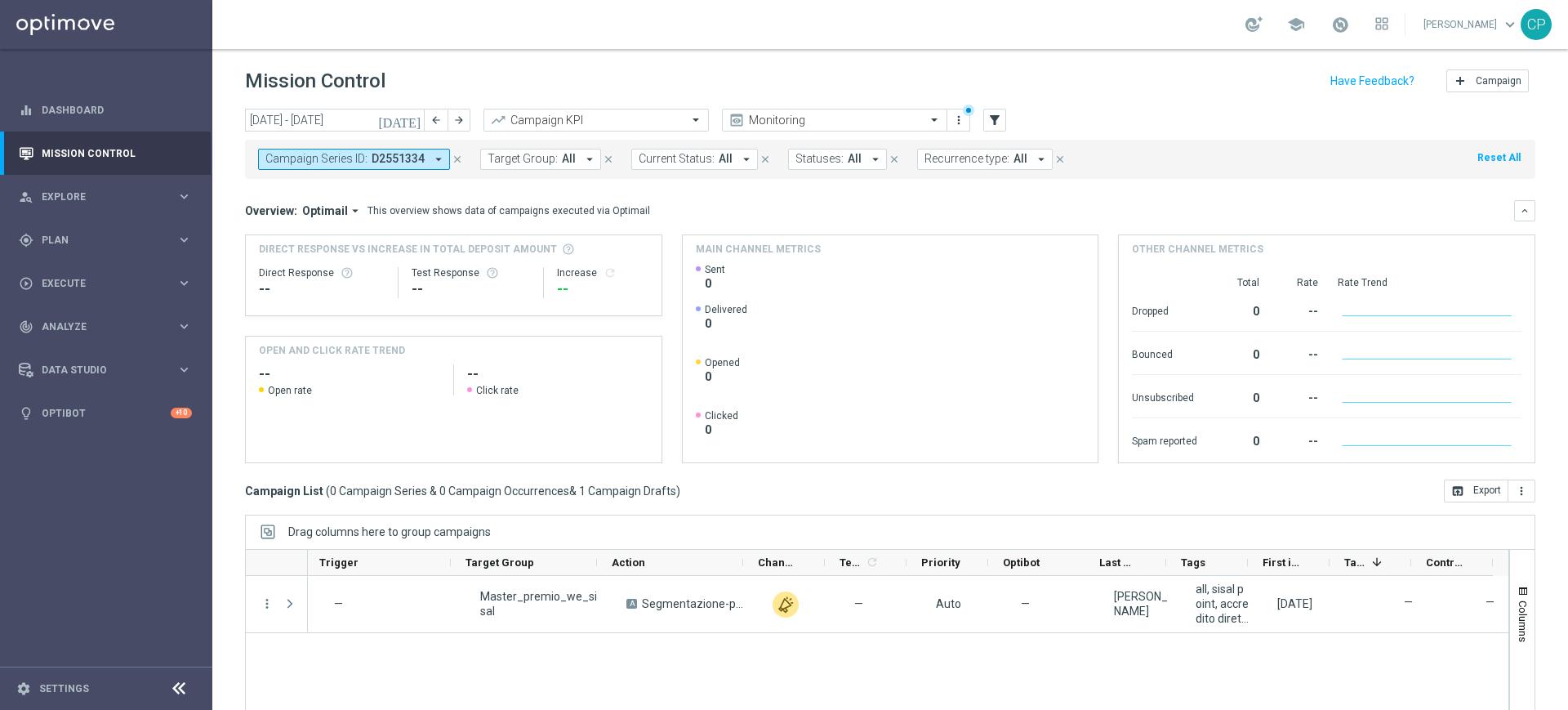
click at [1280, 103] on header "Mission Control add Campaign" at bounding box center [890, 79] width 1355 height 60
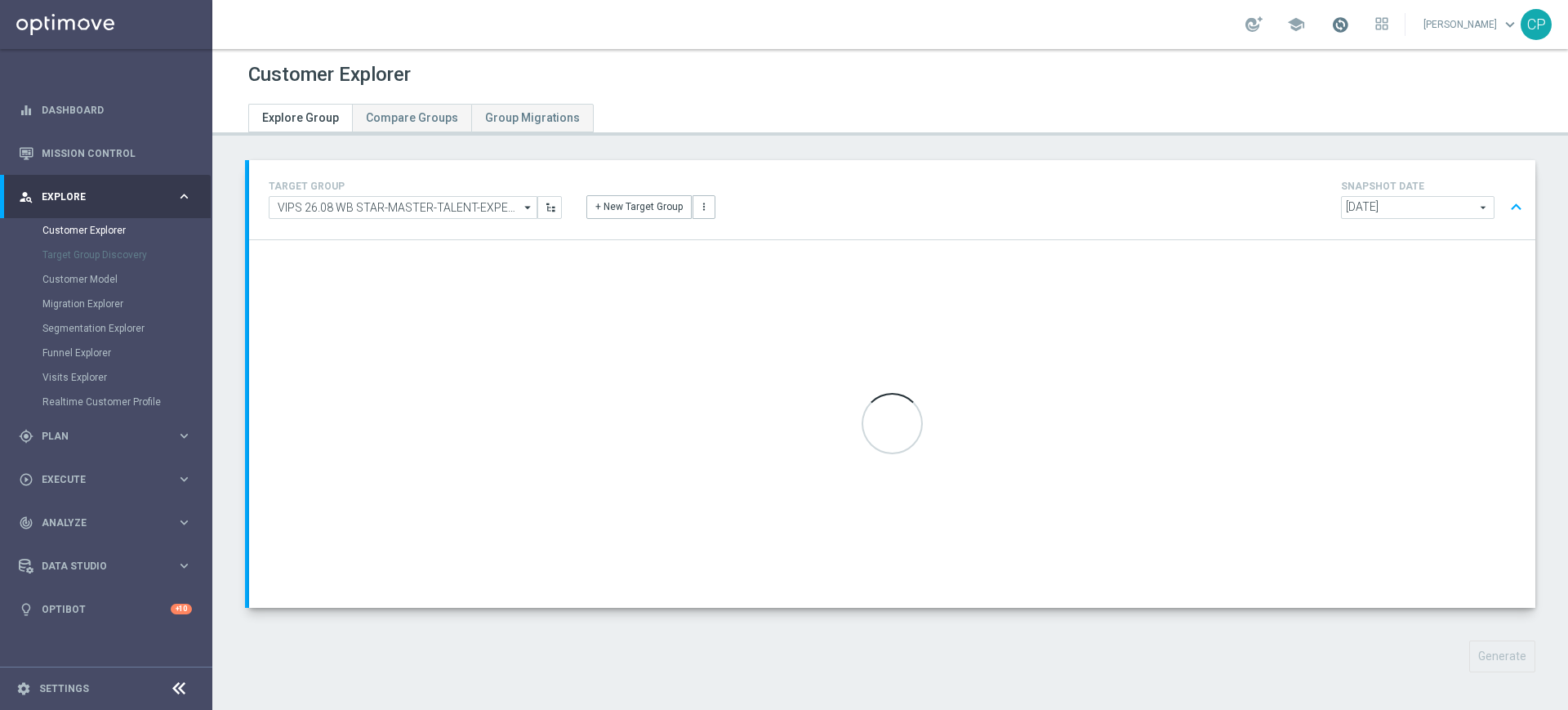
click at [1348, 21] on span at bounding box center [1340, 25] width 18 height 18
click at [1099, 79] on div "Customer Explorer" at bounding box center [890, 75] width 1284 height 32
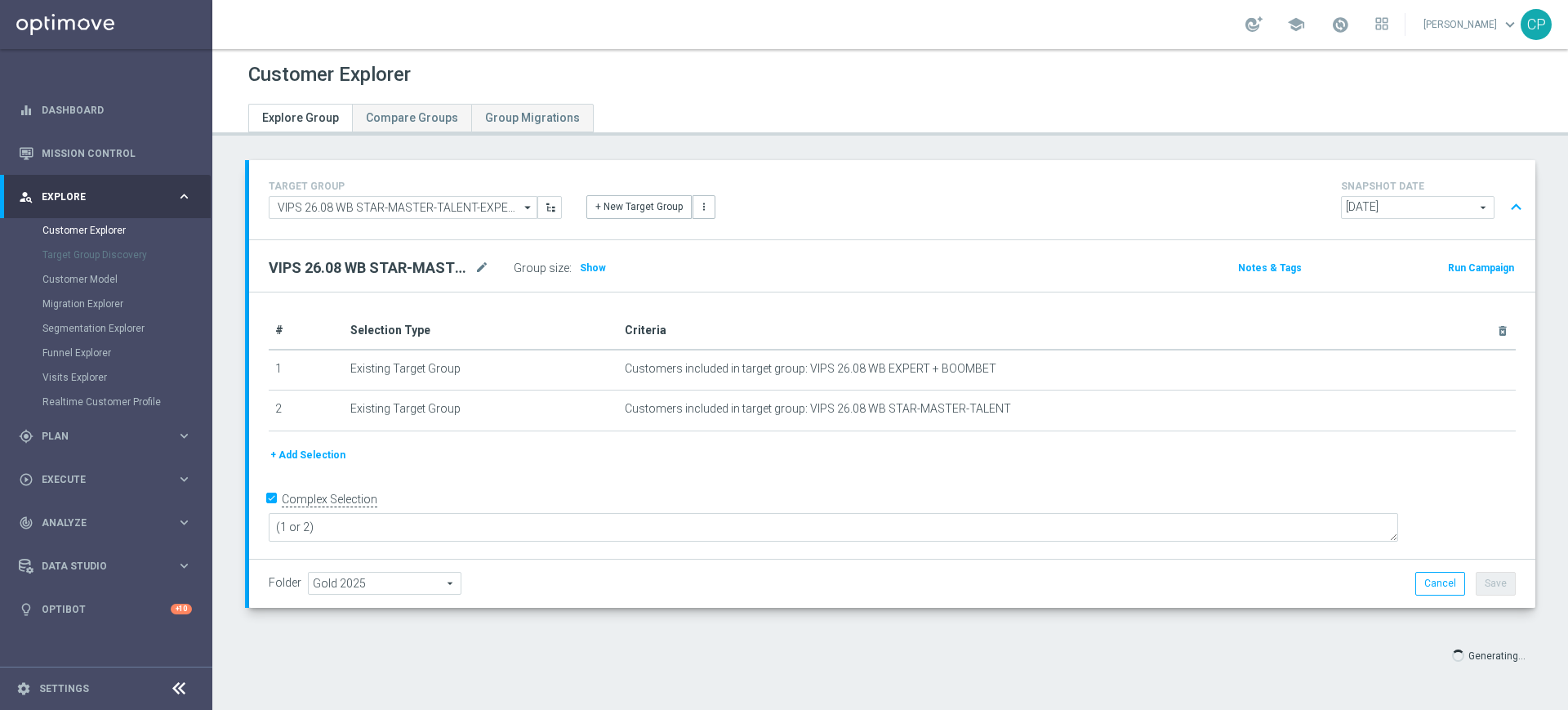
scroll to position [1, 0]
click at [1383, 479] on div "# Selection Type Criteria delete_forever 1 Existing Target Group Customers incl…" at bounding box center [892, 424] width 1286 height 267
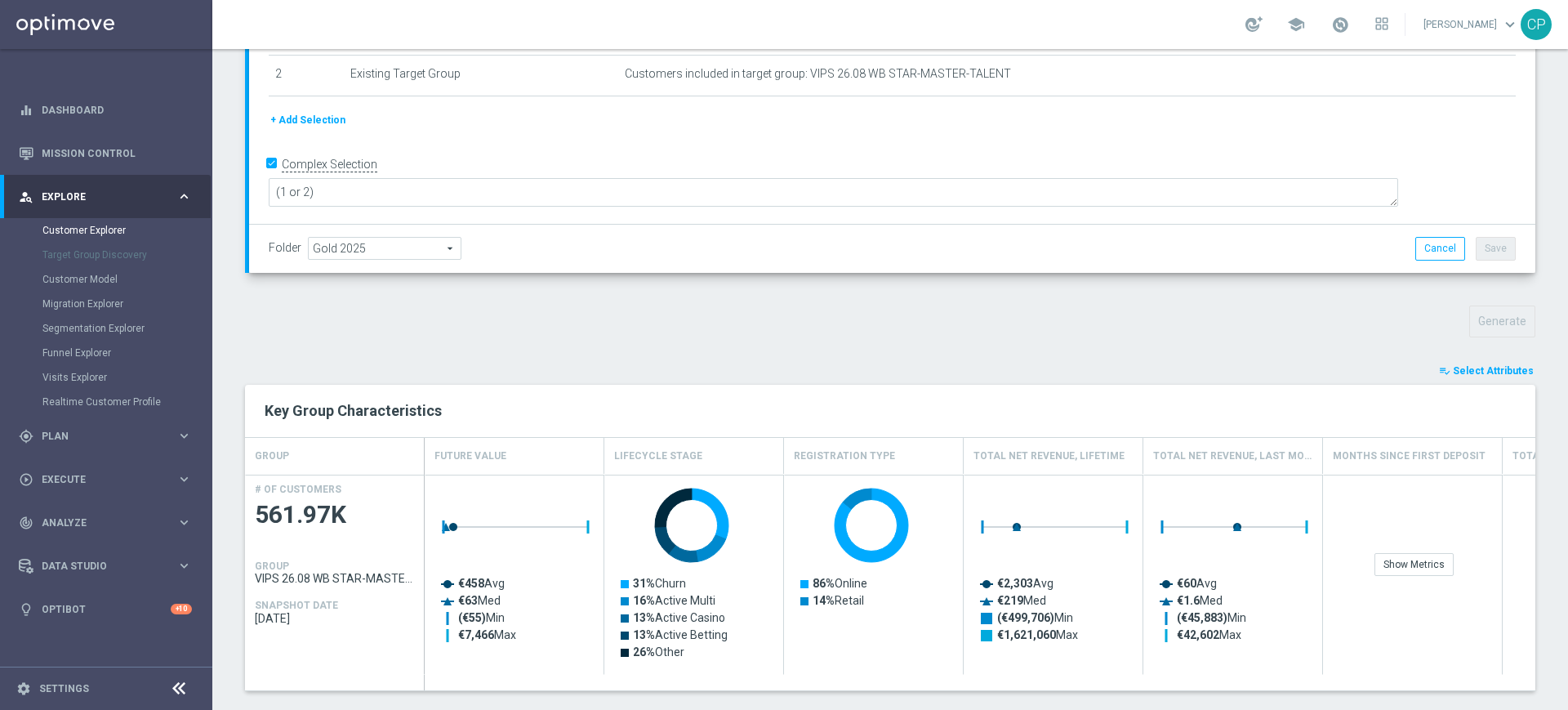
scroll to position [833, 0]
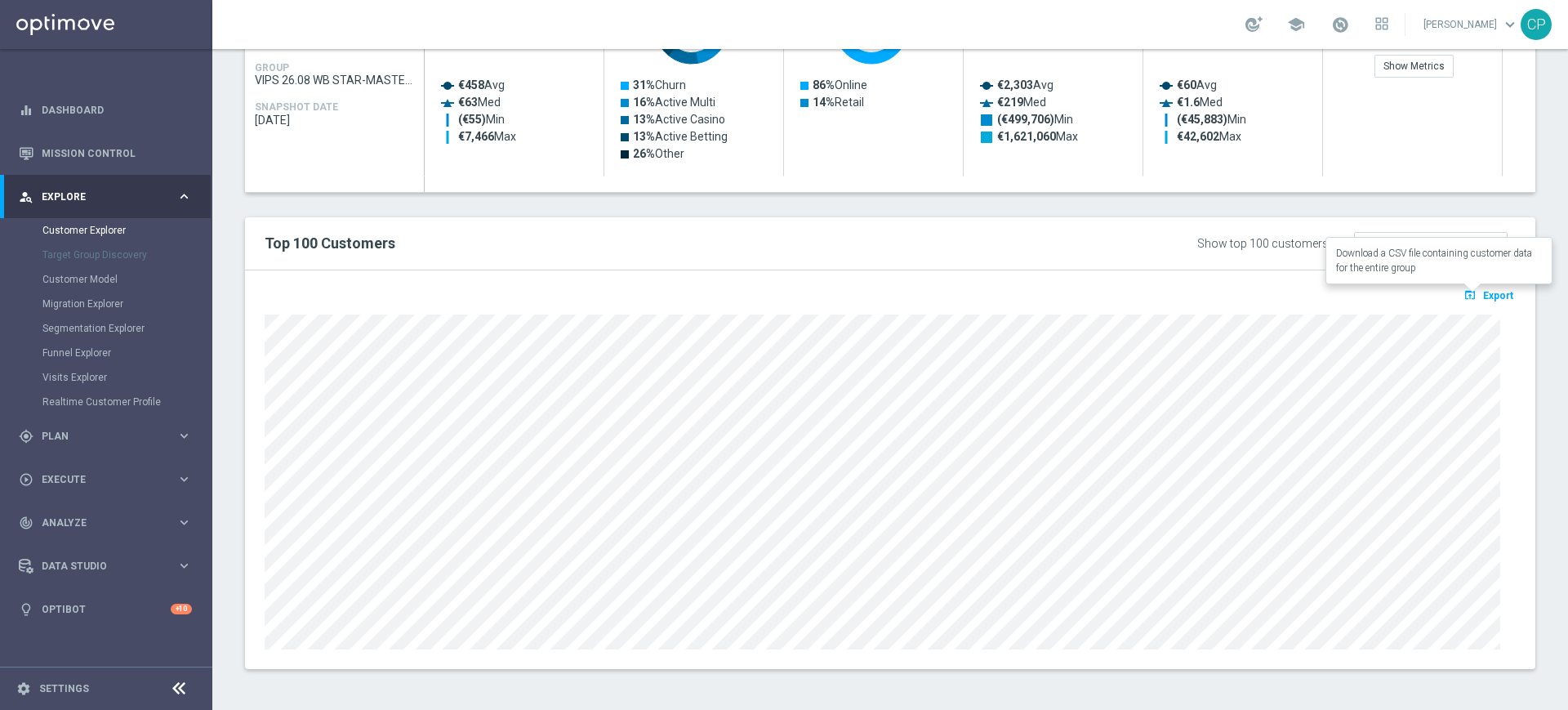
click at [1482, 294] on span "Export" at bounding box center [1497, 295] width 31 height 12
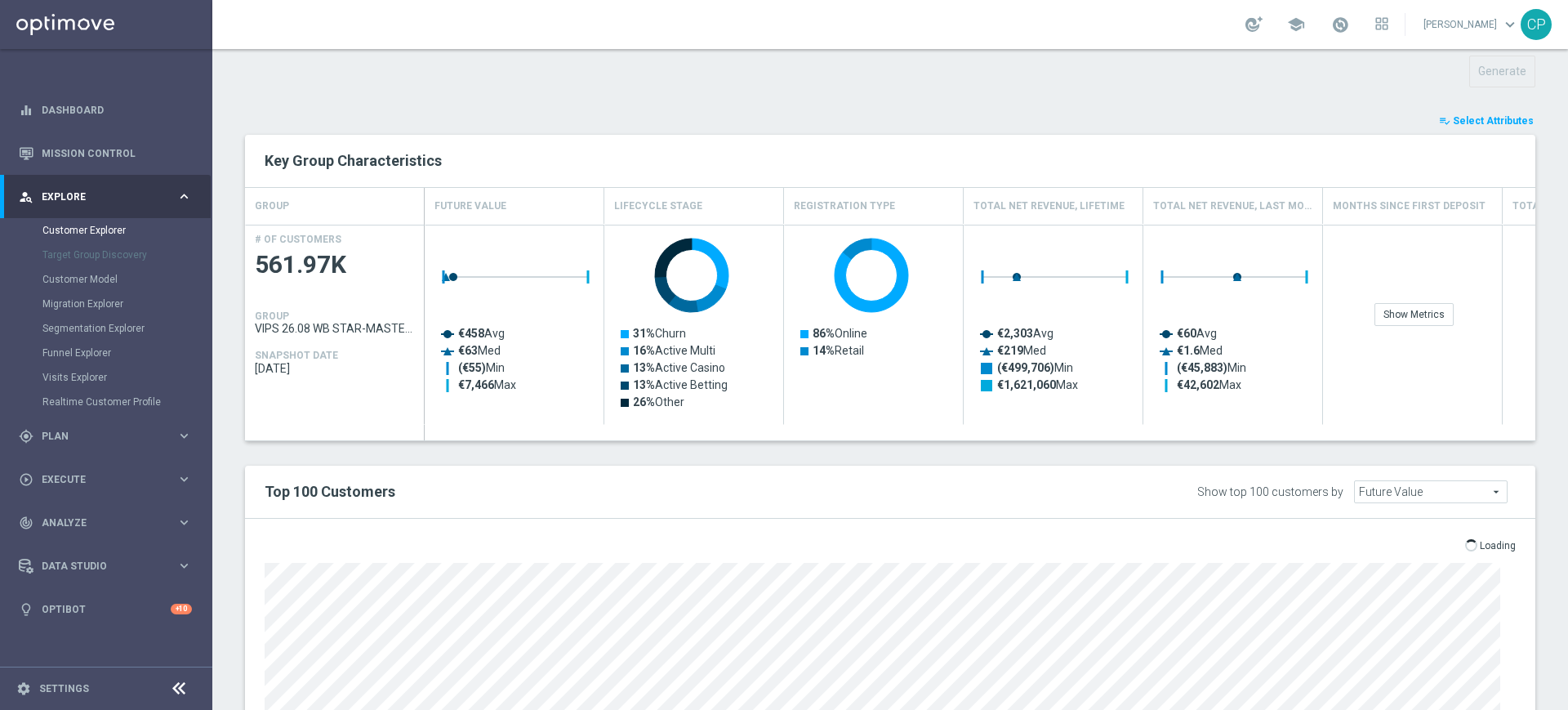
scroll to position [584, 0]
click at [1464, 116] on span "Select Attributes" at bounding box center [1493, 122] width 81 height 12
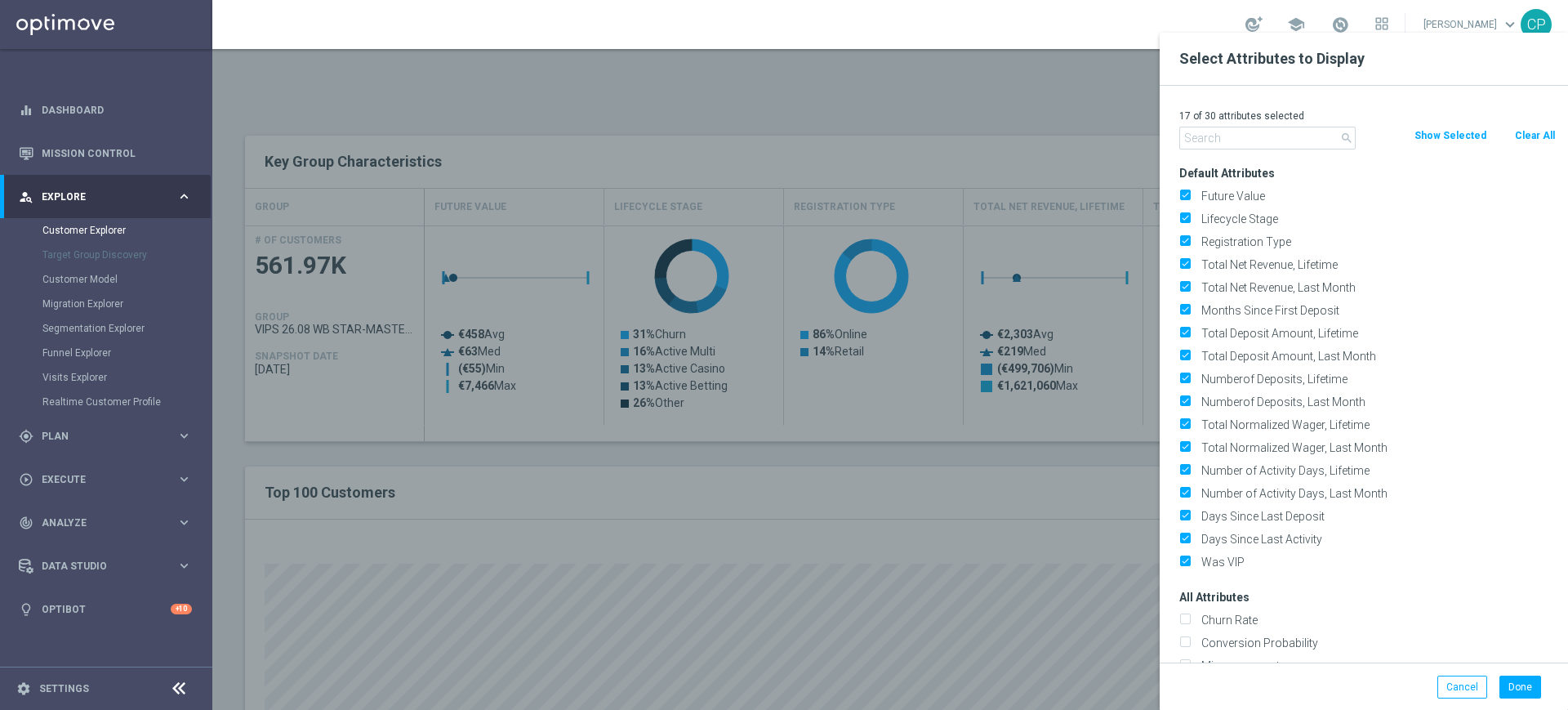
click at [1532, 137] on button "Clear All" at bounding box center [1535, 136] width 43 height 18
checkbox input "false"
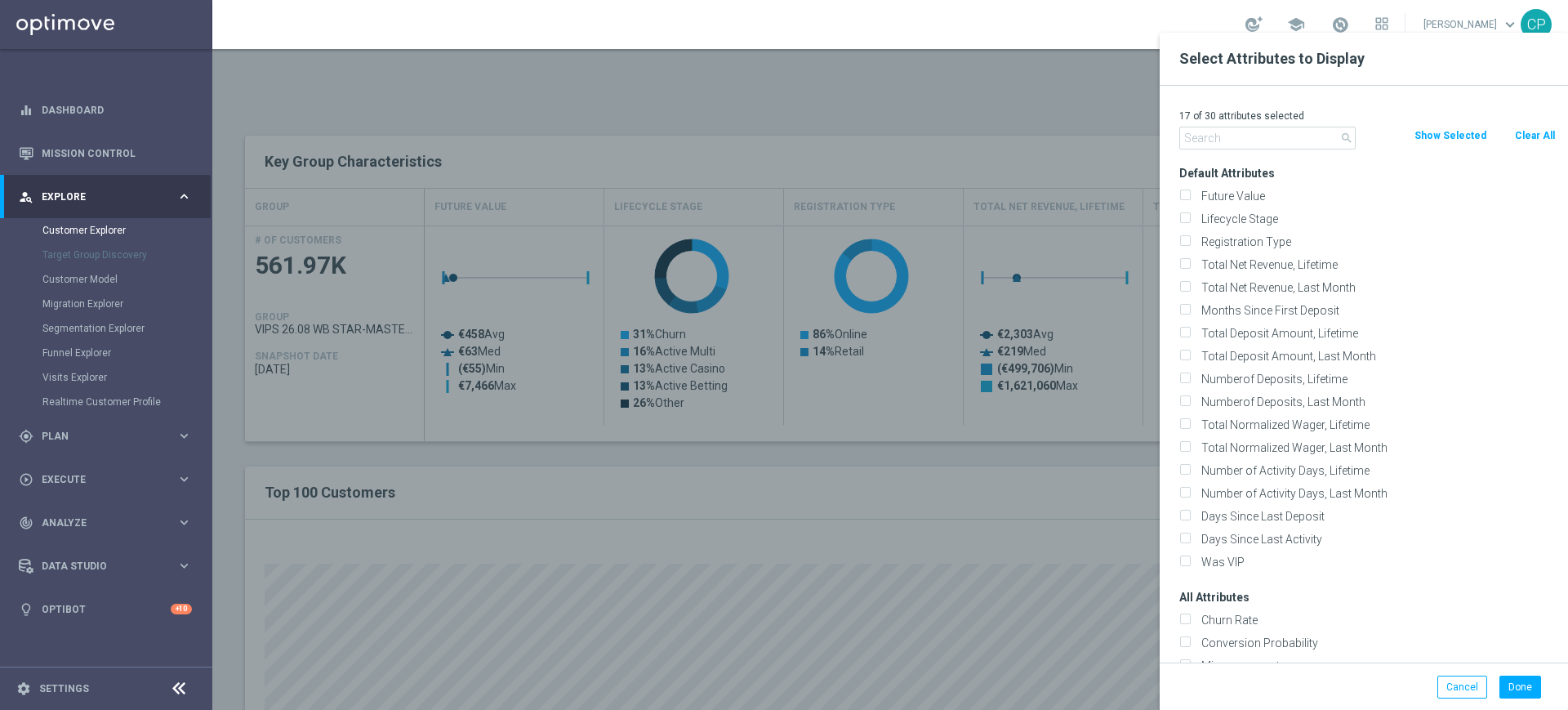
checkbox input "false"
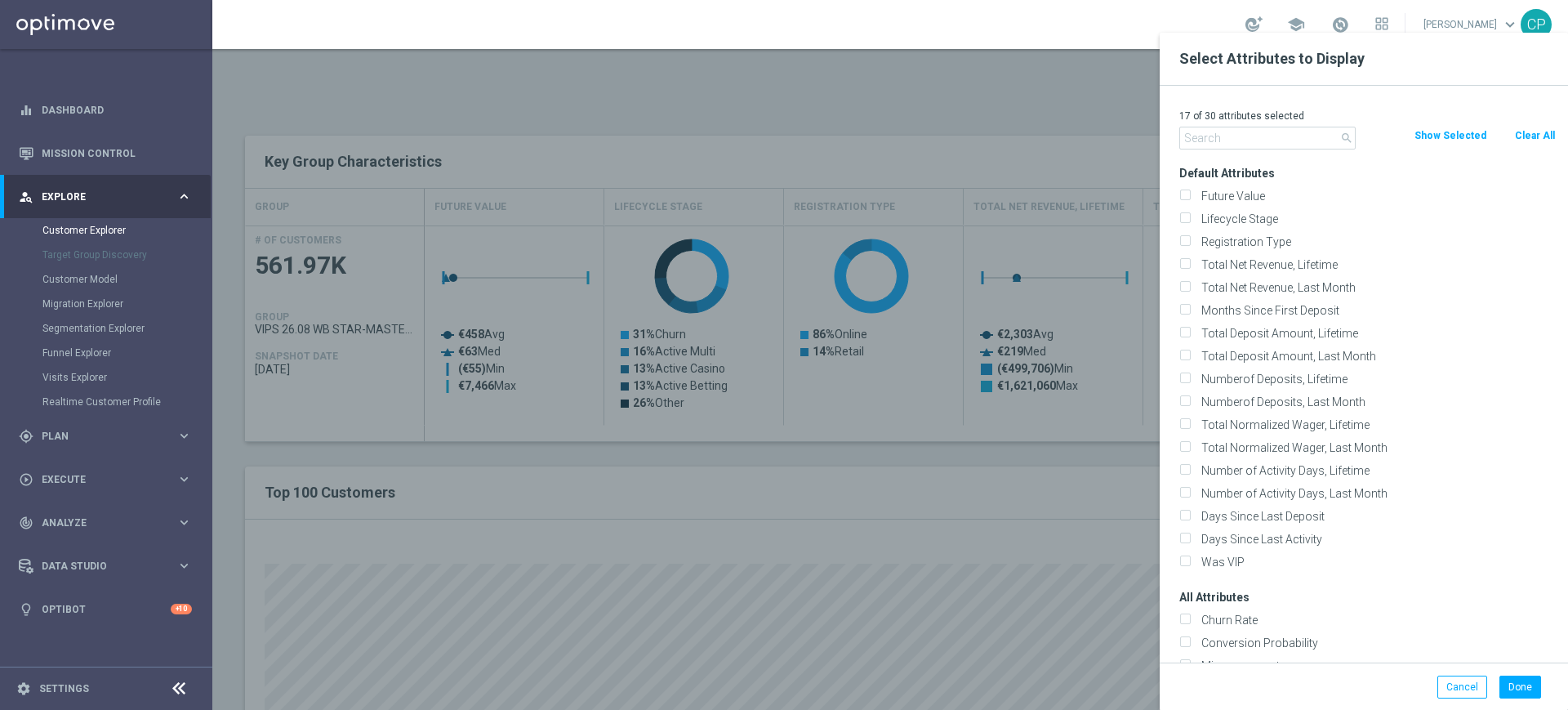
checkbox input "false"
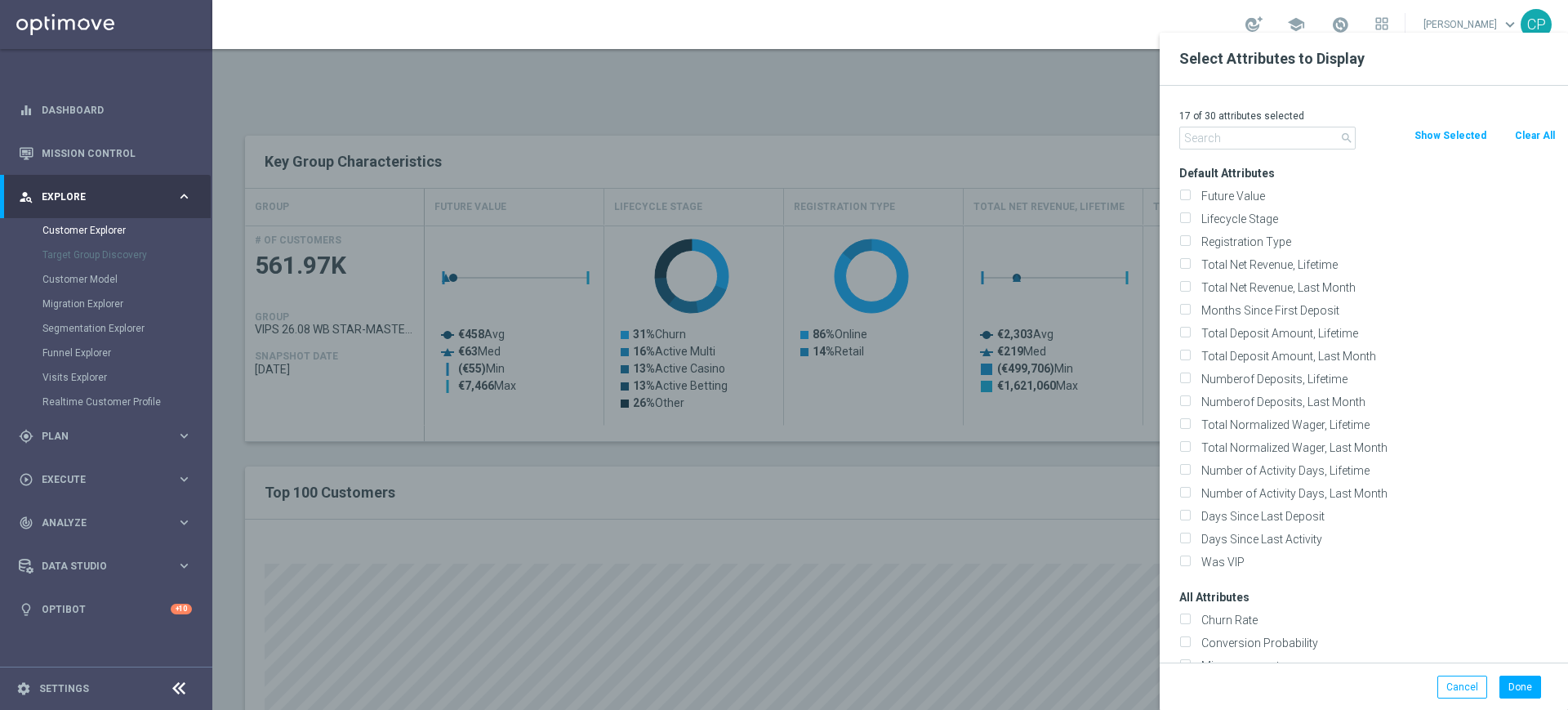
checkbox input "false"
click at [1271, 132] on input "text" at bounding box center [1267, 138] width 176 height 23
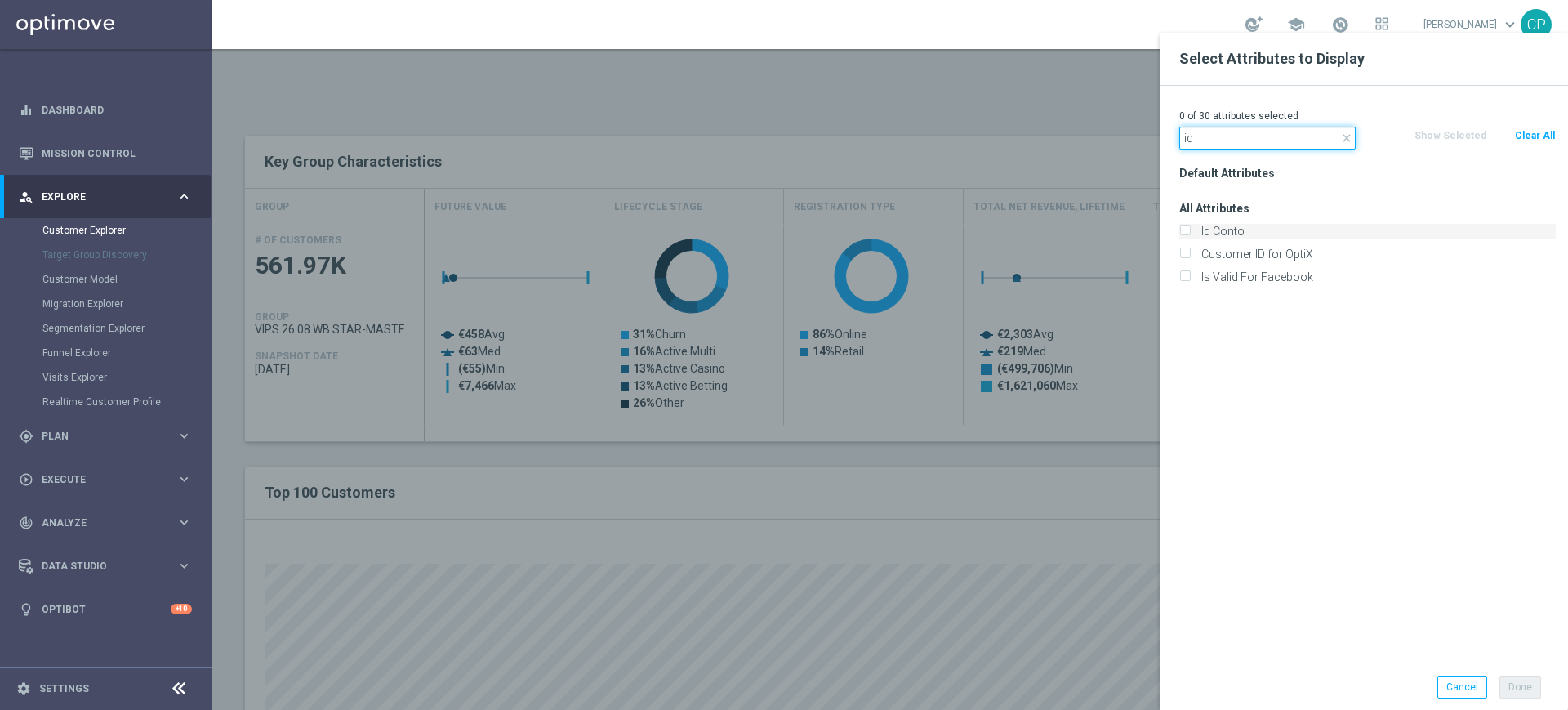
type input "id"
click at [1214, 226] on label "Id Conto" at bounding box center [1375, 230] width 360 height 15
click at [1190, 227] on input "Id Conto" at bounding box center [1184, 232] width 11 height 11
checkbox input "true"
click at [1239, 133] on input "id" at bounding box center [1267, 138] width 176 height 23
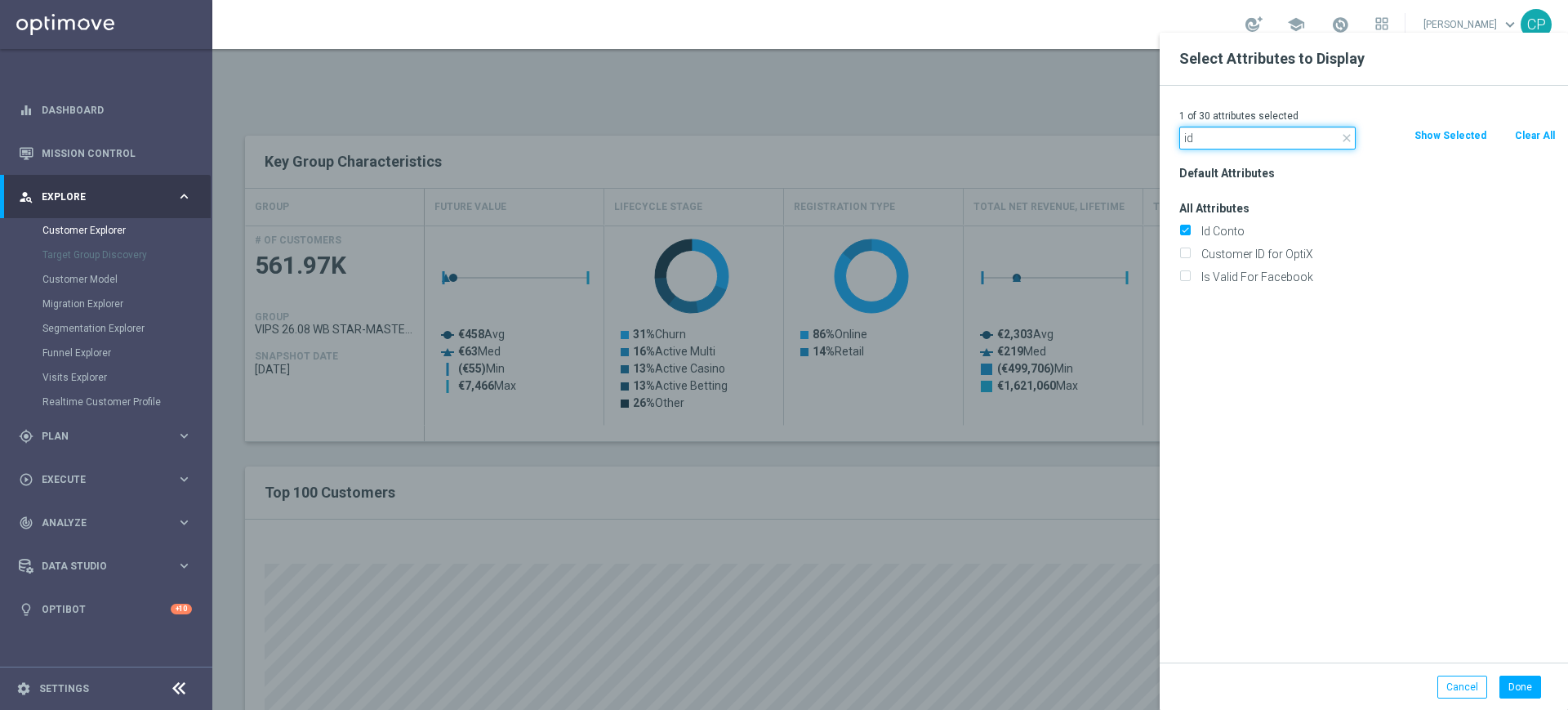
type input "i"
type input "id"
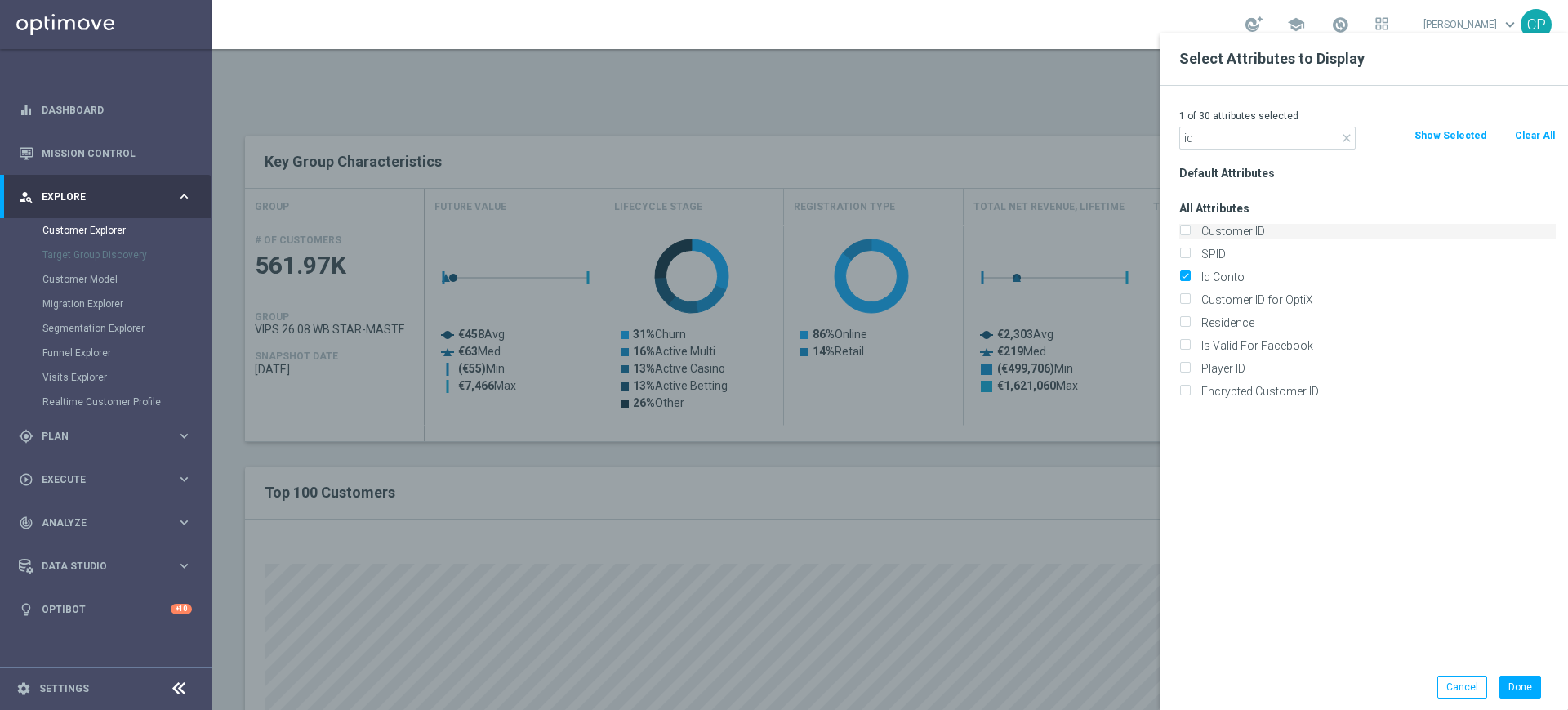
click at [1242, 230] on label "Customer ID" at bounding box center [1375, 230] width 360 height 15
click at [1190, 230] on input "Customer ID" at bounding box center [1184, 232] width 11 height 11
checkbox input "true"
click at [1525, 682] on button "Done" at bounding box center [1520, 686] width 41 height 23
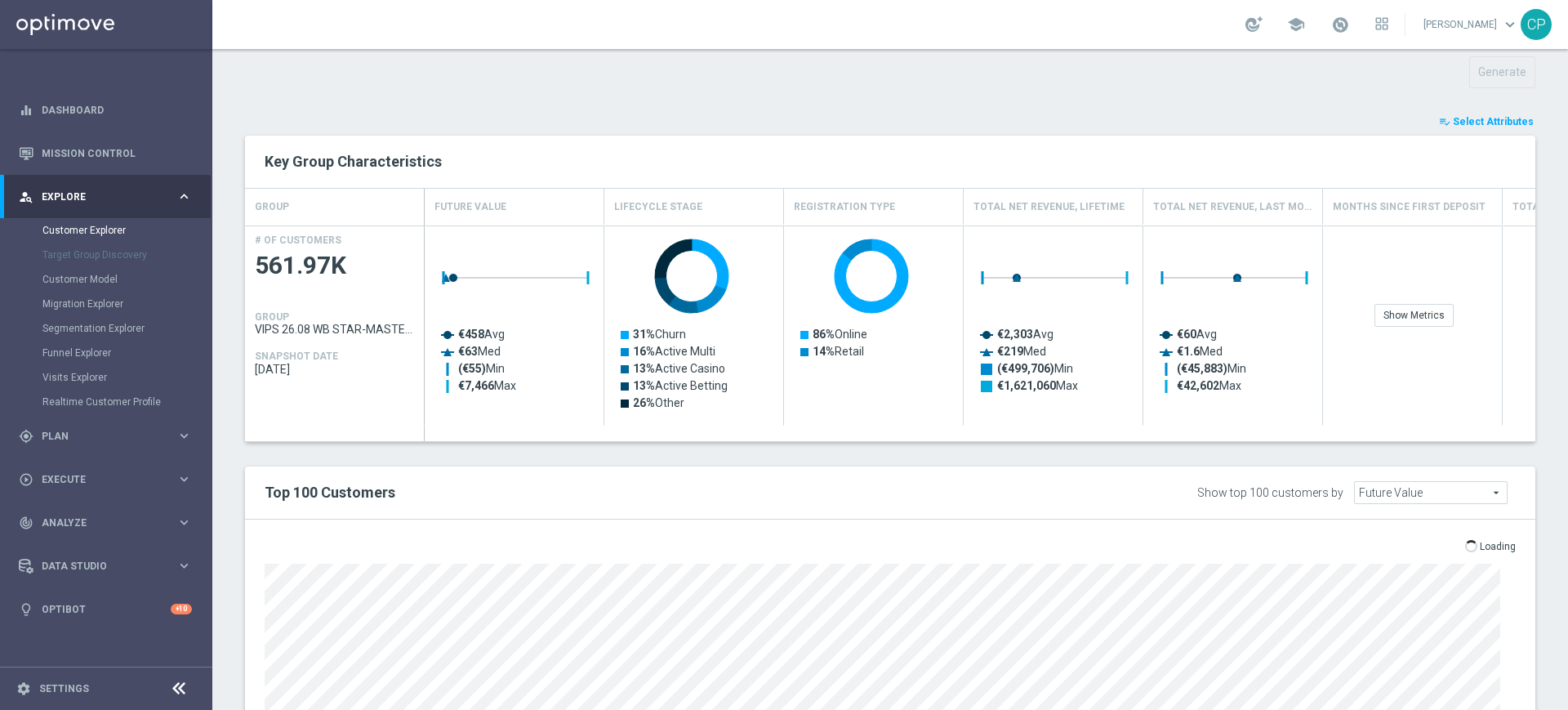
type input "Search"
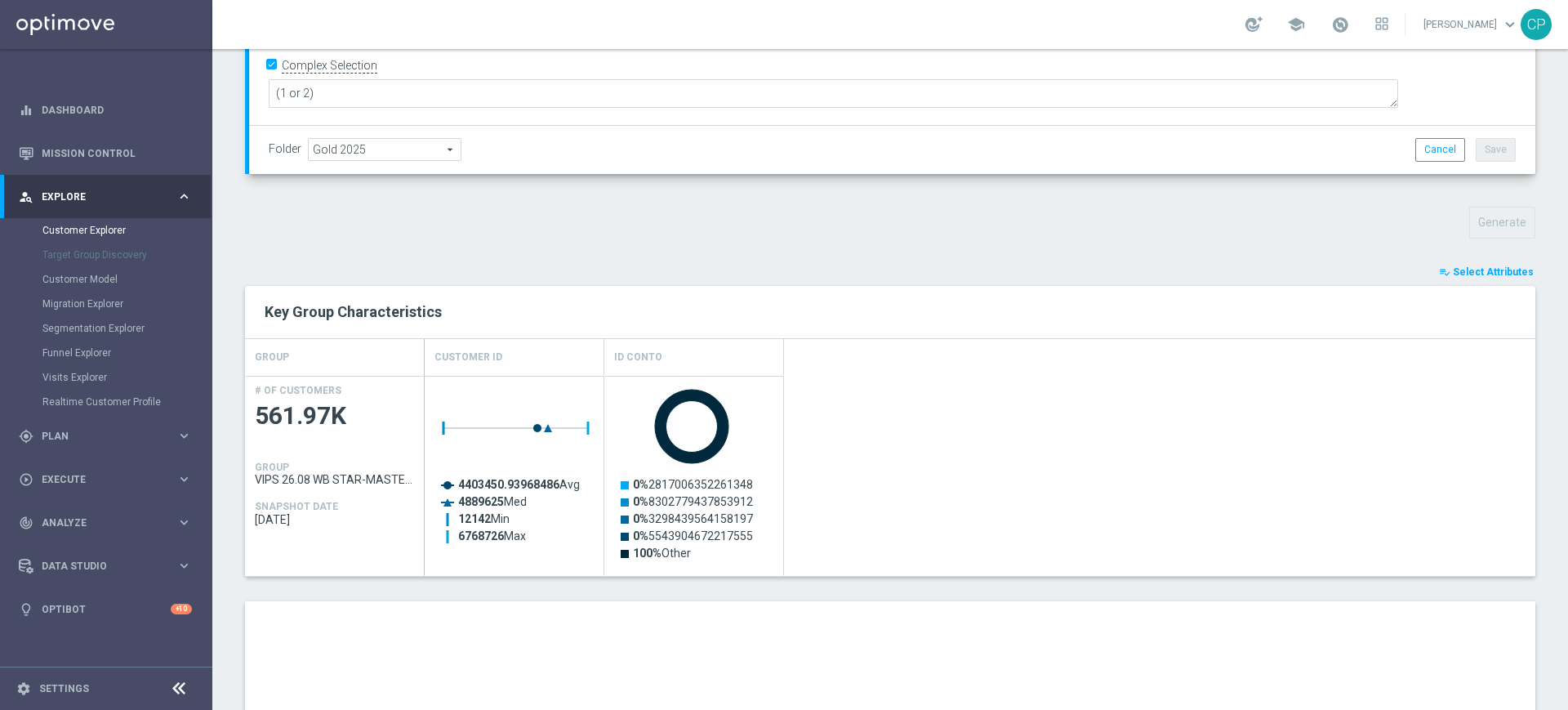
scroll to position [510, 0]
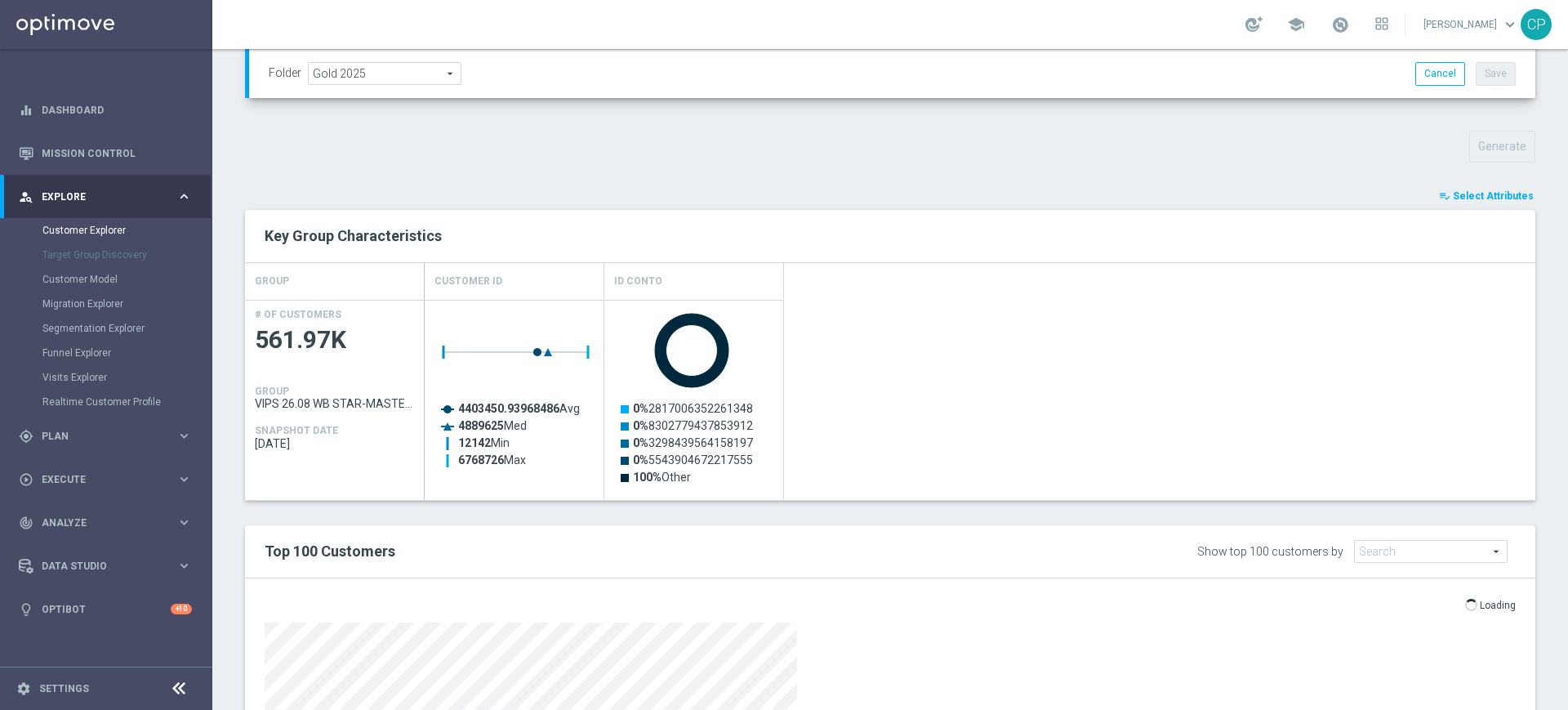
click at [1482, 194] on span "Select Attributes" at bounding box center [1493, 196] width 81 height 12
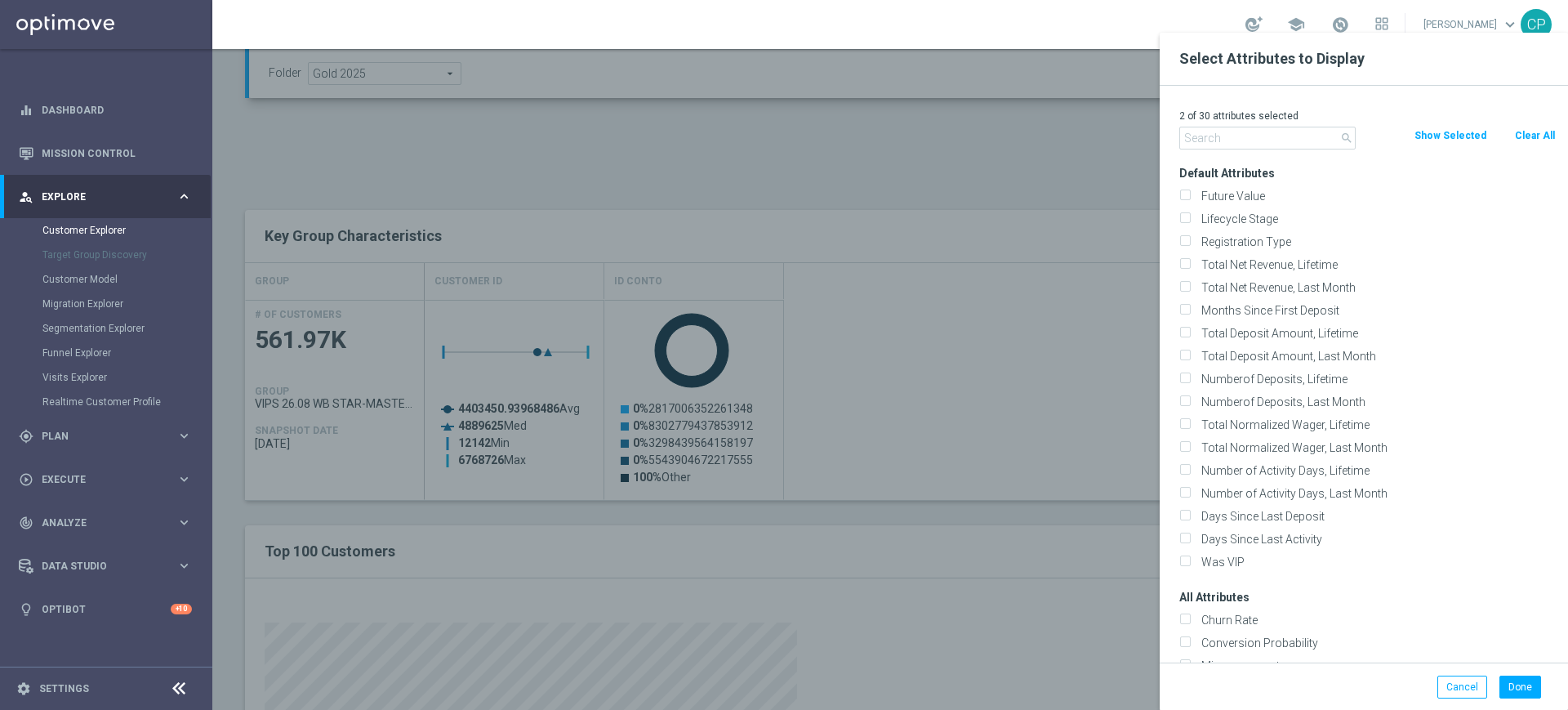
click at [1264, 137] on input "text" at bounding box center [1267, 138] width 176 height 23
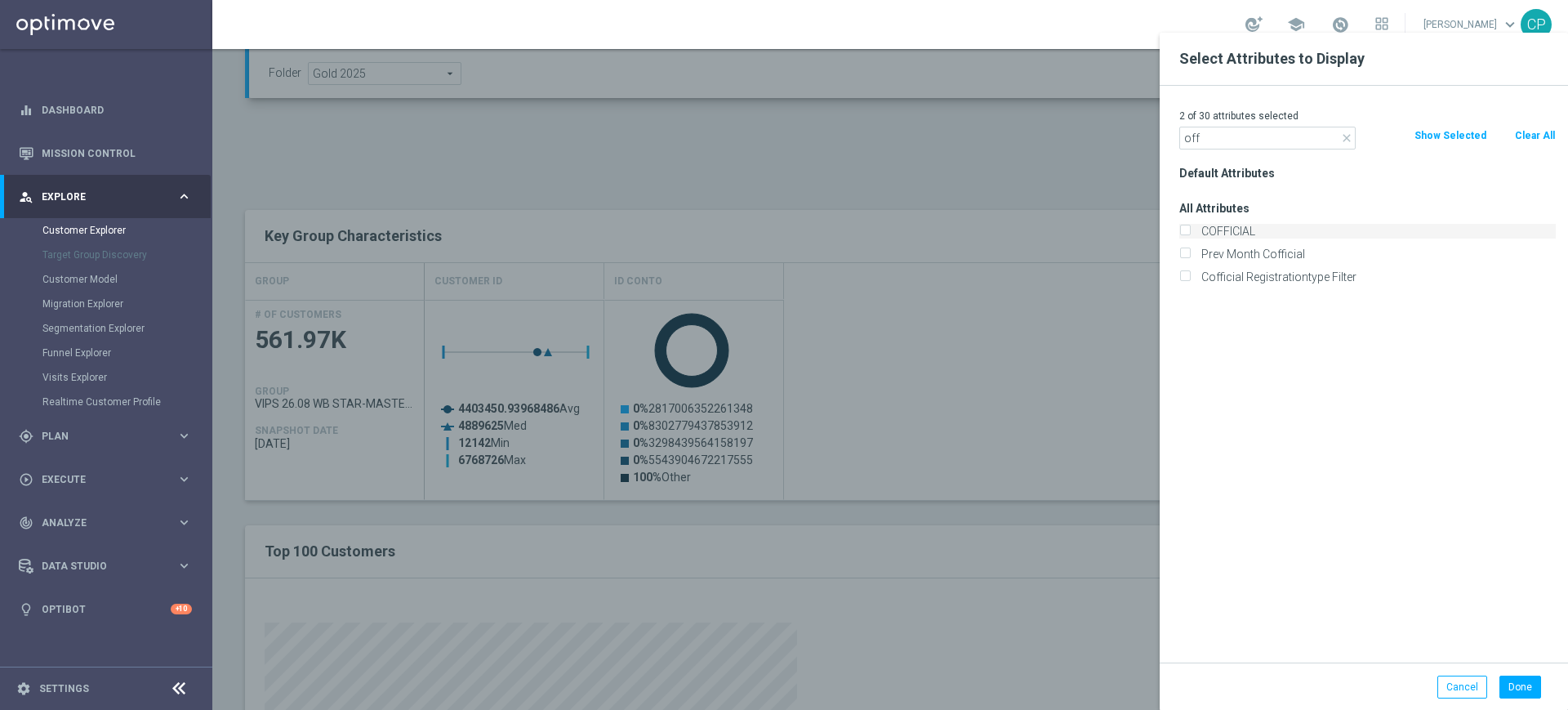
type input "off"
click at [1225, 225] on label "COFFICIAL" at bounding box center [1375, 230] width 360 height 15
click at [1190, 227] on input "COFFICIAL" at bounding box center [1184, 232] width 11 height 11
checkbox input "true"
click at [1523, 688] on button "Done" at bounding box center [1520, 686] width 41 height 23
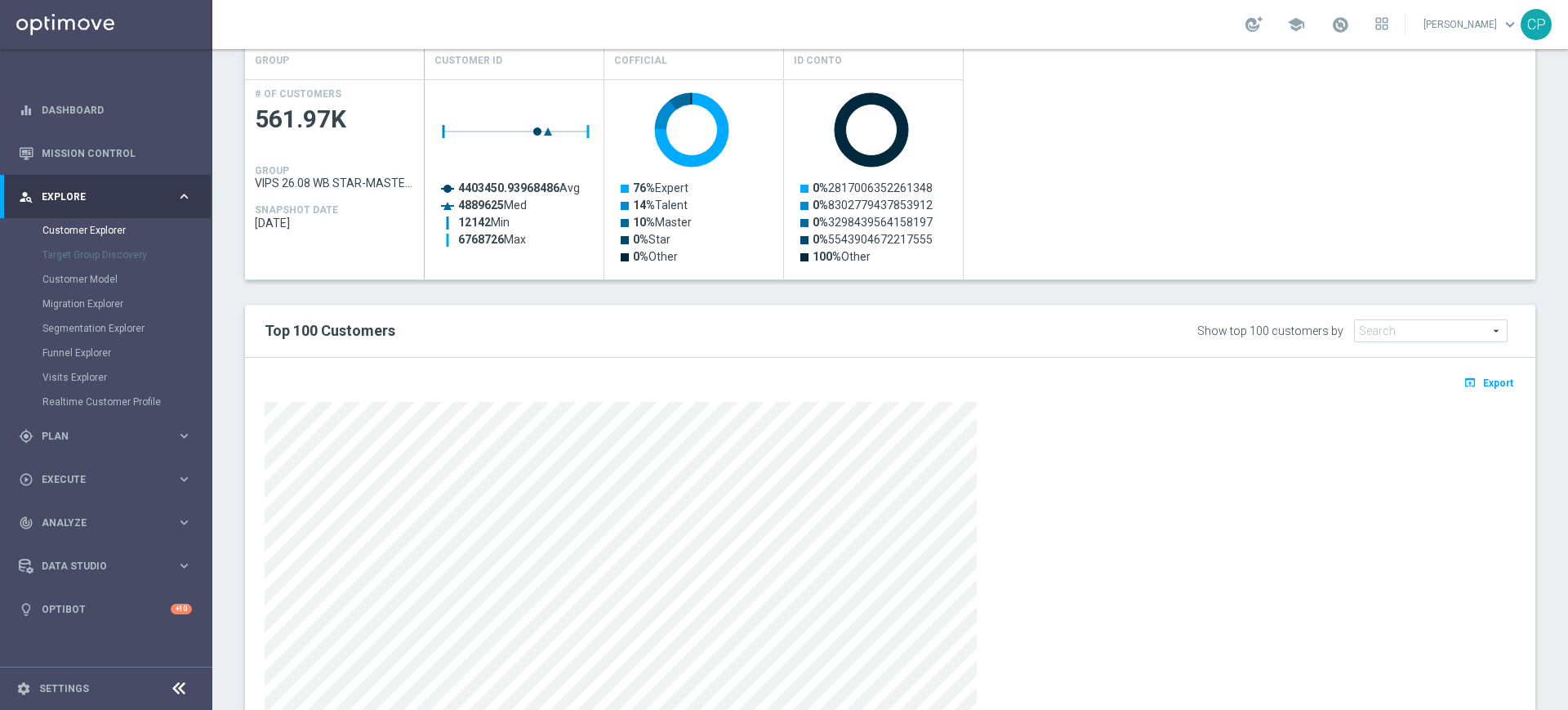
scroll to position [731, 0]
click at [1482, 381] on span "Export" at bounding box center [1497, 382] width 31 height 12
click at [943, 286] on div "playlist_add_check Select Attributes Key Group Characteristics GROUP Customer I…" at bounding box center [890, 360] width 1290 height 790
